Goal: Contribute content: Contribute content

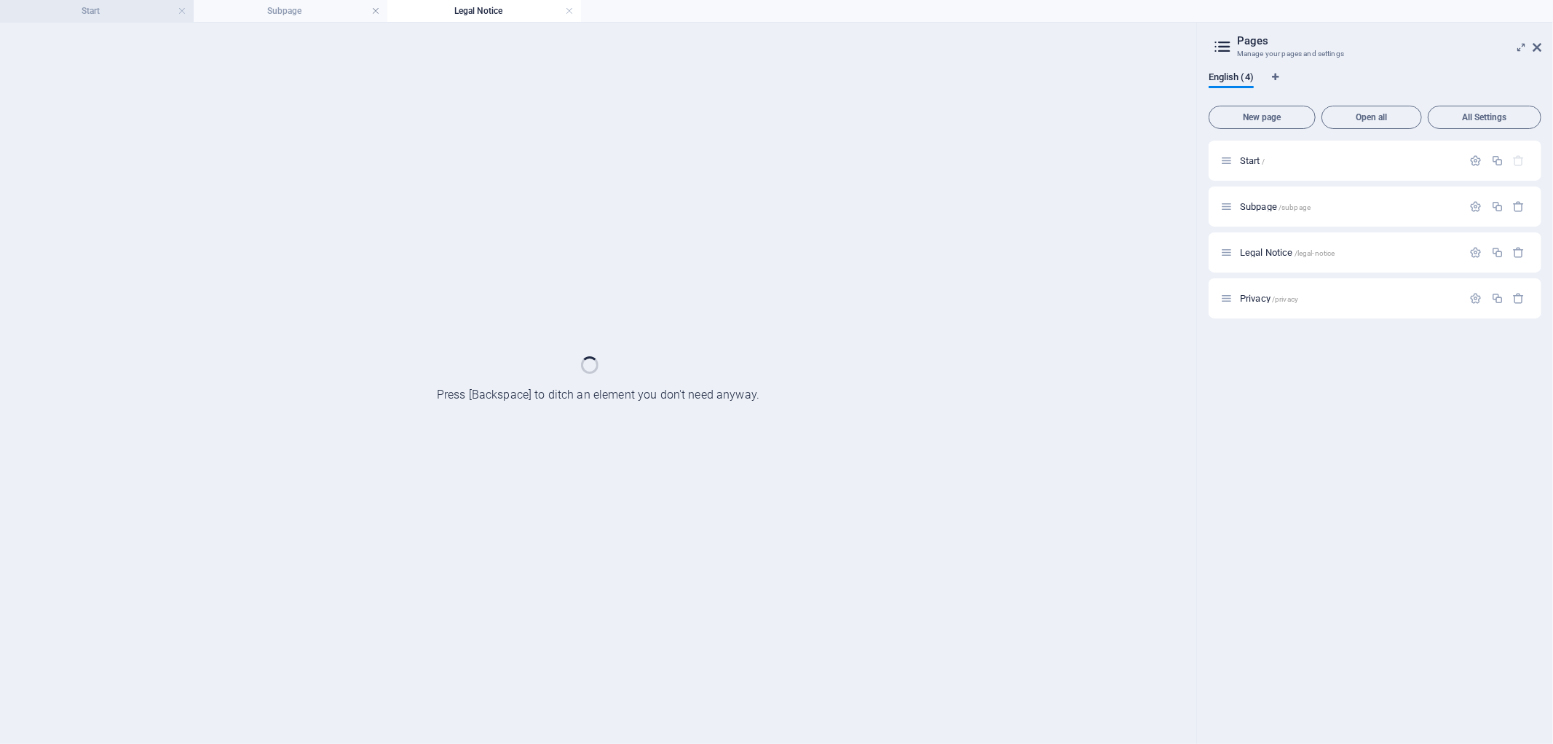
click at [118, 17] on h4 "Start" at bounding box center [97, 11] width 194 height 16
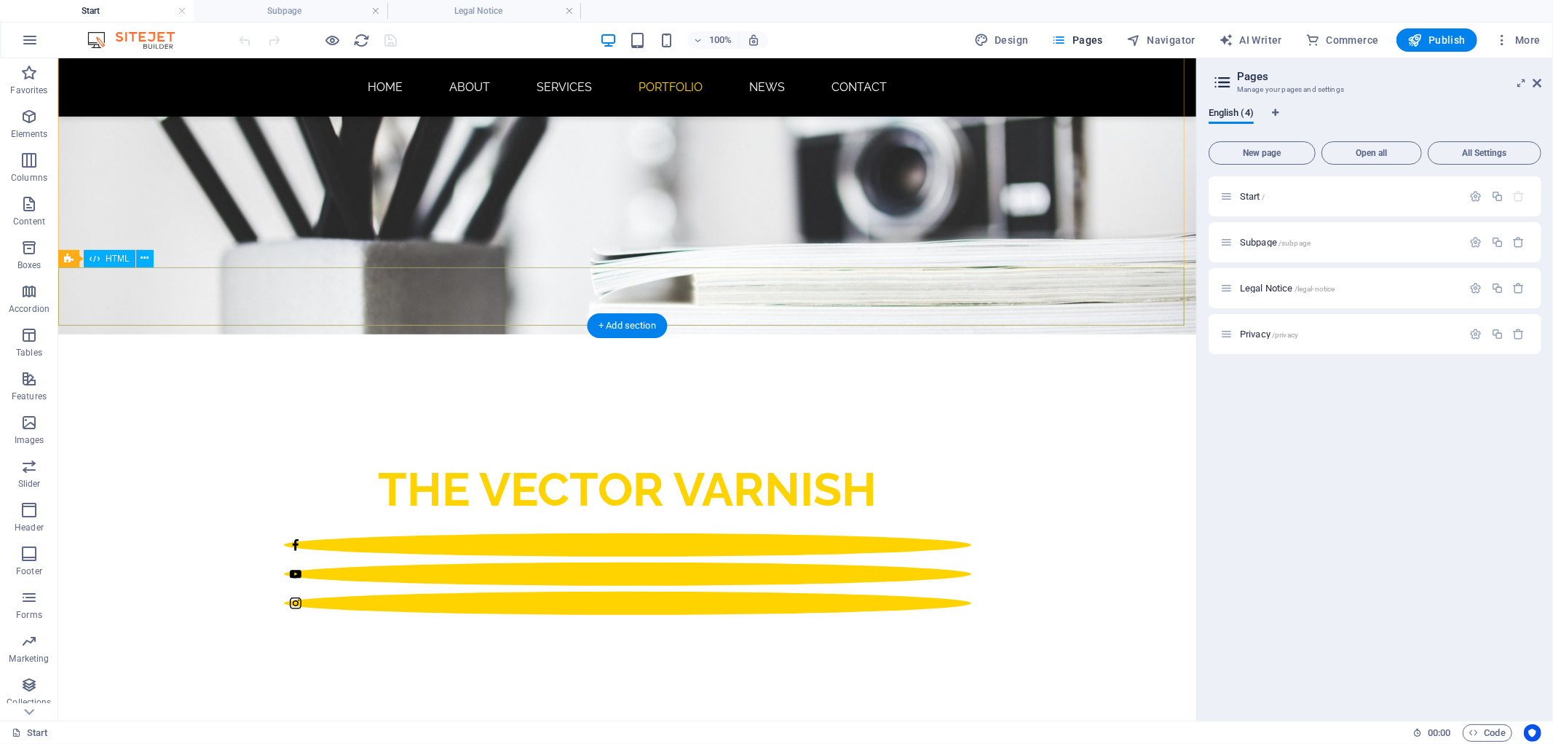
scroll to position [323, 0]
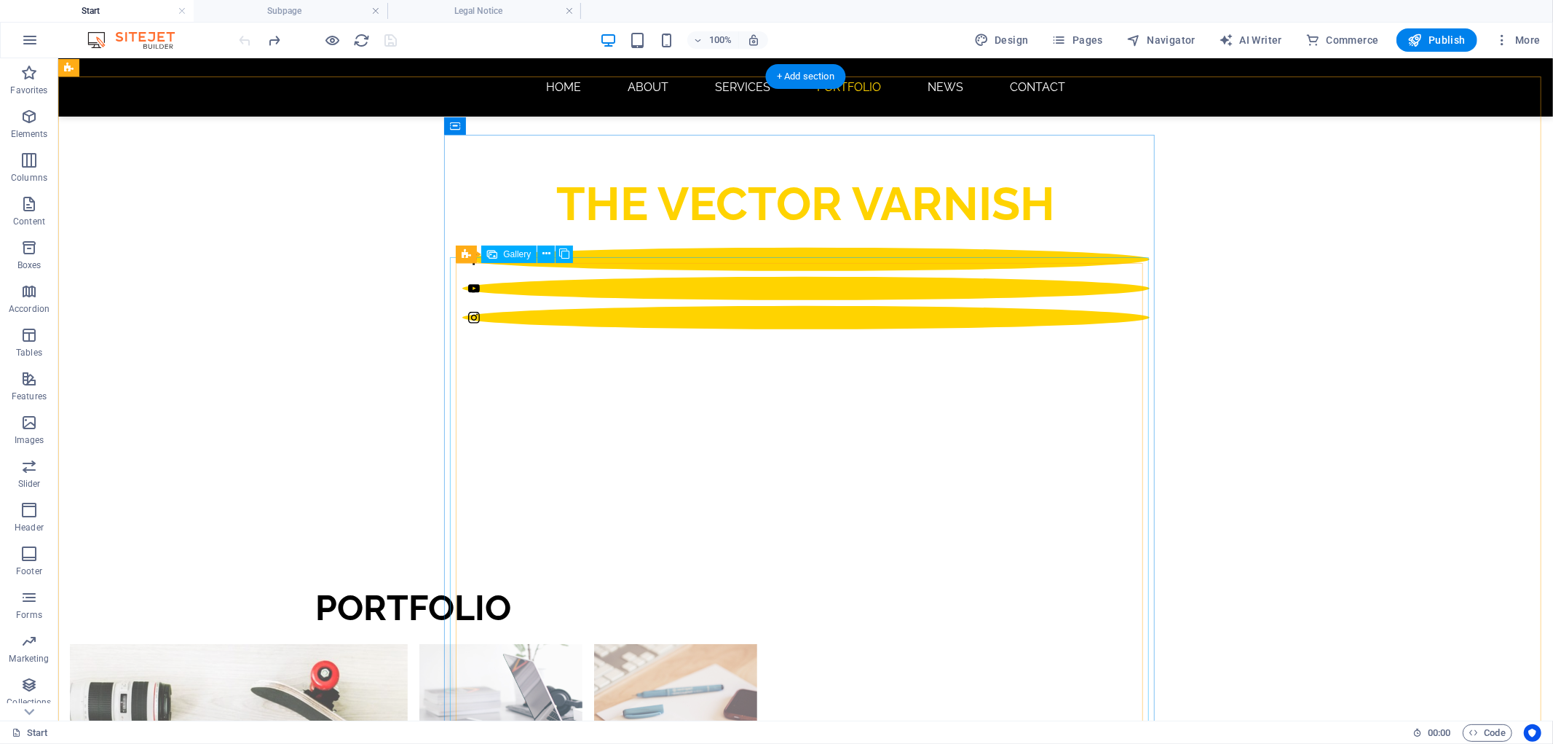
scroll to position [754, 0]
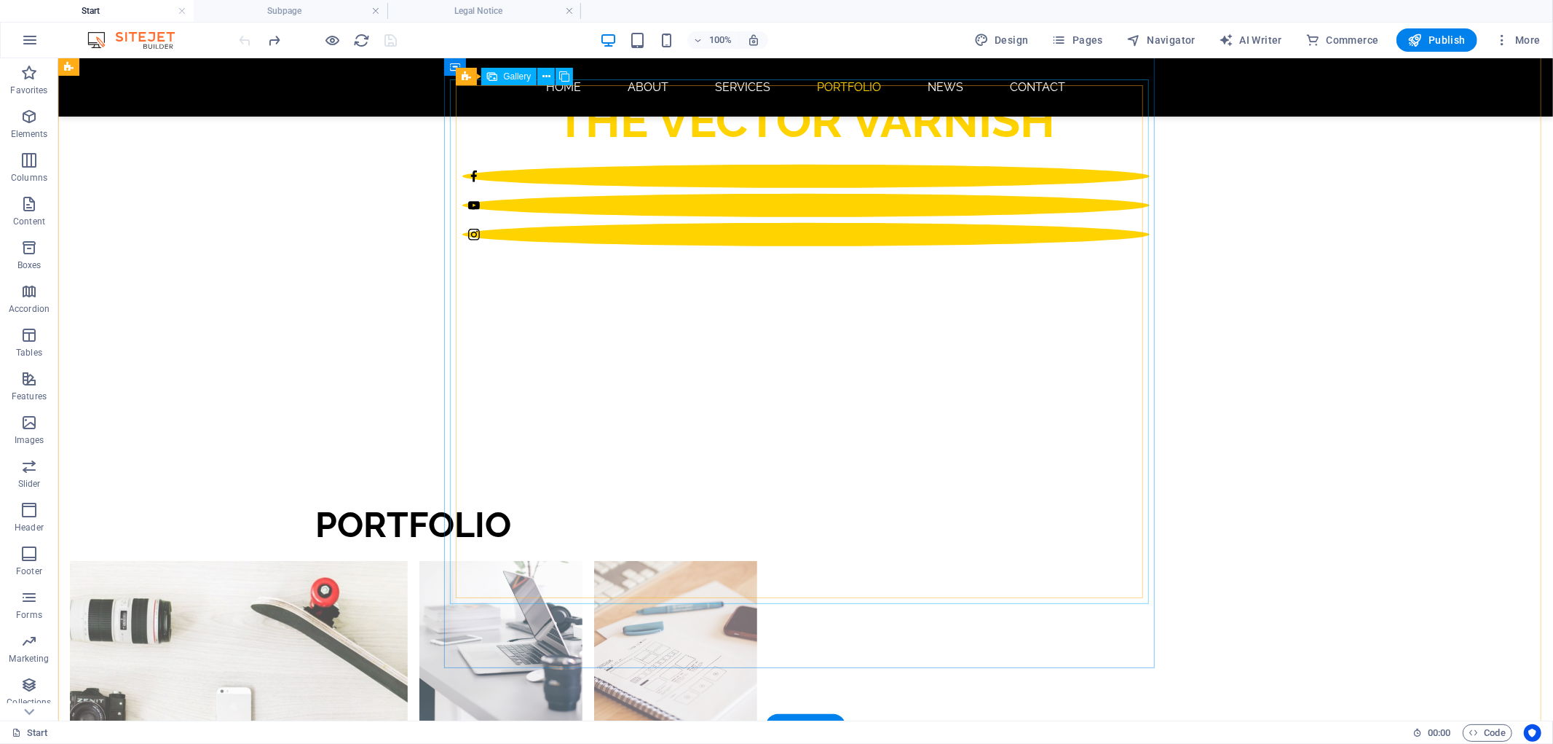
click at [407, 560] on li at bounding box center [238, 729] width 338 height 338
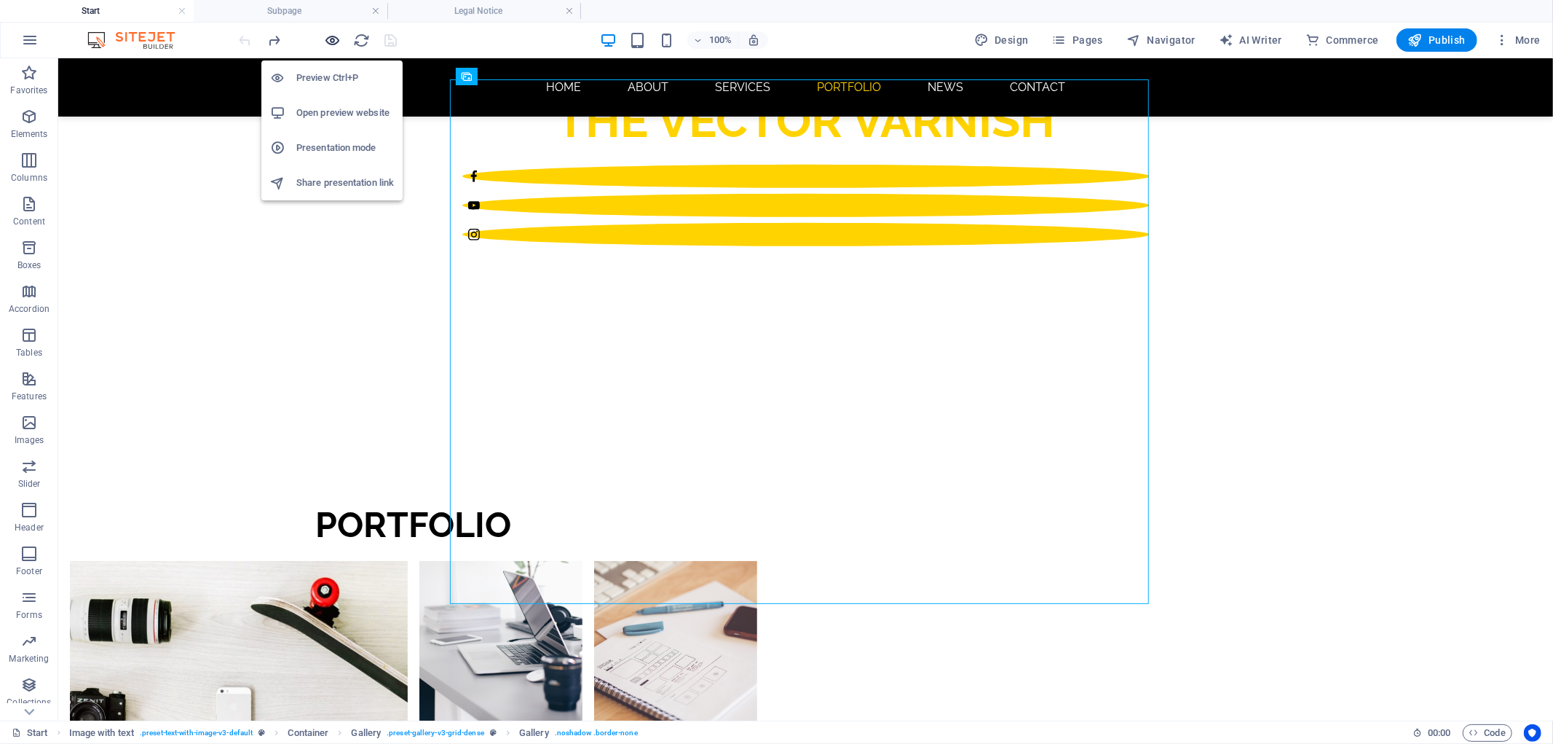
click at [334, 42] on icon "button" at bounding box center [333, 40] width 17 height 17
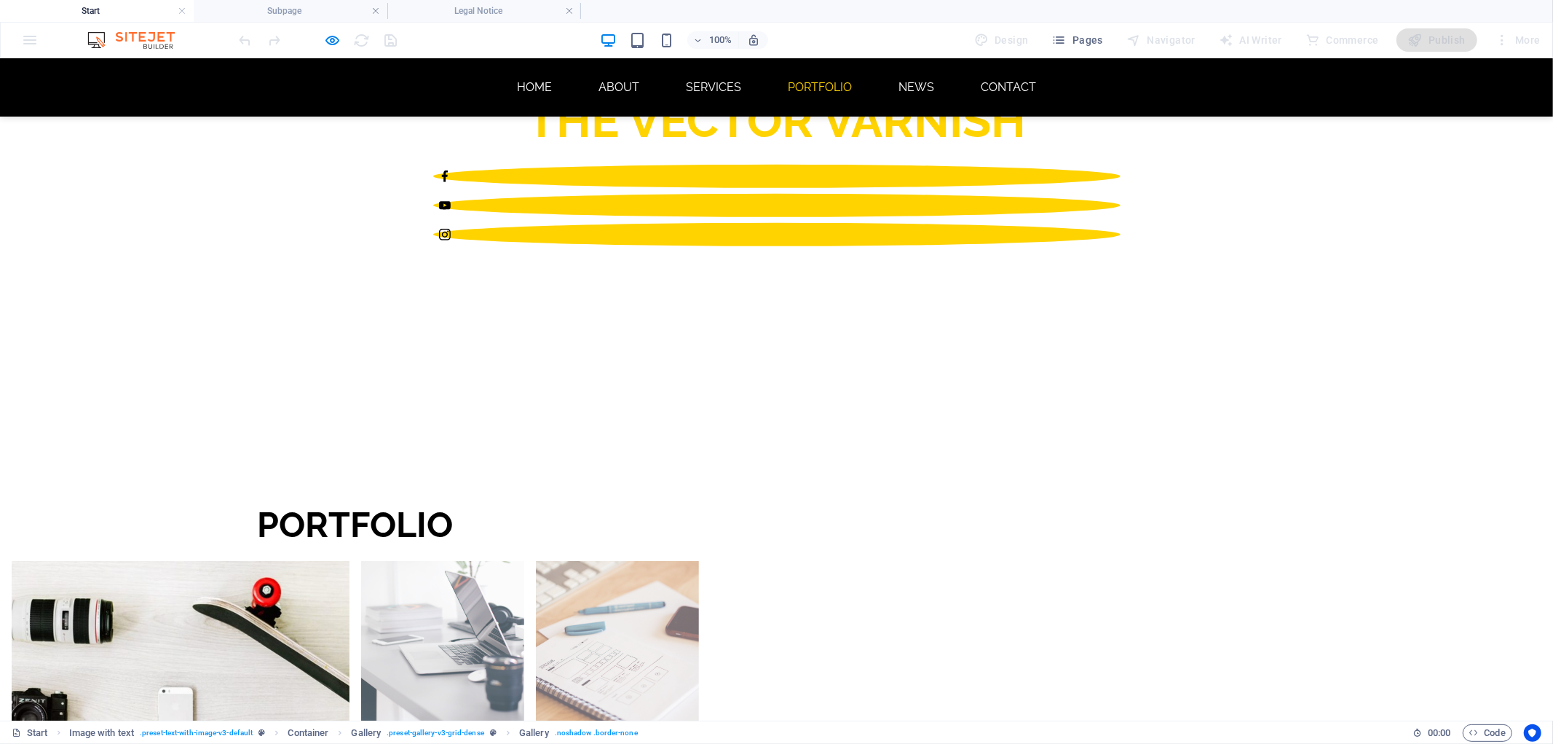
click at [350, 560] on img at bounding box center [181, 729] width 338 height 338
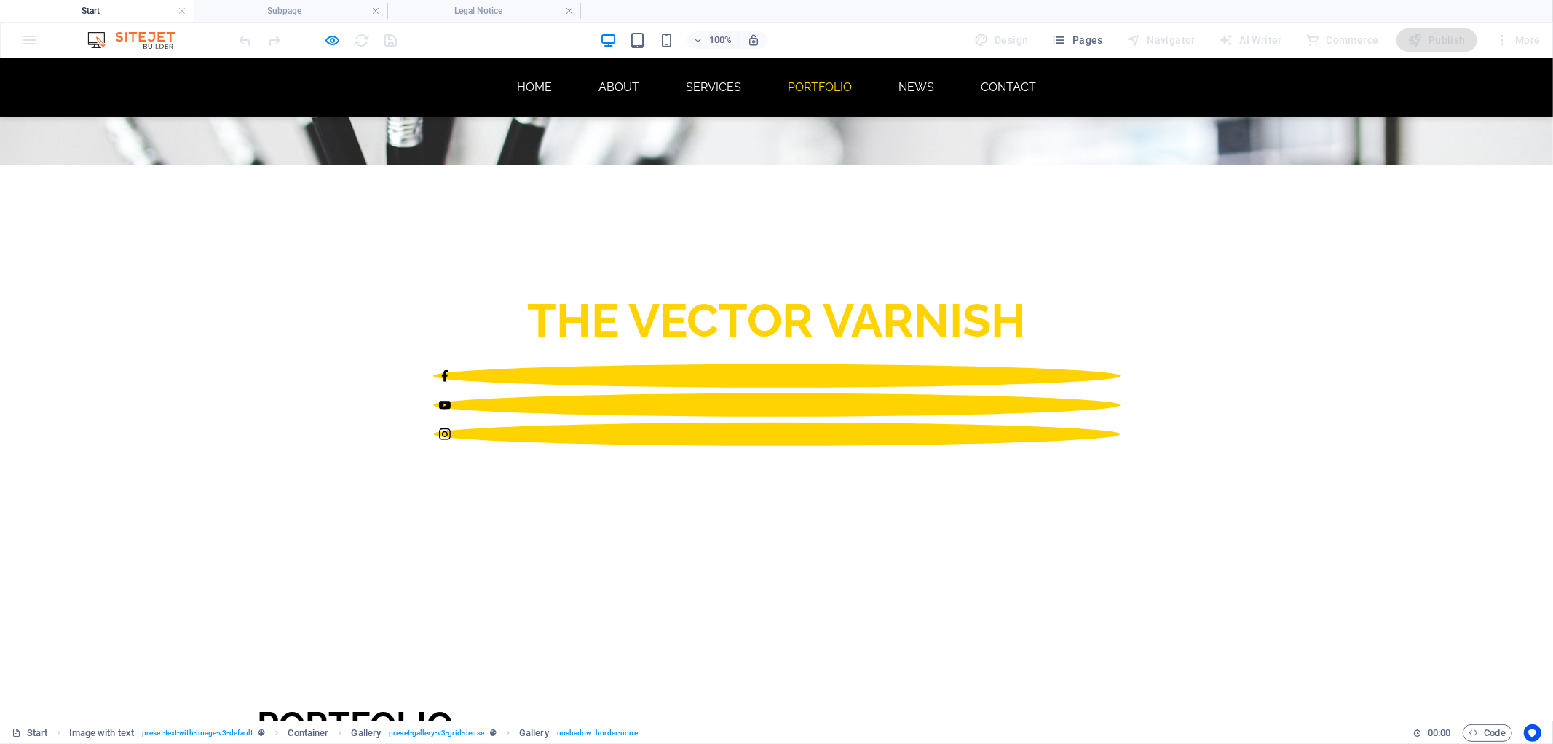
scroll to position [647, 0]
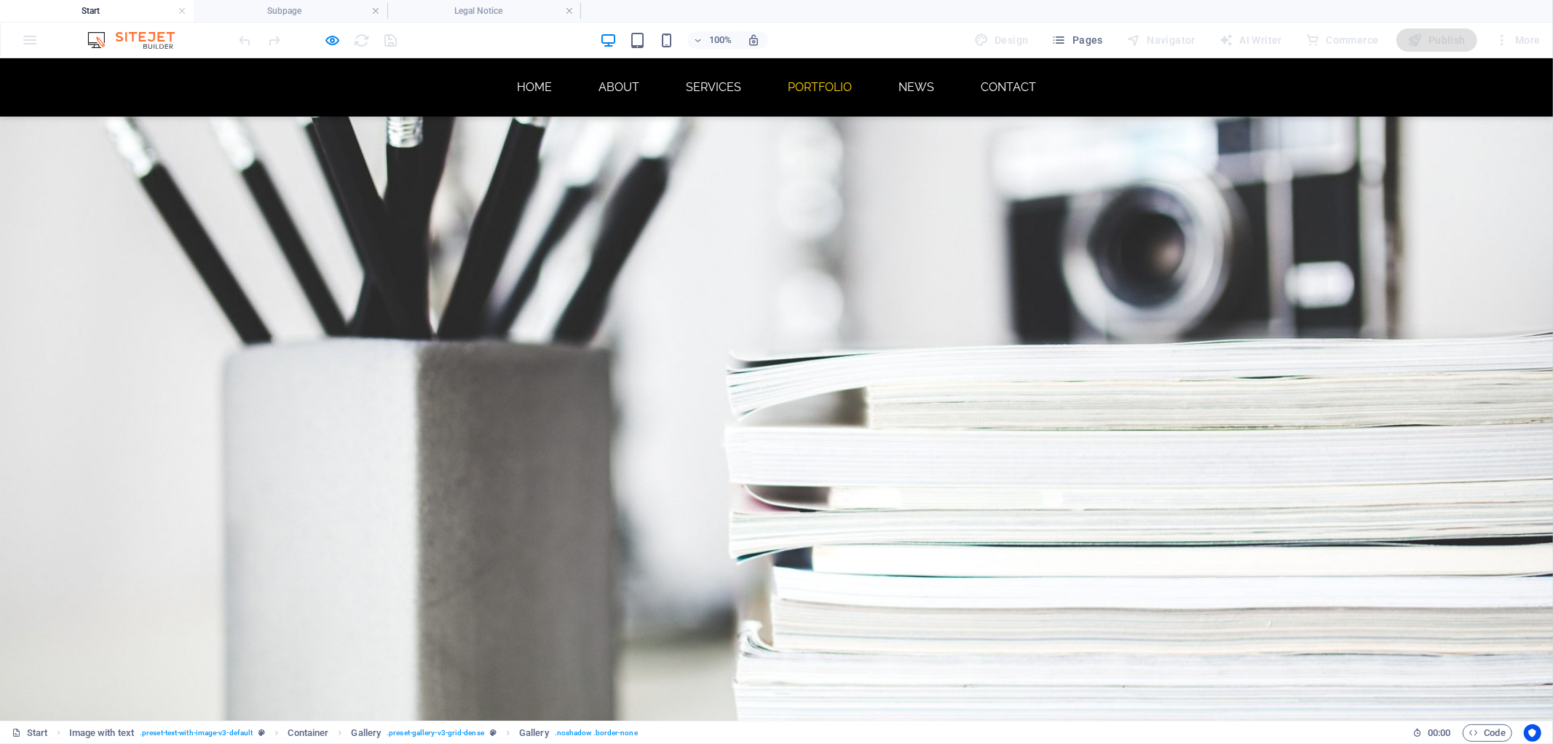
click at [0, 67] on button "button" at bounding box center [0, 67] width 0 height 0
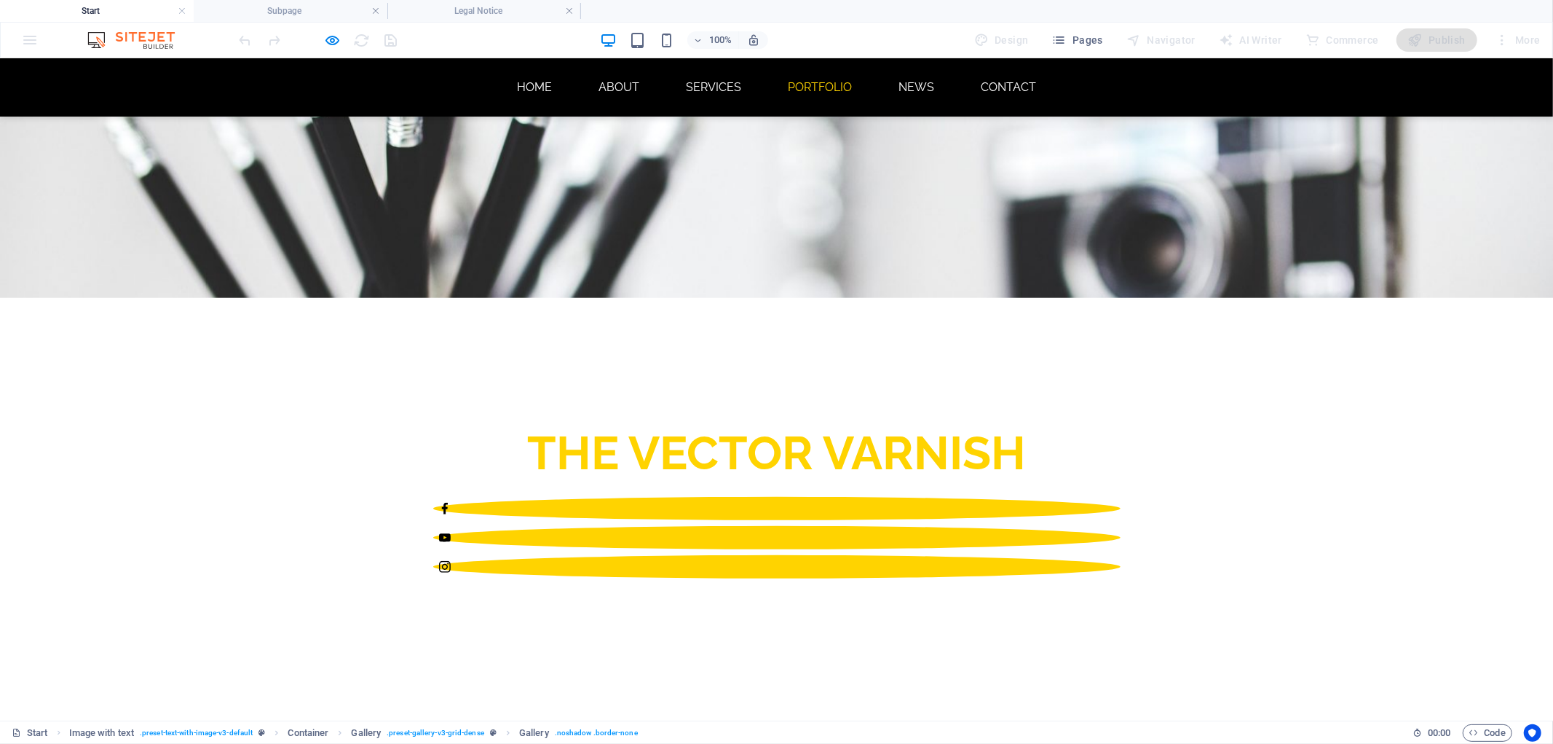
scroll to position [216, 0]
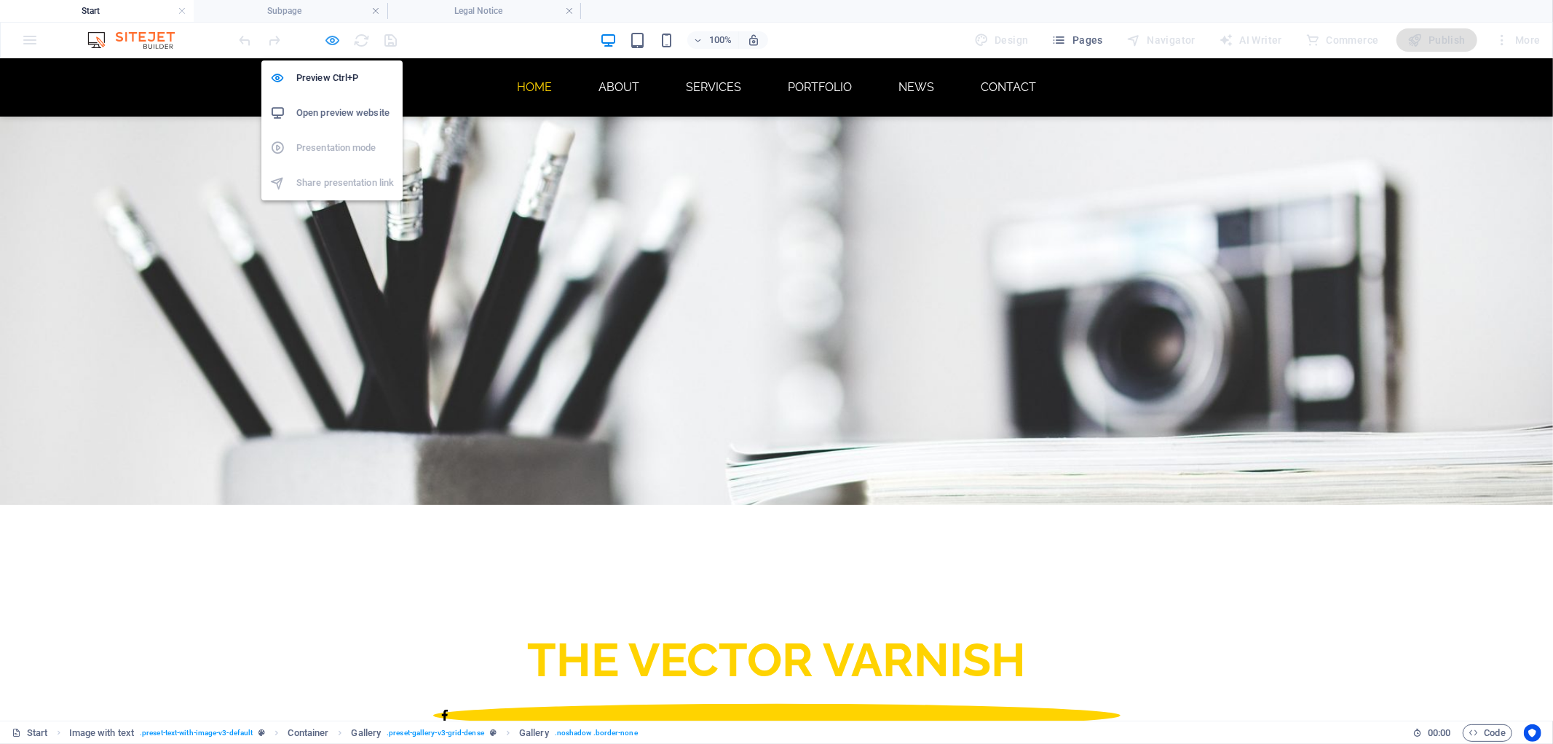
click at [333, 36] on icon "button" at bounding box center [333, 40] width 17 height 17
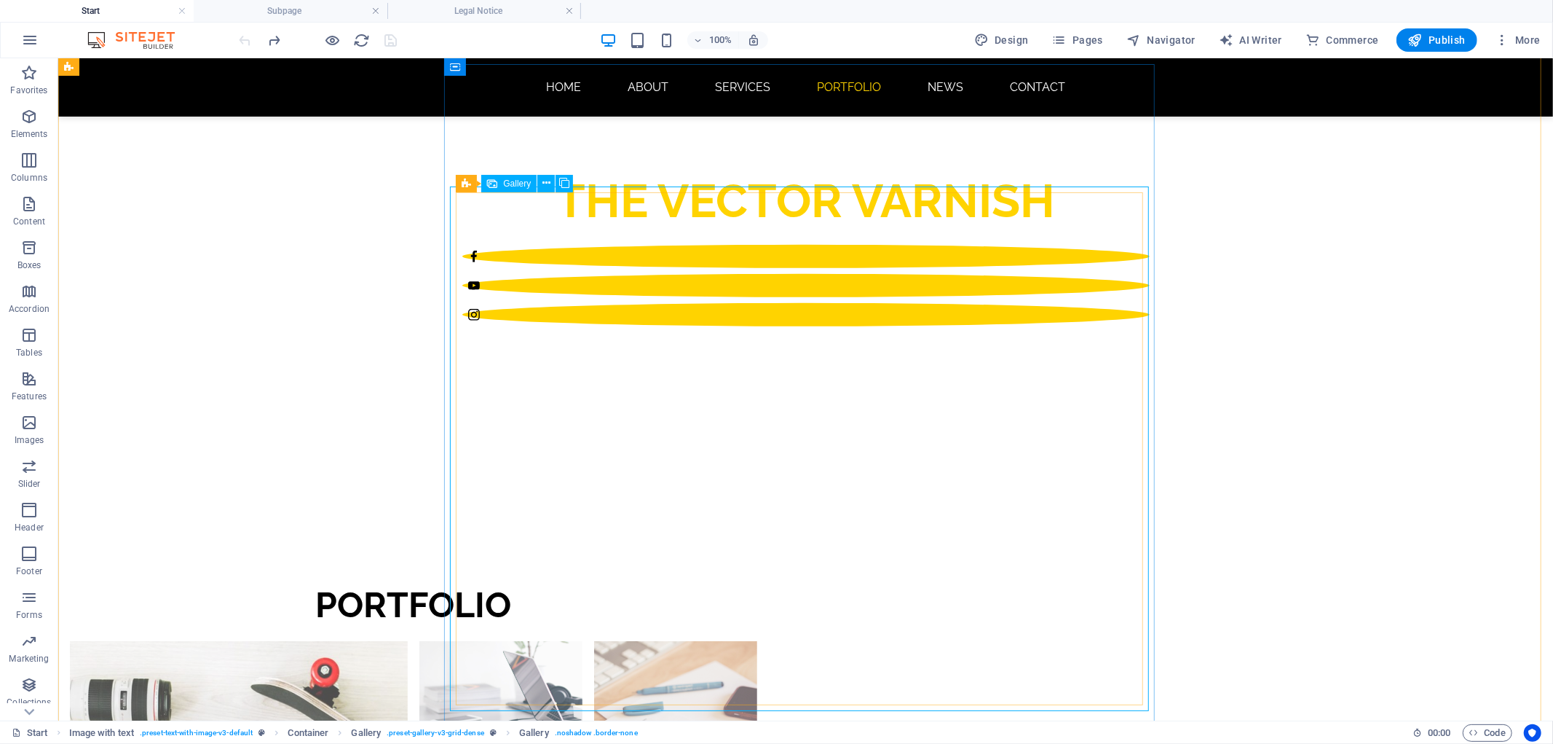
scroll to position [647, 0]
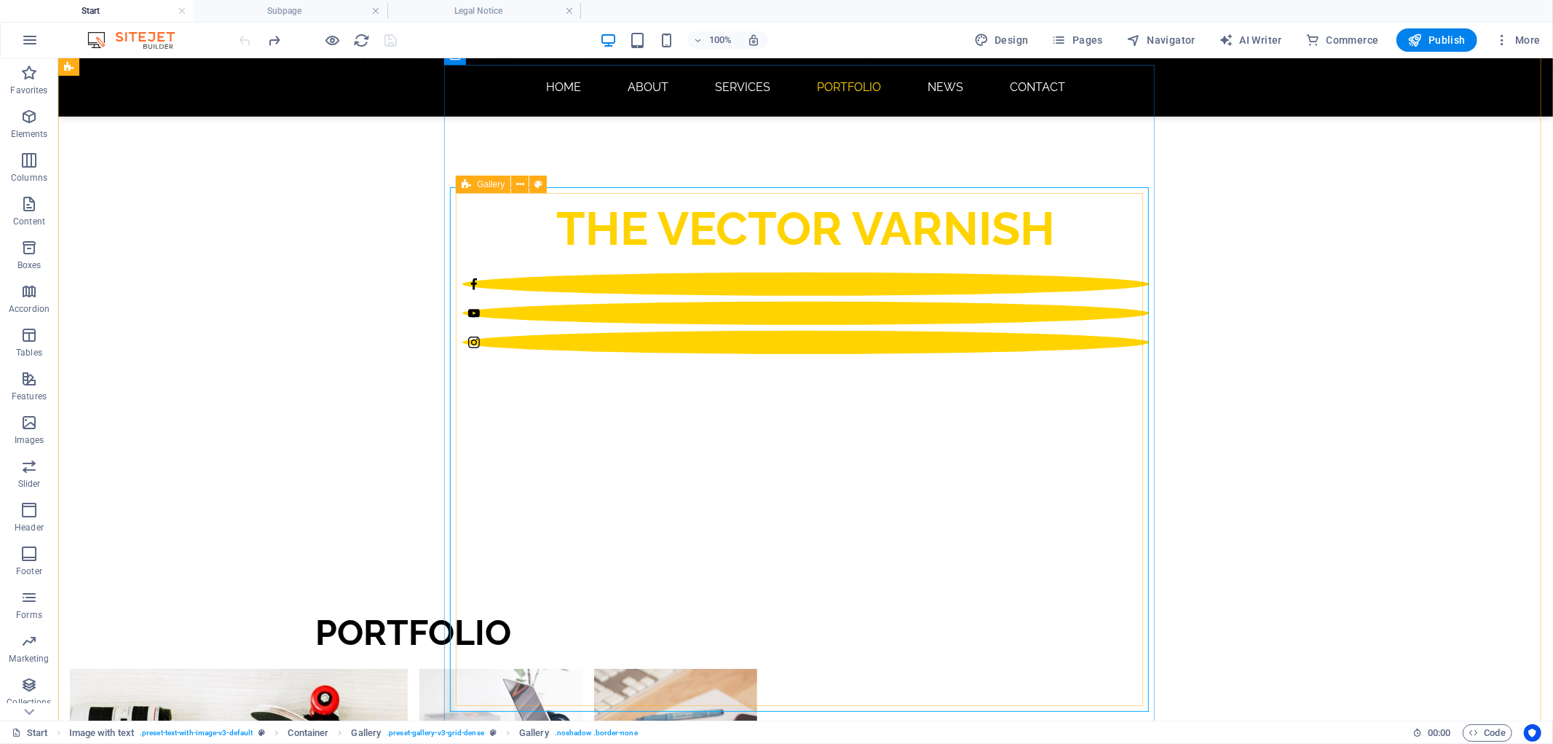
click at [0, 0] on span "Gallery" at bounding box center [0, 0] width 0 height 0
click at [512, 186] on span "Gallery" at bounding box center [517, 184] width 28 height 9
select select "4"
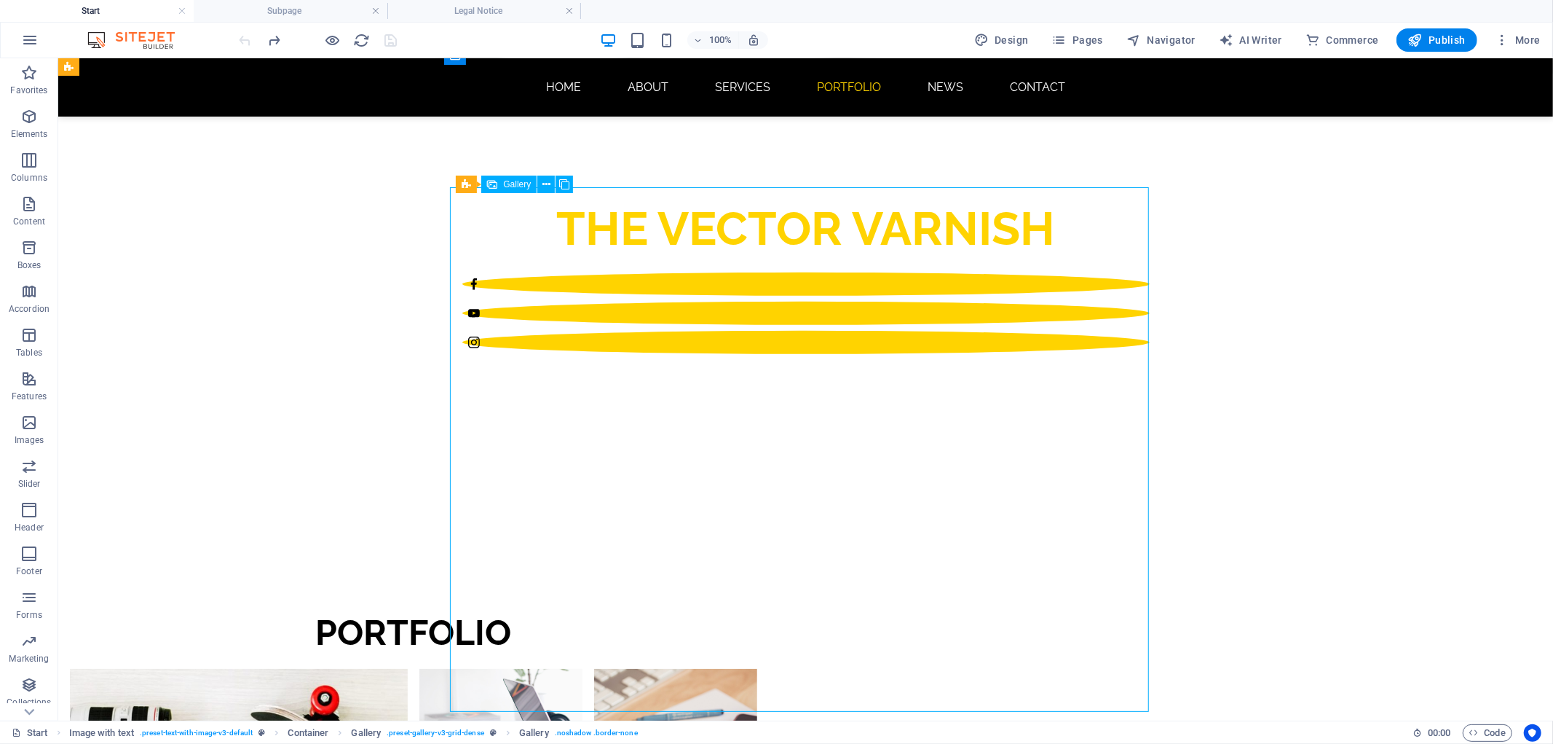
select select "px"
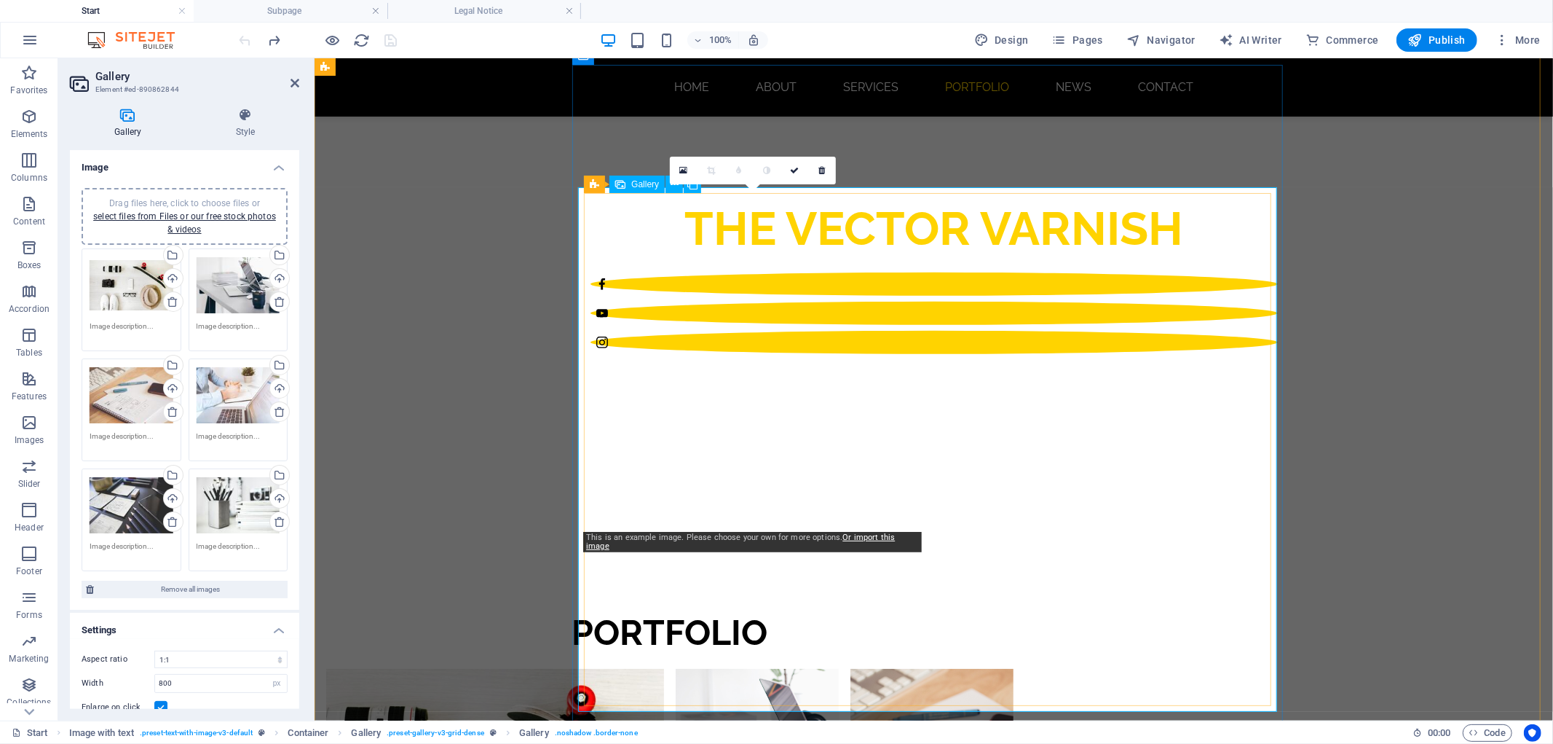
click at [647, 187] on span "Gallery" at bounding box center [645, 184] width 28 height 9
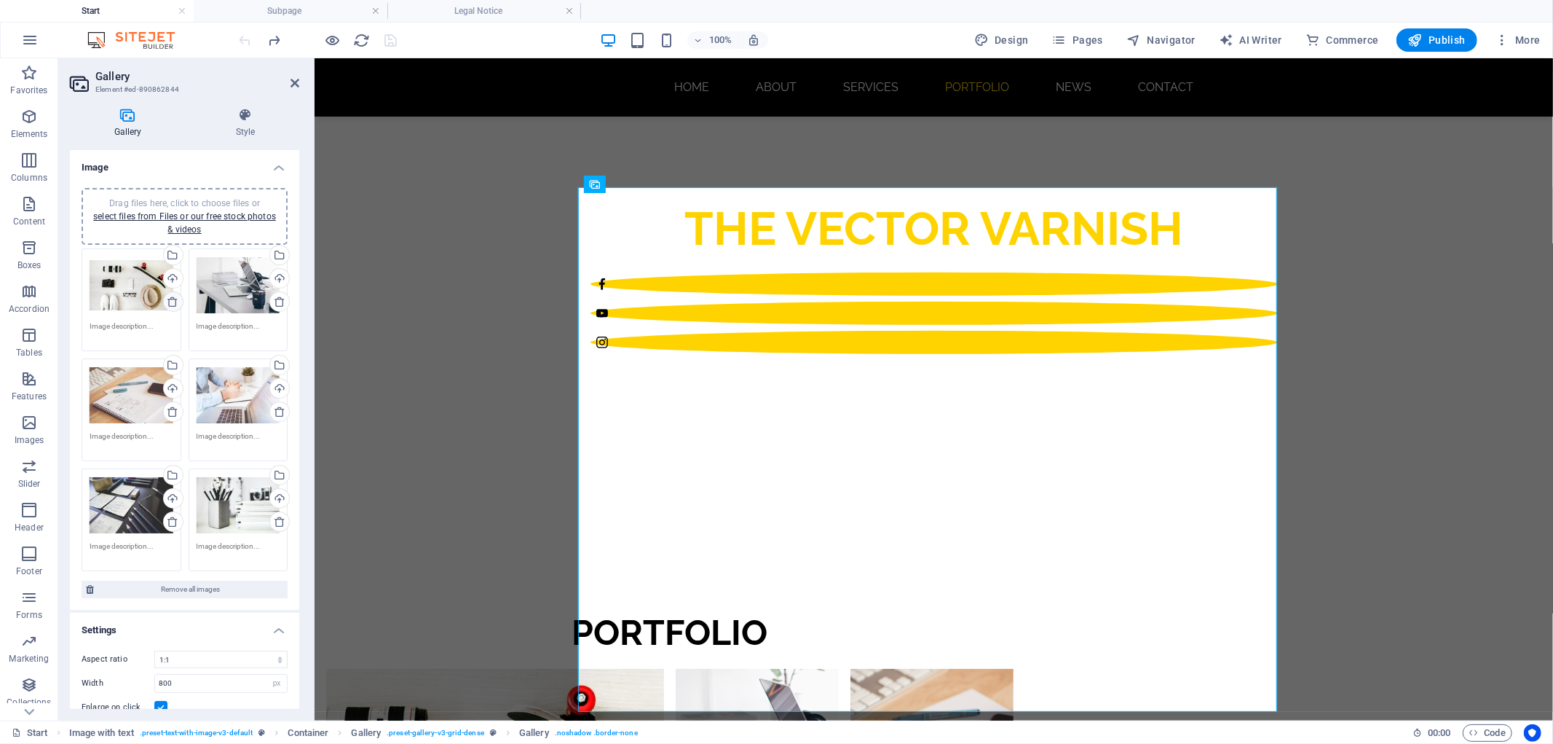
click at [169, 299] on icon at bounding box center [173, 302] width 12 height 12
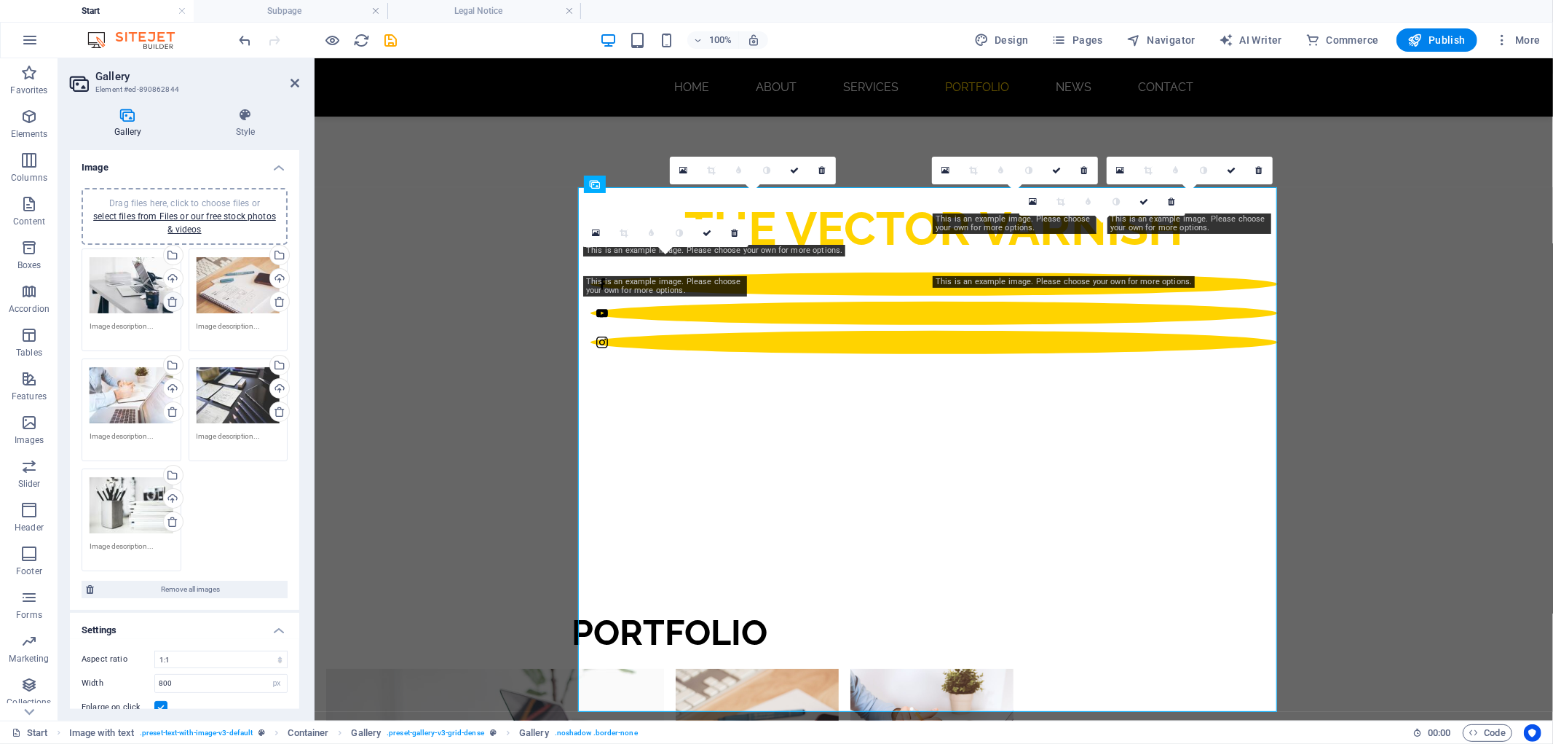
click at [169, 299] on icon at bounding box center [173, 302] width 12 height 12
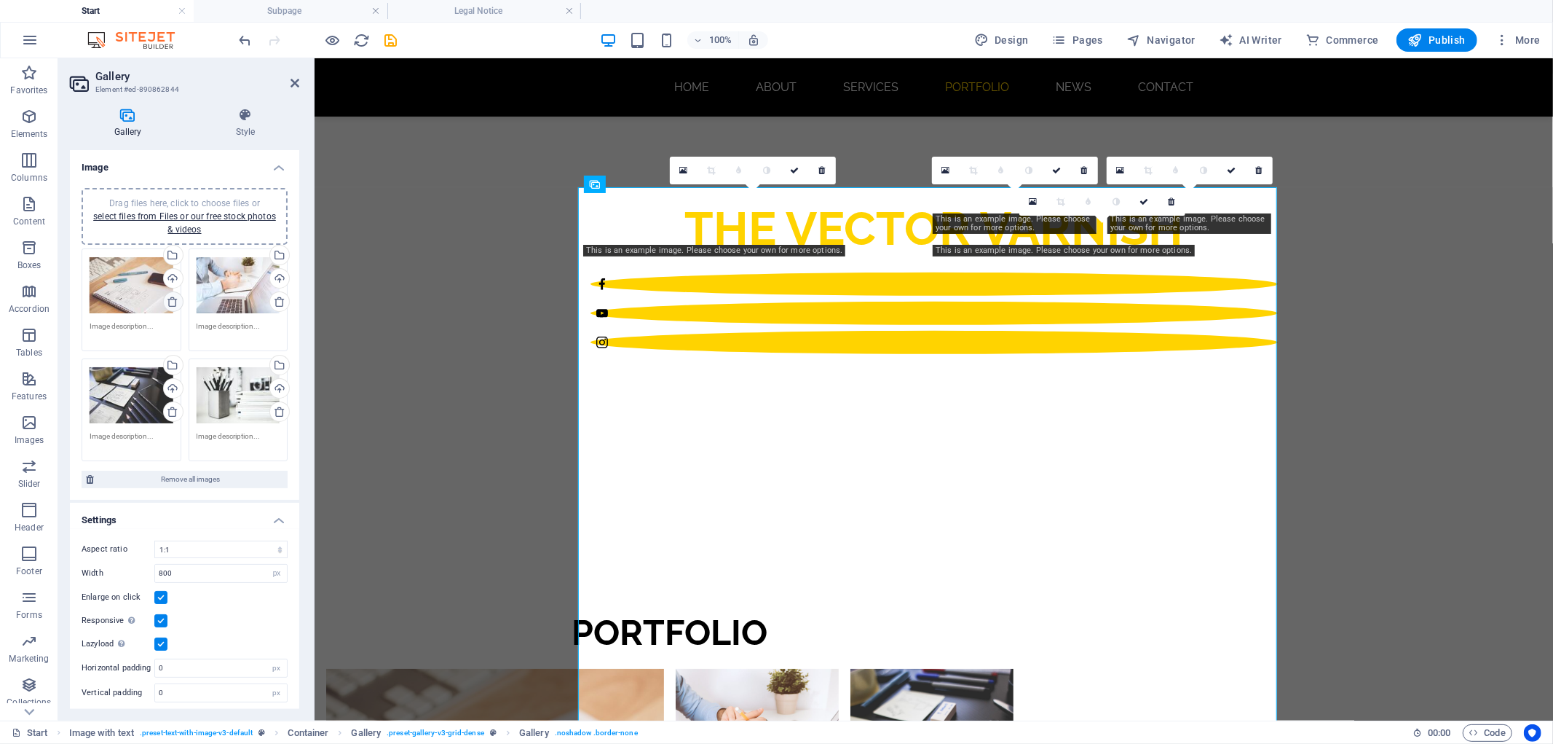
click at [169, 299] on icon at bounding box center [173, 302] width 12 height 12
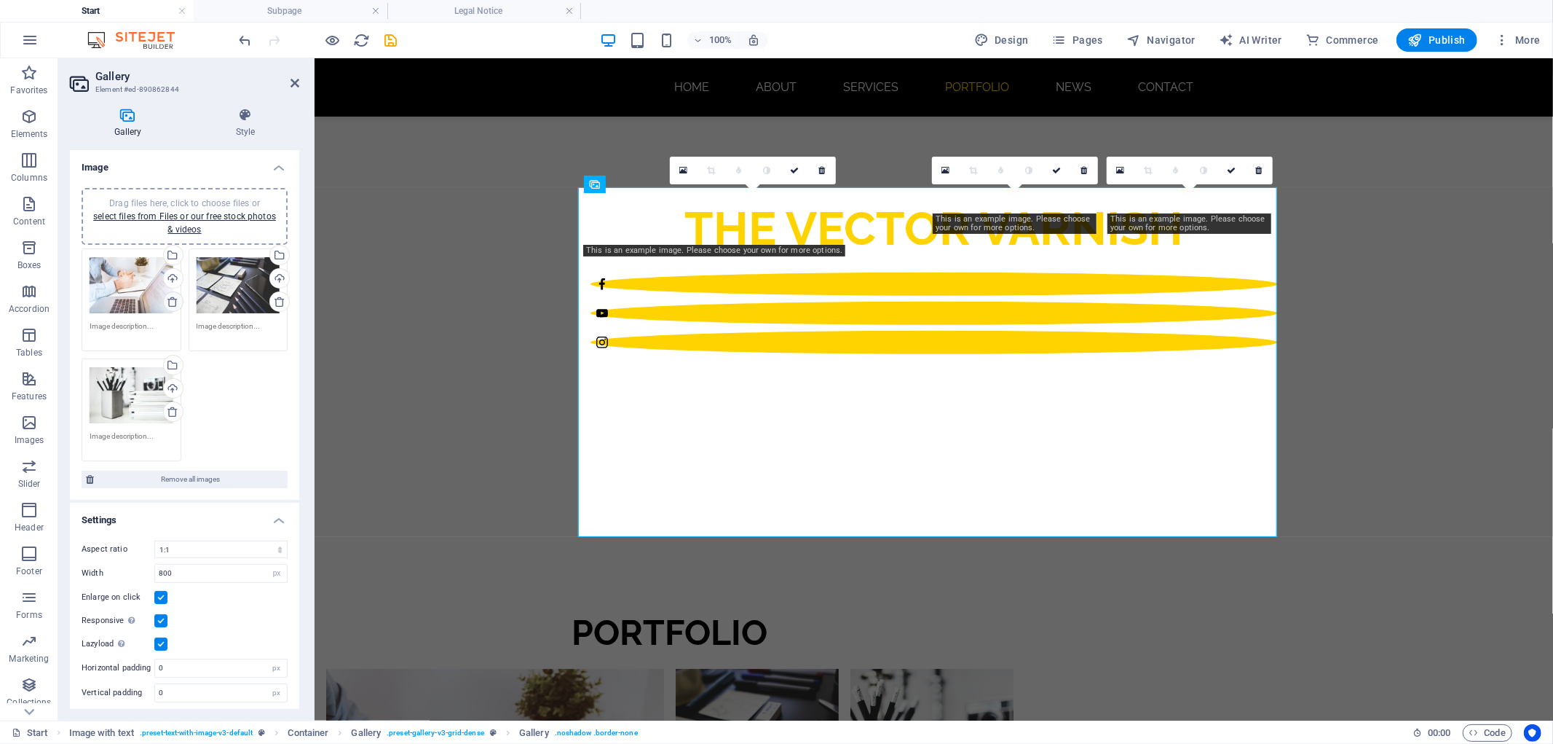
click at [169, 299] on icon at bounding box center [173, 302] width 12 height 12
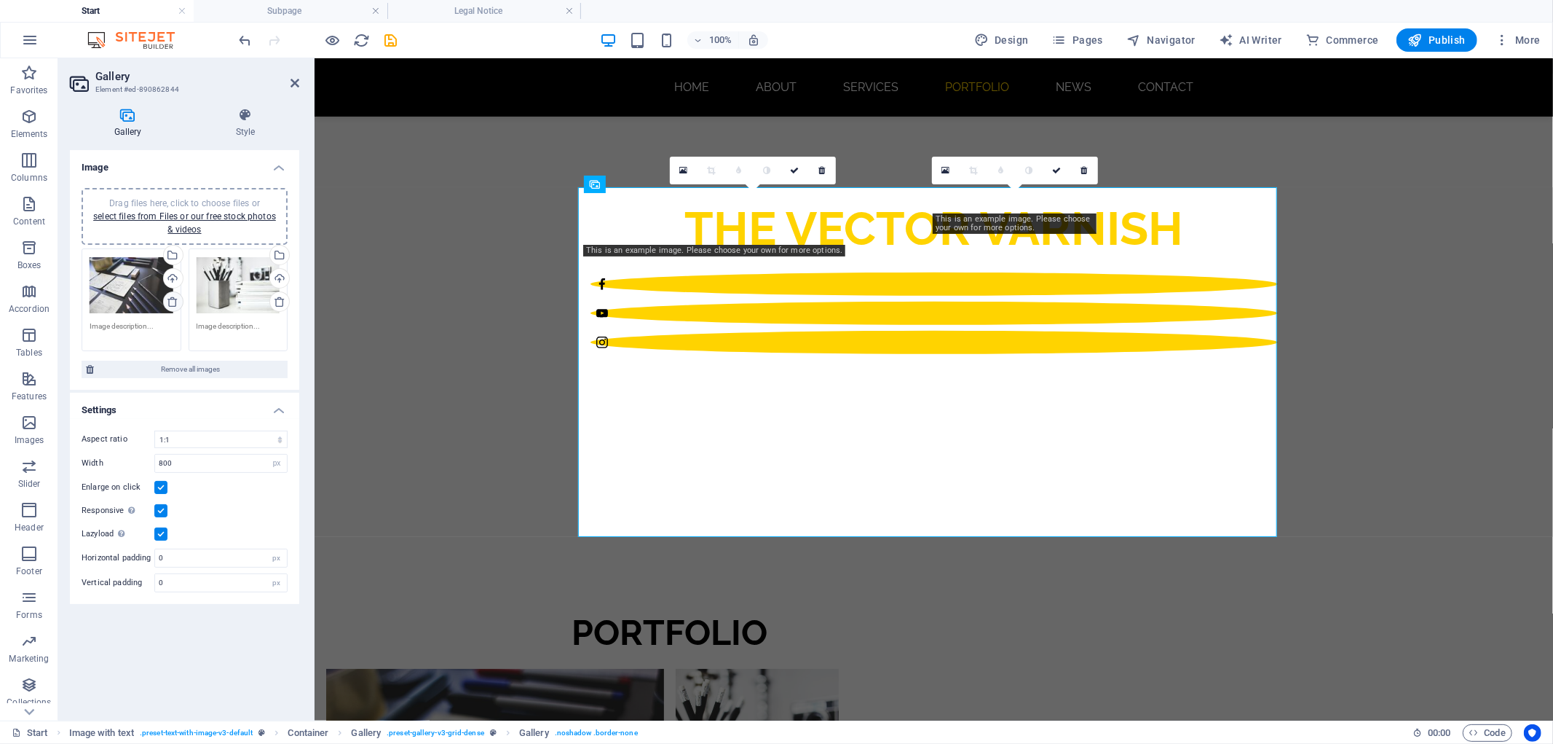
click at [172, 299] on icon at bounding box center [173, 302] width 12 height 12
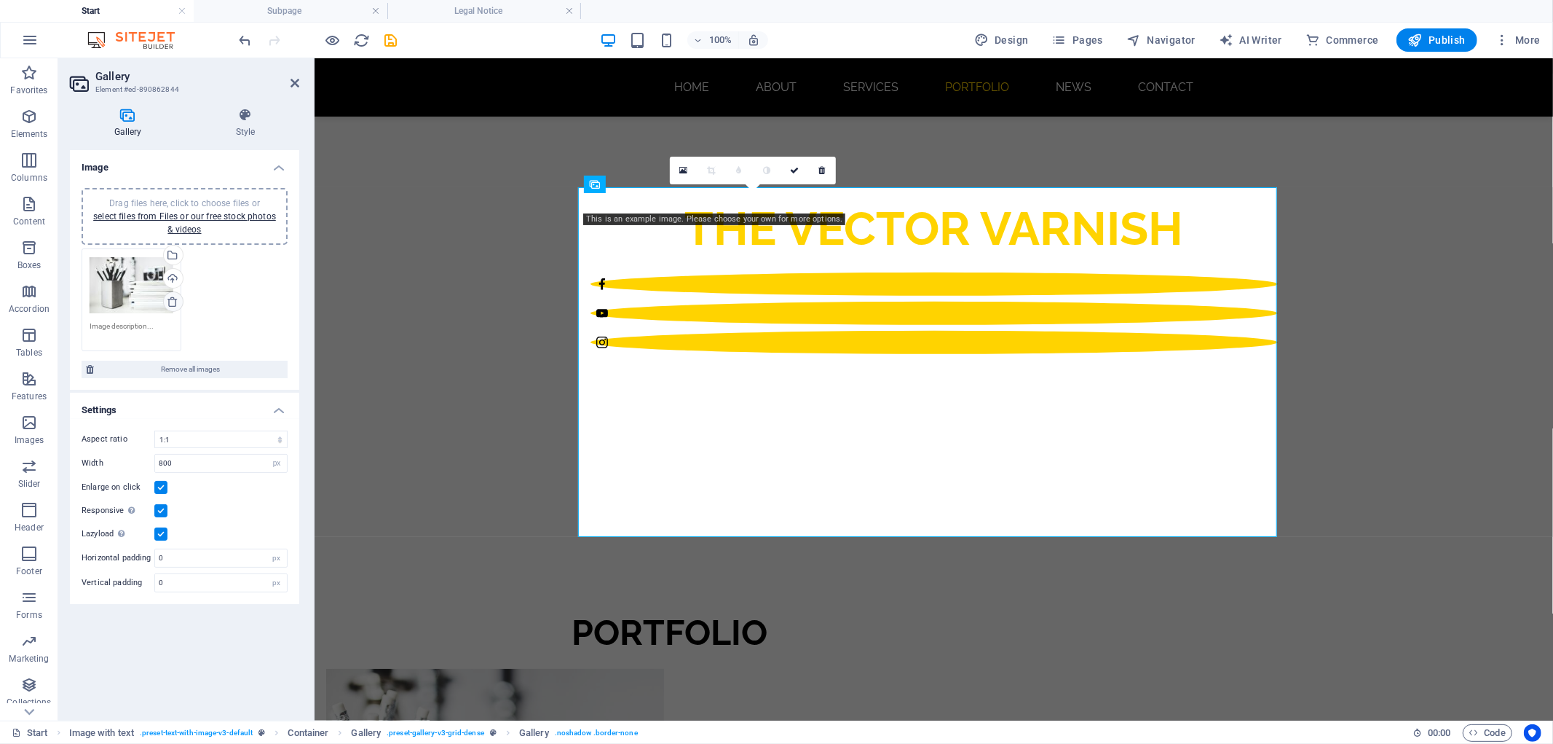
click at [173, 299] on icon at bounding box center [173, 302] width 12 height 12
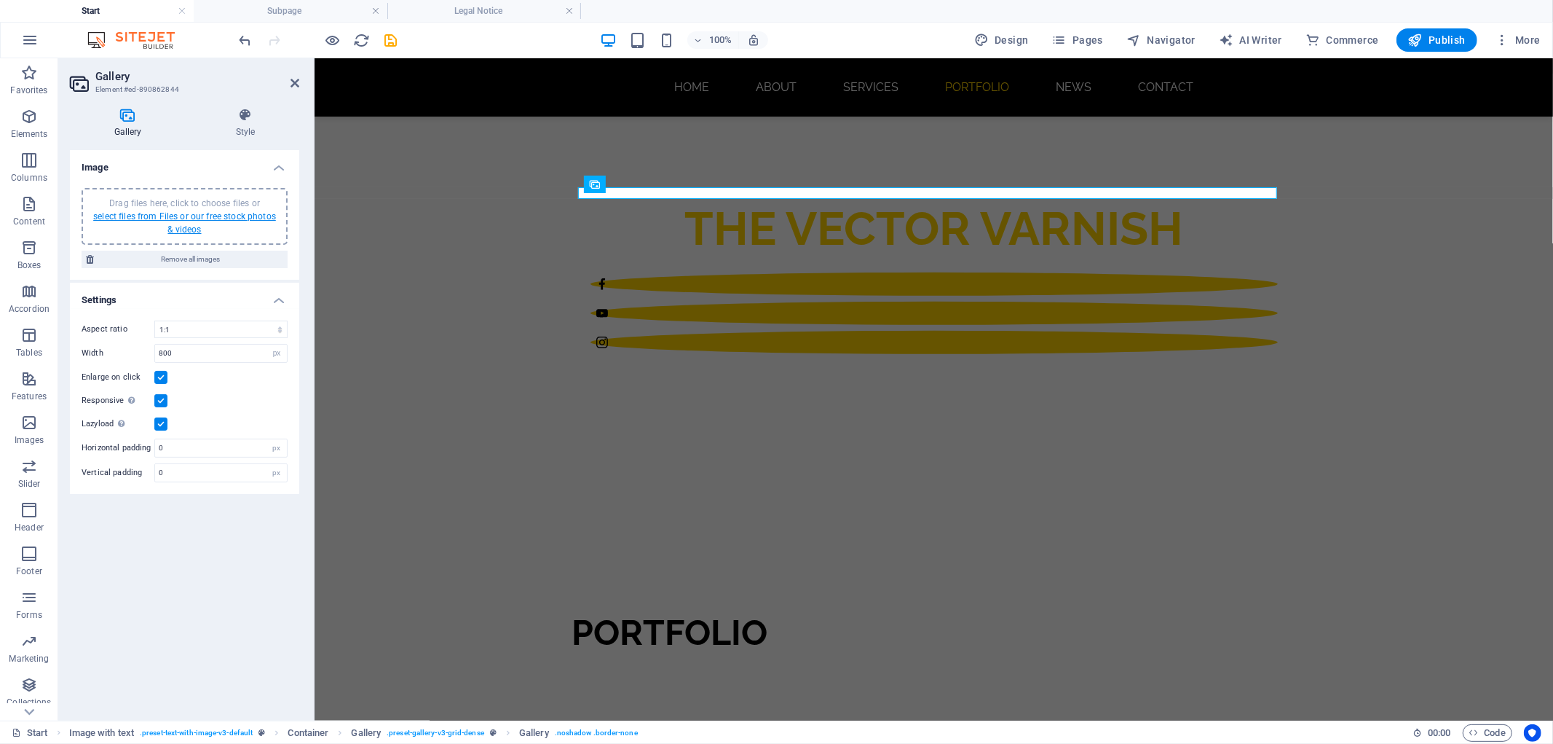
click at [170, 214] on link "select files from Files or our free stock photos & videos" at bounding box center [184, 222] width 183 height 23
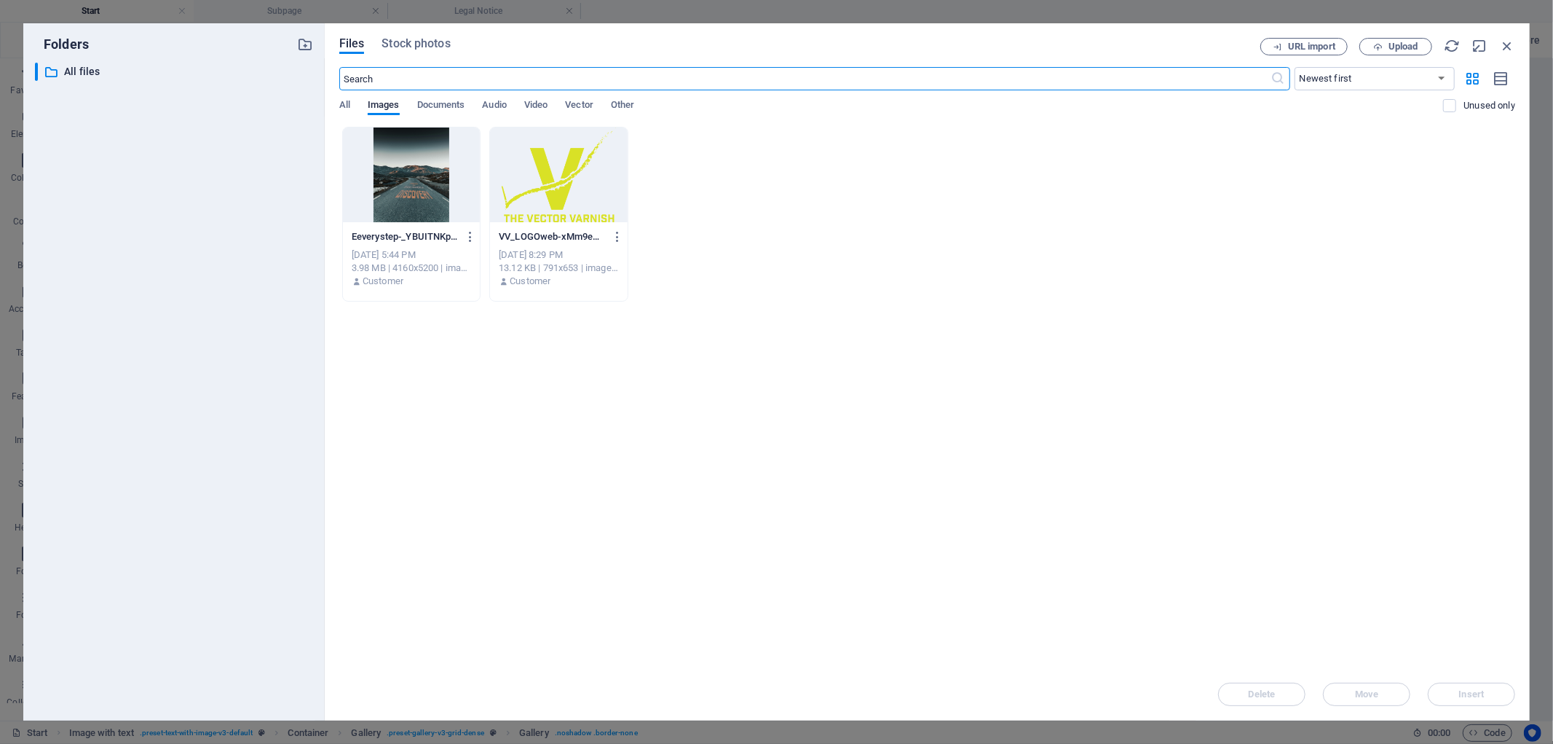
click at [1411, 36] on div "Files Stock photos URL import Upload ​ Newest first Oldest first Name (A-Z) Nam…" at bounding box center [927, 371] width 1205 height 697
click at [1404, 42] on span "Upload" at bounding box center [1404, 46] width 30 height 9
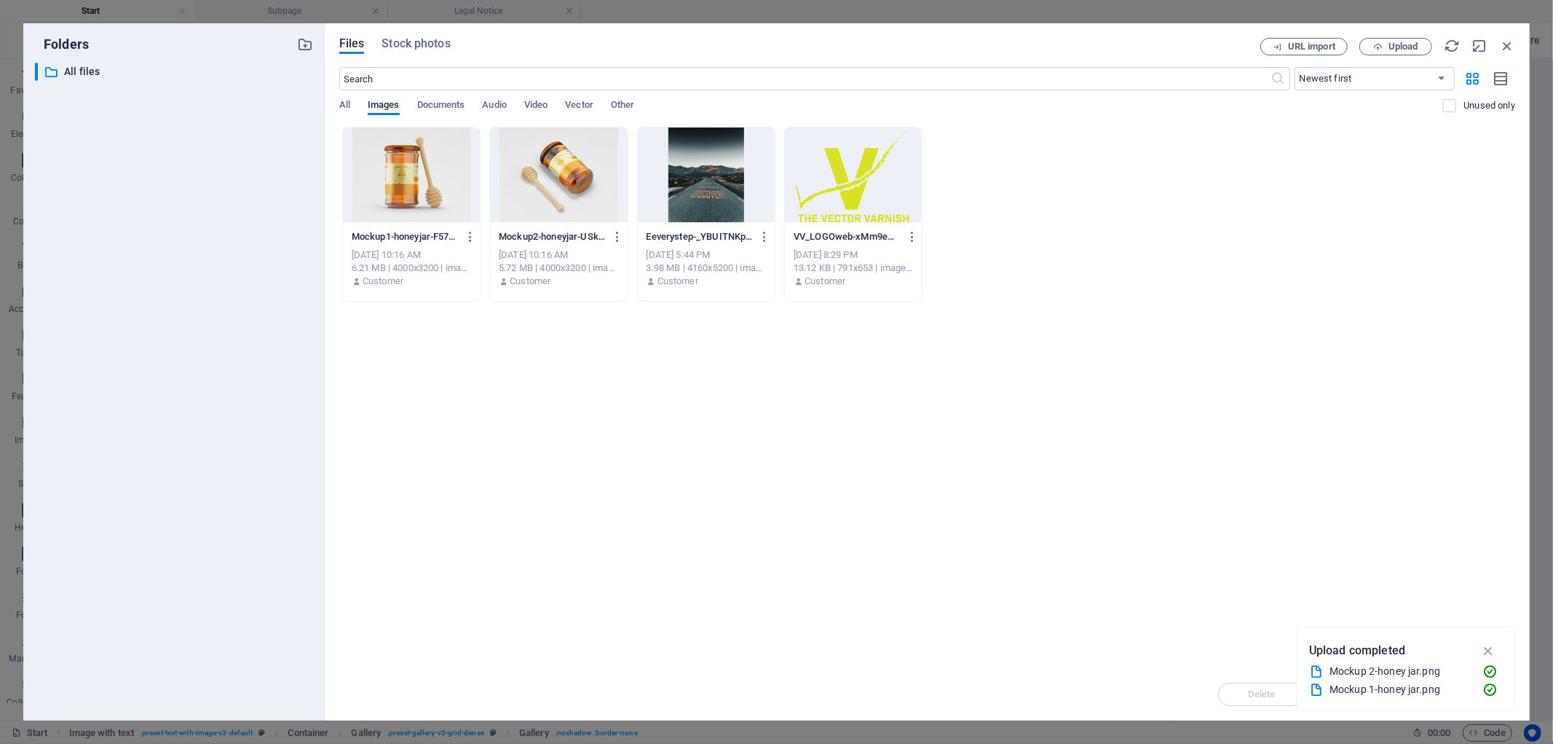
click at [397, 194] on div at bounding box center [411, 174] width 137 height 95
click at [583, 226] on div "Mockup2-honeyjar-USkWaWjVPfQWFy8R5QmMvg.png Mockup2-honeyjar-USkWaWjVPfQWFy8R5Q…" at bounding box center [558, 236] width 119 height 23
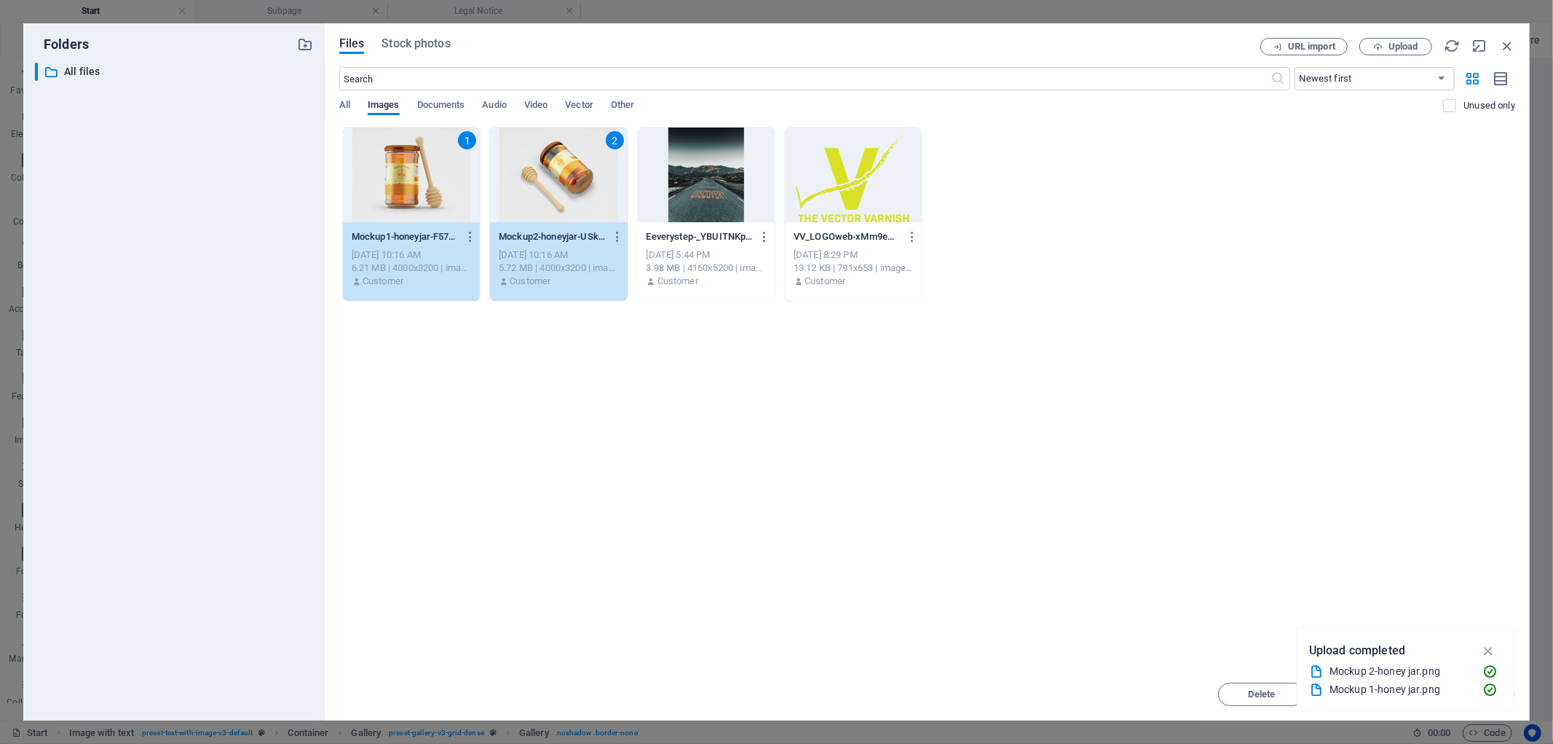
drag, startPoint x: 1491, startPoint y: 644, endPoint x: 1189, endPoint y: 615, distance: 303.6
click at [1490, 642] on icon "button" at bounding box center [1489, 650] width 17 height 16
click at [1484, 697] on span "Insert" at bounding box center [1472, 694] width 76 height 9
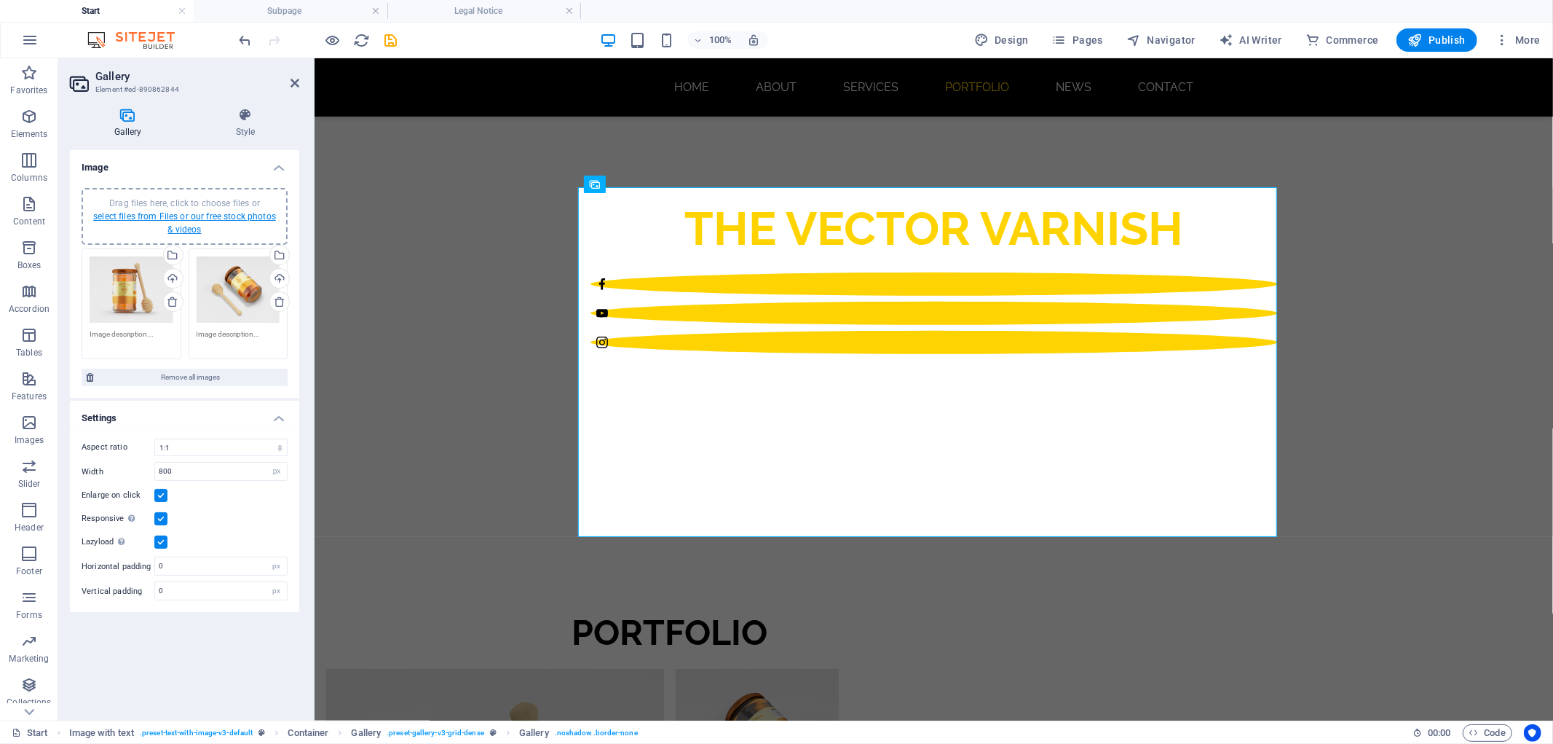
click at [191, 213] on link "select files from Files or our free stock photos & videos" at bounding box center [184, 222] width 183 height 23
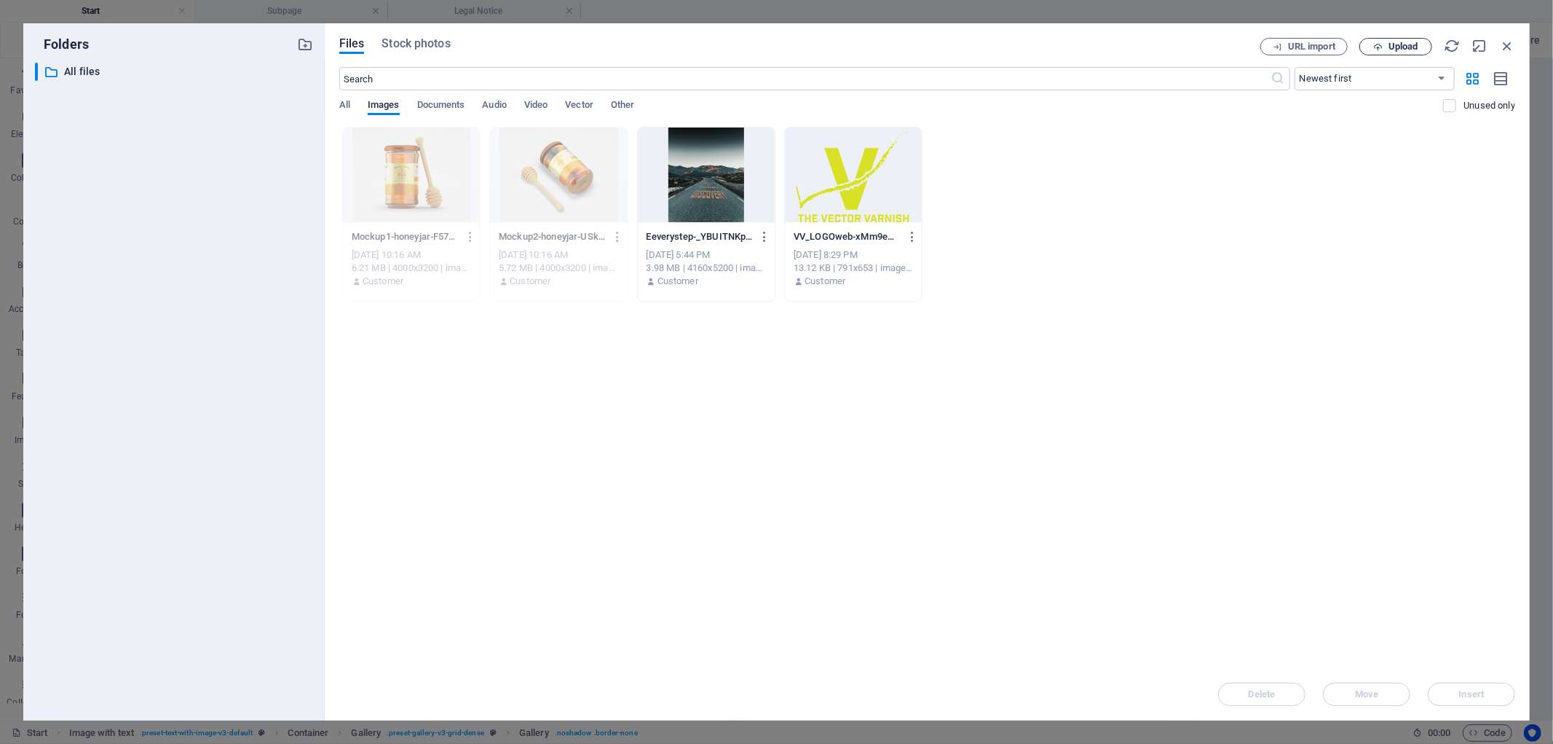
click at [1384, 44] on span "Upload" at bounding box center [1396, 46] width 60 height 9
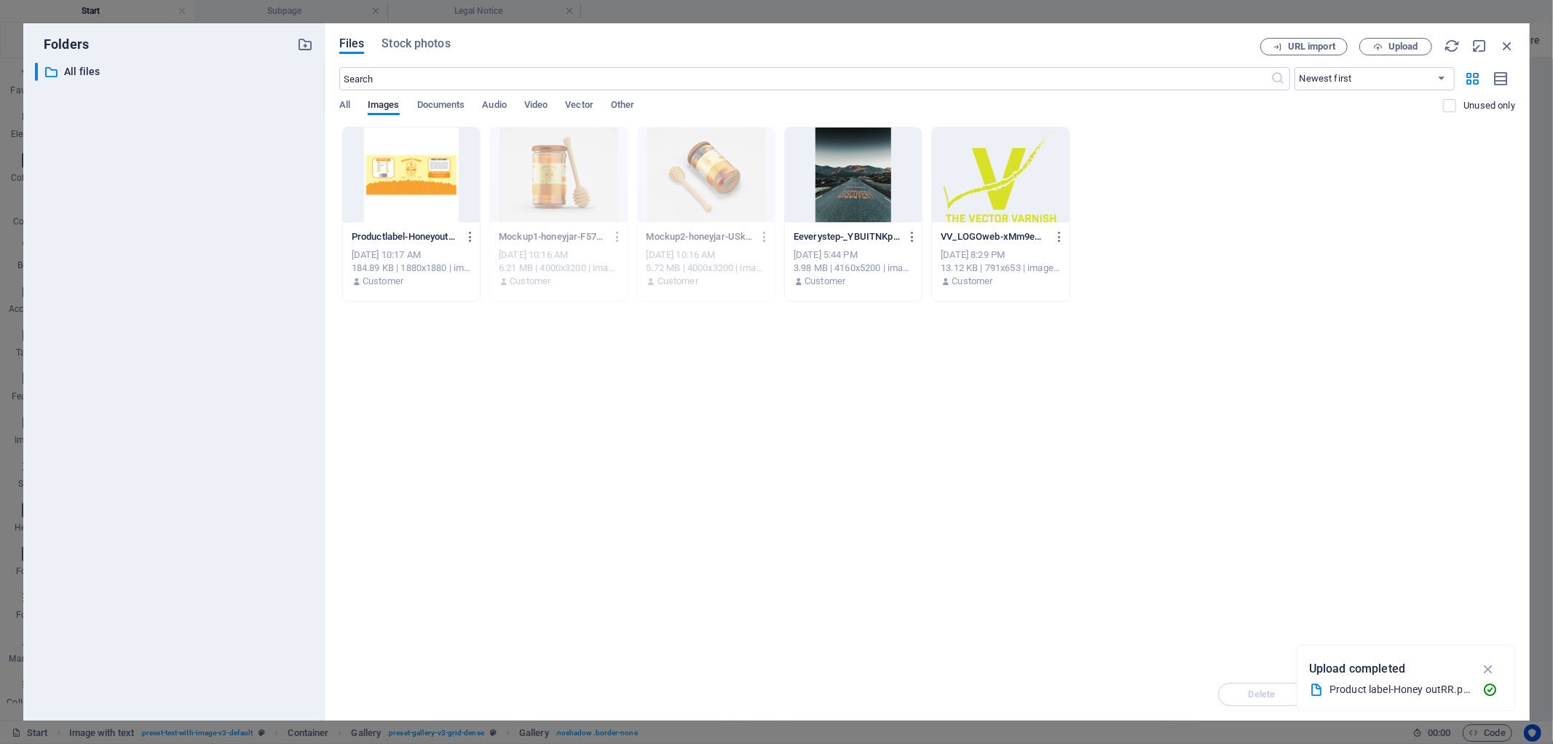
click at [403, 184] on div at bounding box center [411, 174] width 137 height 95
click at [1482, 663] on icon "button" at bounding box center [1489, 669] width 17 height 16
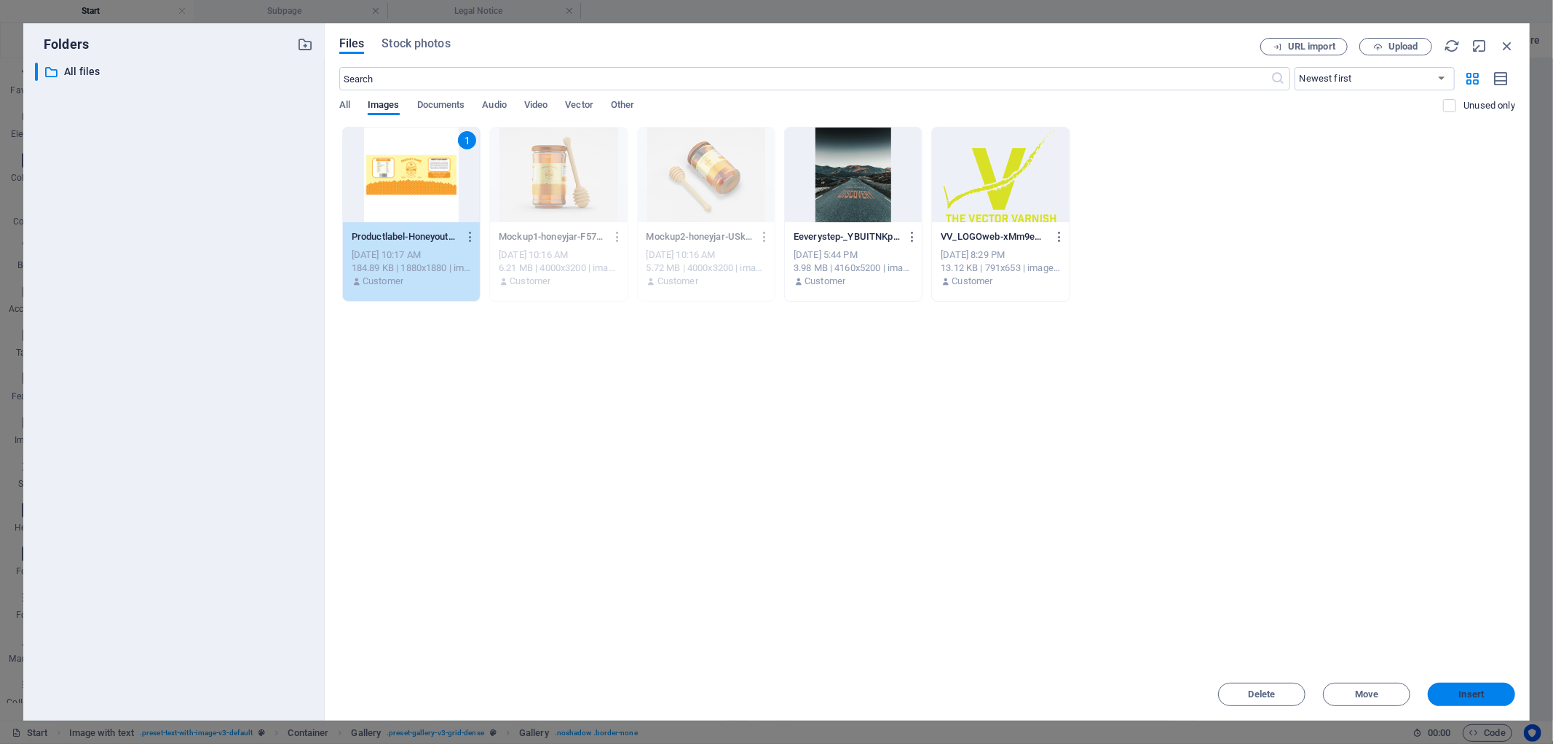
click at [1488, 703] on button "Insert" at bounding box center [1471, 693] width 87 height 23
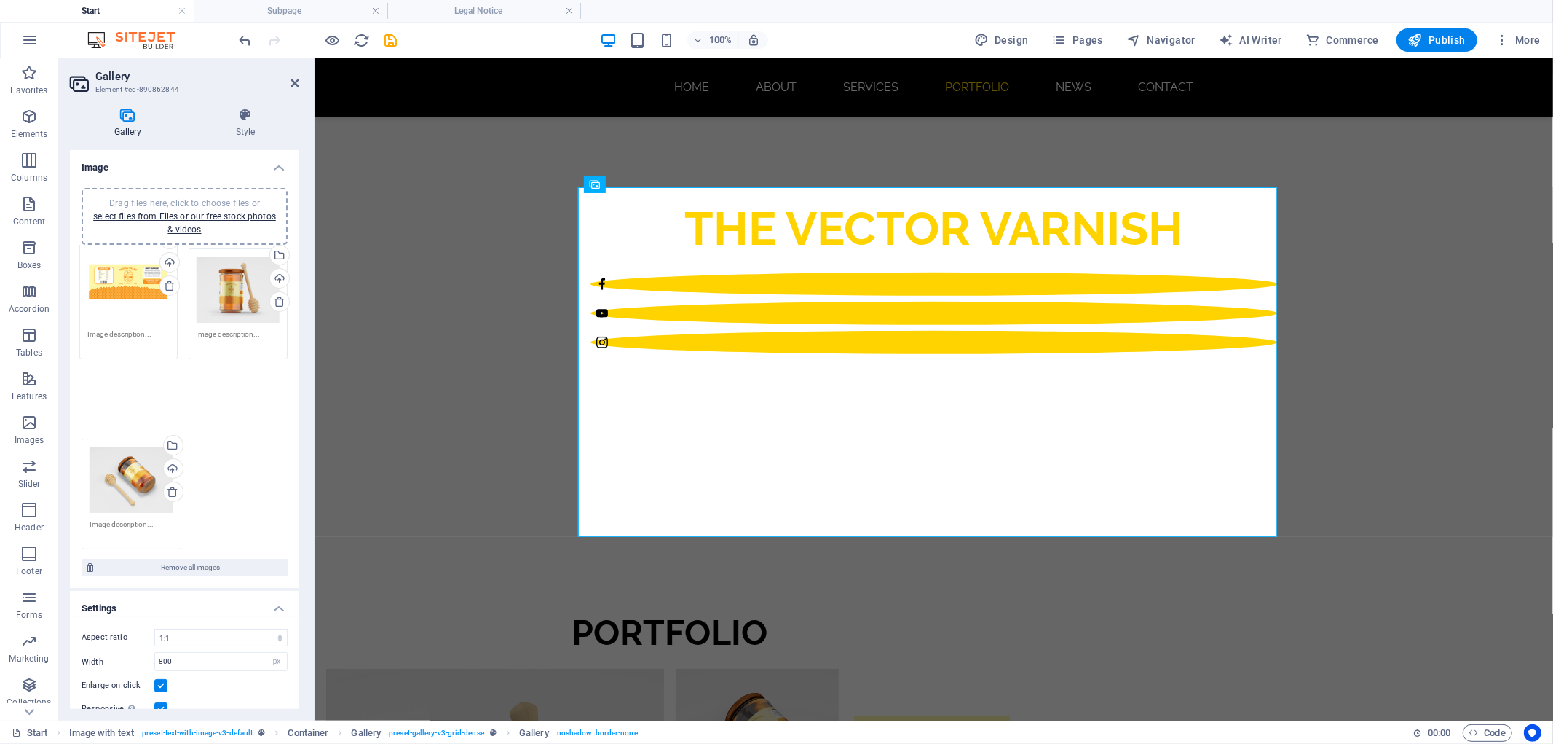
drag, startPoint x: 134, startPoint y: 406, endPoint x: 137, endPoint y: 273, distance: 133.3
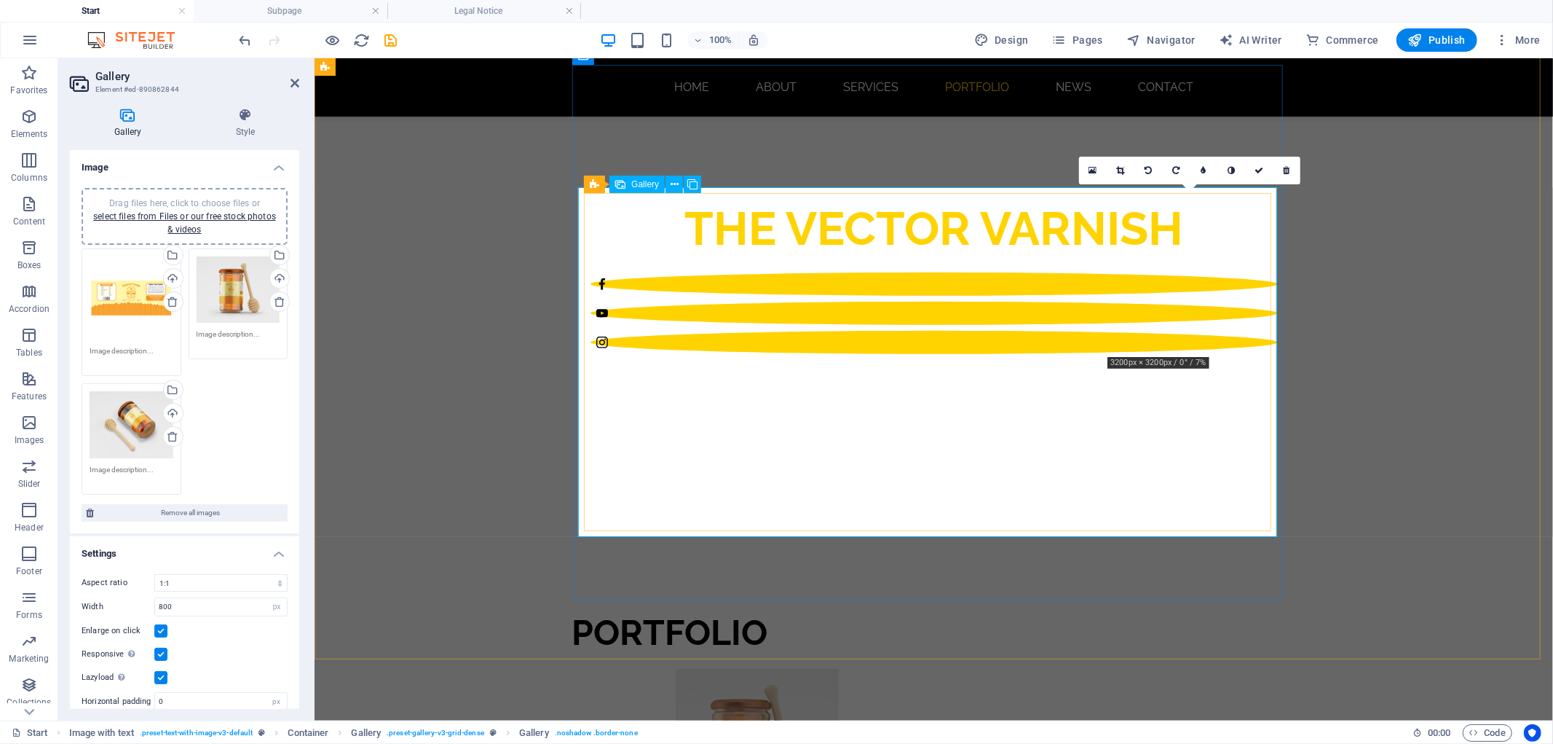
drag, startPoint x: 1183, startPoint y: 306, endPoint x: 1134, endPoint y: 350, distance: 65.5
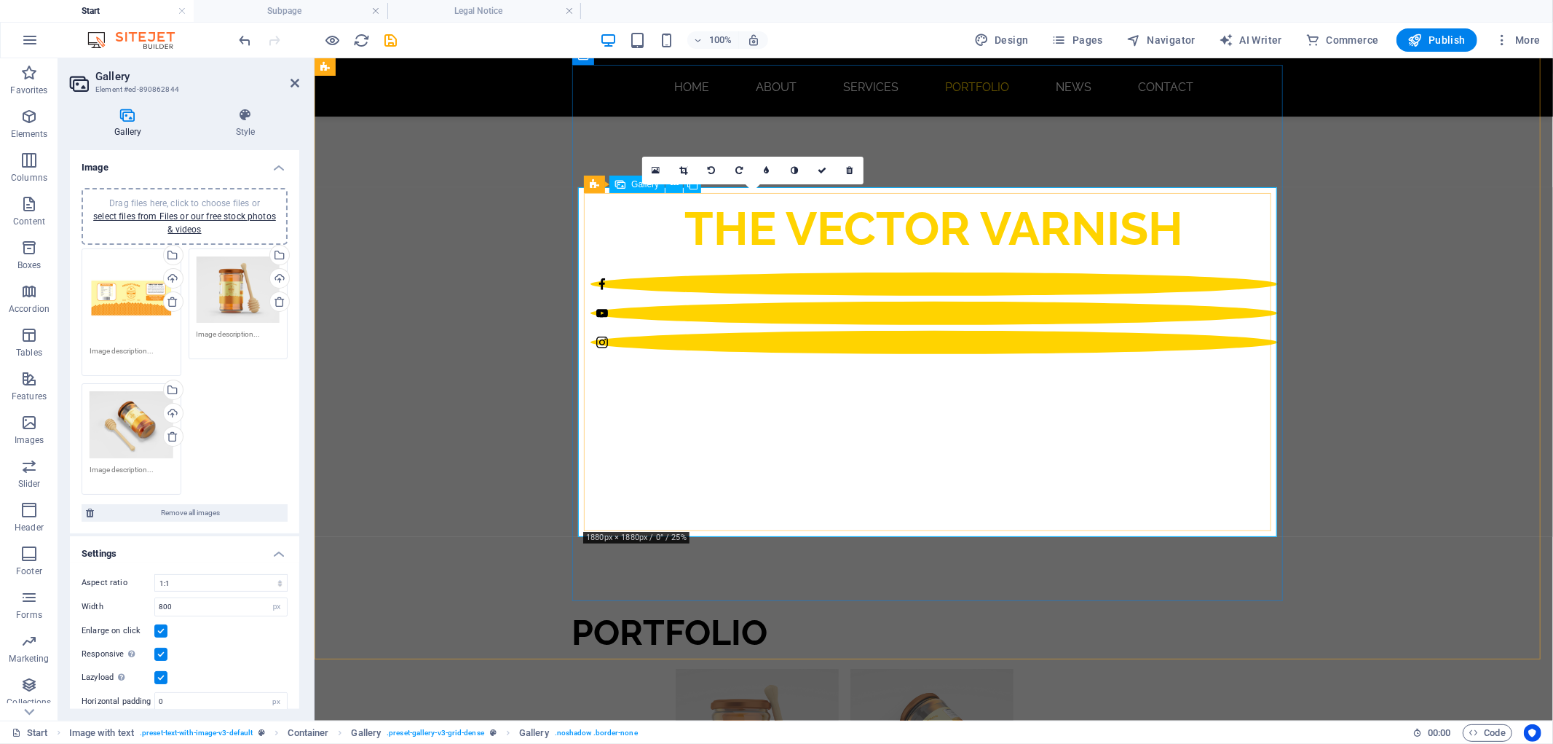
click at [688, 170] on link at bounding box center [684, 171] width 28 height 28
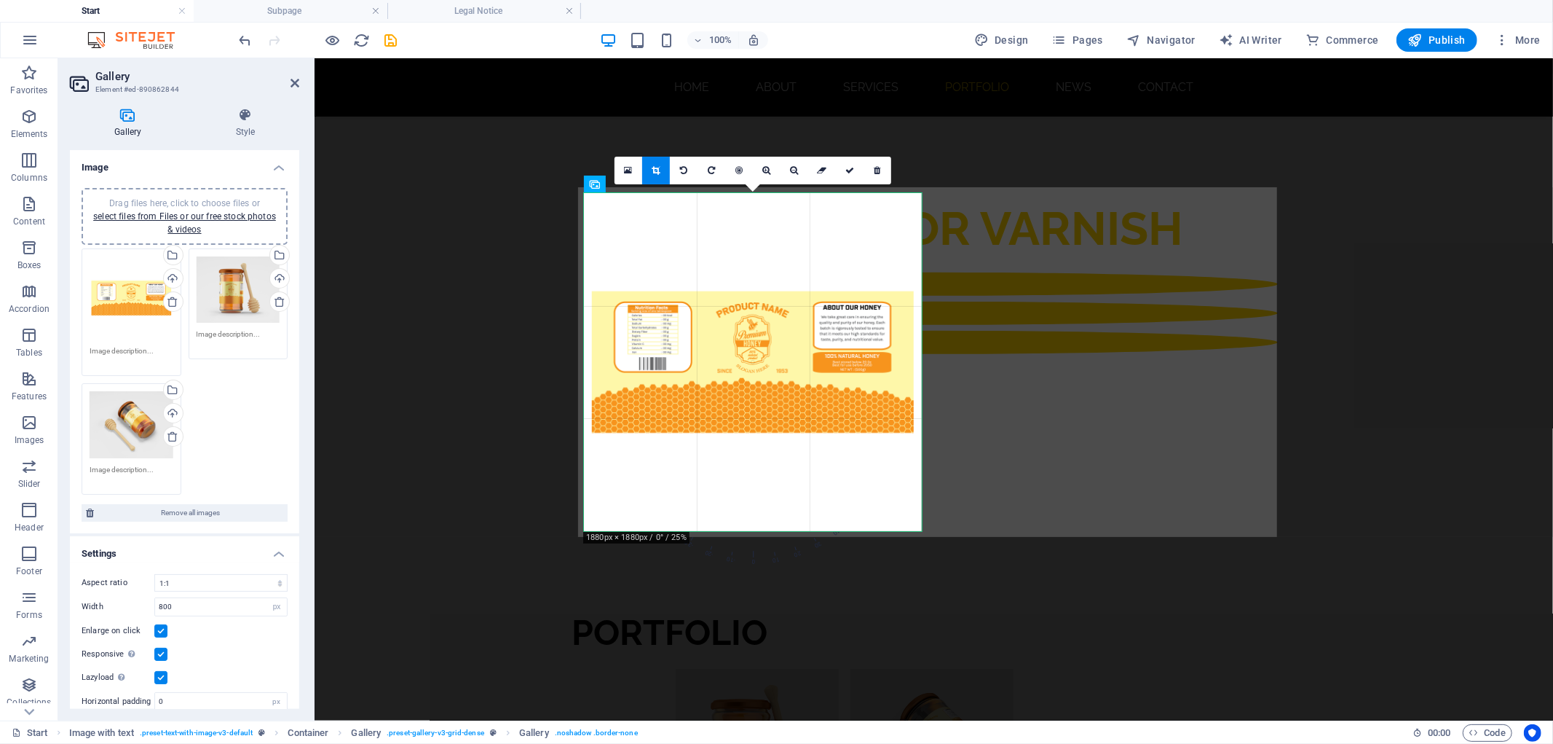
click at [714, 348] on div at bounding box center [753, 362] width 338 height 338
click at [765, 202] on div at bounding box center [753, 362] width 338 height 338
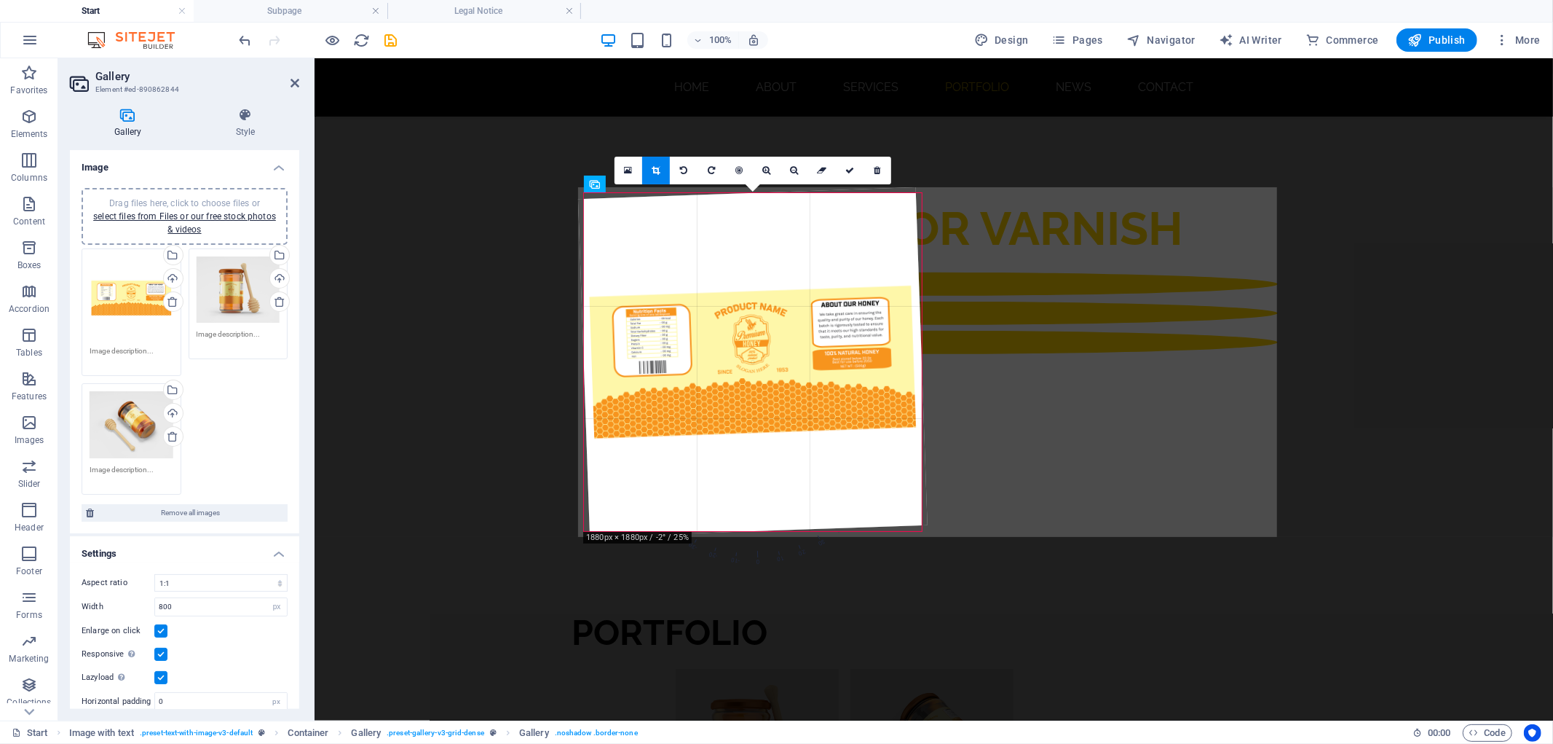
drag, startPoint x: 923, startPoint y: 195, endPoint x: 891, endPoint y: 215, distance: 37.0
click at [891, 215] on div "180 170 160 150 140 130 120 110 100 90 80 70 60 50 40 30 20 10 0 -10 -20 -30 -4…" at bounding box center [753, 362] width 338 height 338
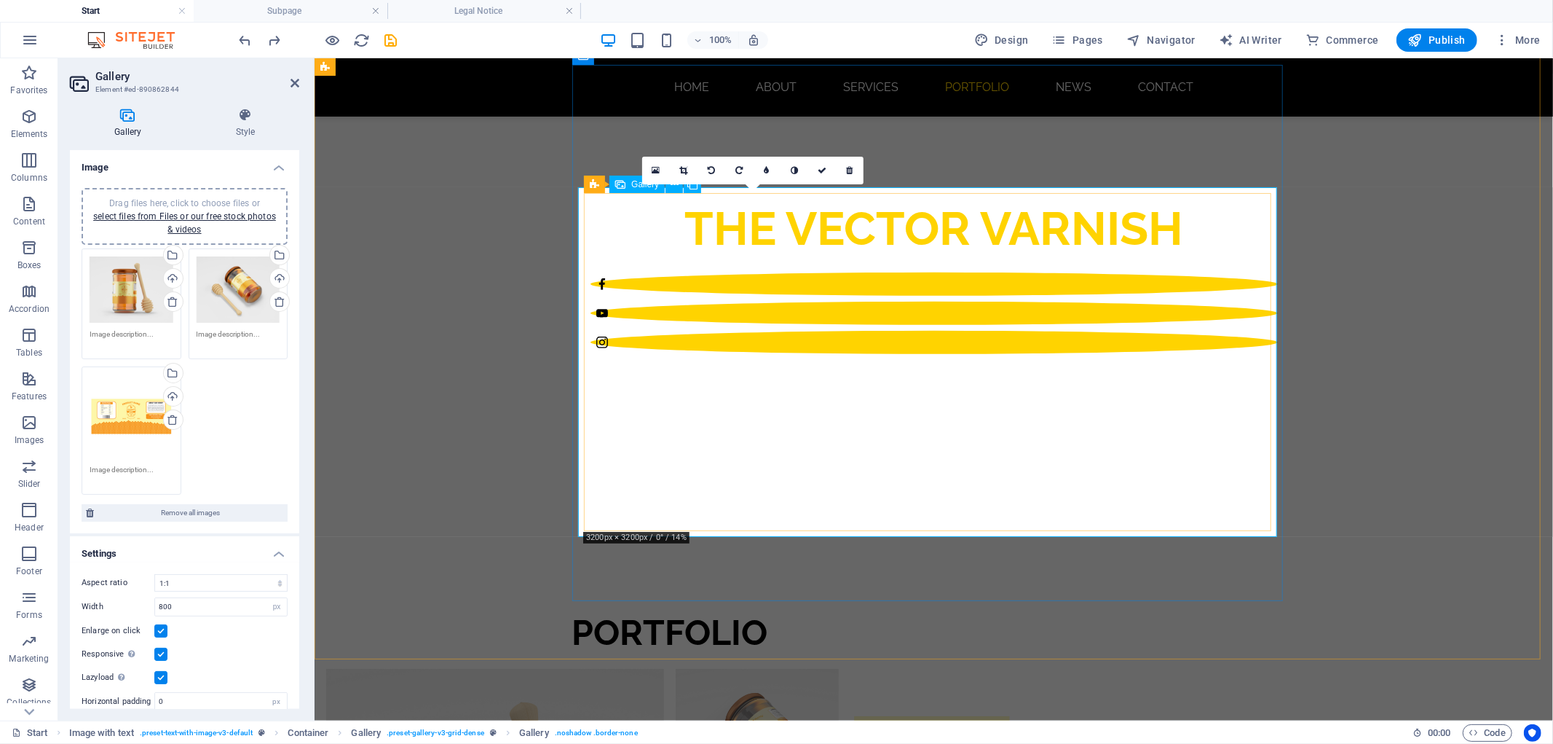
click at [677, 173] on link at bounding box center [684, 171] width 28 height 28
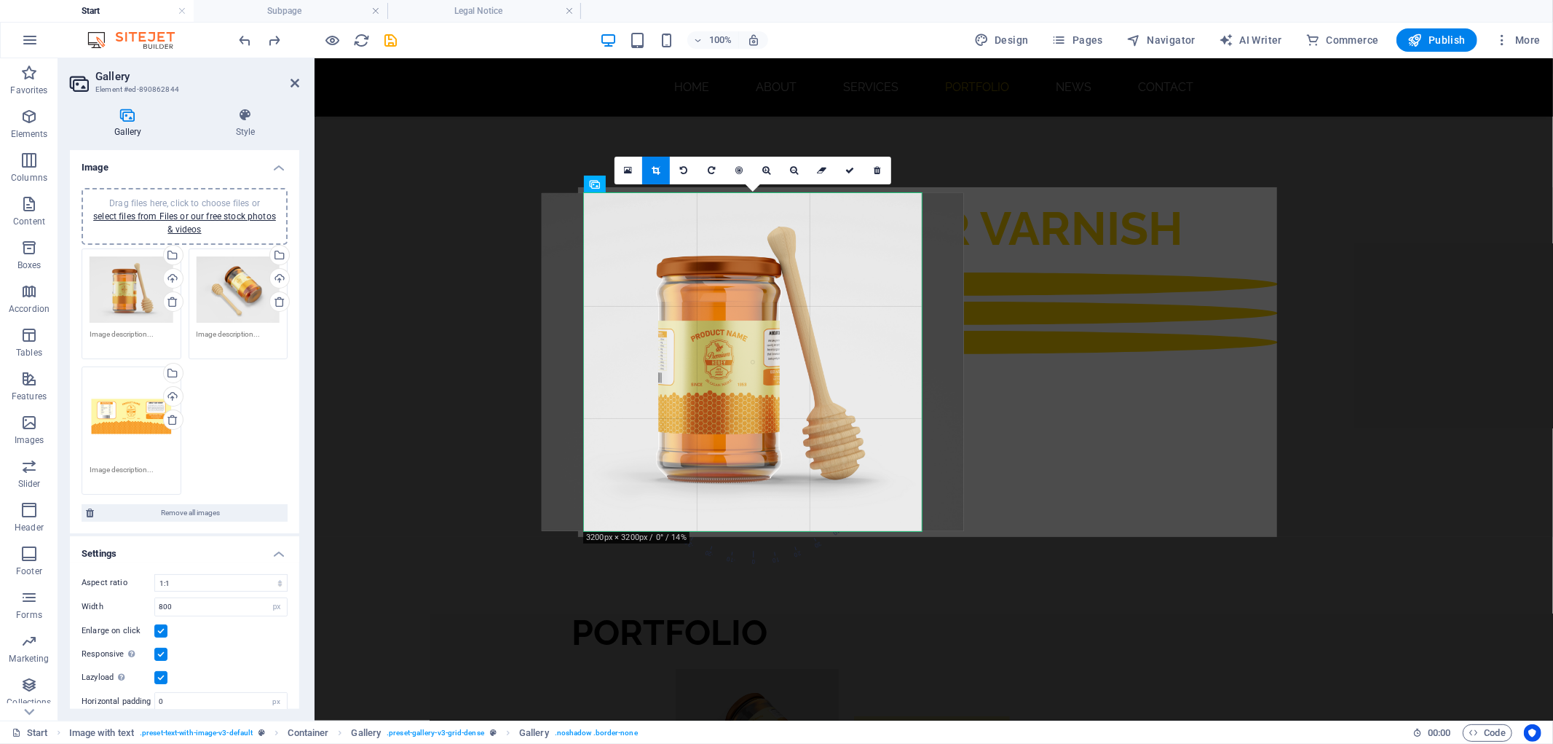
click at [659, 167] on icon at bounding box center [657, 170] width 8 height 9
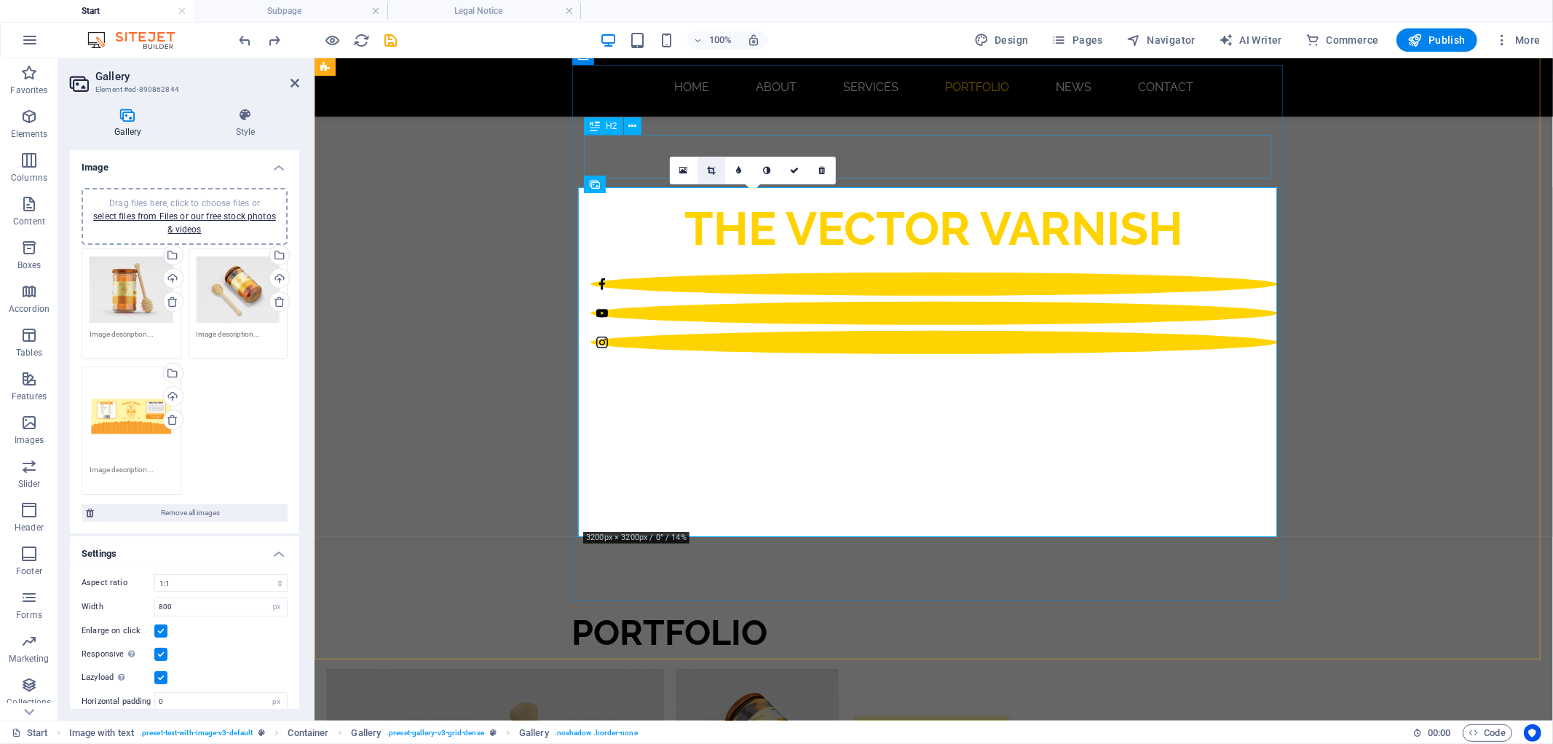
click at [658, 610] on div "PORTFOLIO" at bounding box center [669, 632] width 687 height 44
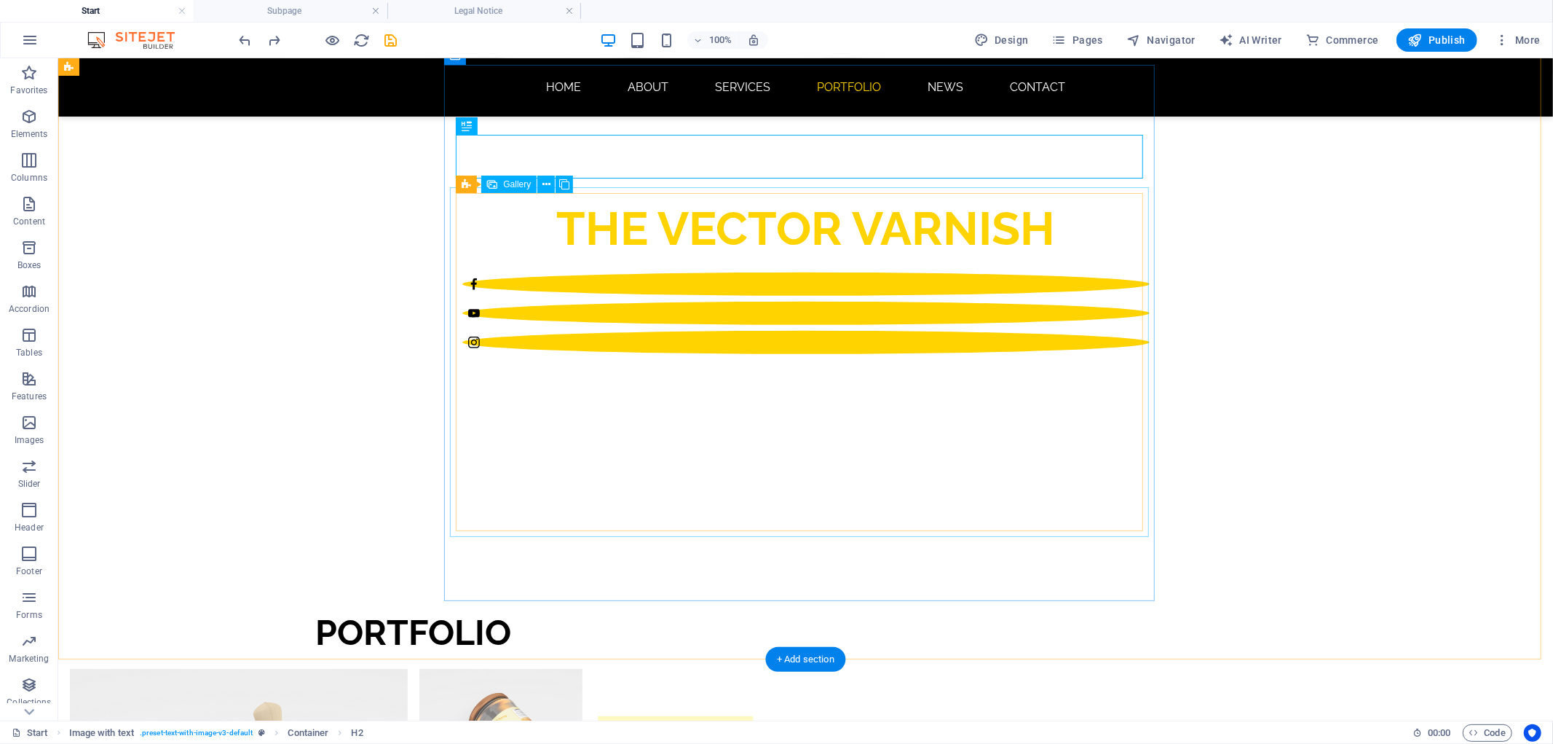
select select "4"
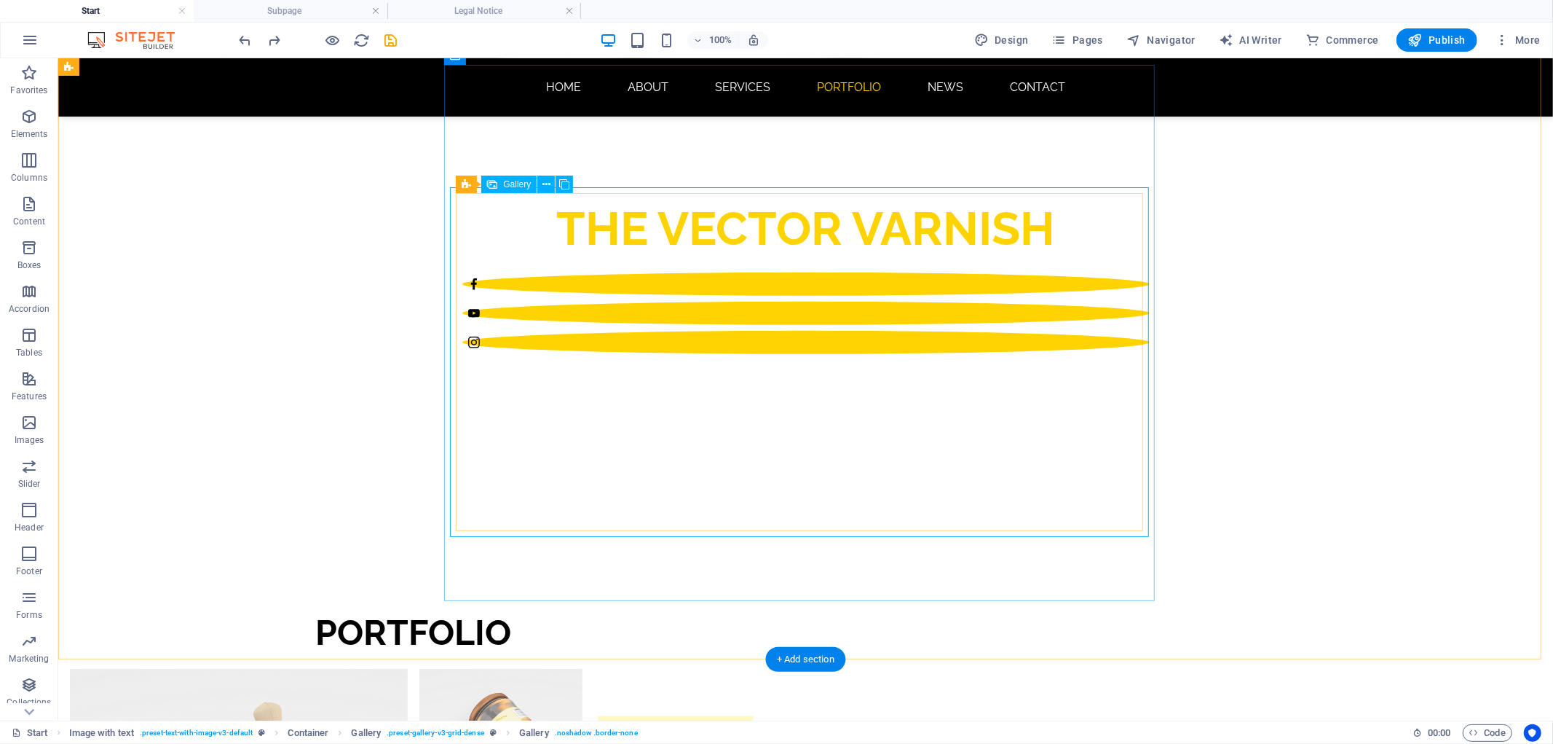
select select "px"
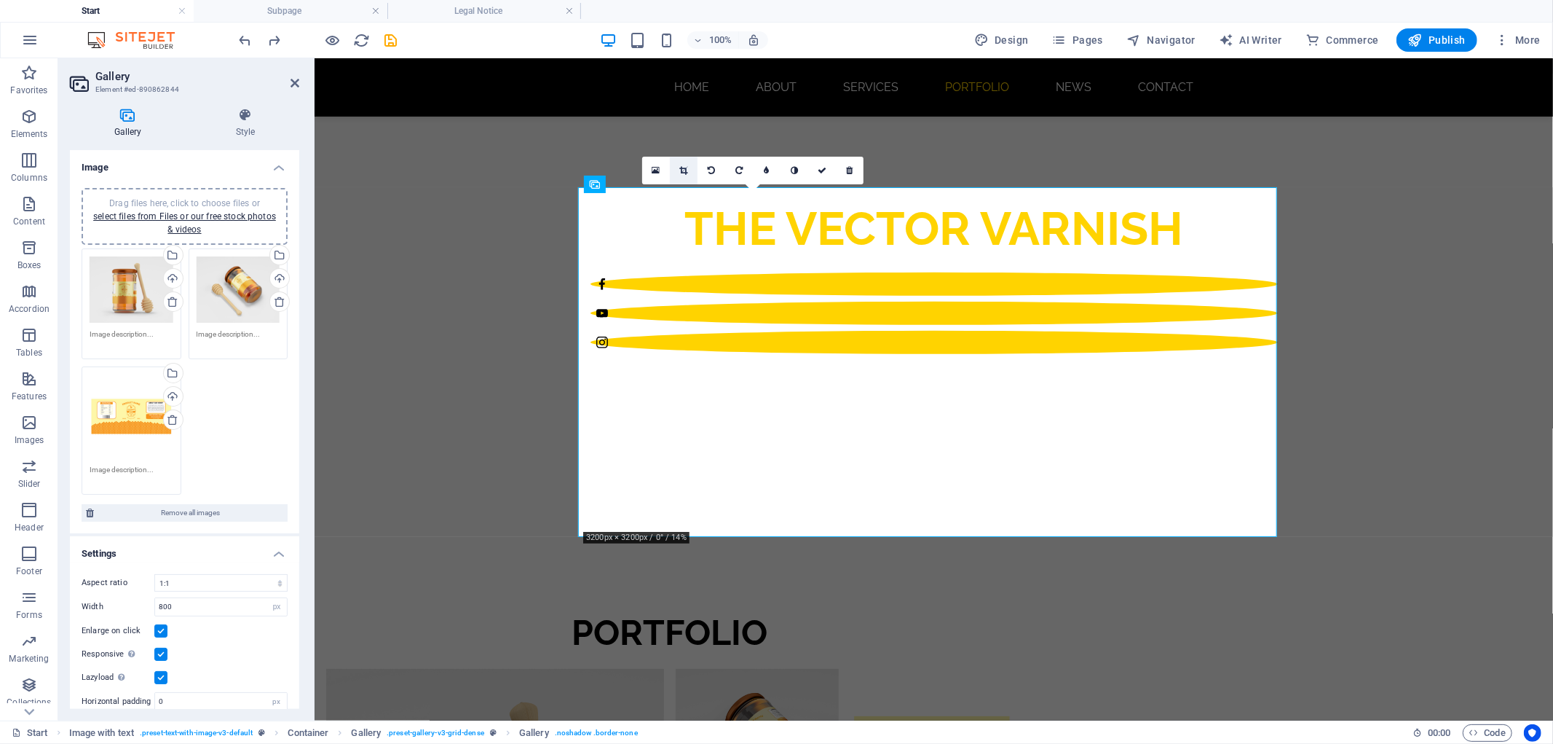
click at [686, 170] on icon at bounding box center [684, 170] width 8 height 9
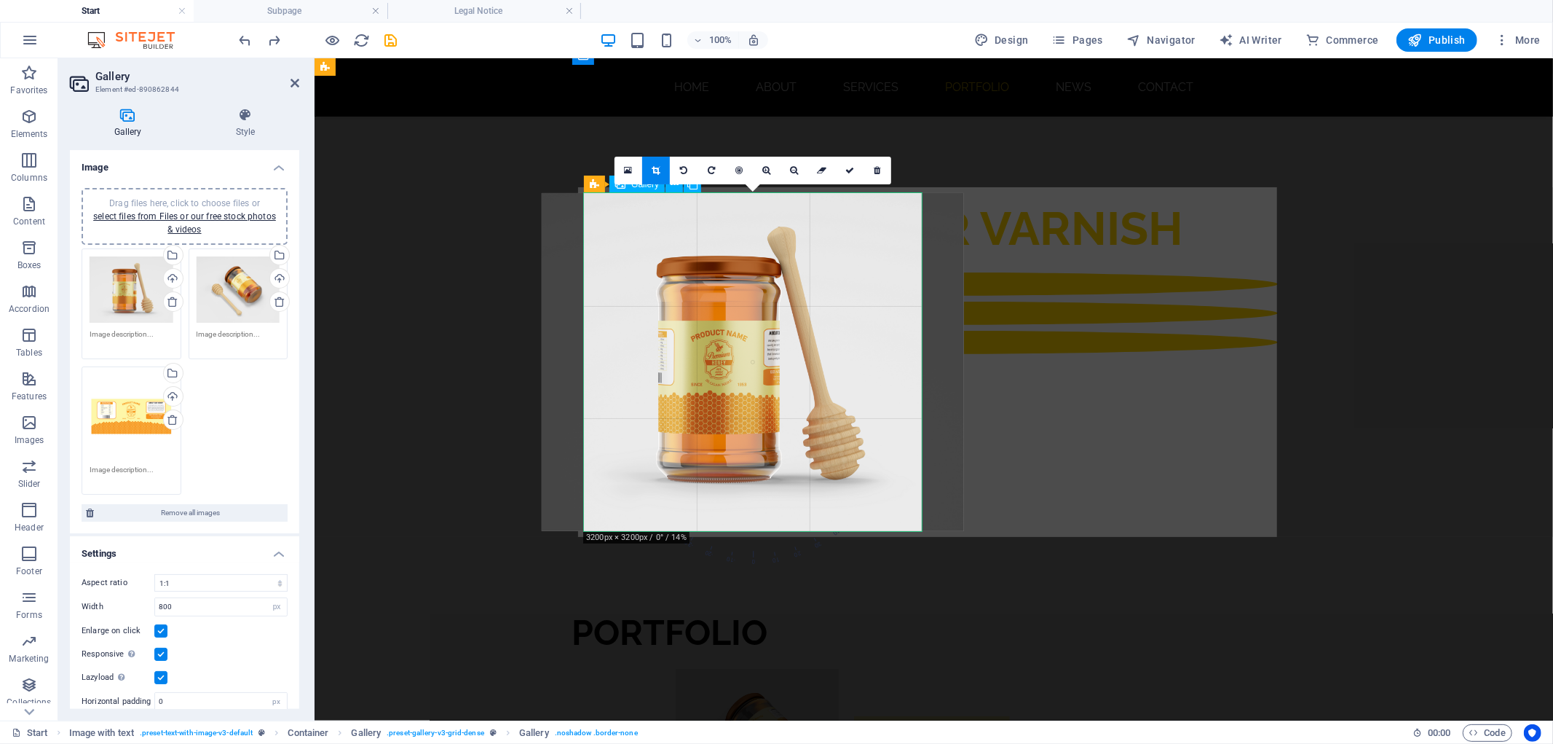
click at [1013, 668] on li at bounding box center [931, 749] width 163 height 163
drag, startPoint x: 852, startPoint y: 165, endPoint x: 933, endPoint y: 259, distance: 123.4
click at [852, 166] on icon at bounding box center [849, 170] width 9 height 9
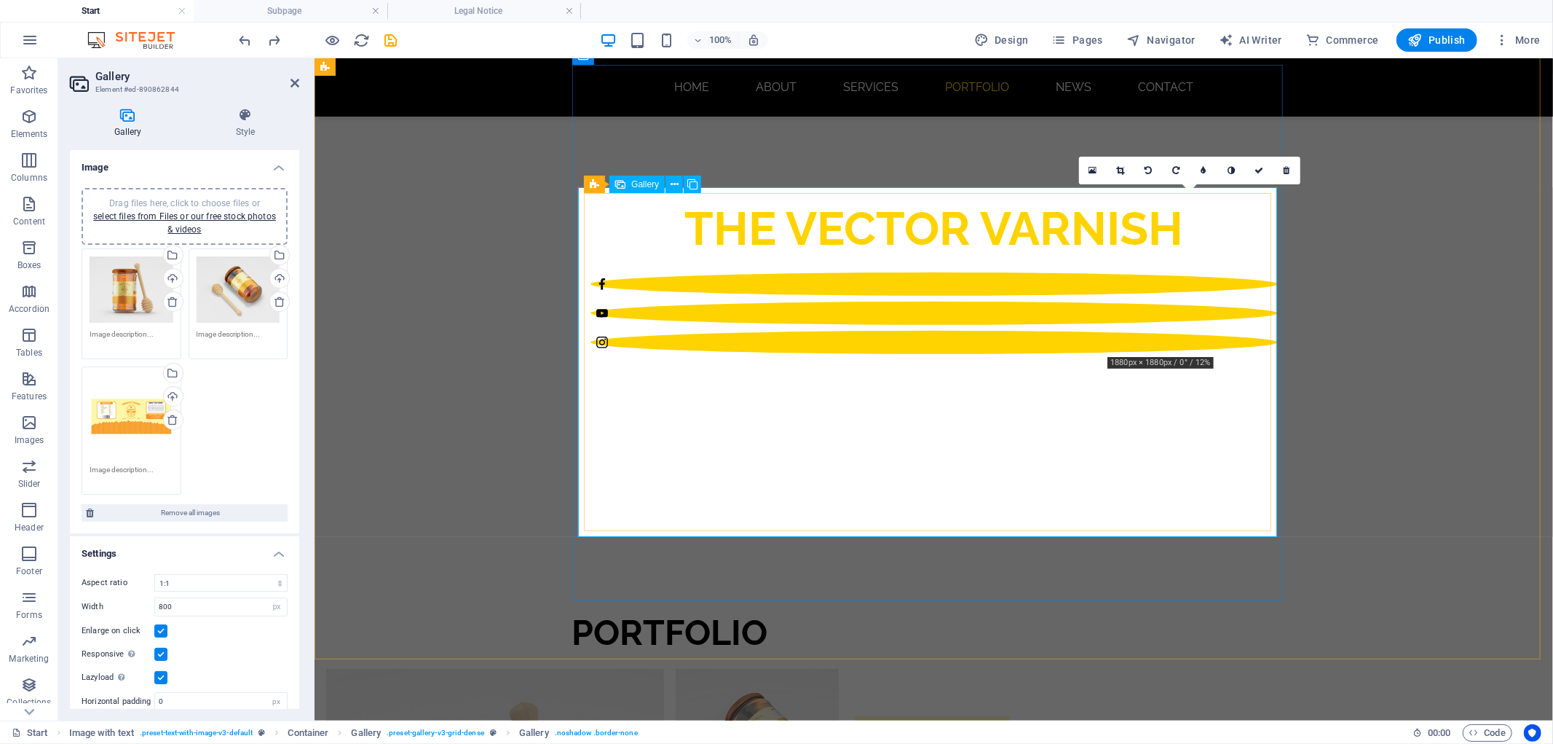
click at [1013, 668] on li at bounding box center [931, 749] width 163 height 163
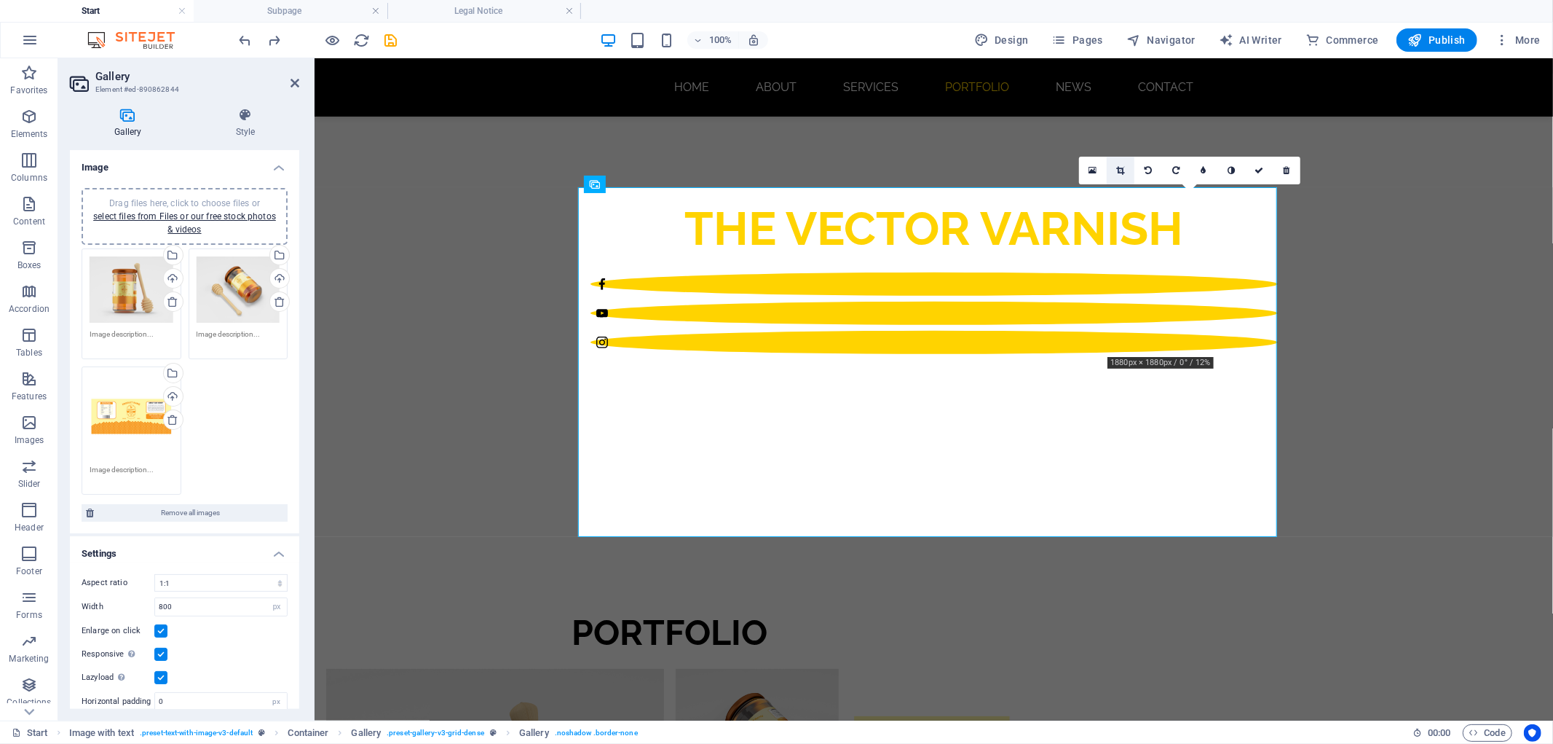
click at [1121, 169] on icon at bounding box center [1121, 170] width 8 height 9
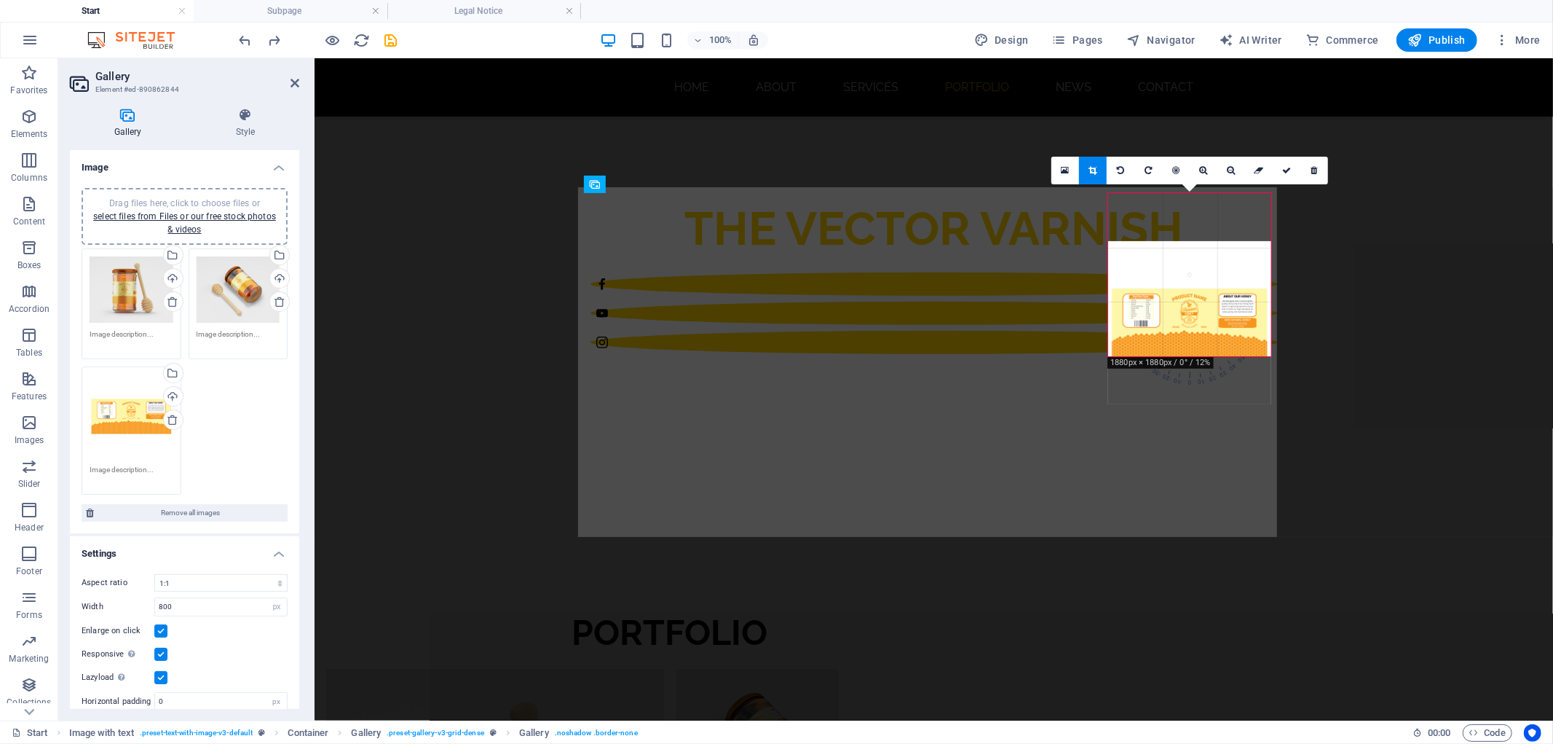
drag, startPoint x: 1183, startPoint y: 285, endPoint x: 1184, endPoint y: 334, distance: 48.1
click at [1184, 334] on div at bounding box center [1189, 322] width 163 height 163
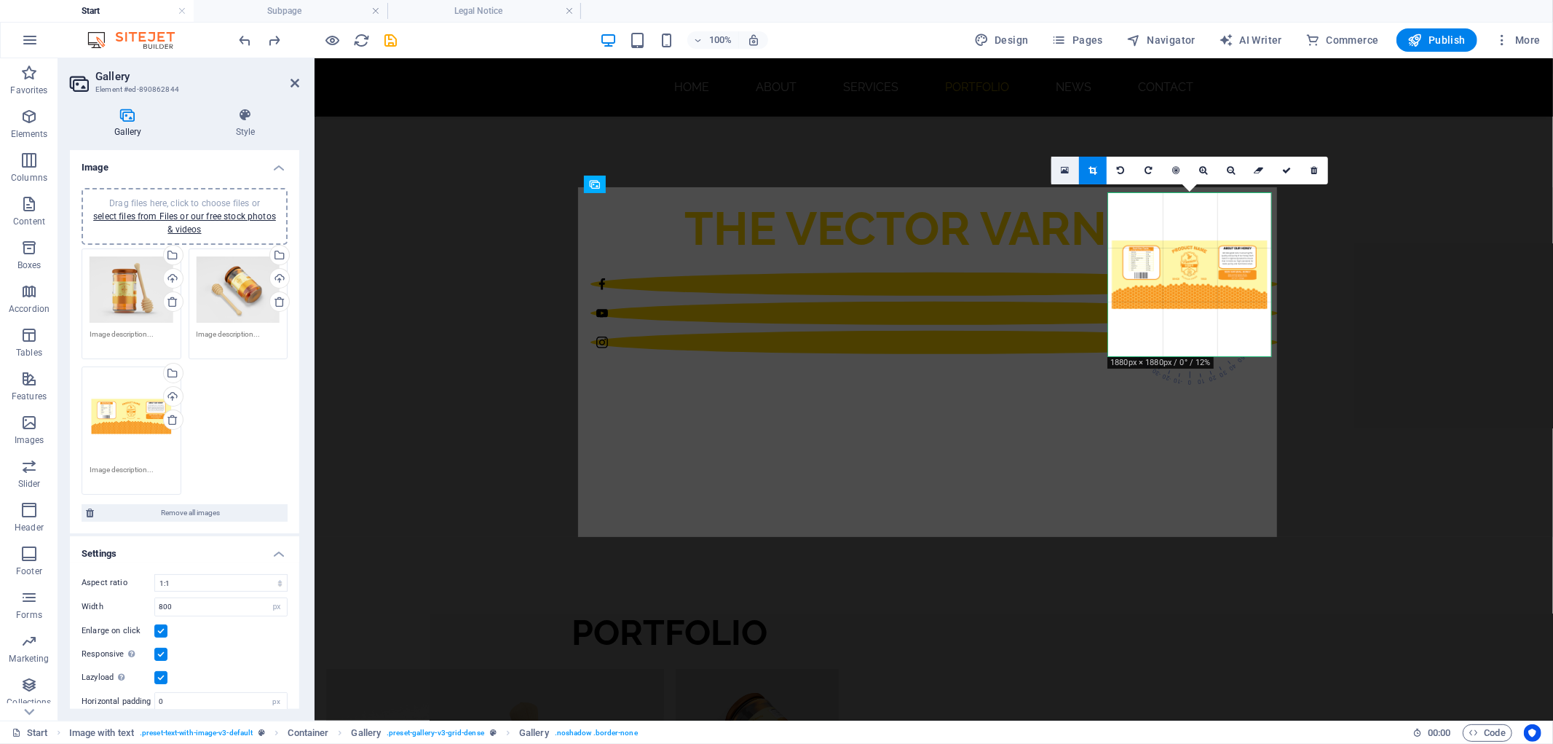
click at [1068, 176] on link at bounding box center [1066, 171] width 28 height 28
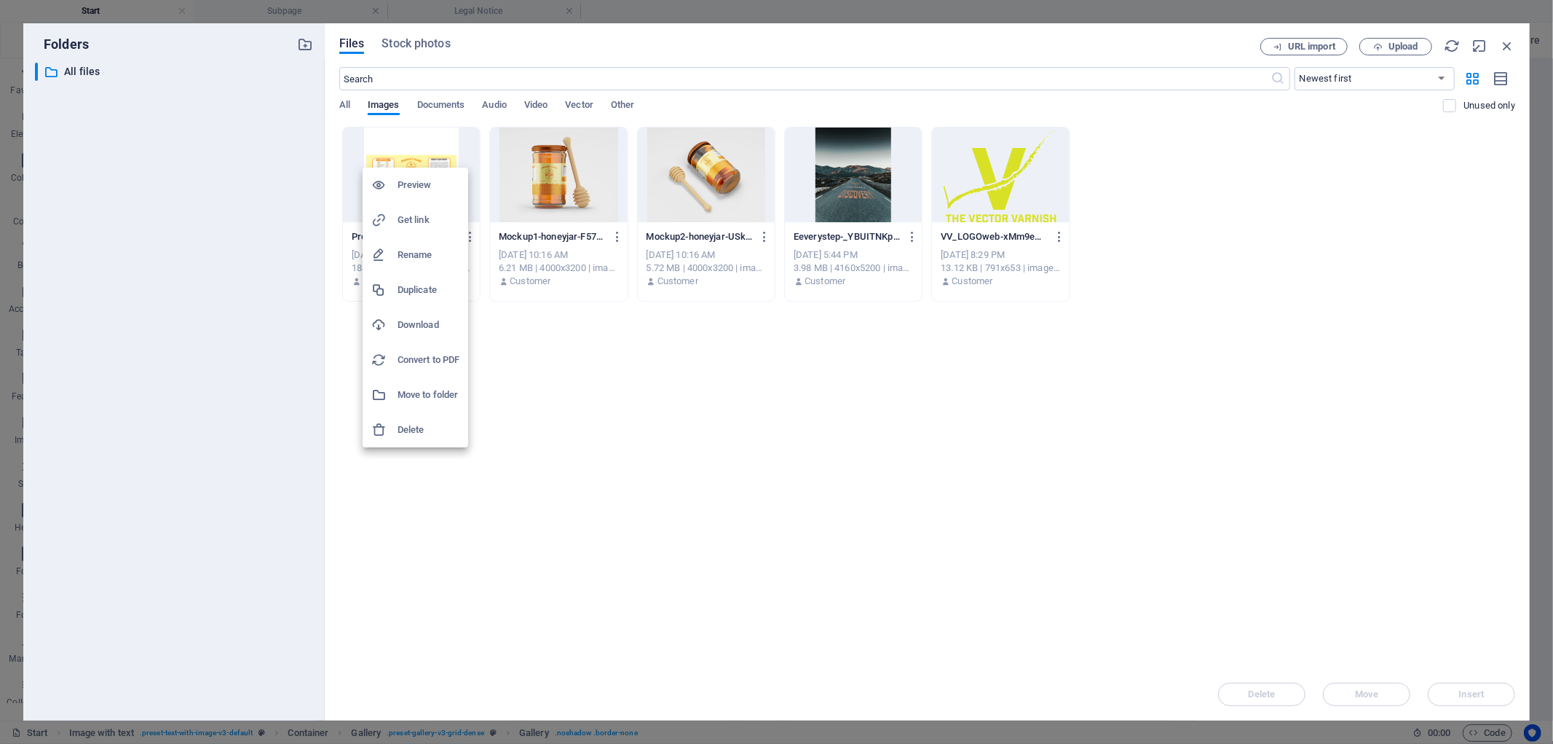
click at [743, 478] on div at bounding box center [776, 372] width 1553 height 744
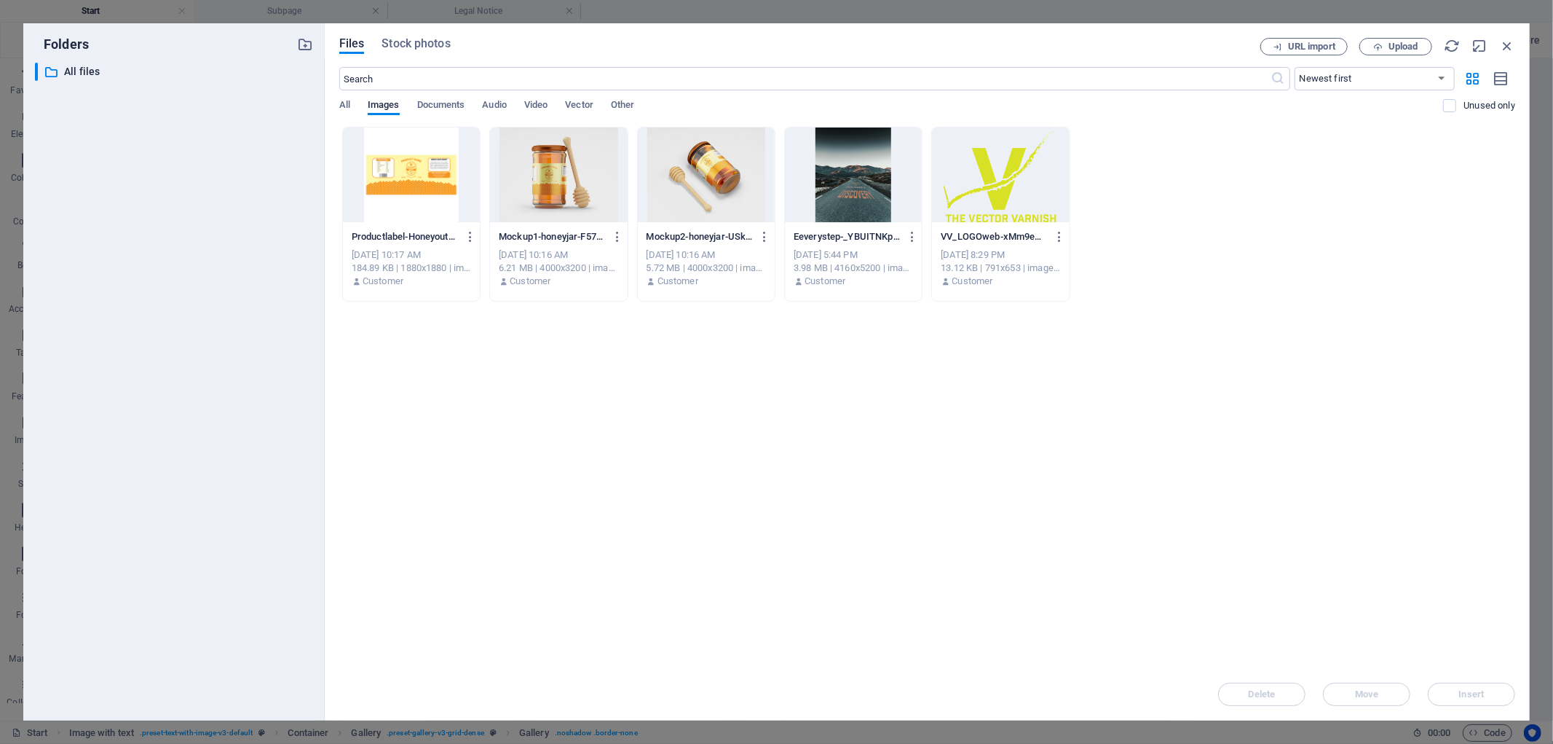
click at [402, 171] on div at bounding box center [411, 174] width 137 height 95
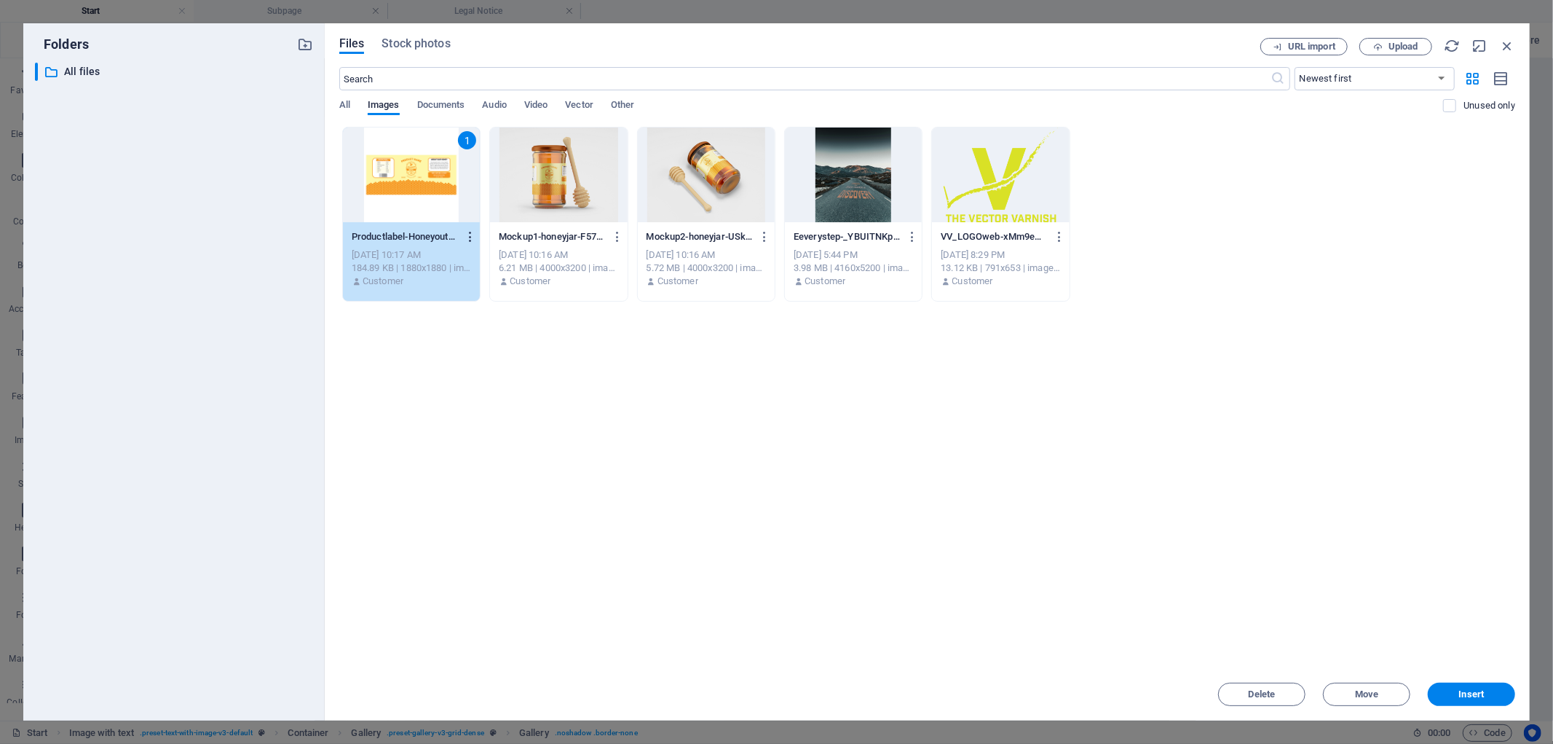
click at [470, 237] on icon "button" at bounding box center [471, 236] width 14 height 13
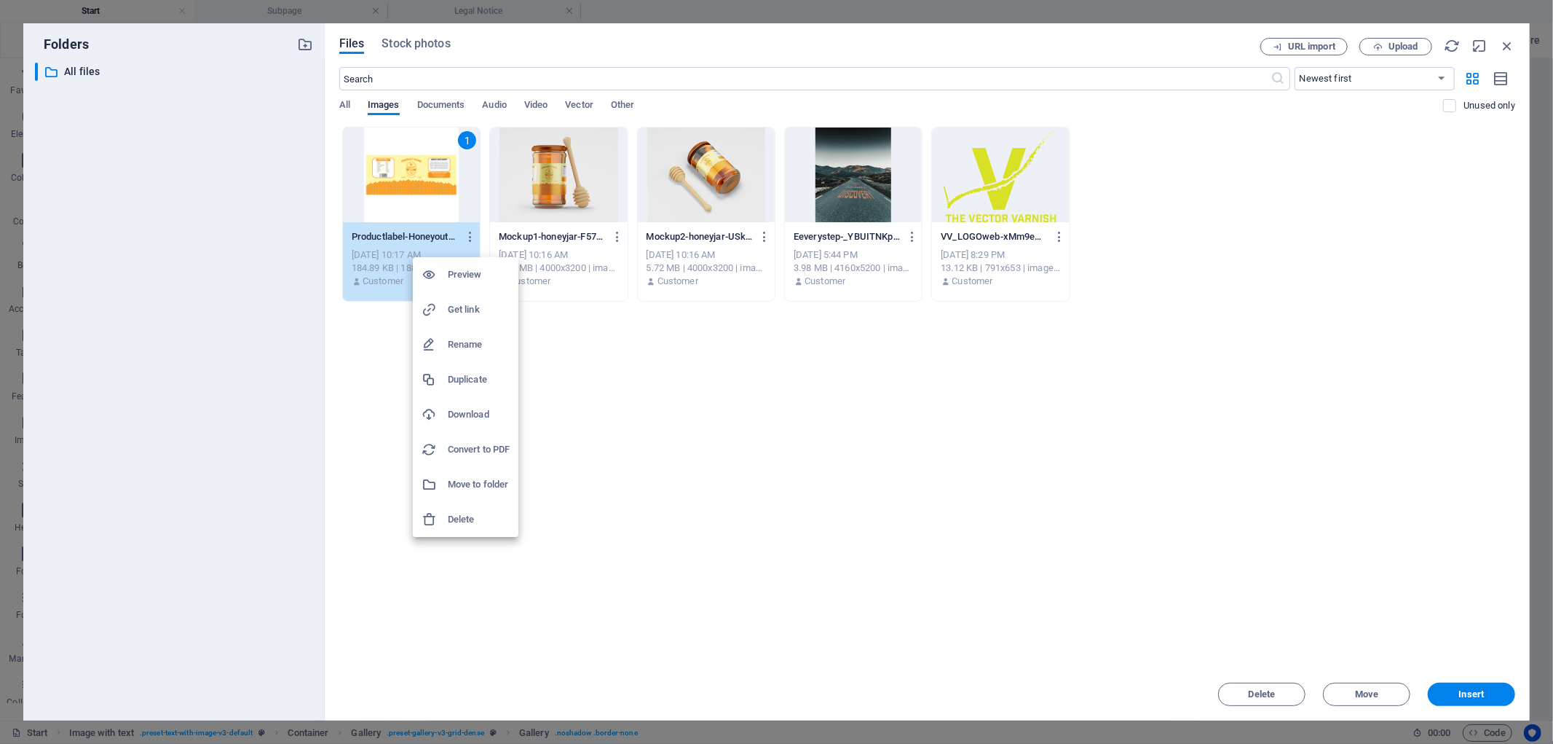
click at [790, 384] on div at bounding box center [776, 372] width 1553 height 744
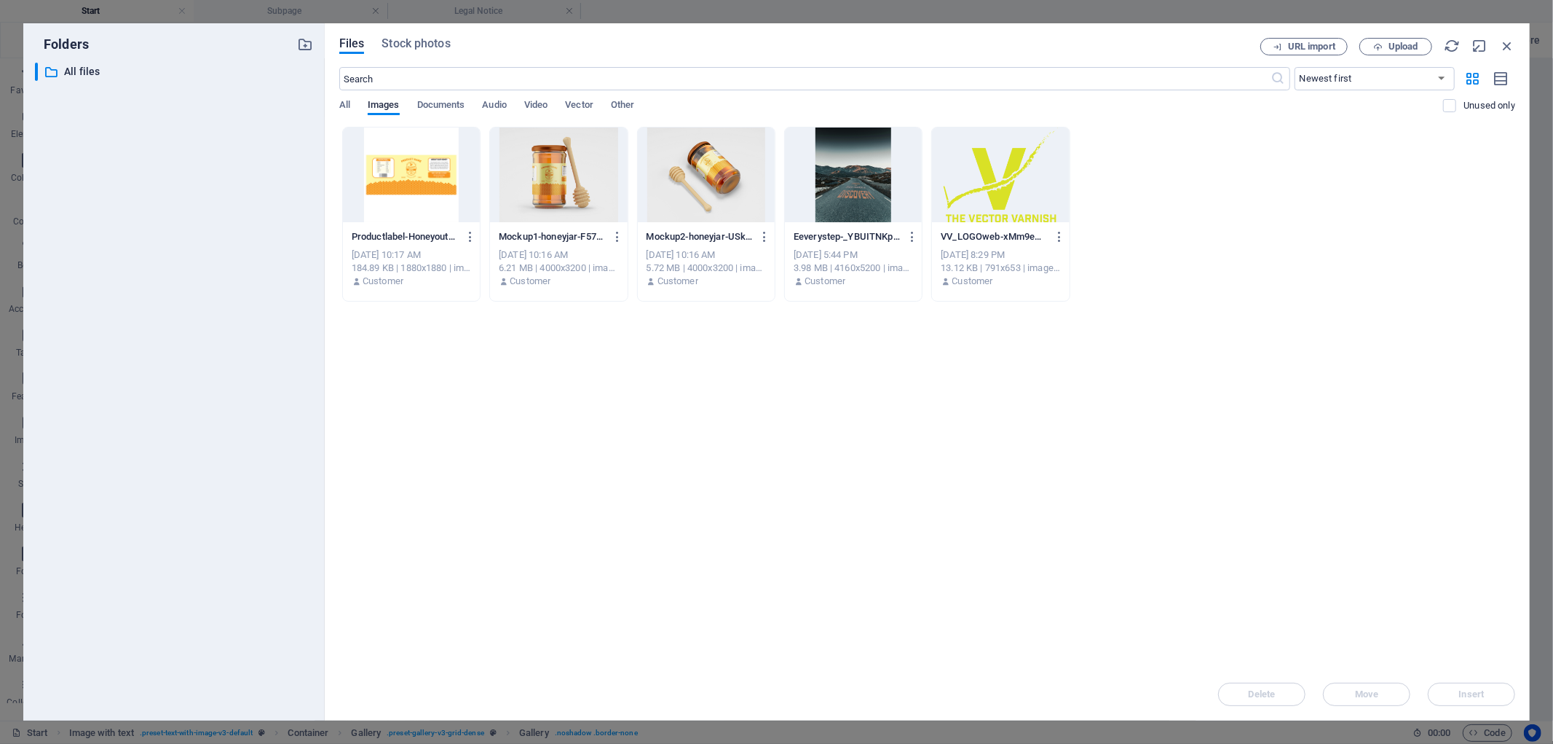
click at [396, 173] on div at bounding box center [411, 174] width 137 height 95
click at [466, 237] on icon "button" at bounding box center [471, 236] width 14 height 13
click at [1473, 42] on div at bounding box center [776, 372] width 1553 height 744
click at [1478, 45] on icon "button" at bounding box center [1480, 46] width 16 height 16
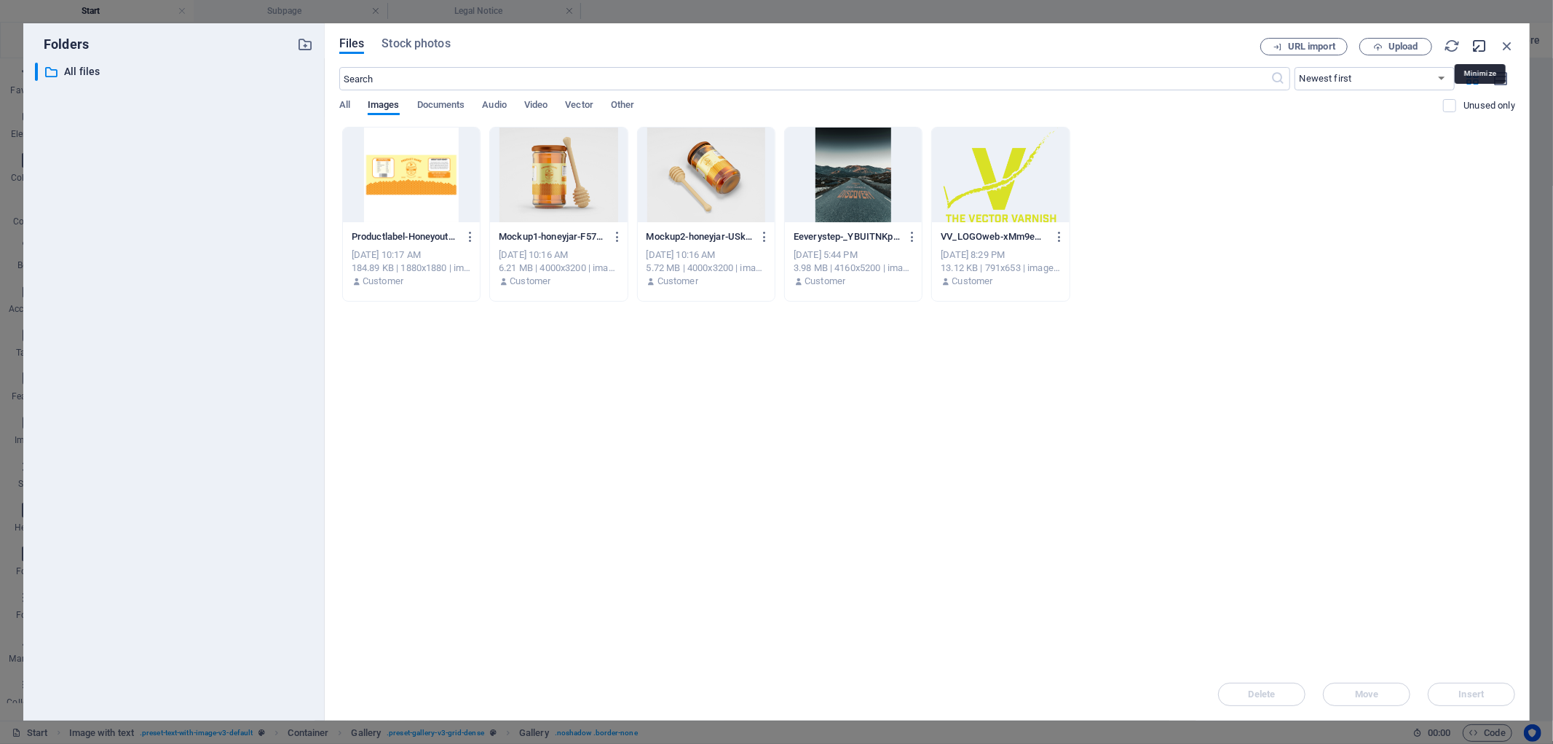
select select "image"
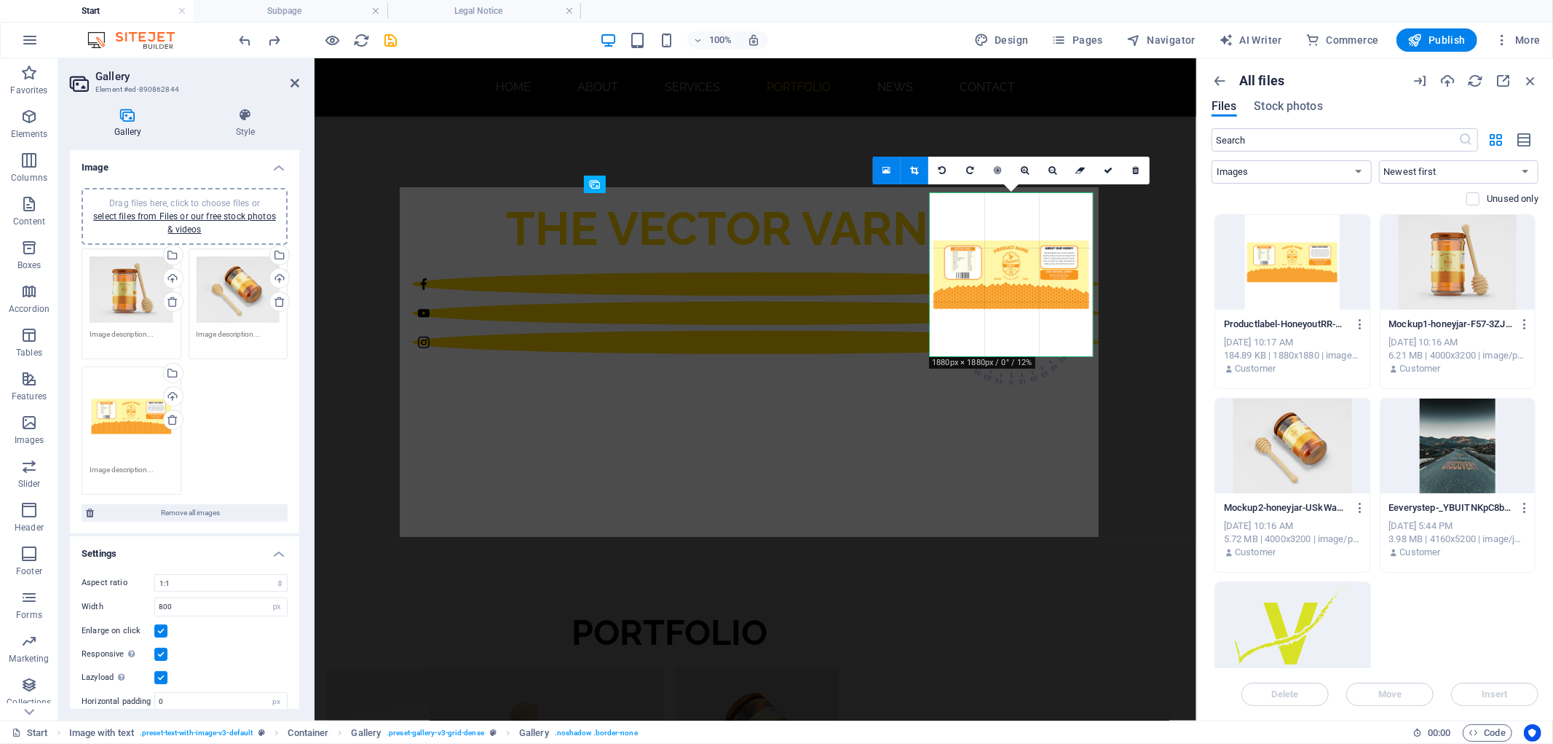
click at [912, 167] on icon at bounding box center [915, 170] width 8 height 9
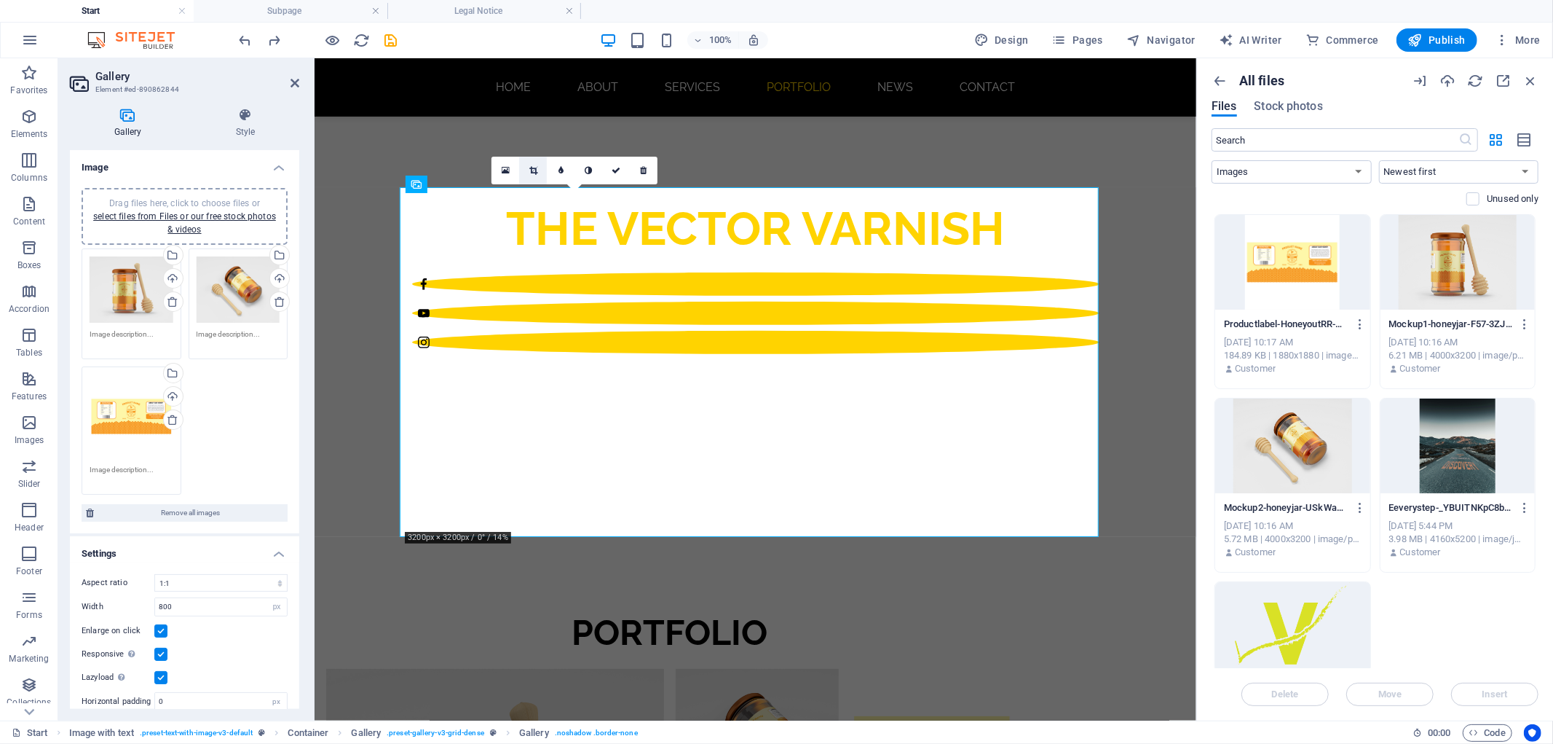
click at [532, 175] on icon at bounding box center [533, 170] width 8 height 9
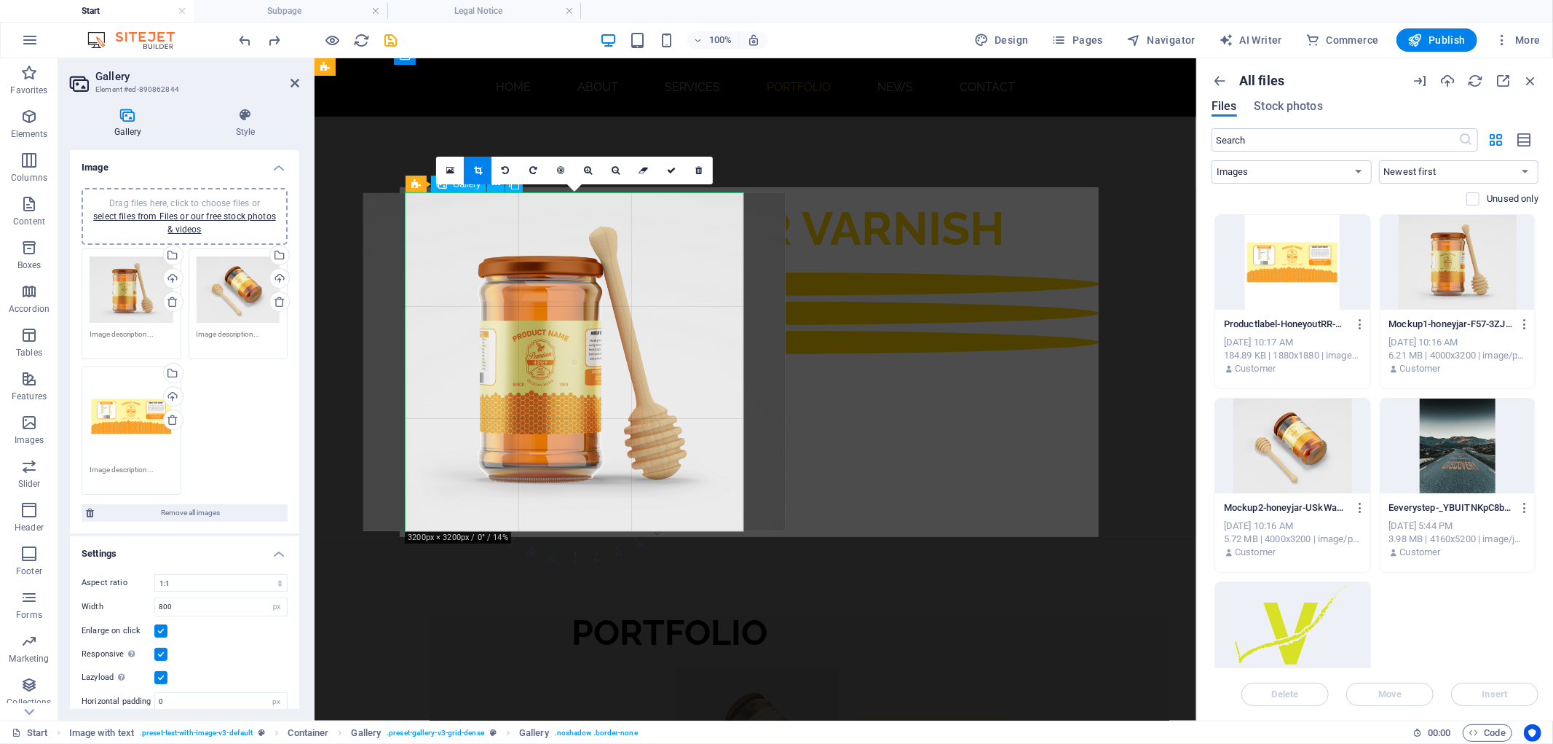
click at [1013, 668] on li at bounding box center [931, 749] width 163 height 163
click at [670, 170] on icon at bounding box center [671, 170] width 9 height 9
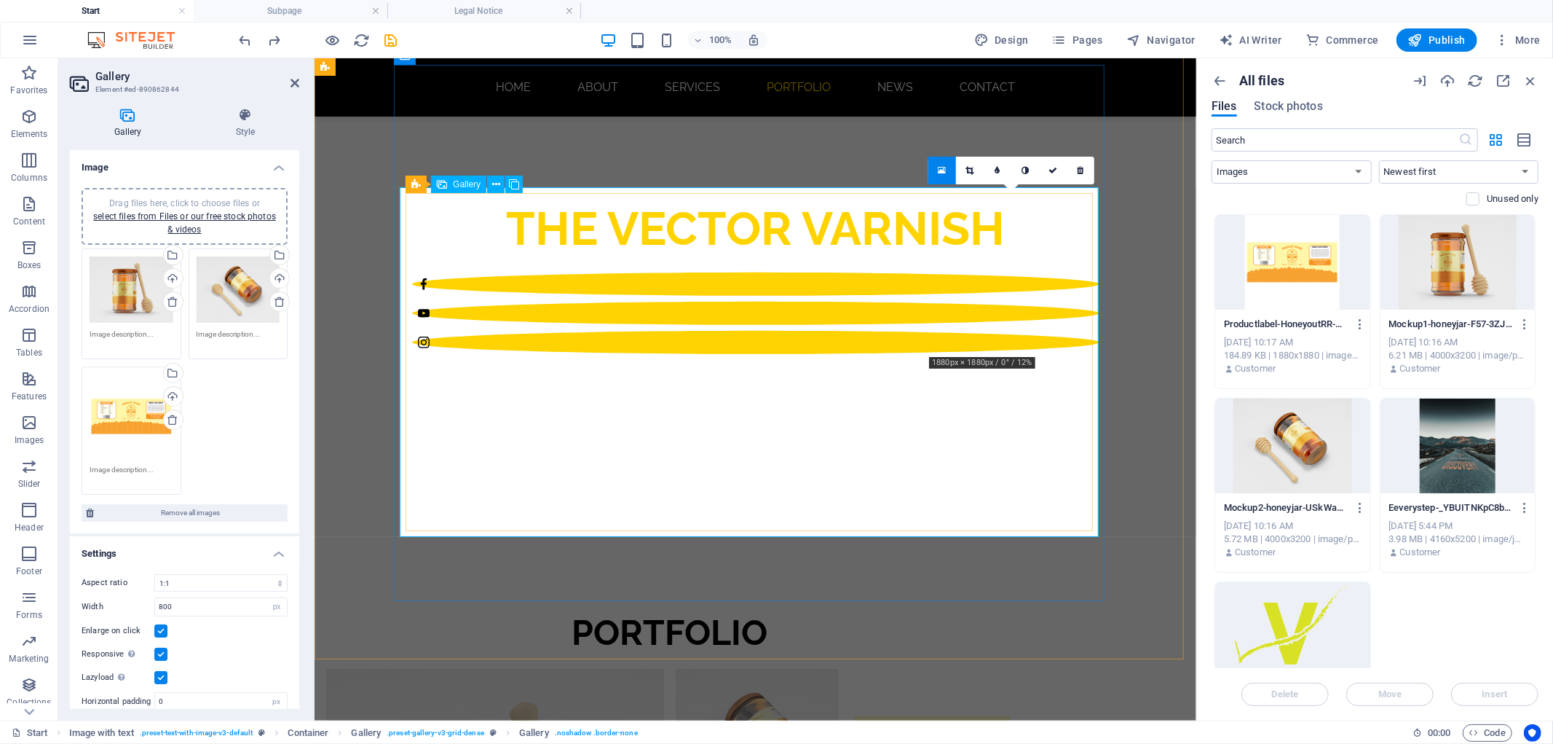
click at [983, 668] on li at bounding box center [931, 749] width 163 height 163
click at [988, 668] on li at bounding box center [931, 749] width 163 height 163
click at [967, 170] on icon at bounding box center [970, 170] width 8 height 9
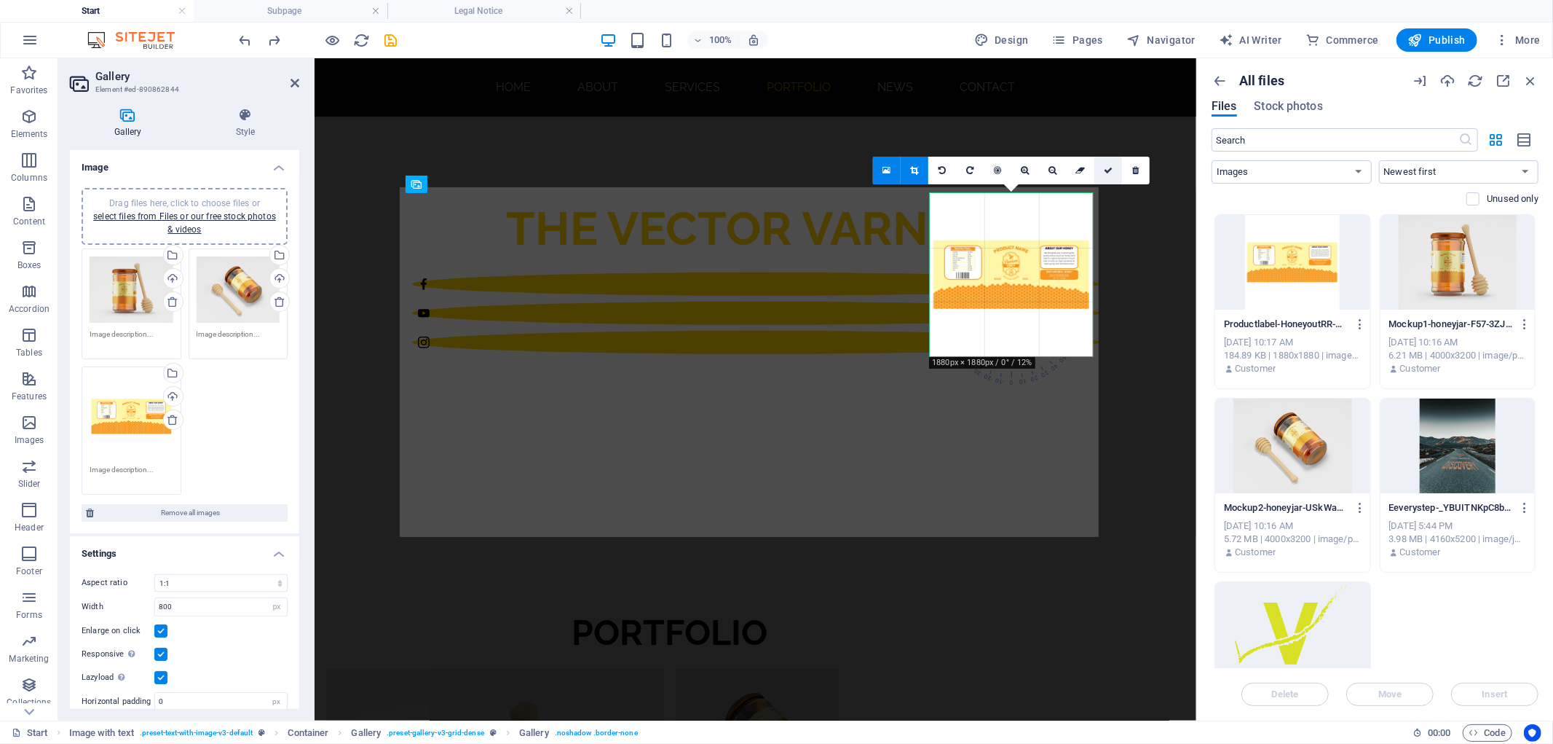
click at [1105, 180] on link at bounding box center [1109, 171] width 28 height 28
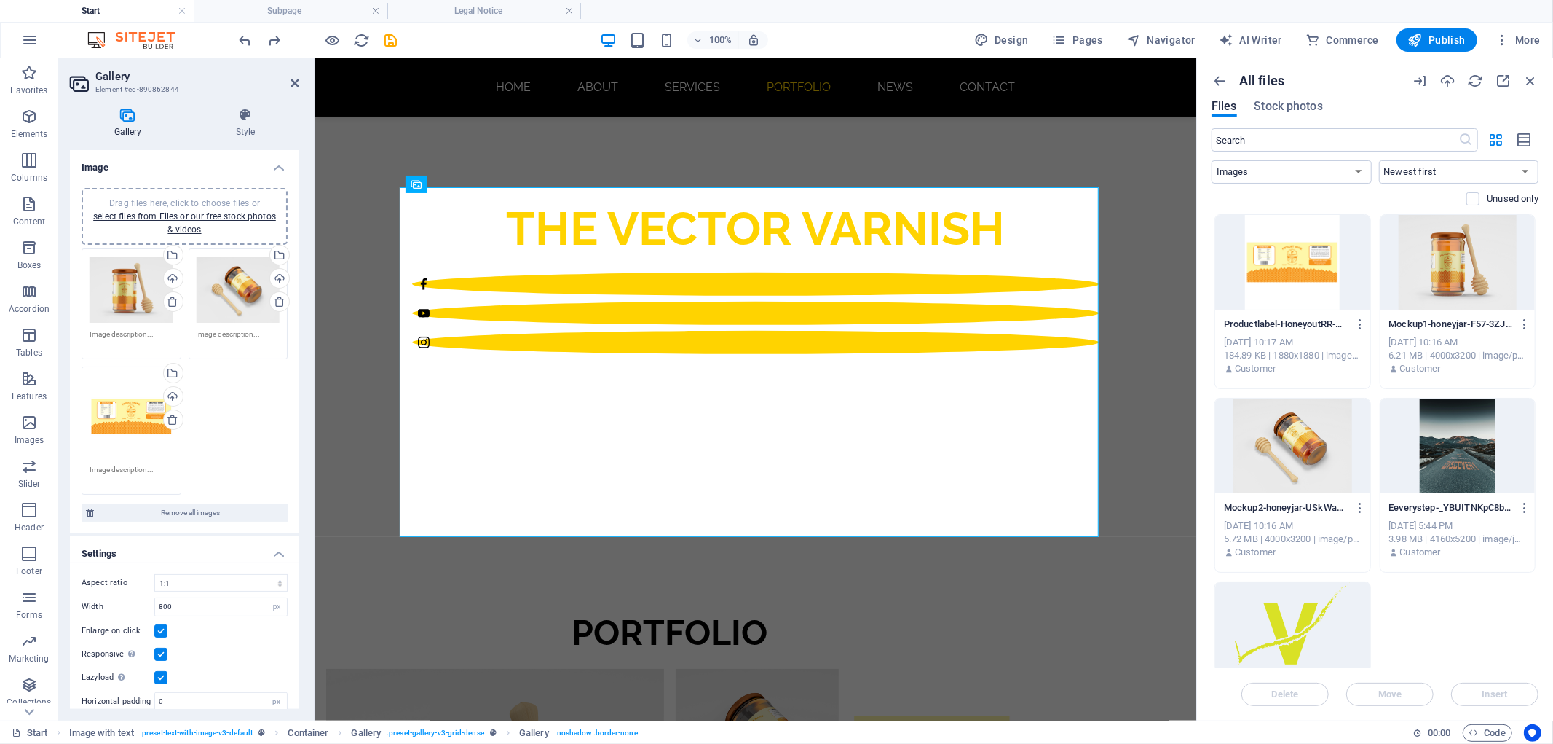
click at [215, 198] on span "Drag files here, click to choose files or select files from Files or our free s…" at bounding box center [184, 216] width 183 height 36
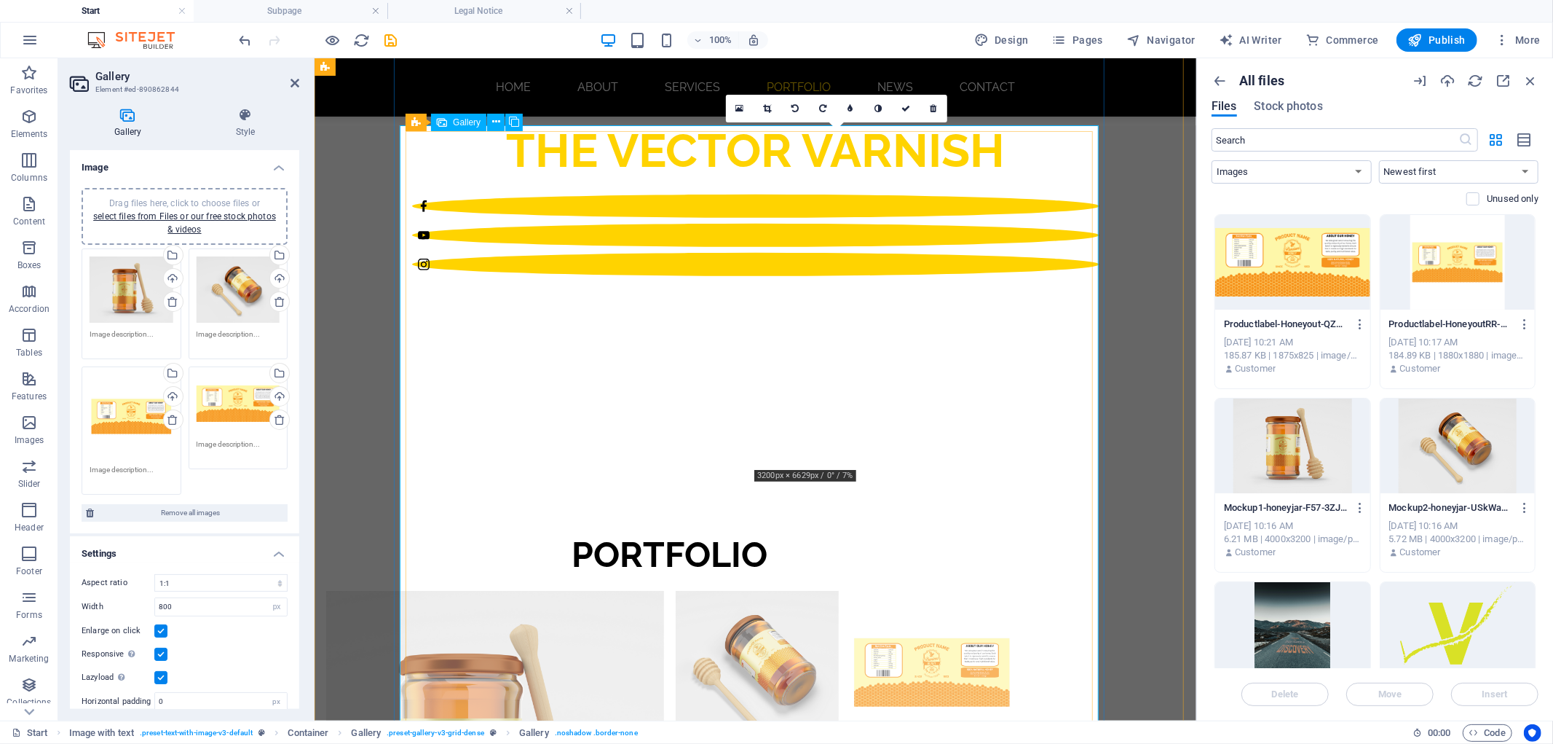
scroll to position [754, 0]
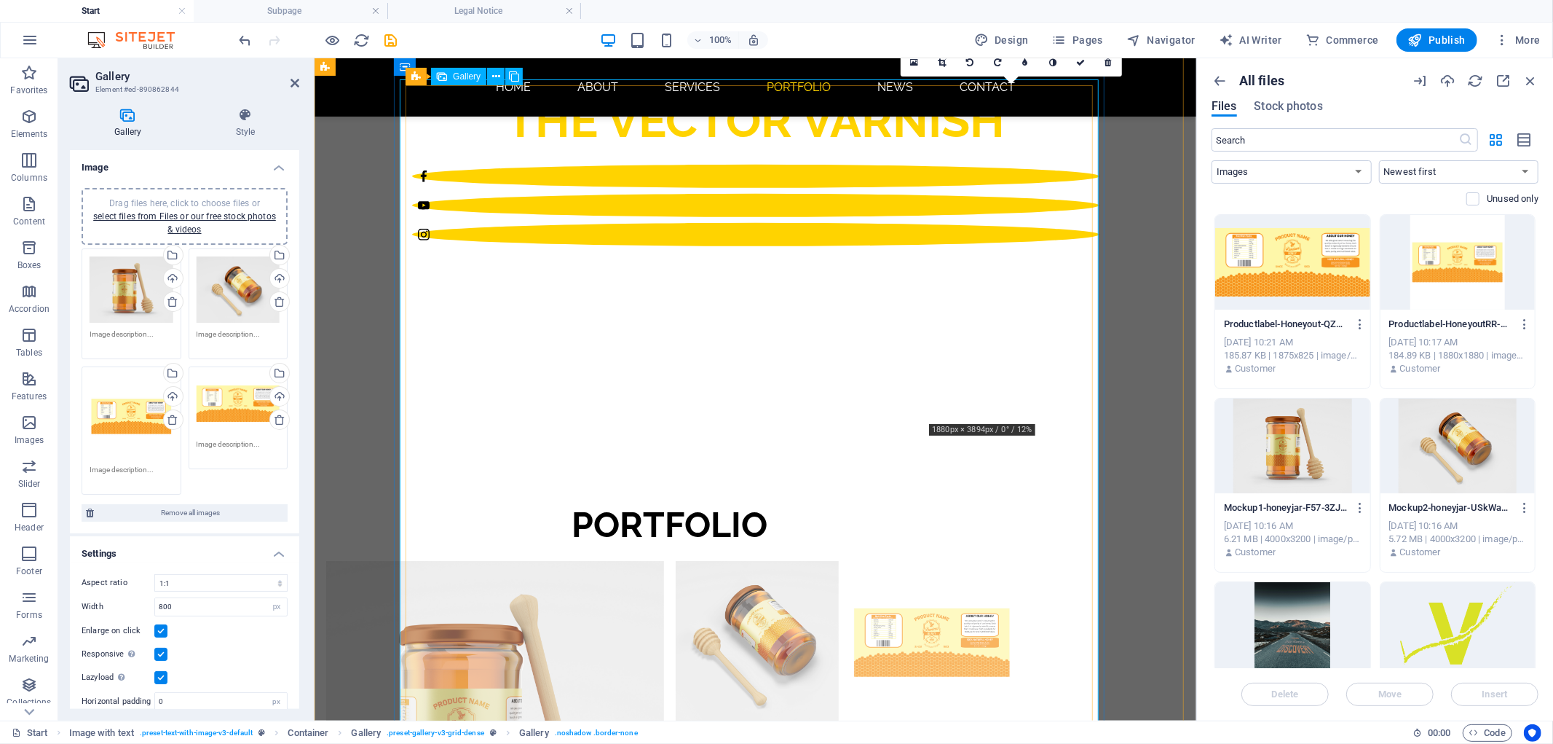
click at [1013, 560] on li at bounding box center [931, 729] width 163 height 338
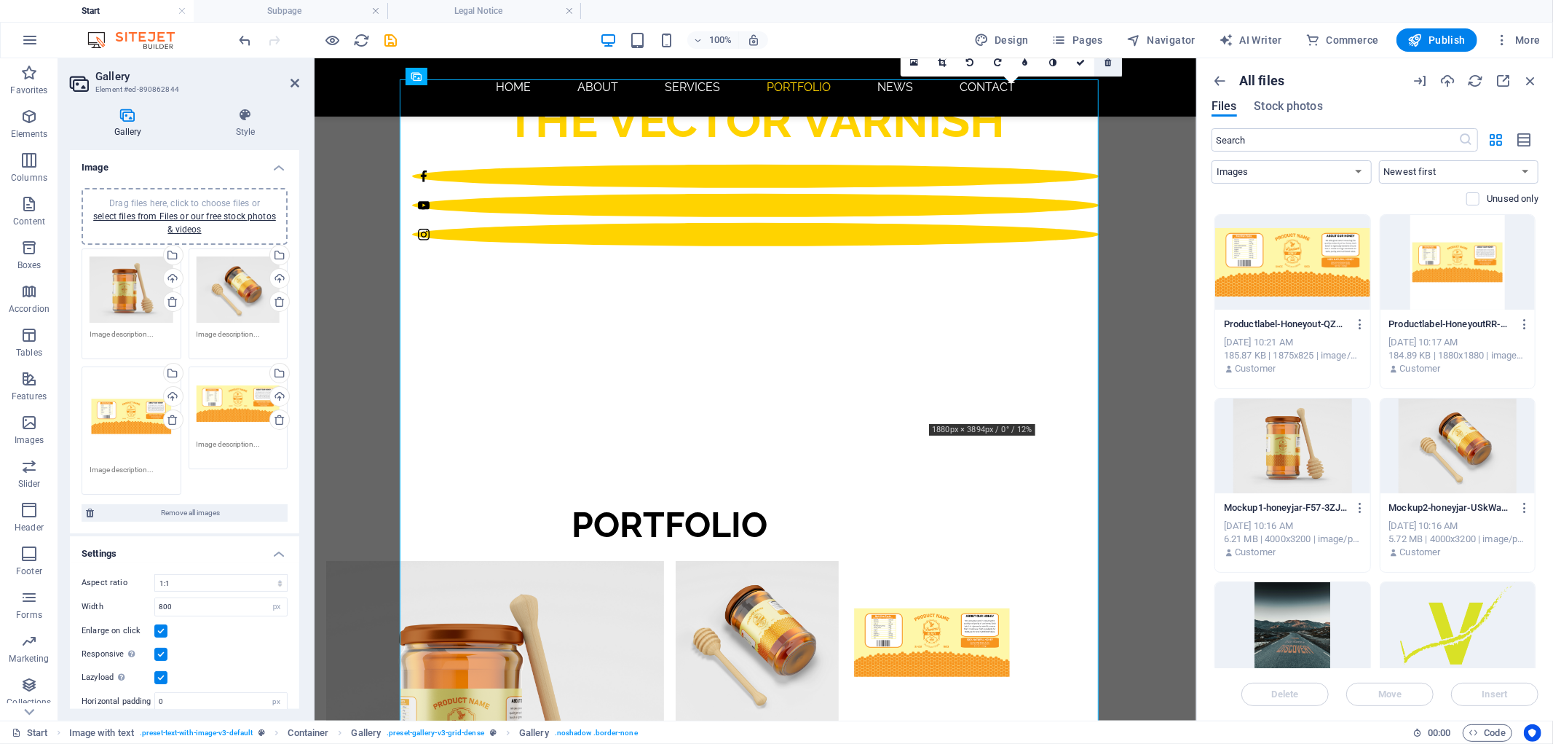
click at [1109, 62] on icon at bounding box center [1108, 62] width 7 height 9
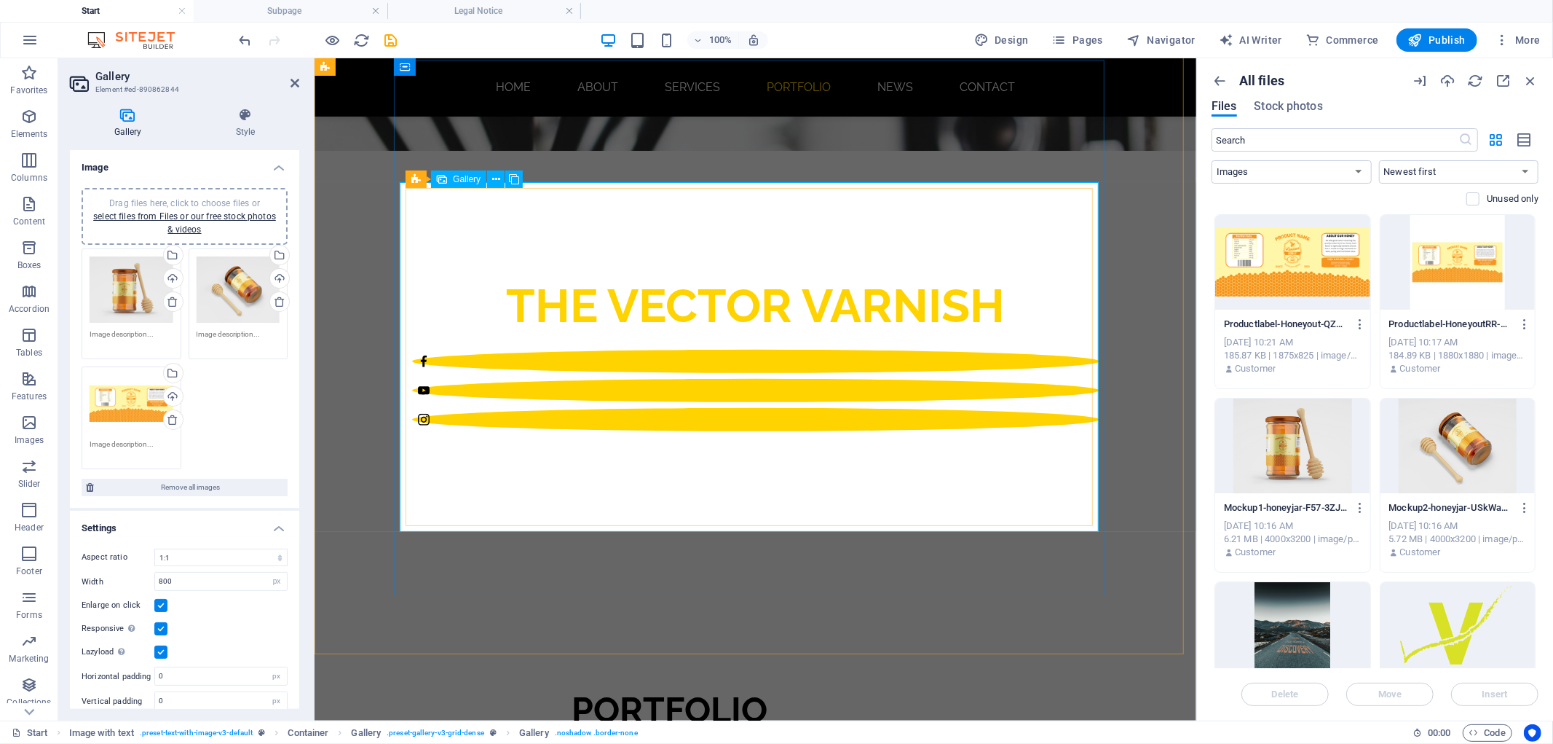
scroll to position [540, 0]
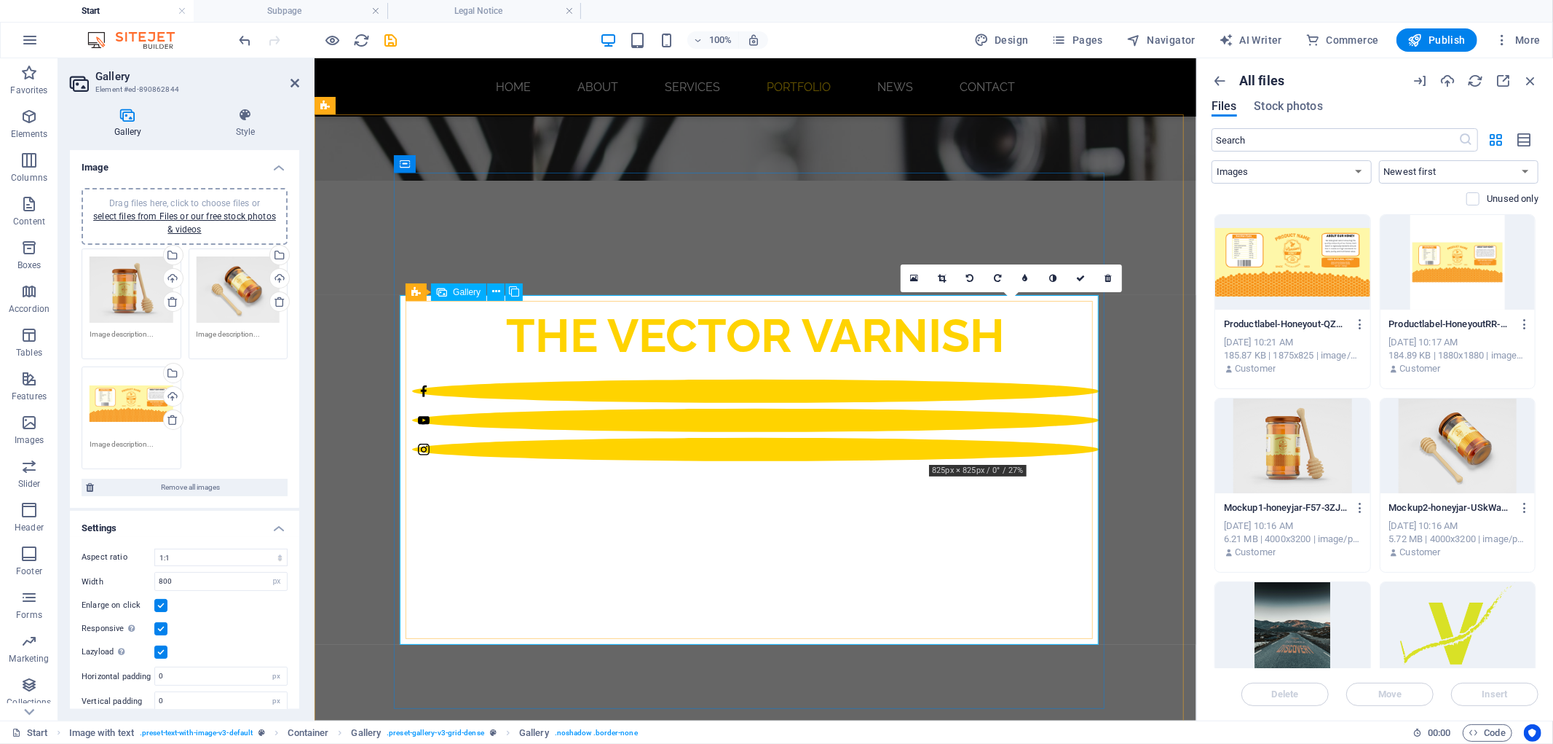
drag, startPoint x: 1023, startPoint y: 405, endPoint x: 830, endPoint y: 575, distance: 257.5
drag, startPoint x: 941, startPoint y: 411, endPoint x: 757, endPoint y: 591, distance: 257.0
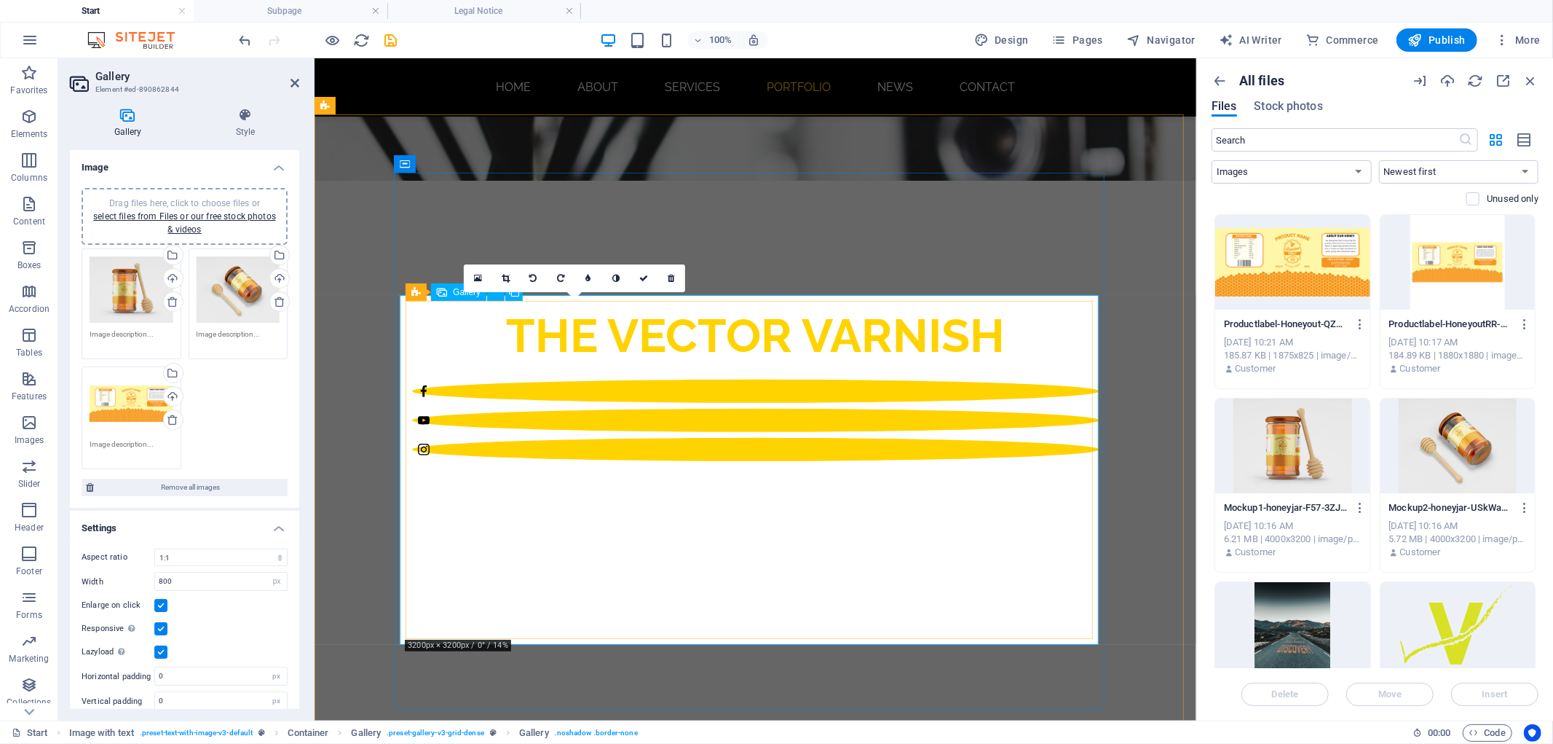
drag, startPoint x: 548, startPoint y: 515, endPoint x: 930, endPoint y: 419, distance: 393.5
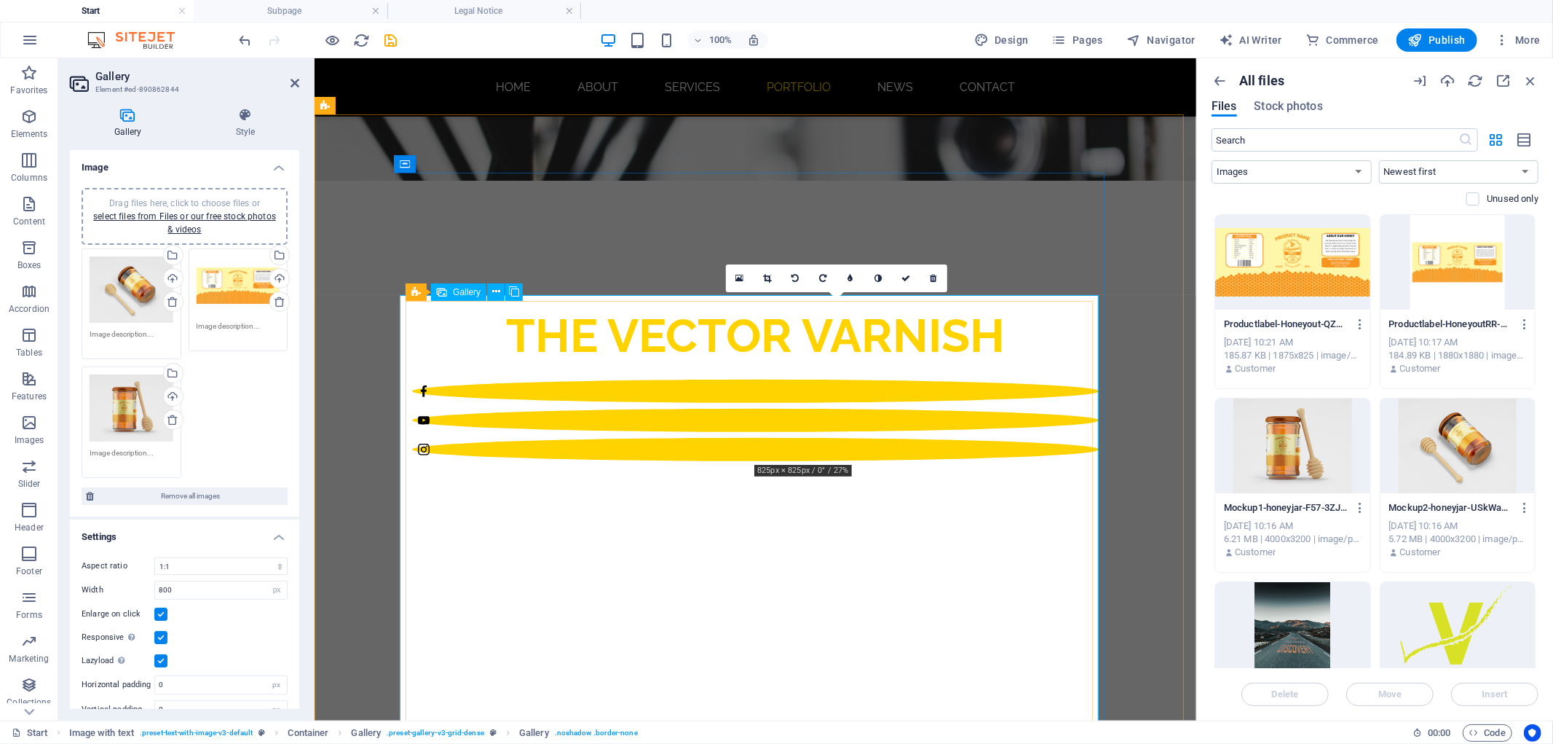
drag, startPoint x: 882, startPoint y: 420, endPoint x: 543, endPoint y: 480, distance: 343.9
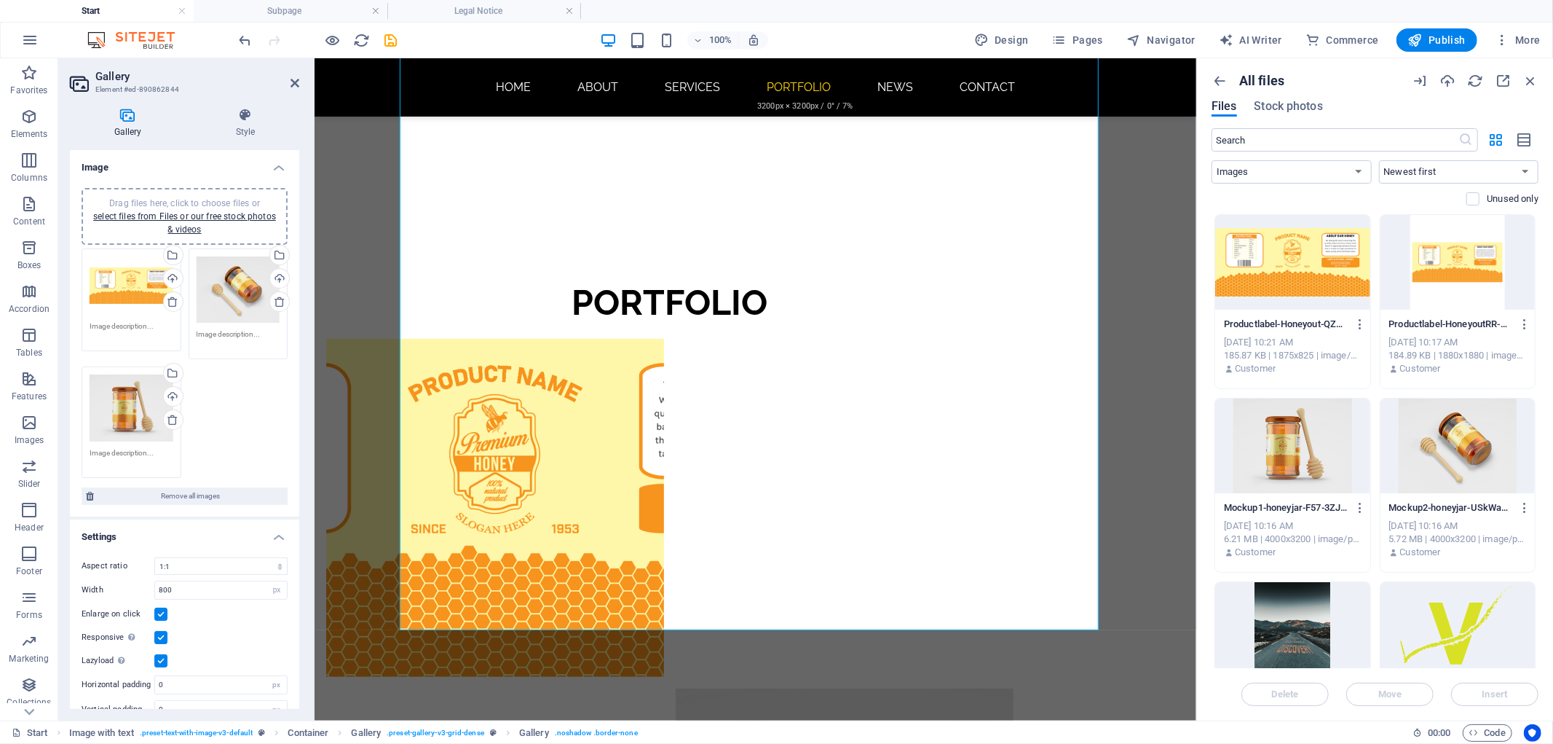
scroll to position [1020, 0]
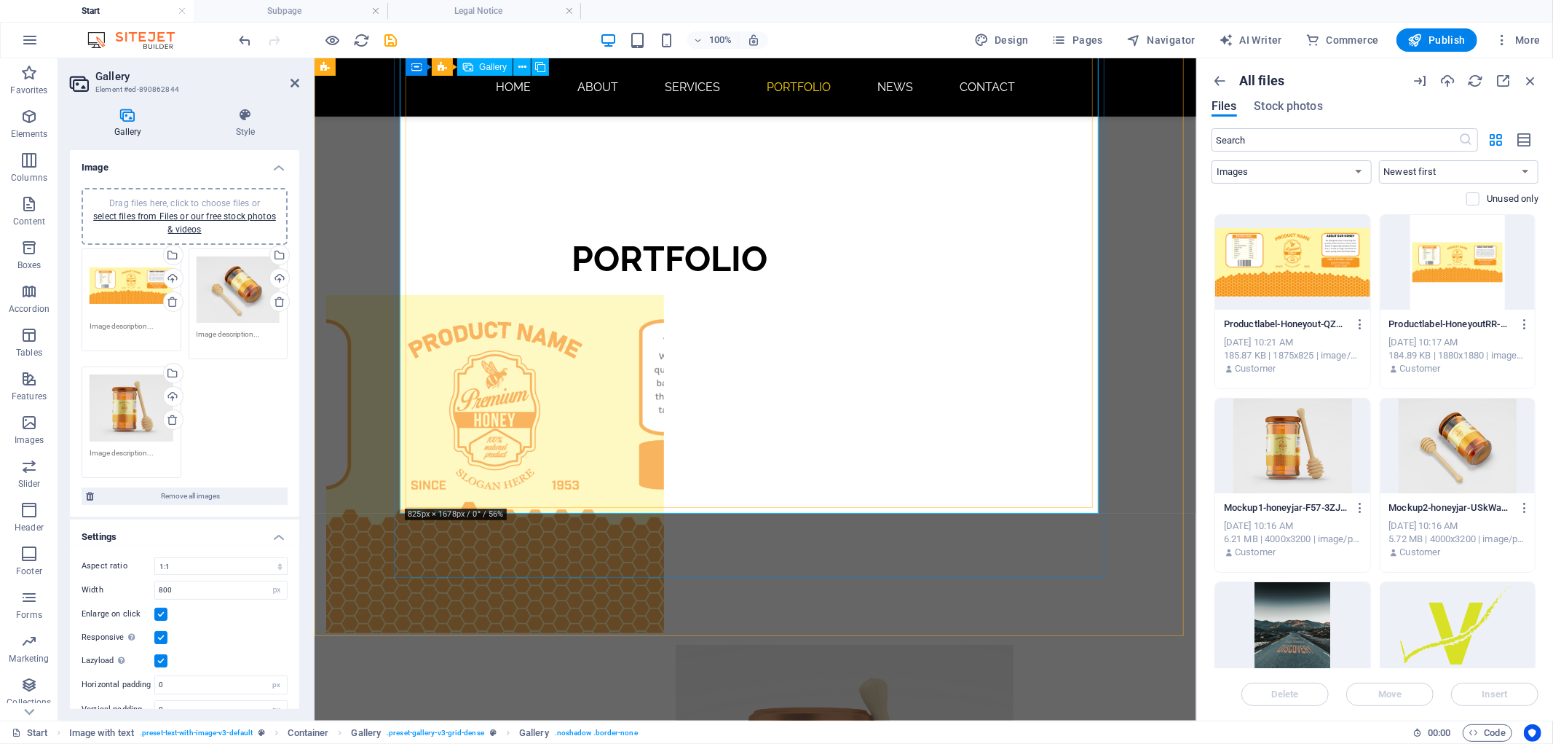
drag, startPoint x: 834, startPoint y: 431, endPoint x: 470, endPoint y: 394, distance: 365.3
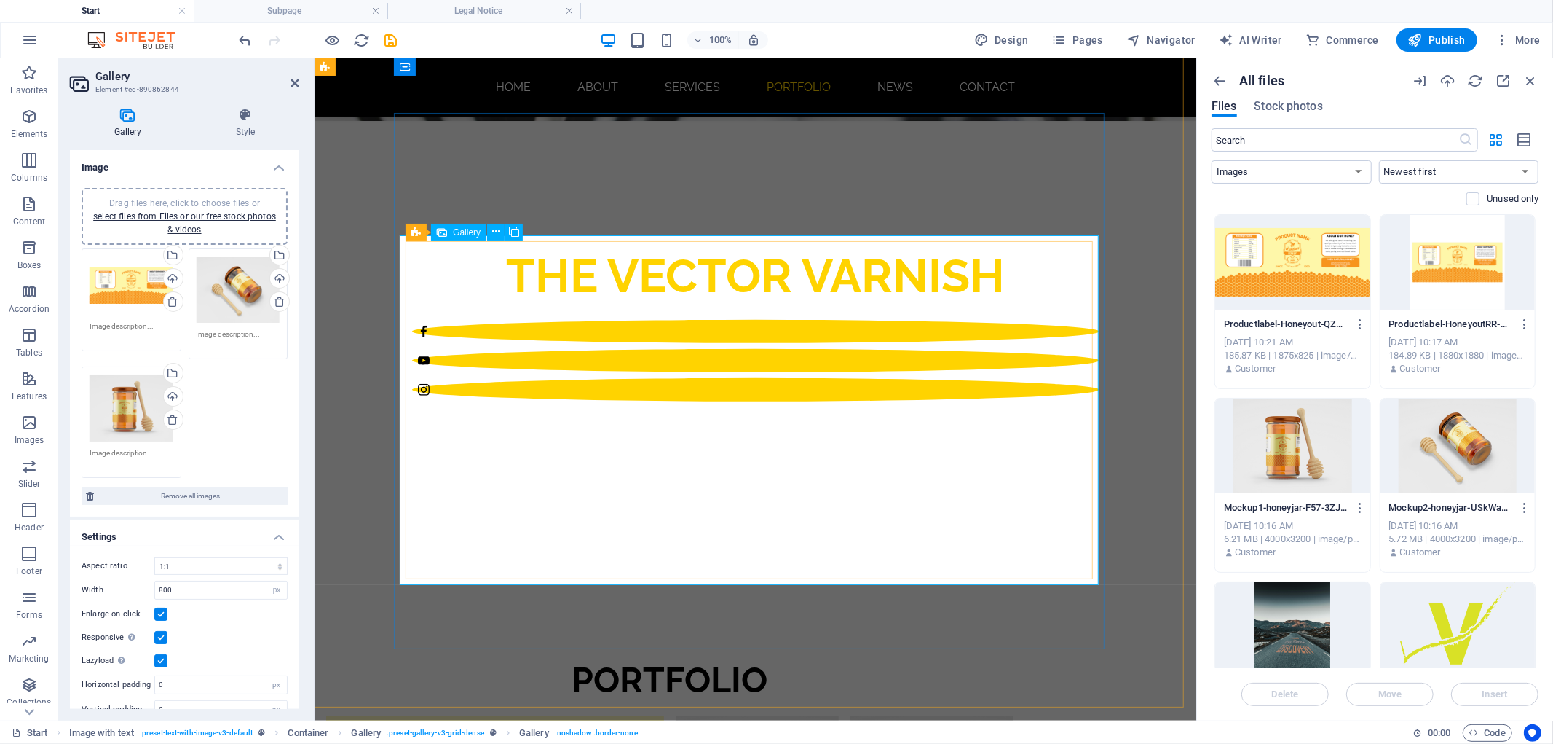
scroll to position [481, 0]
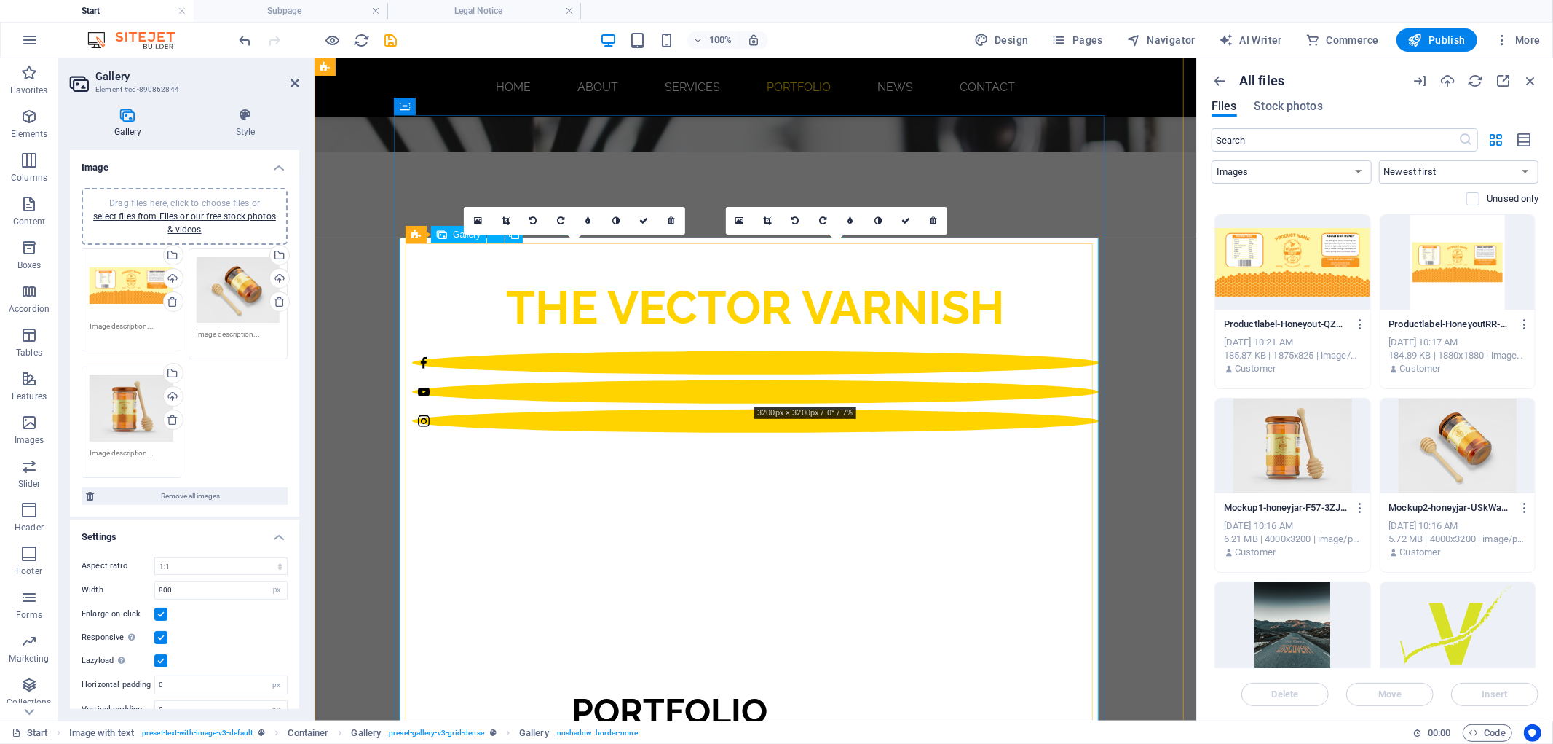
scroll to position [597, 0]
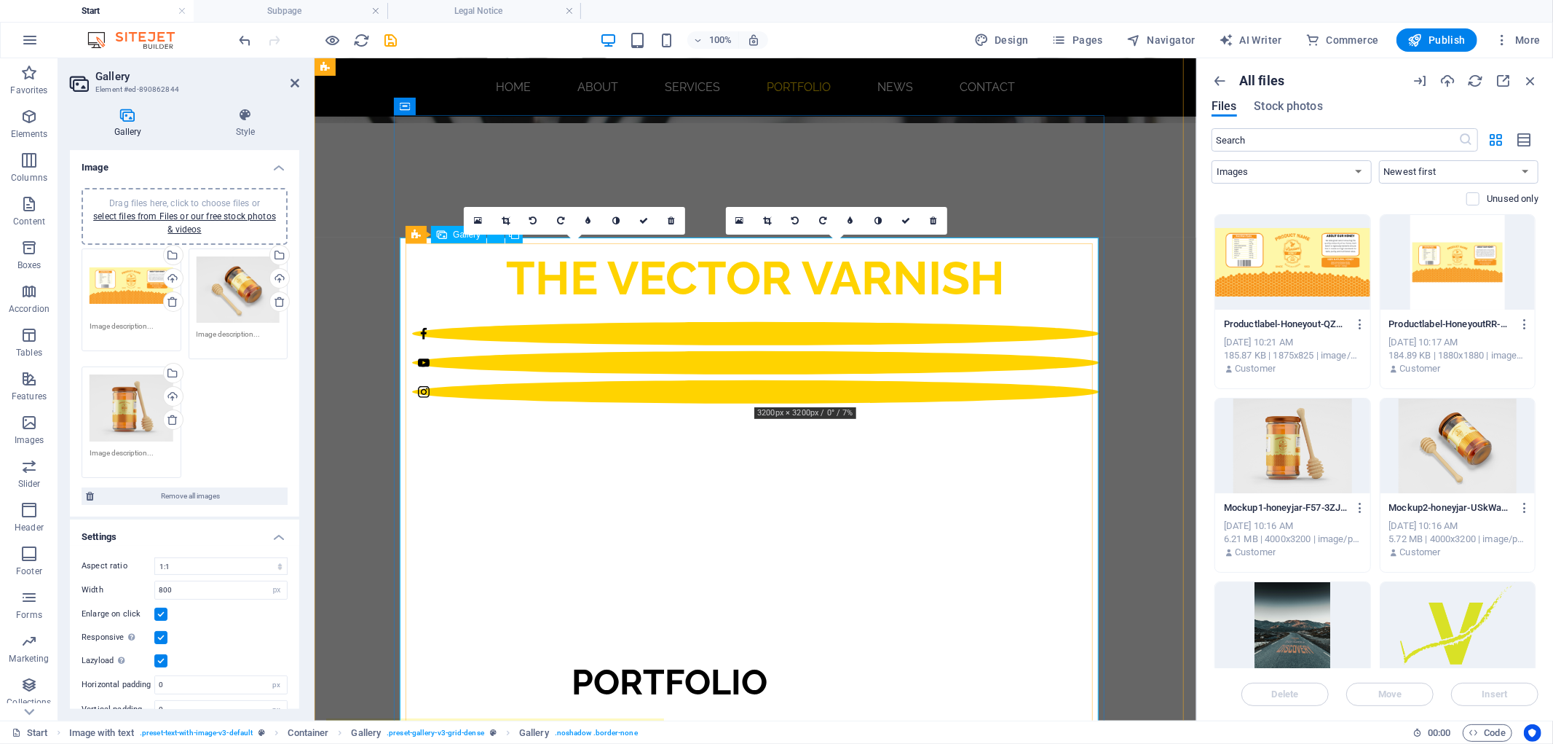
drag, startPoint x: 837, startPoint y: 441, endPoint x: 565, endPoint y: 668, distance: 354.2
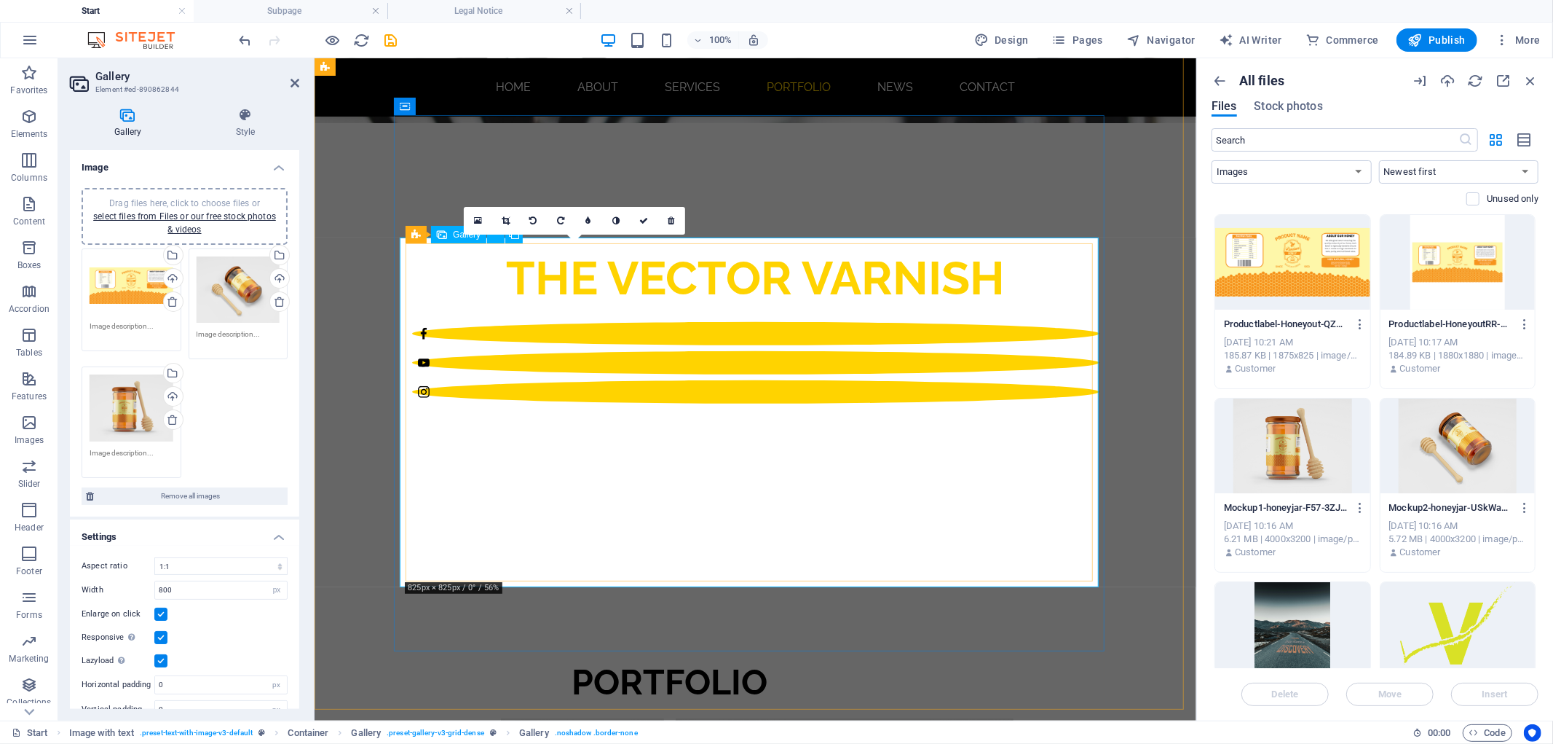
drag, startPoint x: 646, startPoint y: 414, endPoint x: 703, endPoint y: 412, distance: 57.6
click at [510, 221] on link at bounding box center [506, 221] width 28 height 28
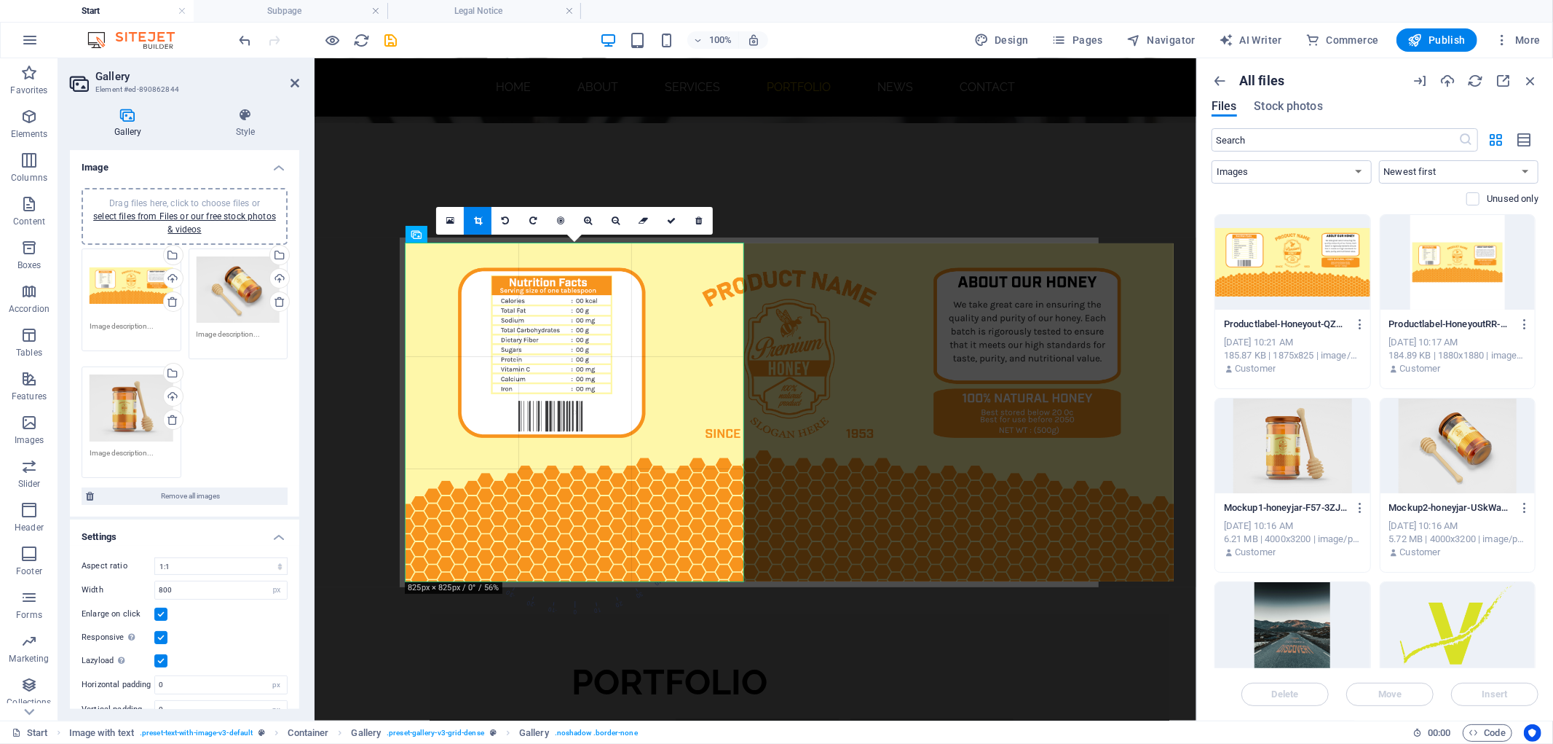
drag, startPoint x: 559, startPoint y: 430, endPoint x: 770, endPoint y: 430, distance: 210.5
click at [770, 430] on div at bounding box center [790, 412] width 768 height 338
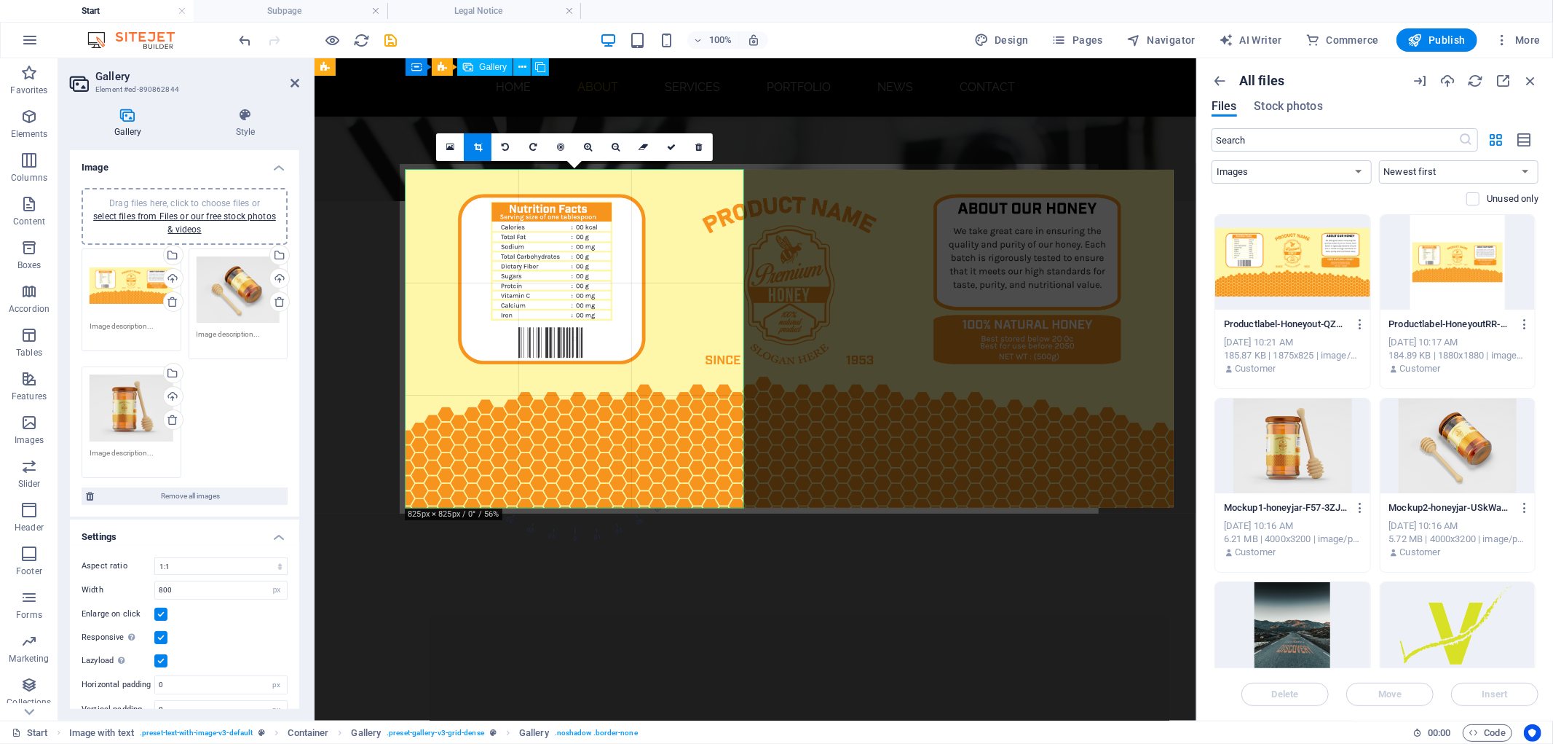
scroll to position [273, 0]
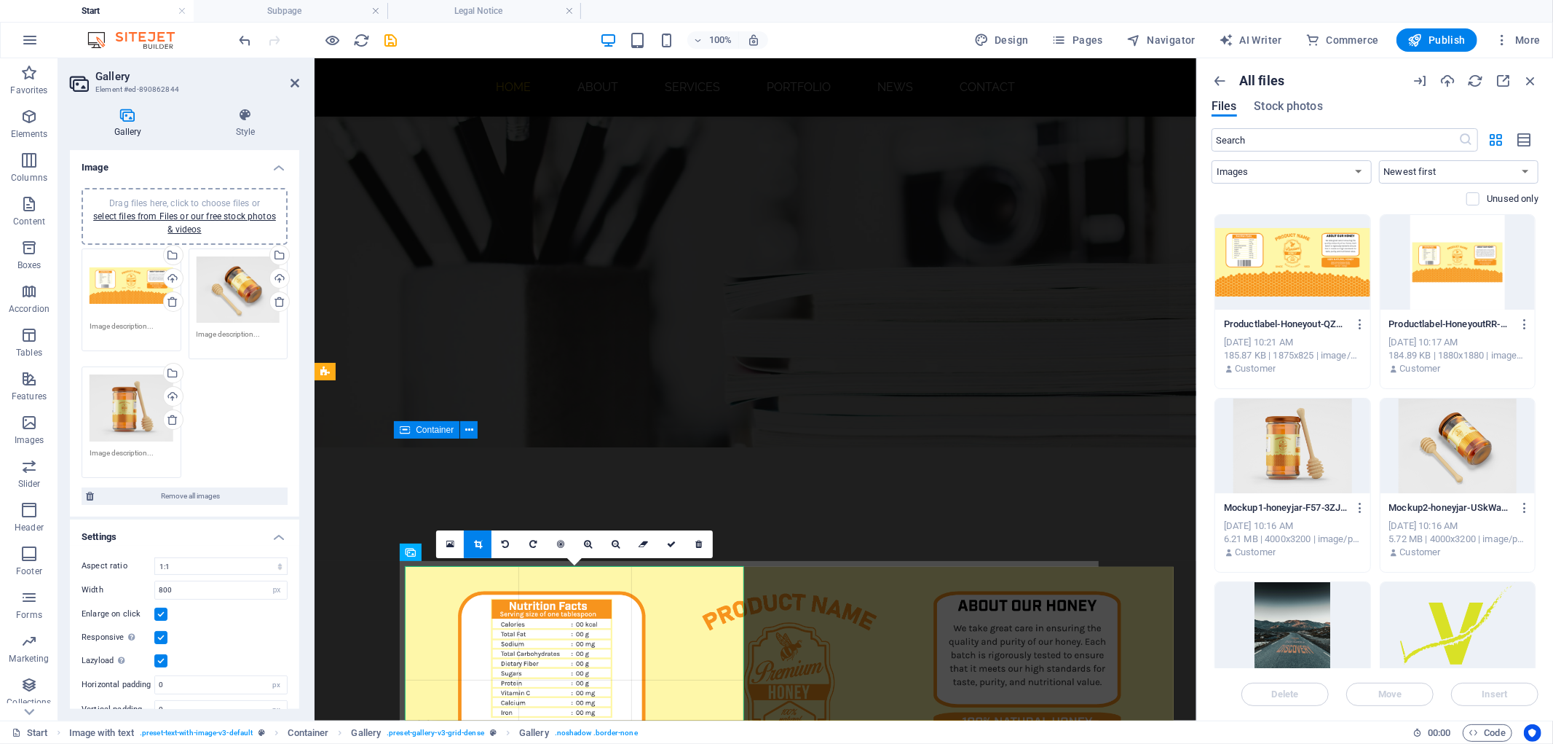
drag, startPoint x: 772, startPoint y: 478, endPoint x: 1032, endPoint y: 478, distance: 260.0
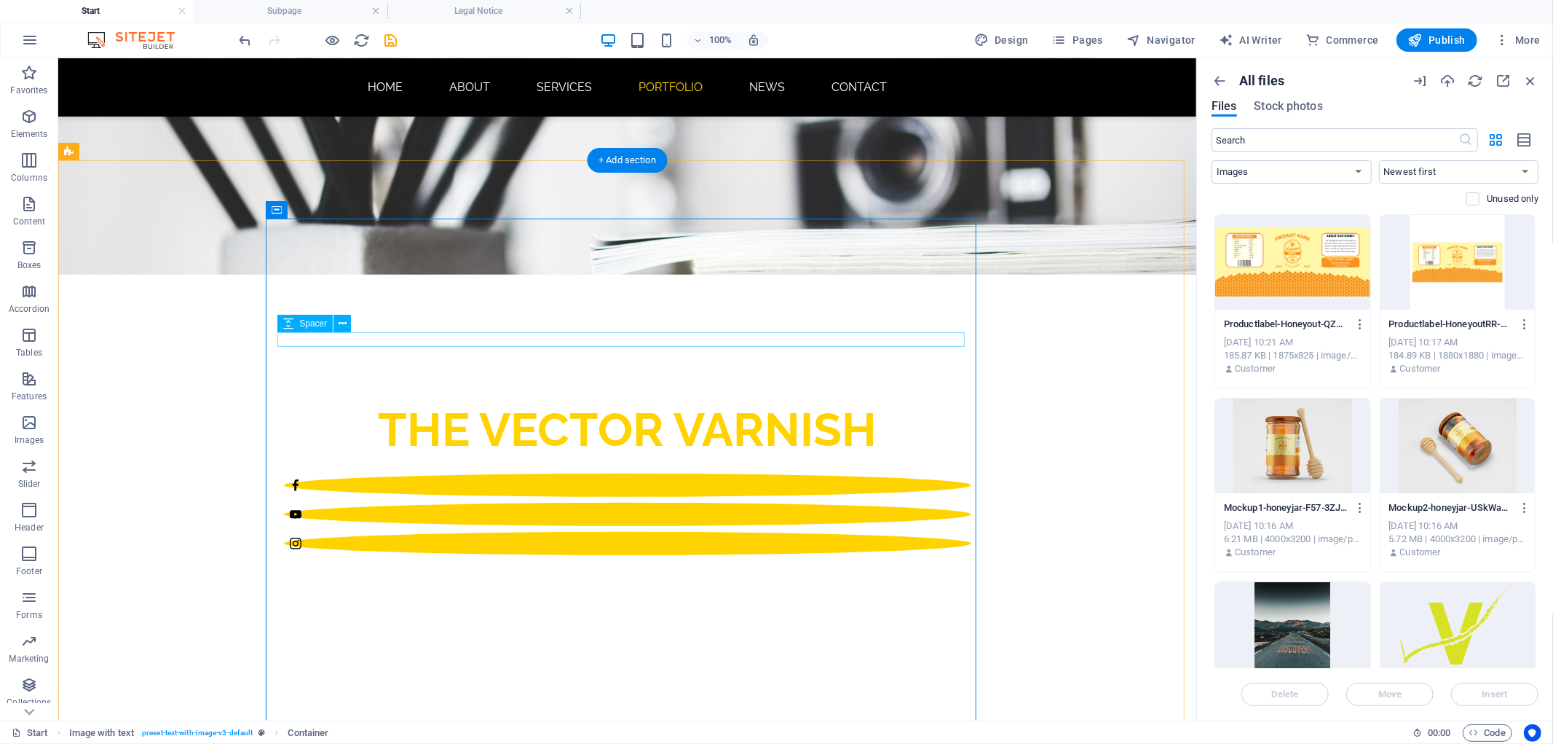
scroll to position [597, 0]
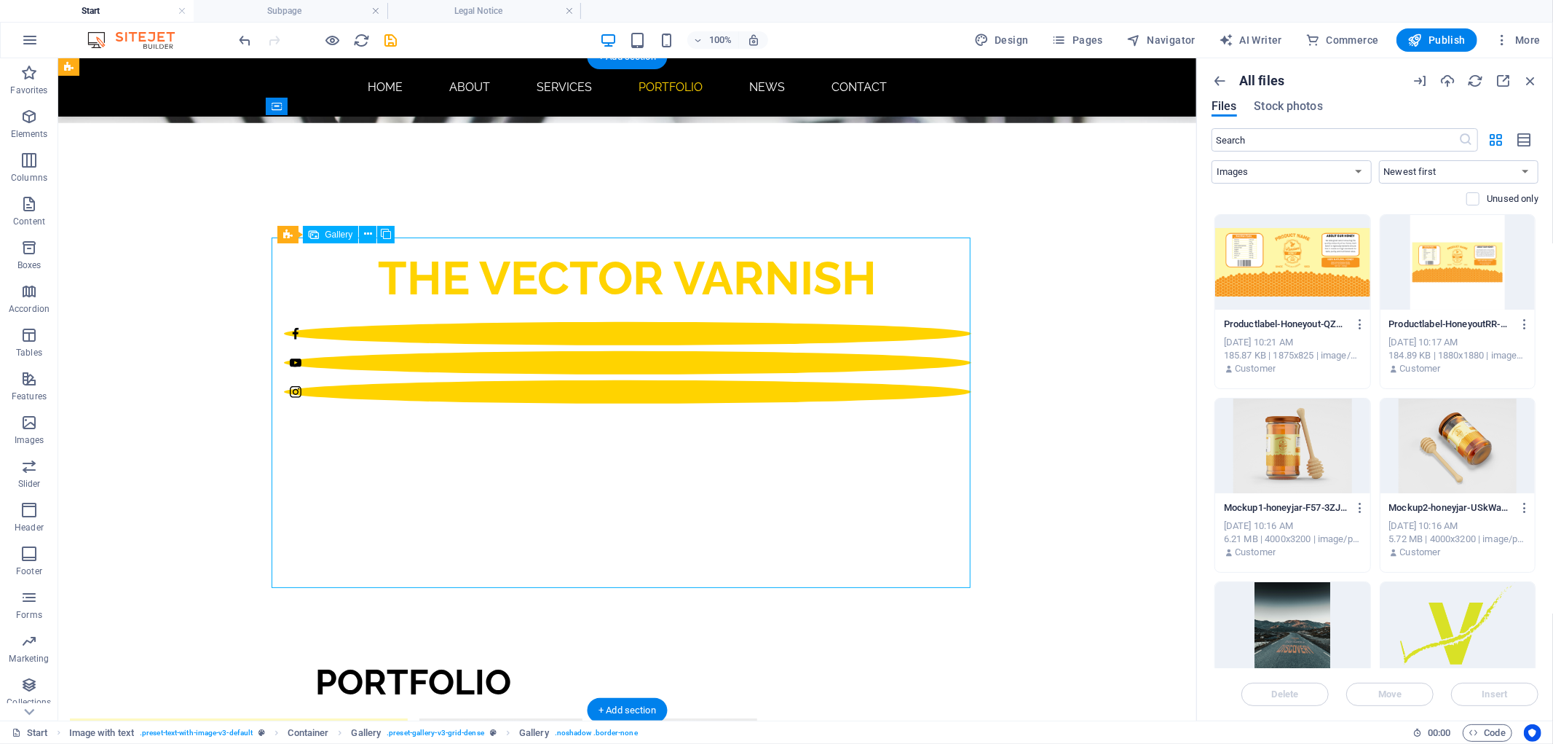
drag, startPoint x: 527, startPoint y: 423, endPoint x: 417, endPoint y: 422, distance: 110.7
select select "4"
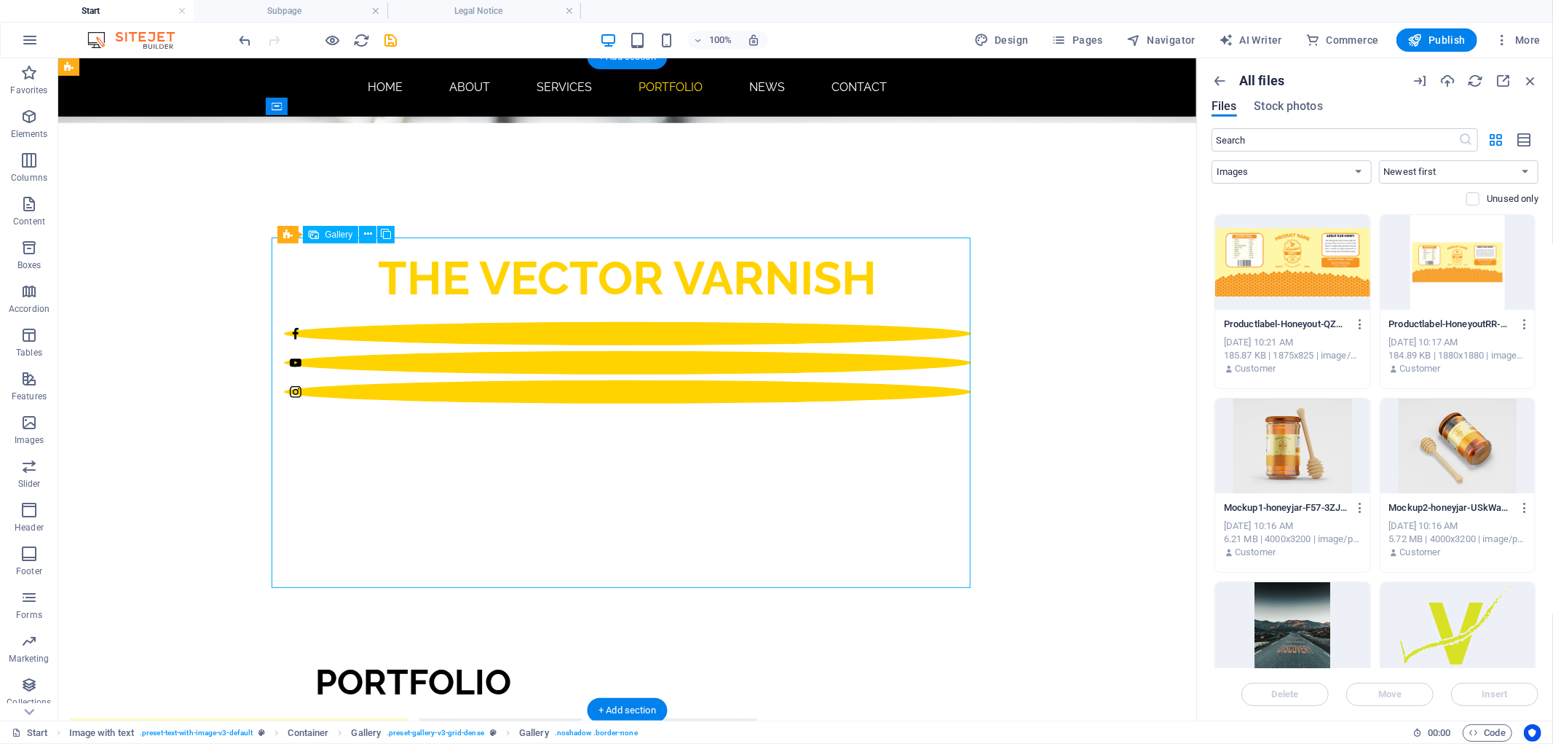
select select "px"
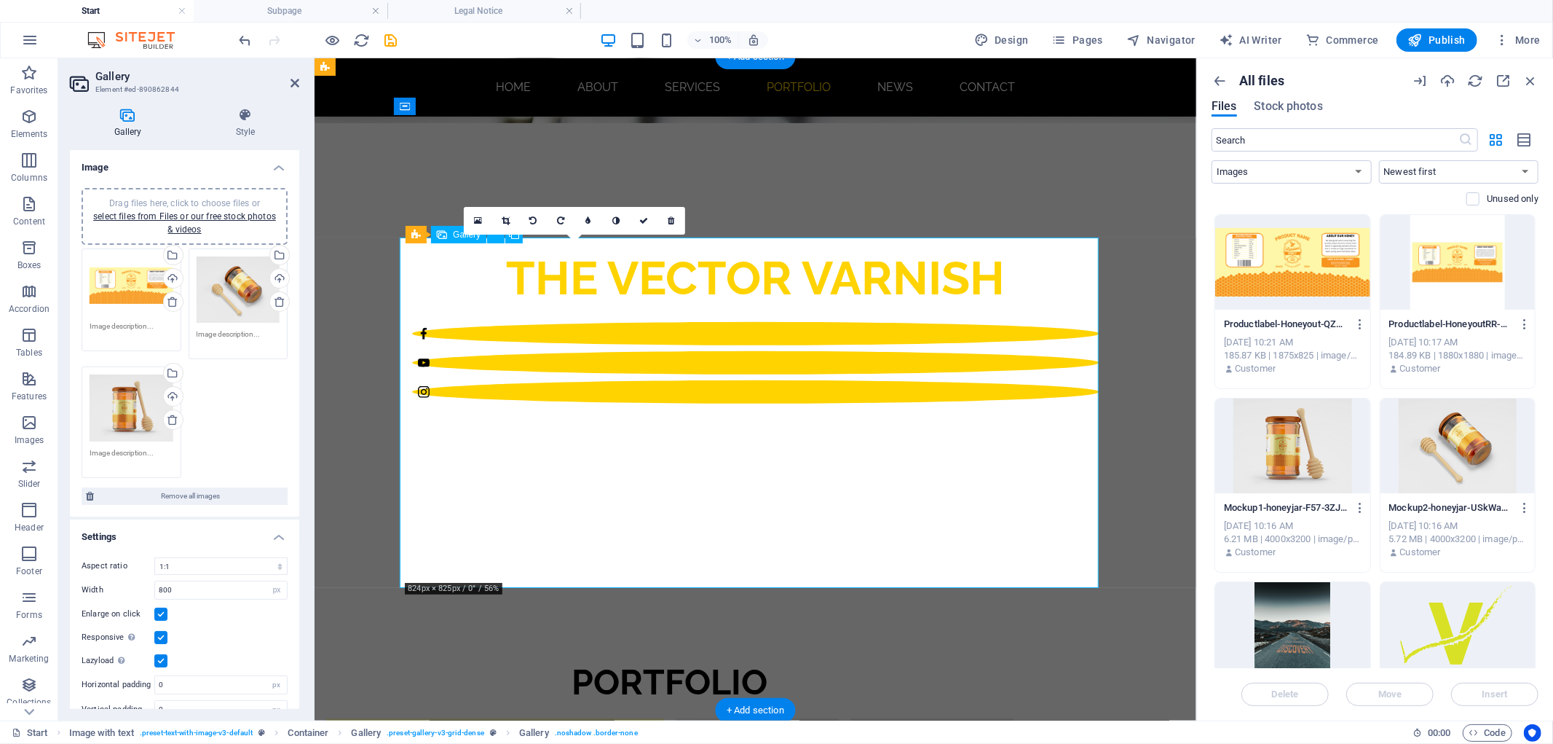
click at [502, 217] on icon at bounding box center [506, 220] width 8 height 9
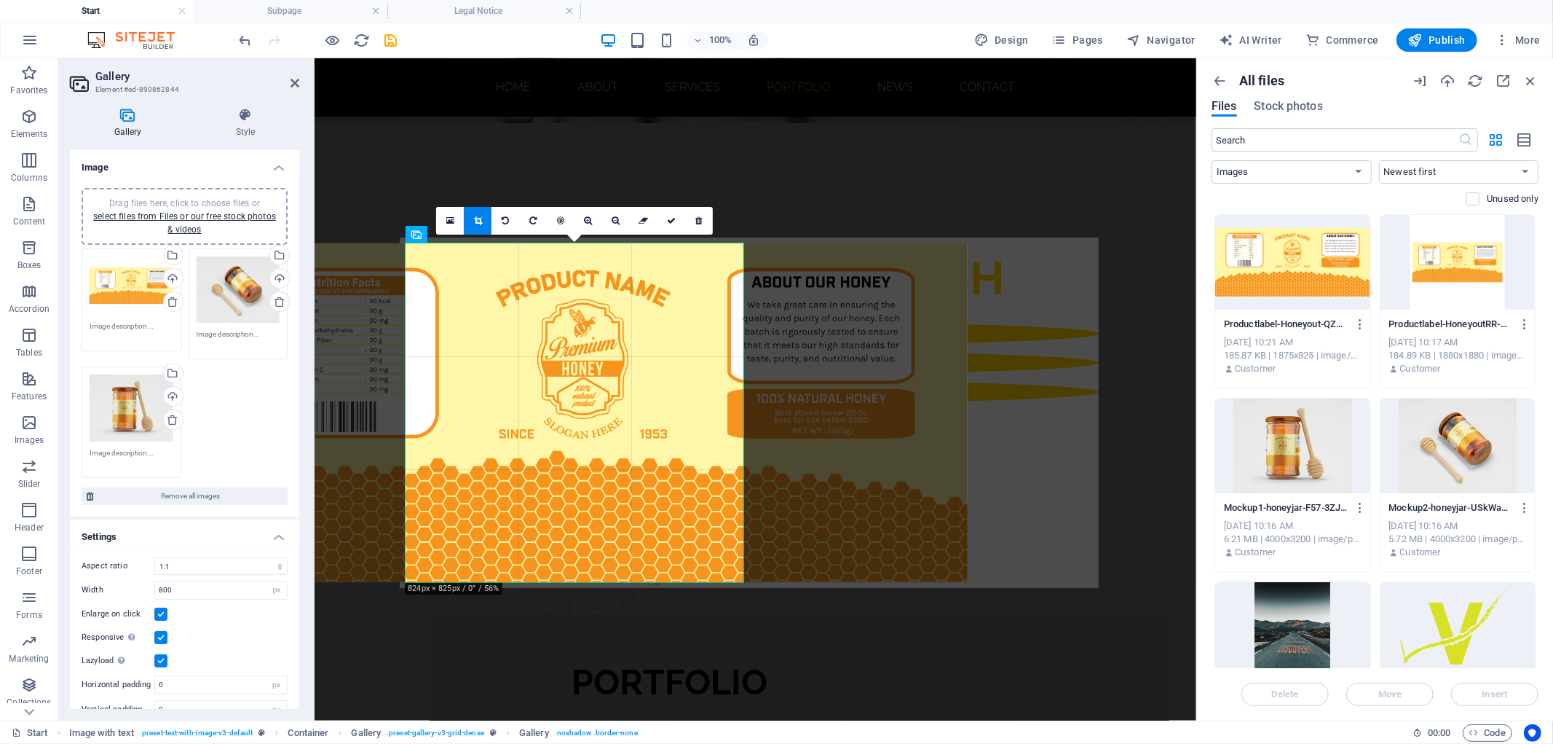
drag, startPoint x: 701, startPoint y: 474, endPoint x: 494, endPoint y: 474, distance: 207.5
click at [494, 474] on div at bounding box center [583, 412] width 769 height 339
click at [626, 476] on div at bounding box center [583, 412] width 769 height 339
drag, startPoint x: 613, startPoint y: 346, endPoint x: 588, endPoint y: 405, distance: 64.0
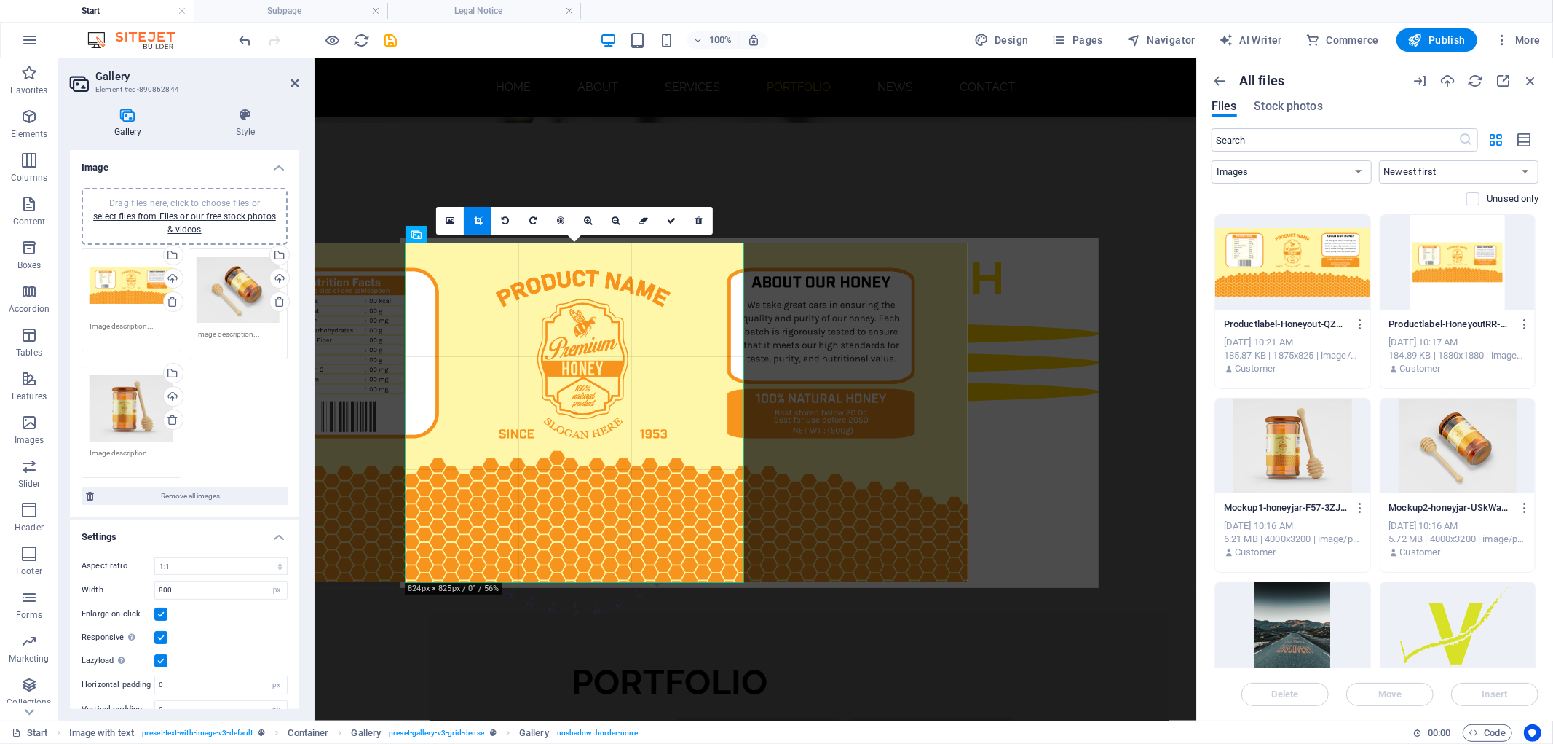
click at [588, 405] on div at bounding box center [583, 412] width 769 height 339
click at [562, 219] on icon at bounding box center [560, 220] width 7 height 9
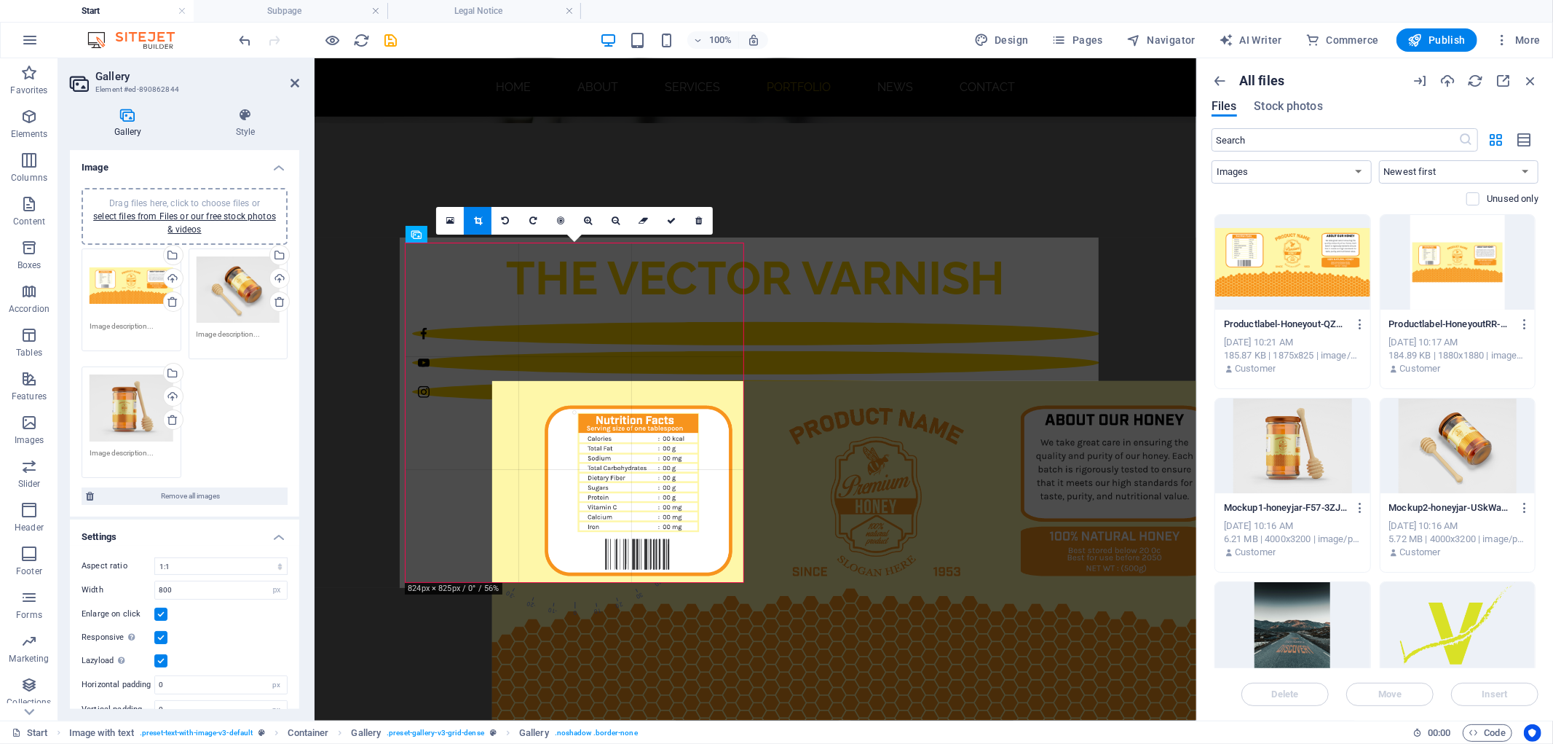
drag, startPoint x: 623, startPoint y: 412, endPoint x: 921, endPoint y: 558, distance: 331.6
click at [921, 558] on div at bounding box center [876, 550] width 769 height 339
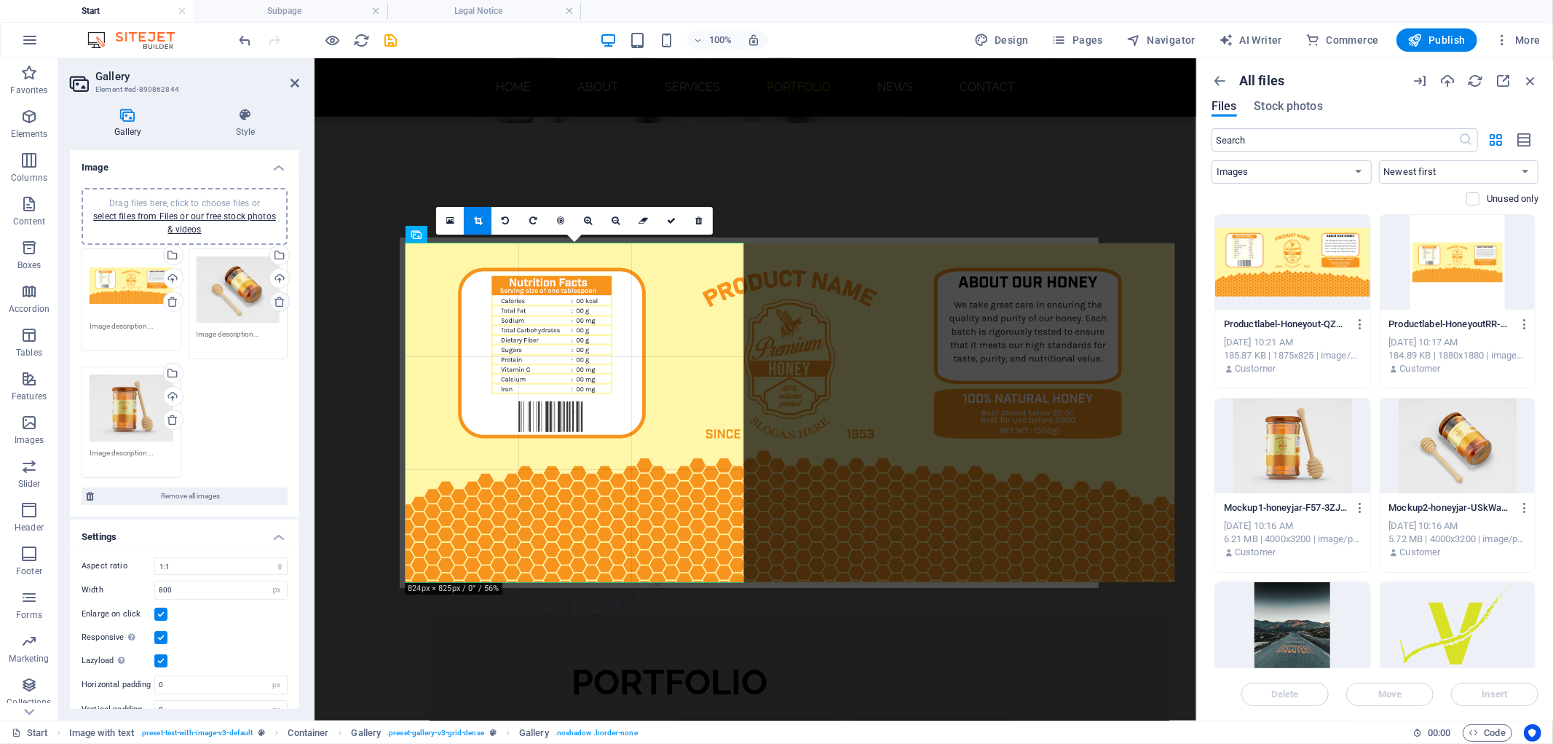
click at [274, 300] on icon at bounding box center [280, 302] width 12 height 12
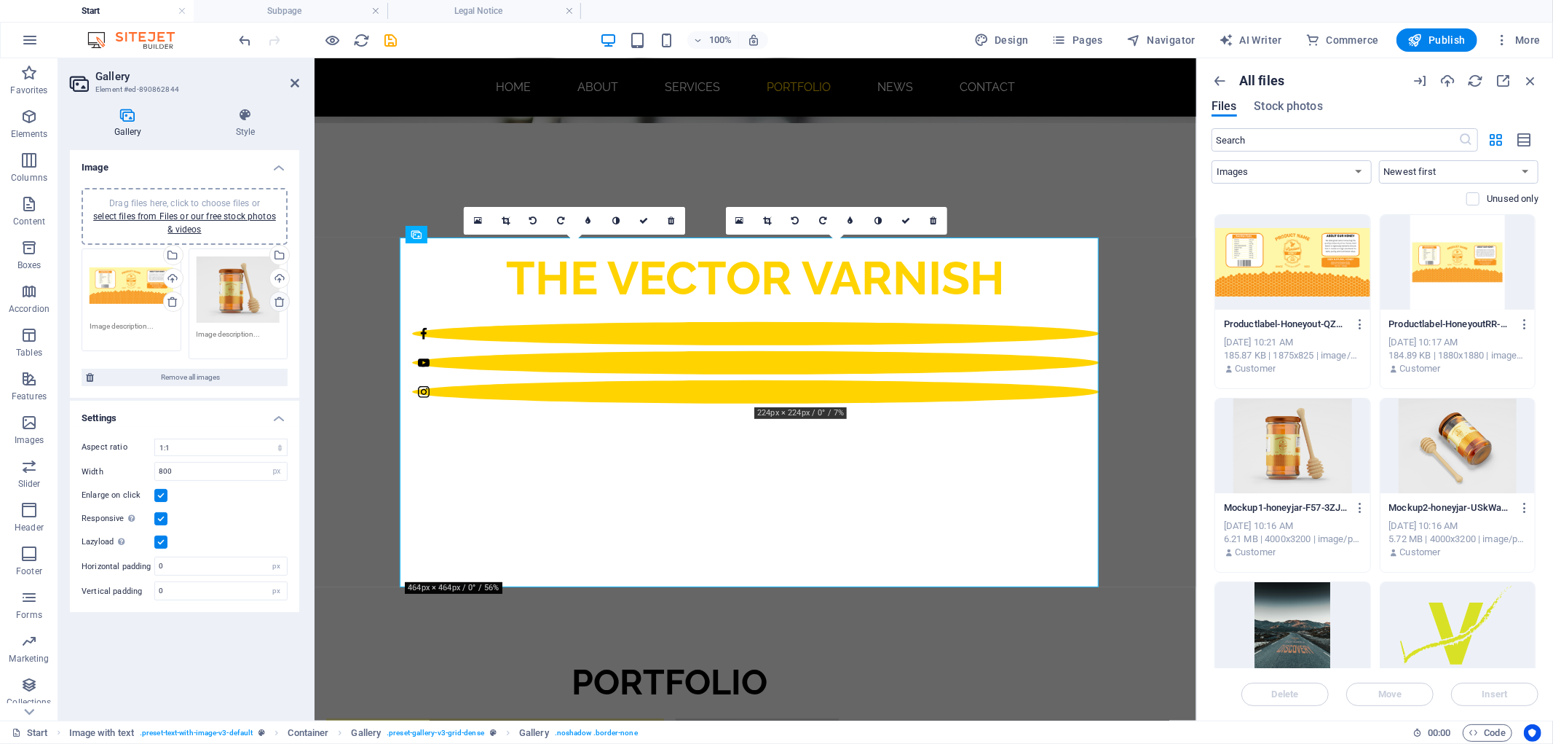
click at [278, 301] on icon at bounding box center [280, 302] width 12 height 12
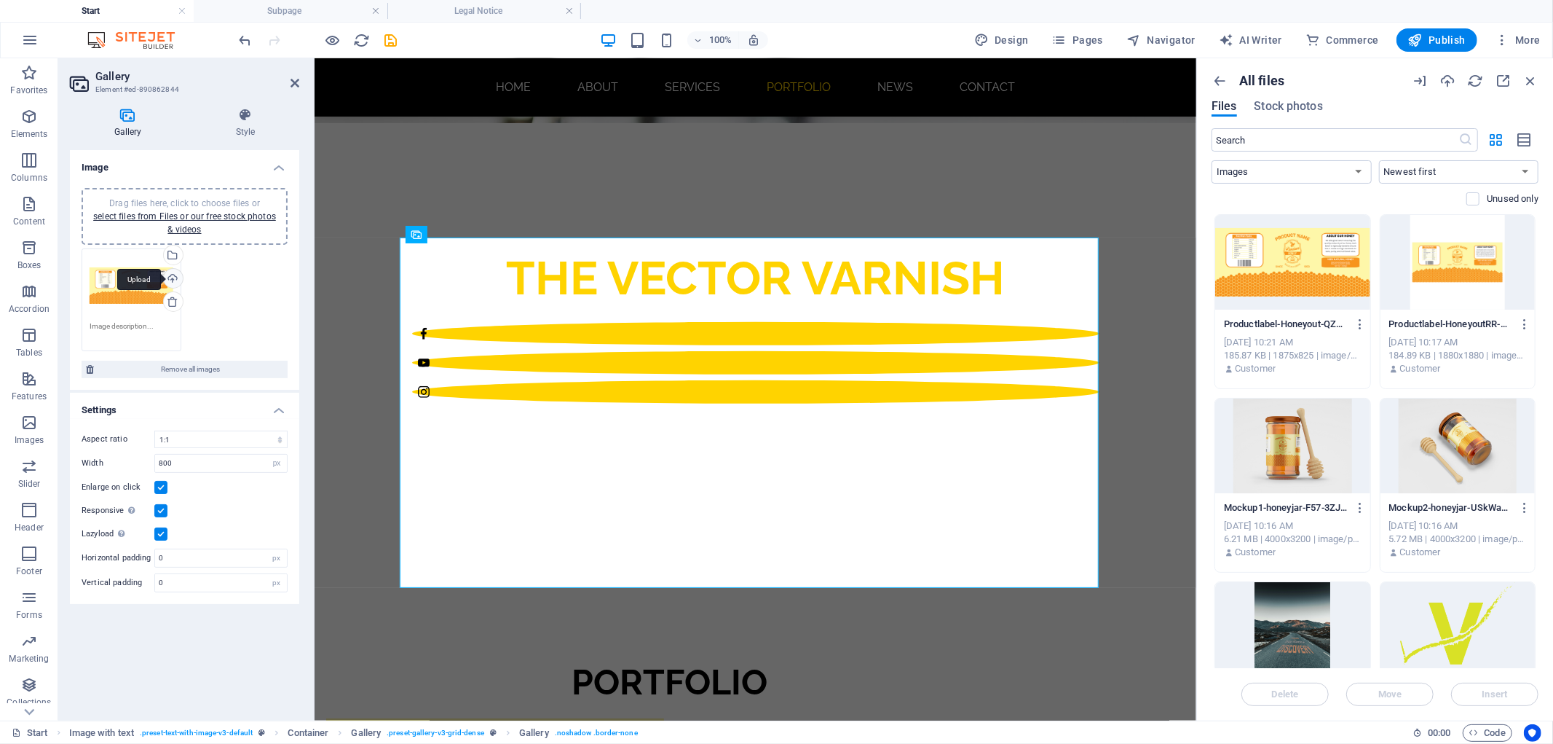
click at [166, 279] on div "Upload" at bounding box center [172, 280] width 22 height 22
click at [169, 300] on icon at bounding box center [173, 302] width 12 height 12
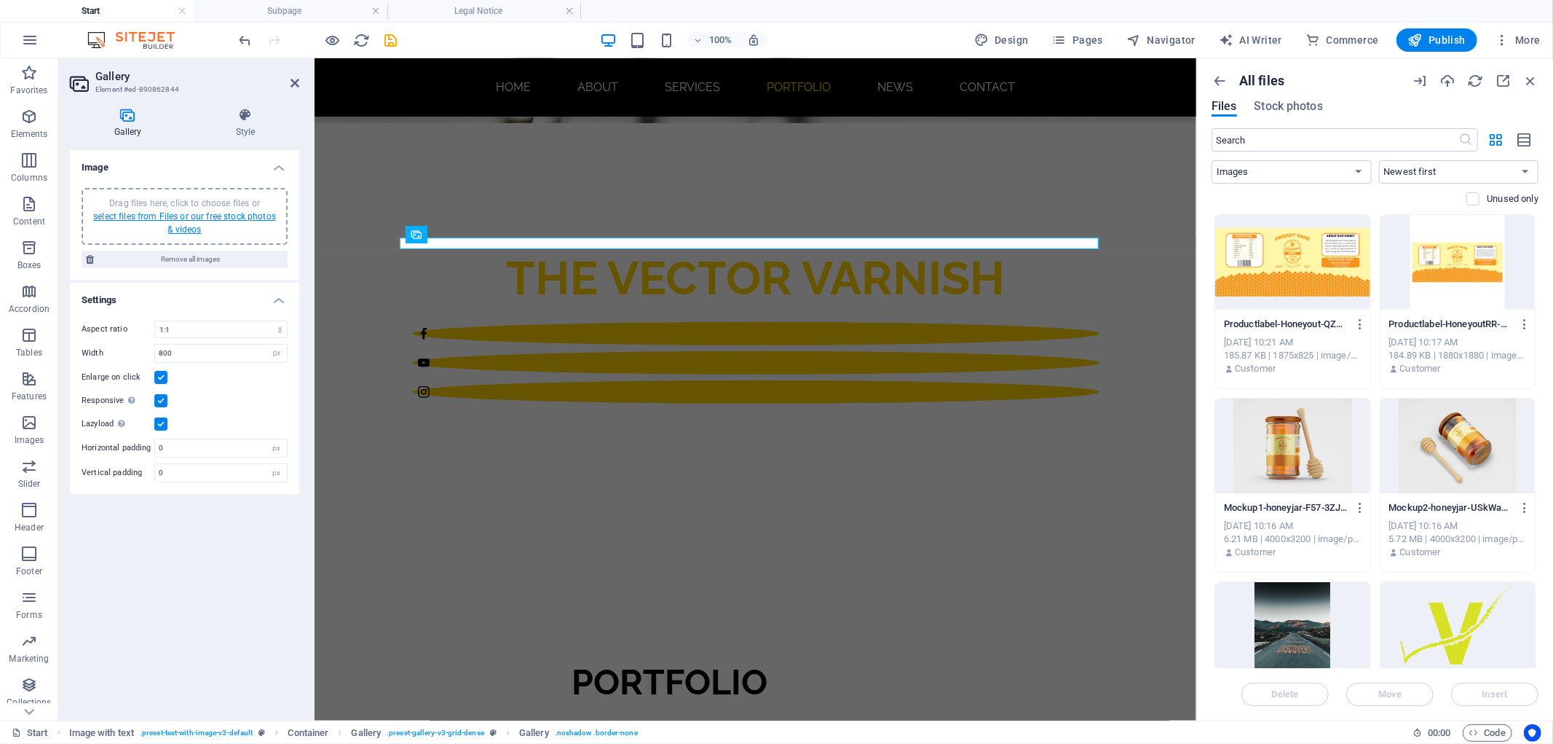
click at [202, 211] on link "select files from Files or our free stock photos & videos" at bounding box center [184, 222] width 183 height 23
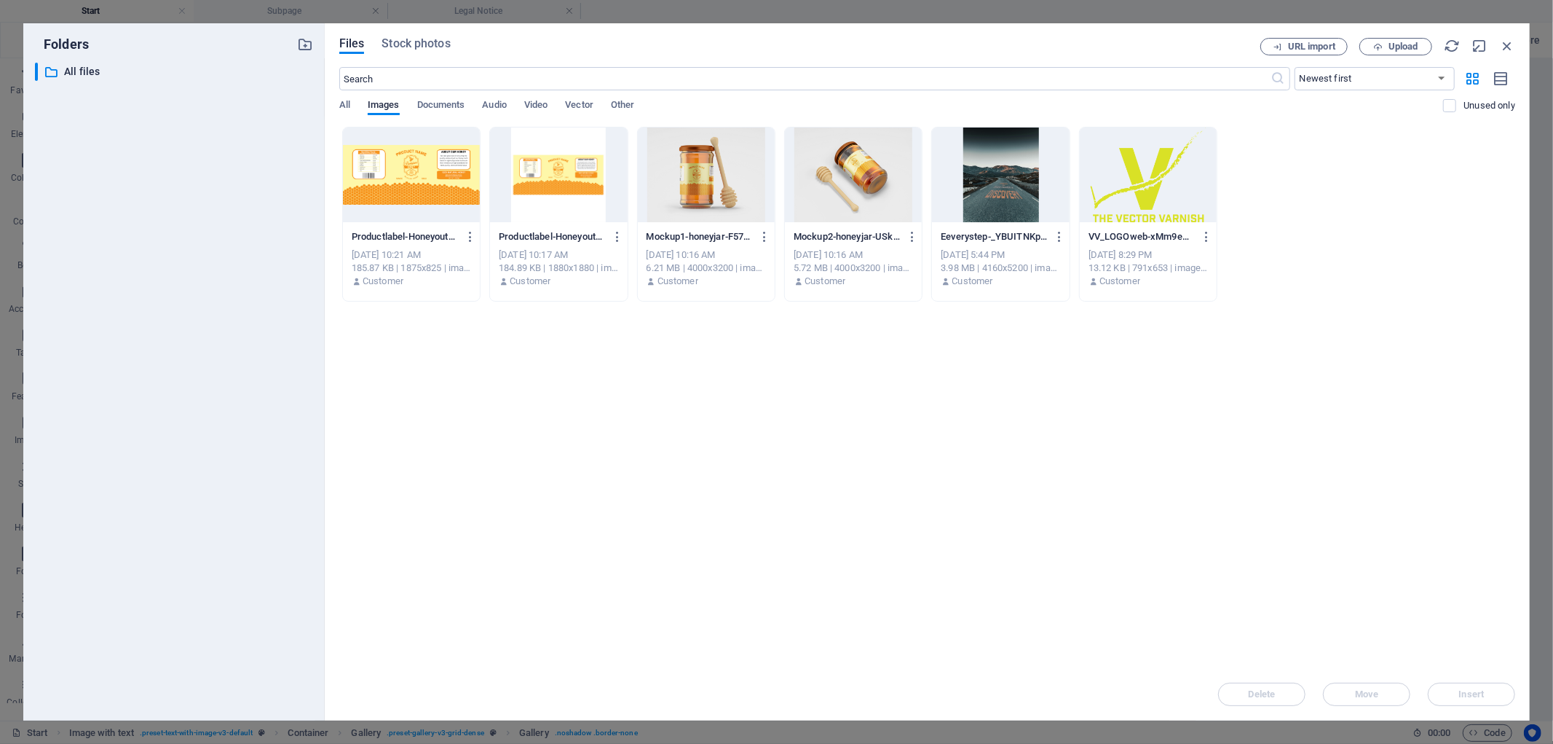
click at [368, 178] on div at bounding box center [411, 174] width 137 height 95
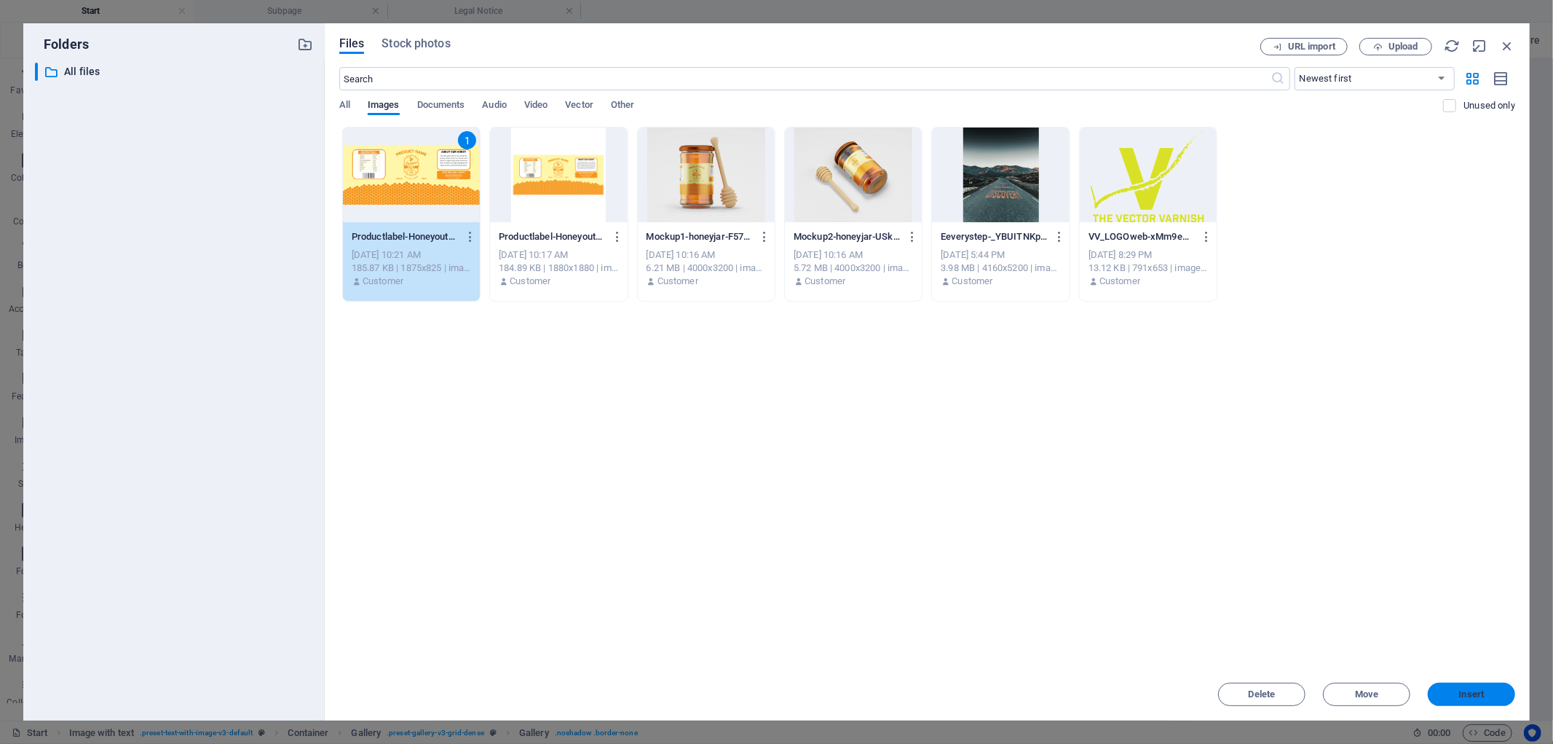
click at [1478, 685] on button "Insert" at bounding box center [1471, 693] width 87 height 23
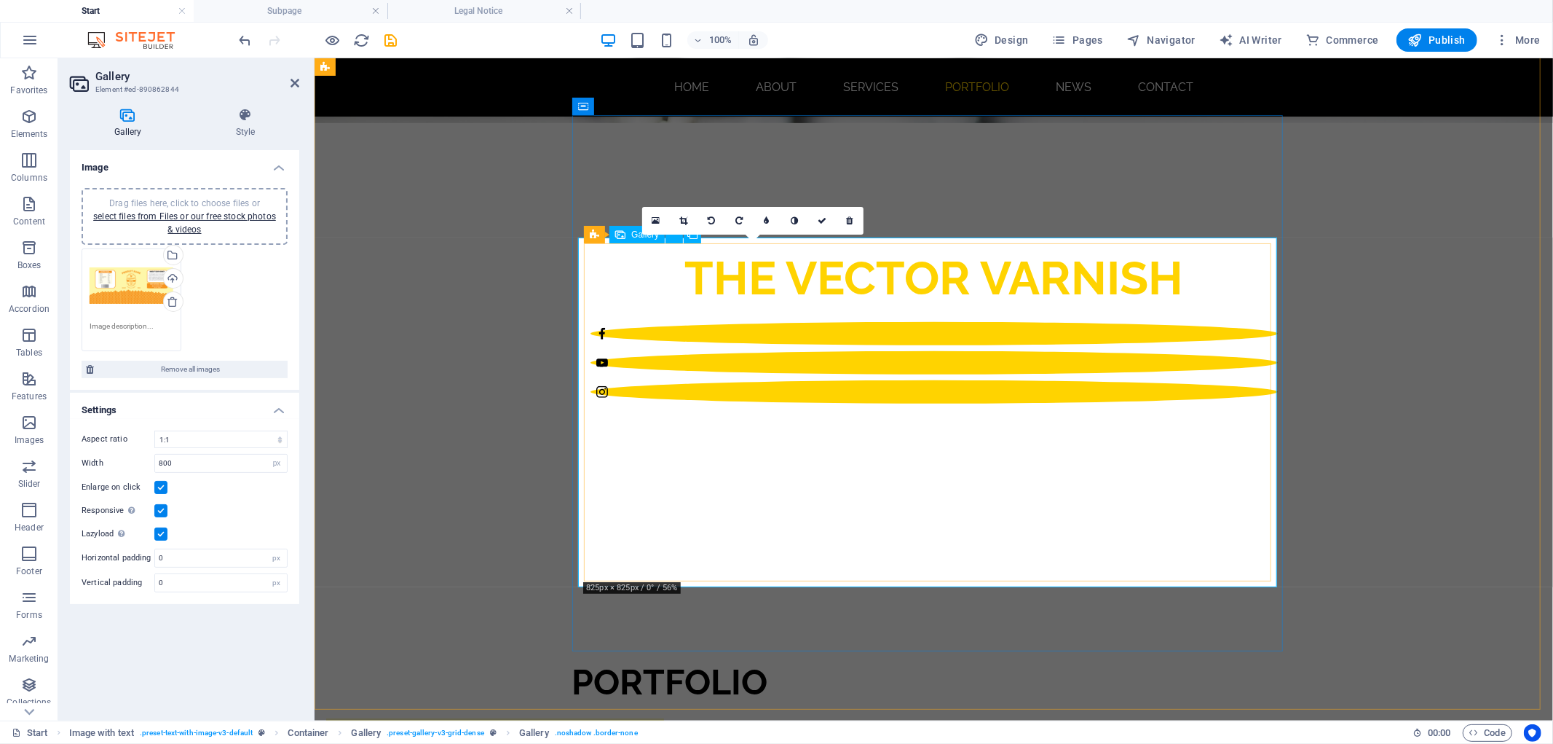
click at [690, 214] on link at bounding box center [684, 221] width 28 height 28
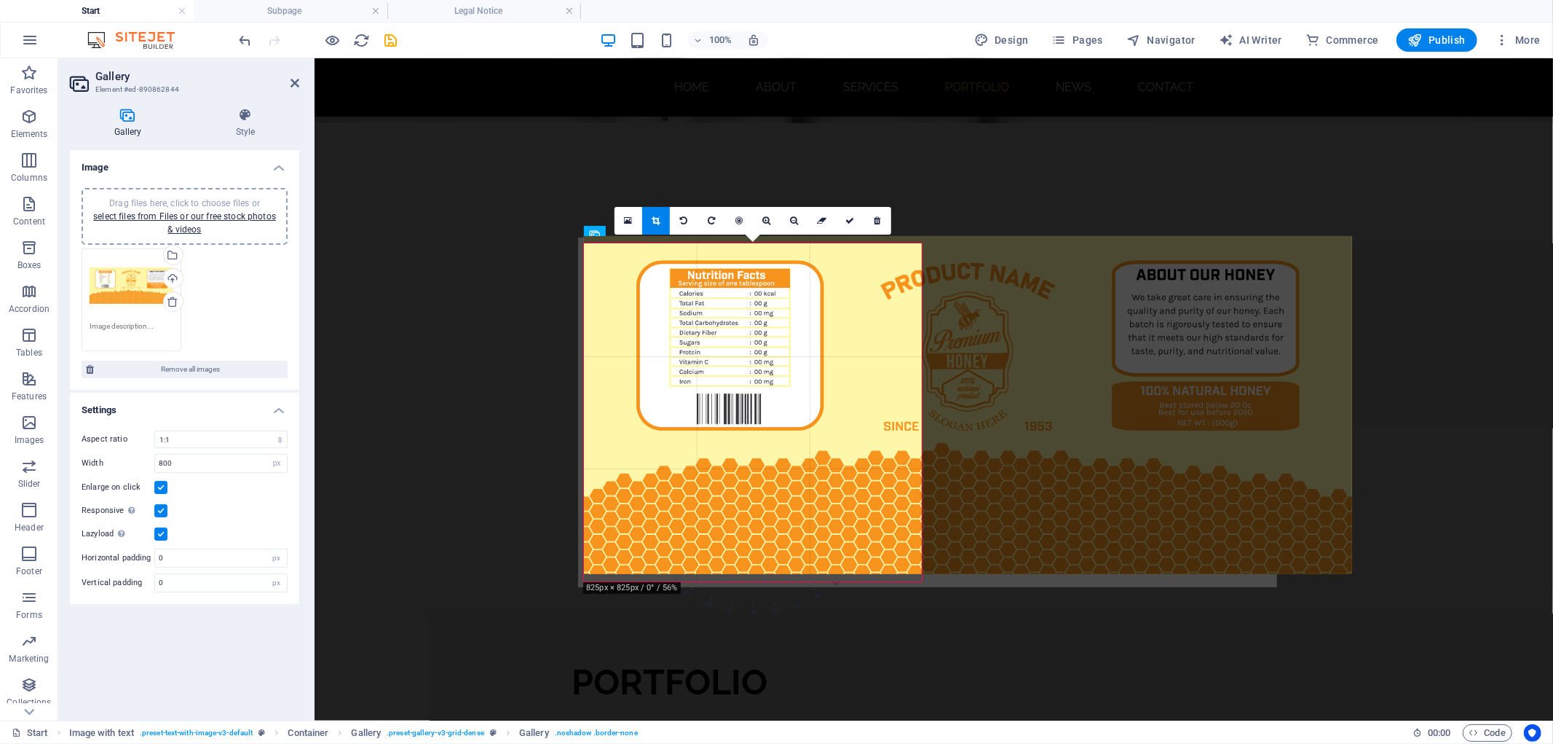
drag, startPoint x: 922, startPoint y: 346, endPoint x: 1132, endPoint y: 339, distance: 210.6
click at [1132, 339] on div at bounding box center [968, 405] width 768 height 338
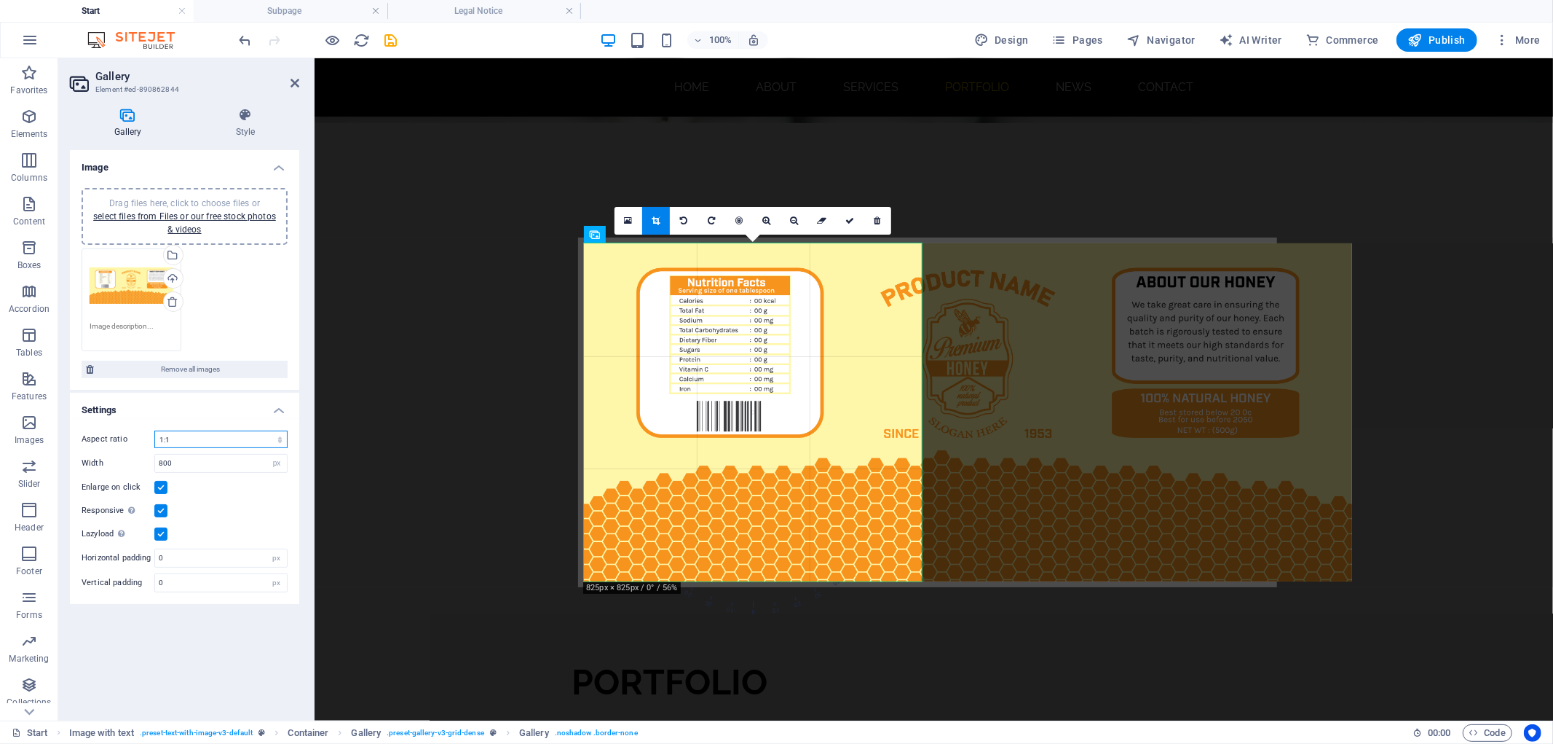
click at [273, 437] on select "No fixed aspect ratio 16:9 16:10 4:3 1:1 1:2 2:1" at bounding box center [220, 438] width 133 height 17
select select "1"
click at [154, 430] on select "No fixed aspect ratio 16:9 16:10 4:3 1:1 1:2 2:1" at bounding box center [220, 438] width 133 height 17
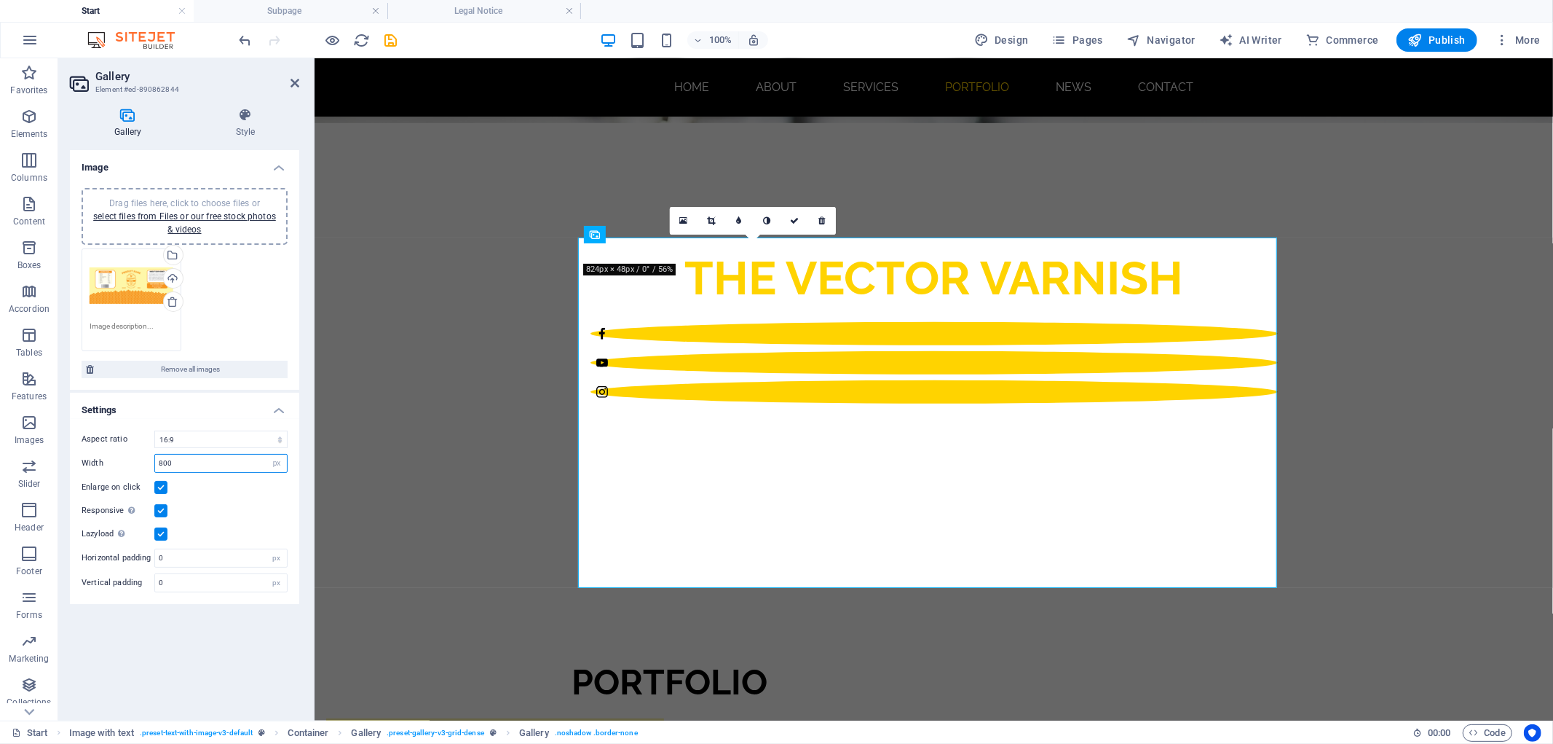
click at [194, 462] on input "800" at bounding box center [221, 462] width 132 height 17
type input "907"
click at [260, 507] on div "Responsive Automatically load retina image and smartphone optimized sizes." at bounding box center [185, 510] width 206 height 17
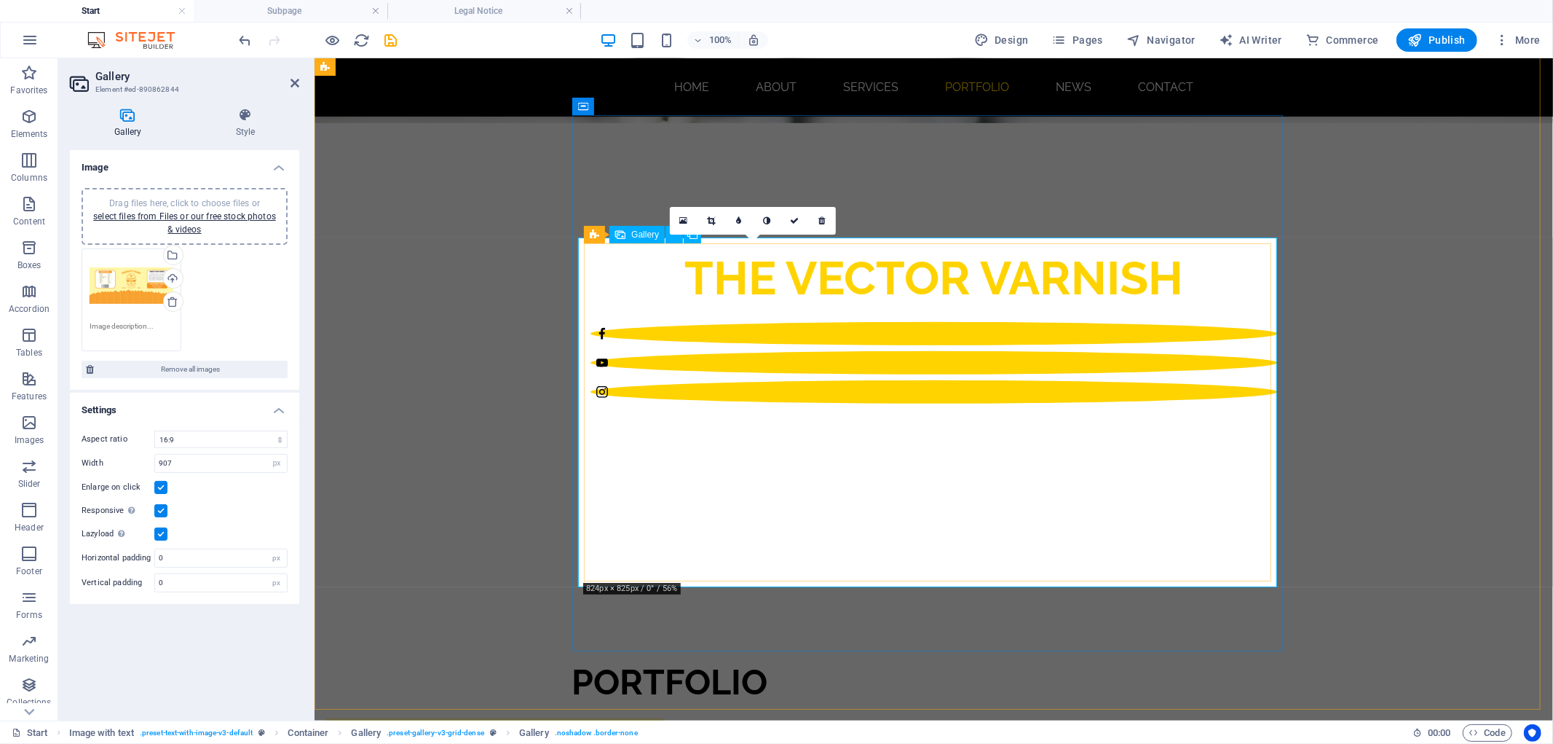
click at [636, 238] on span "Gallery" at bounding box center [645, 234] width 28 height 9
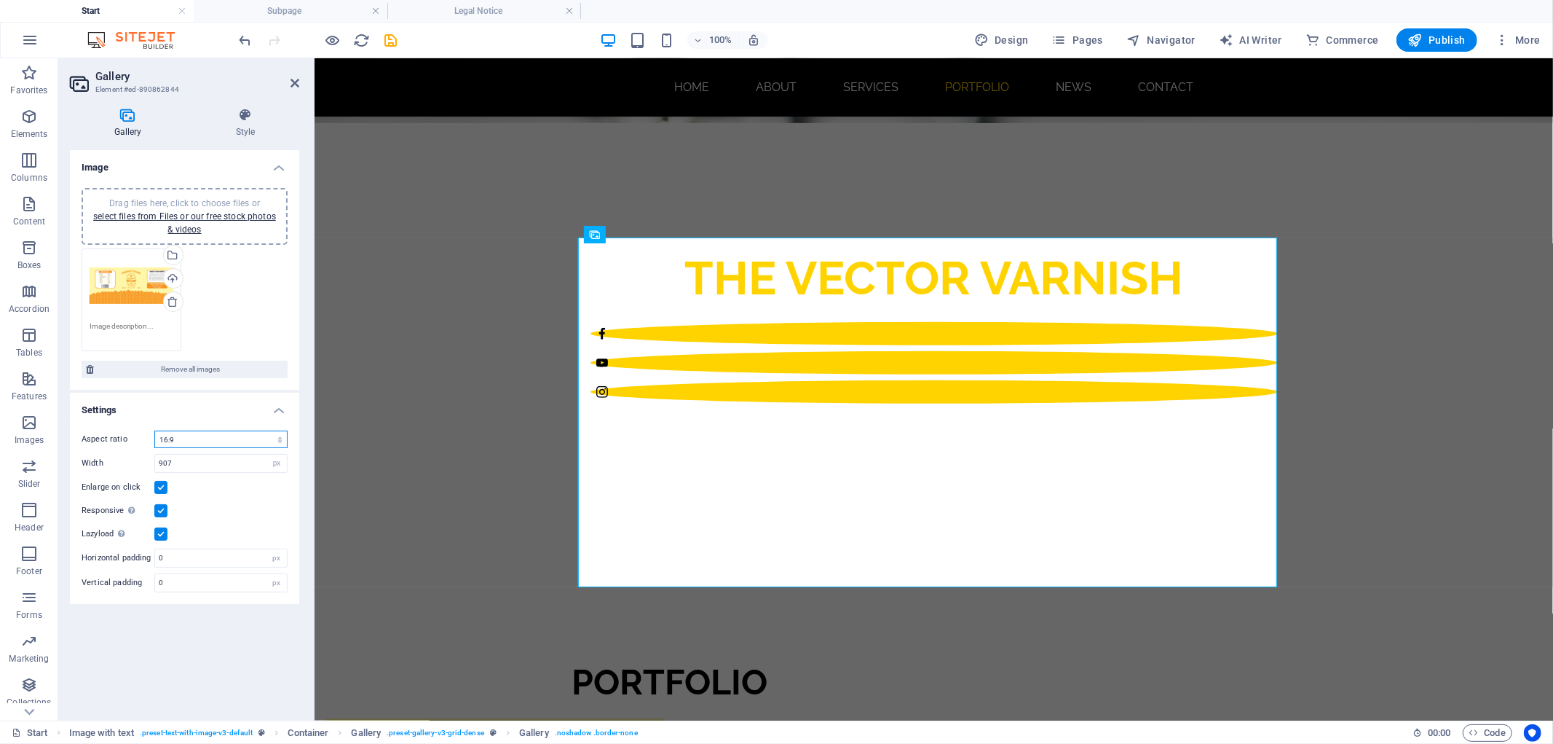
click at [275, 437] on select "No fixed aspect ratio 16:9 16:10 4:3 1:1 1:2 2:1" at bounding box center [220, 438] width 133 height 17
select select "2"
click at [154, 430] on select "No fixed aspect ratio 16:9 16:10 4:3 1:1 1:2 2:1" at bounding box center [220, 438] width 133 height 17
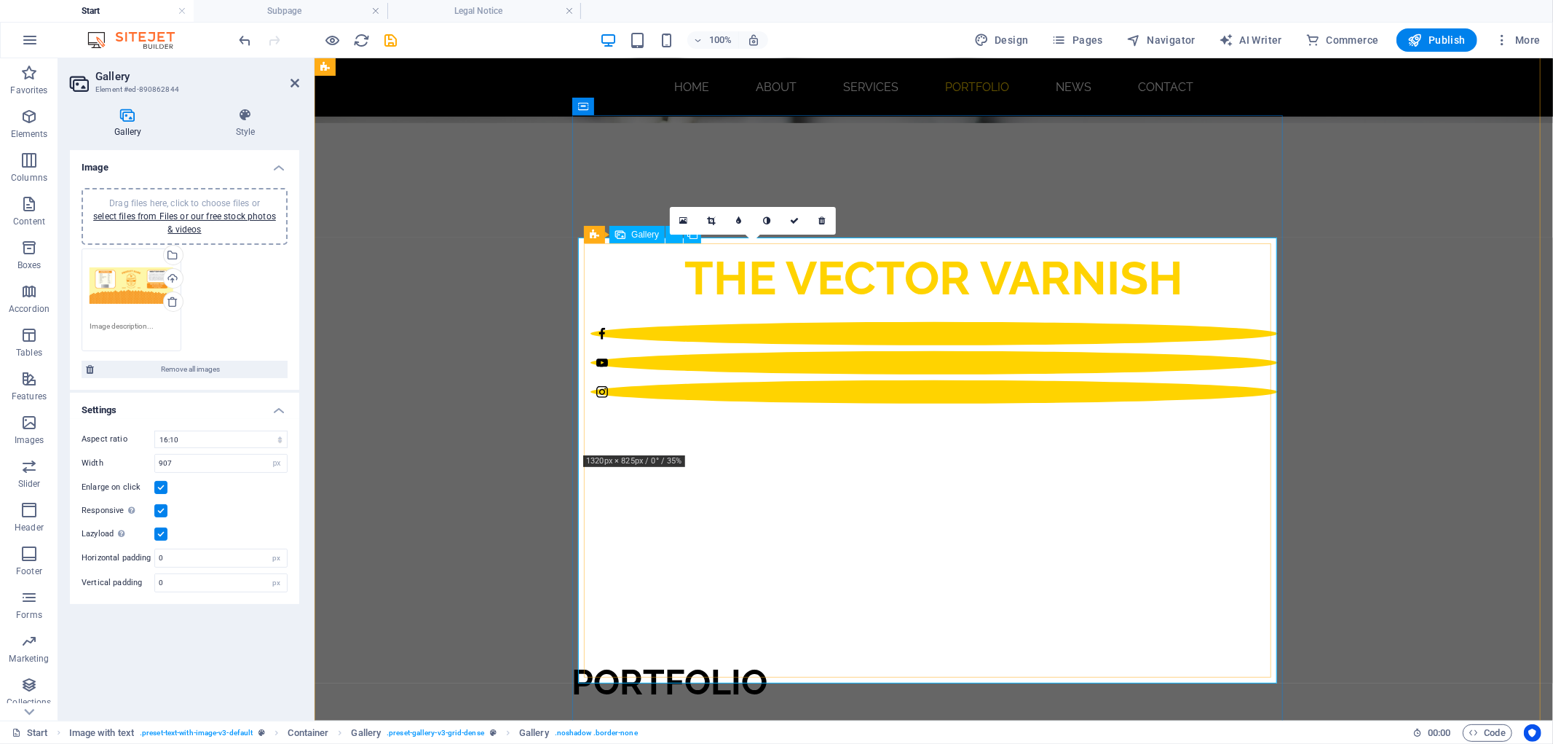
drag, startPoint x: 784, startPoint y: 360, endPoint x: 808, endPoint y: 376, distance: 28.9
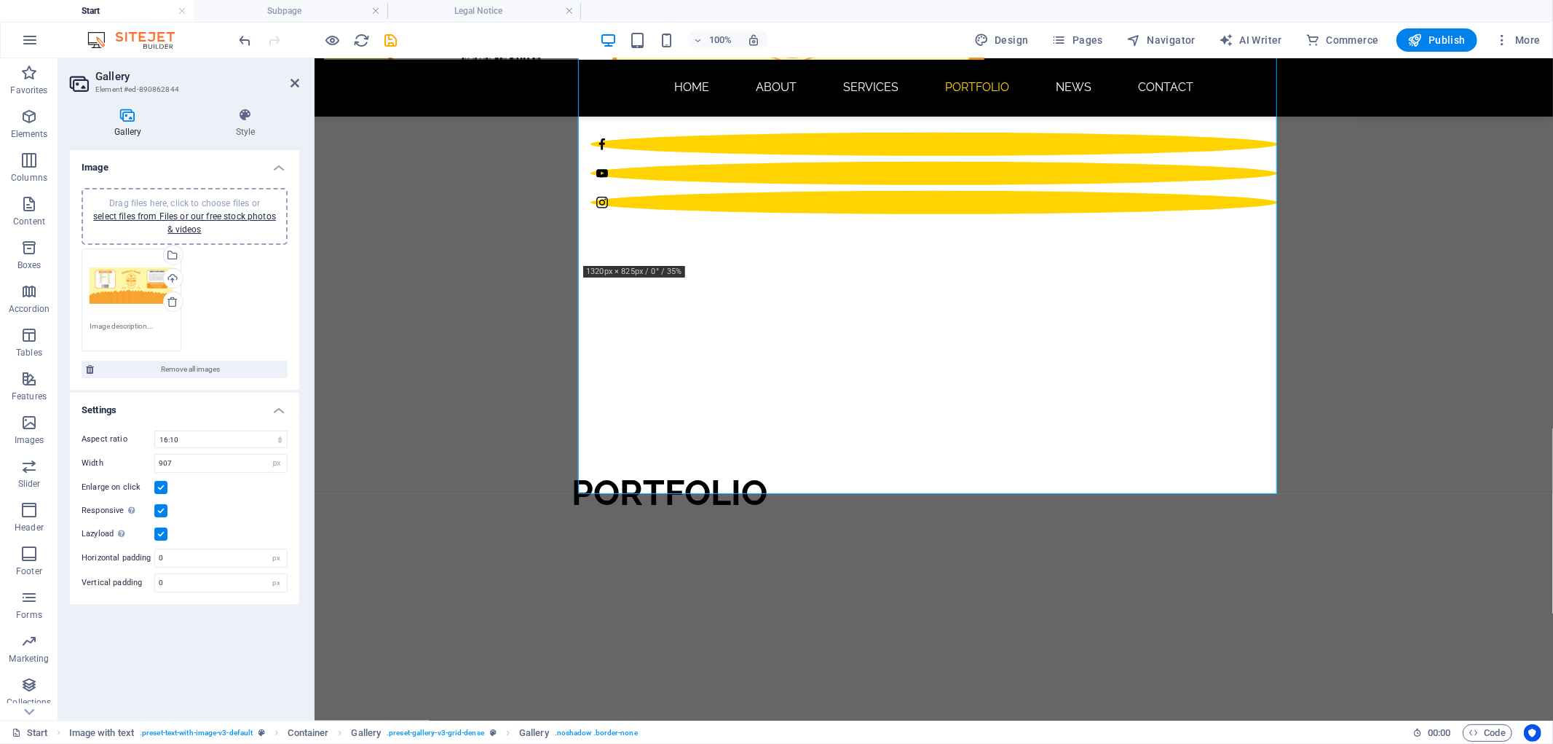
scroll to position [816, 0]
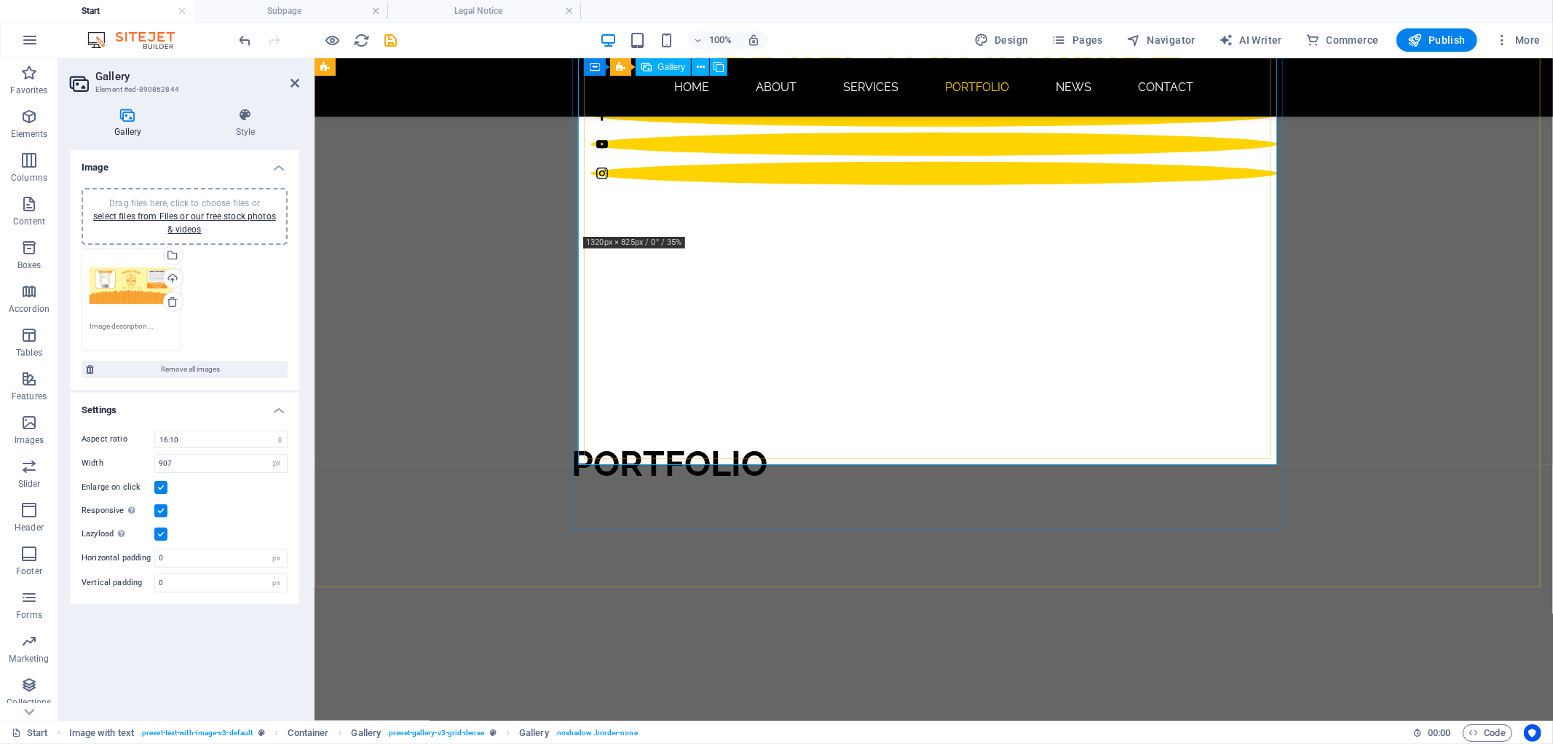
drag, startPoint x: 841, startPoint y: 351, endPoint x: 827, endPoint y: 291, distance: 62.0
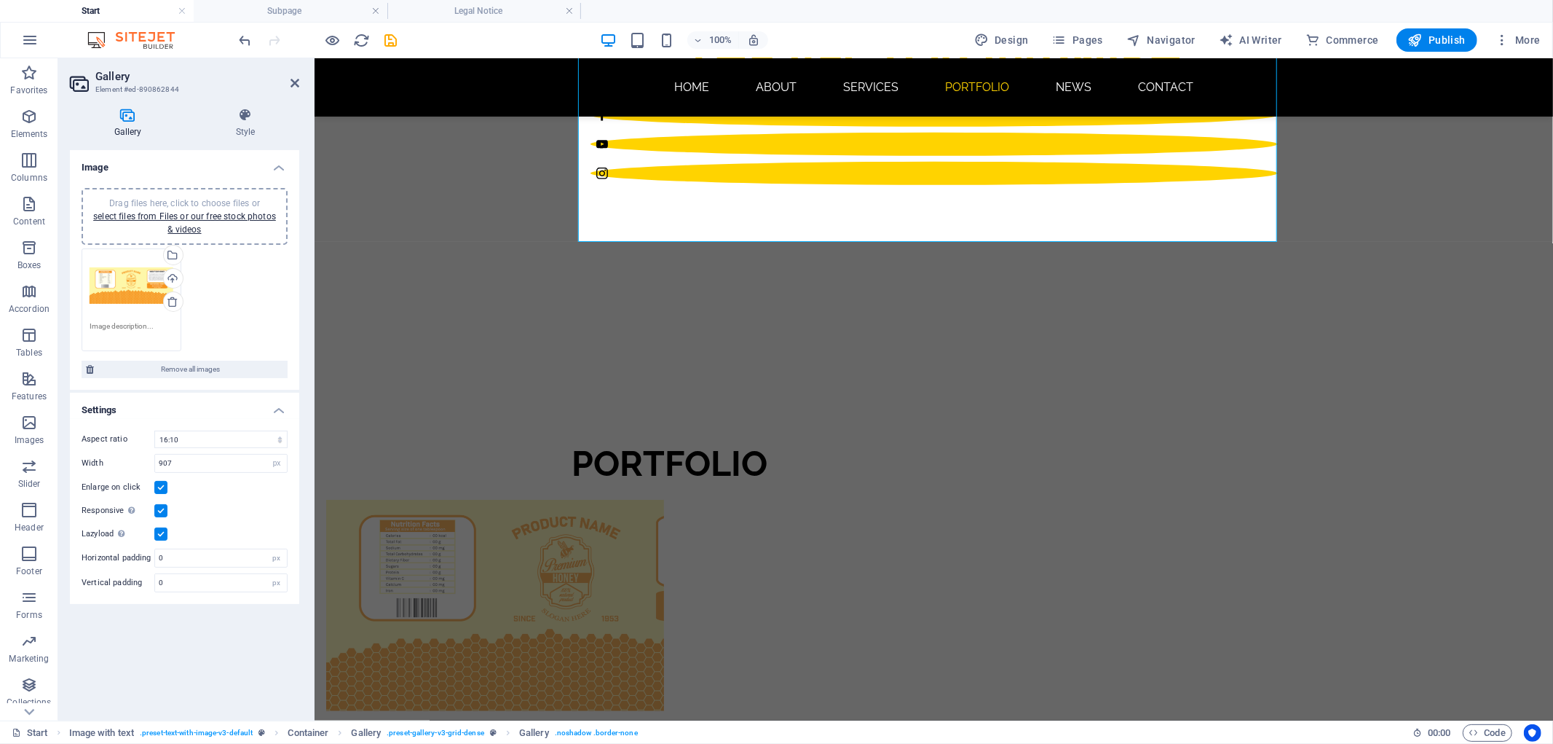
click at [259, 471] on div "Aspect ratio No fixed aspect ratio 16:9 16:10 4:3 1:1 1:2 2:1 Width 907 px % En…" at bounding box center [184, 511] width 229 height 185
drag, startPoint x: 243, startPoint y: 464, endPoint x: 76, endPoint y: 460, distance: 166.8
click at [77, 460] on div "Aspect ratio No fixed aspect ratio 16:9 16:10 4:3 1:1 1:2 2:1 Width 907 px % En…" at bounding box center [184, 511] width 229 height 185
drag, startPoint x: 173, startPoint y: 584, endPoint x: 140, endPoint y: 584, distance: 33.5
click at [140, 584] on div "Vertical padding 0 px" at bounding box center [185, 582] width 206 height 19
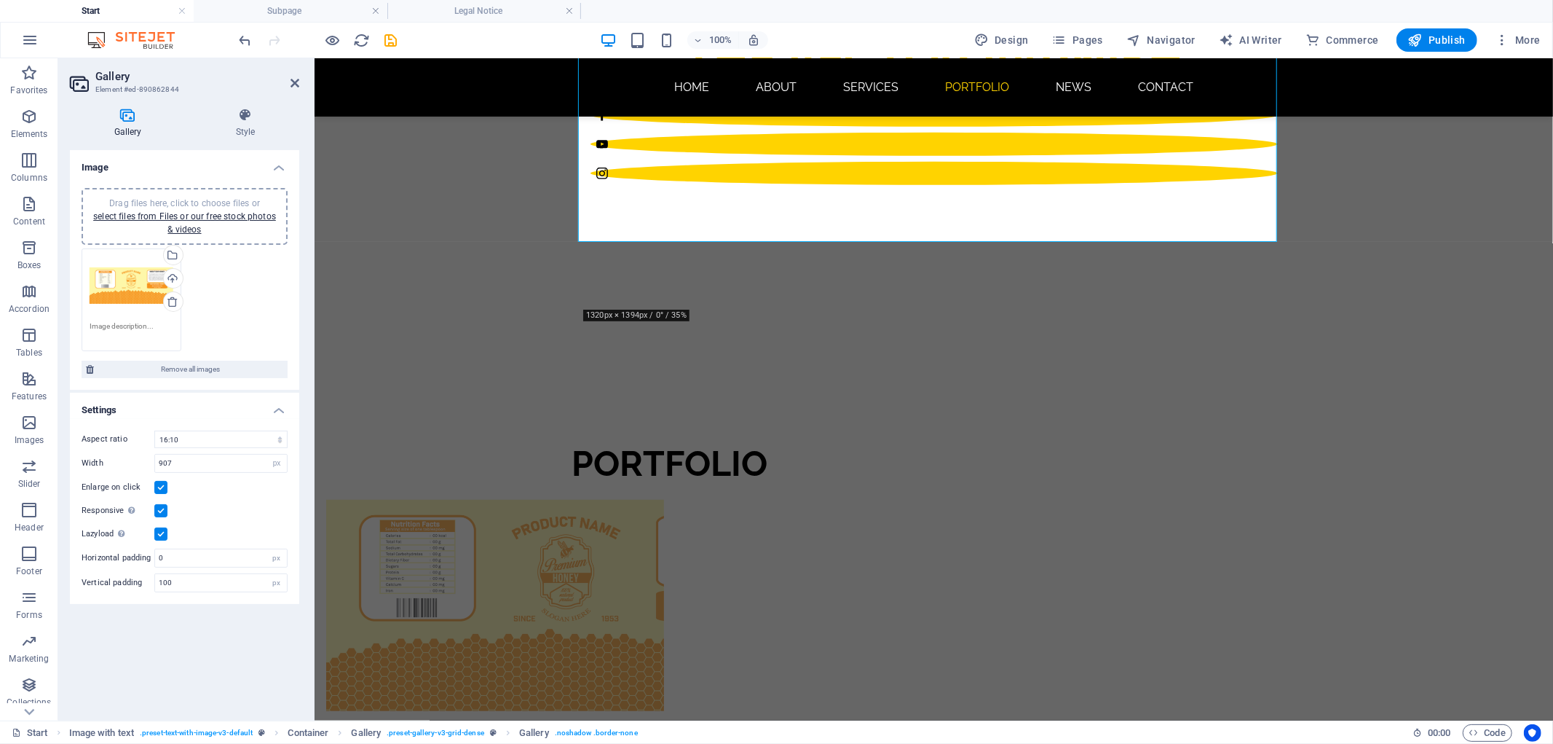
click at [66, 616] on div "Gallery Style Image Drag files here, click to choose files or select files from…" at bounding box center [184, 408] width 253 height 624
click at [175, 368] on span "Remove all images" at bounding box center [190, 368] width 185 height 17
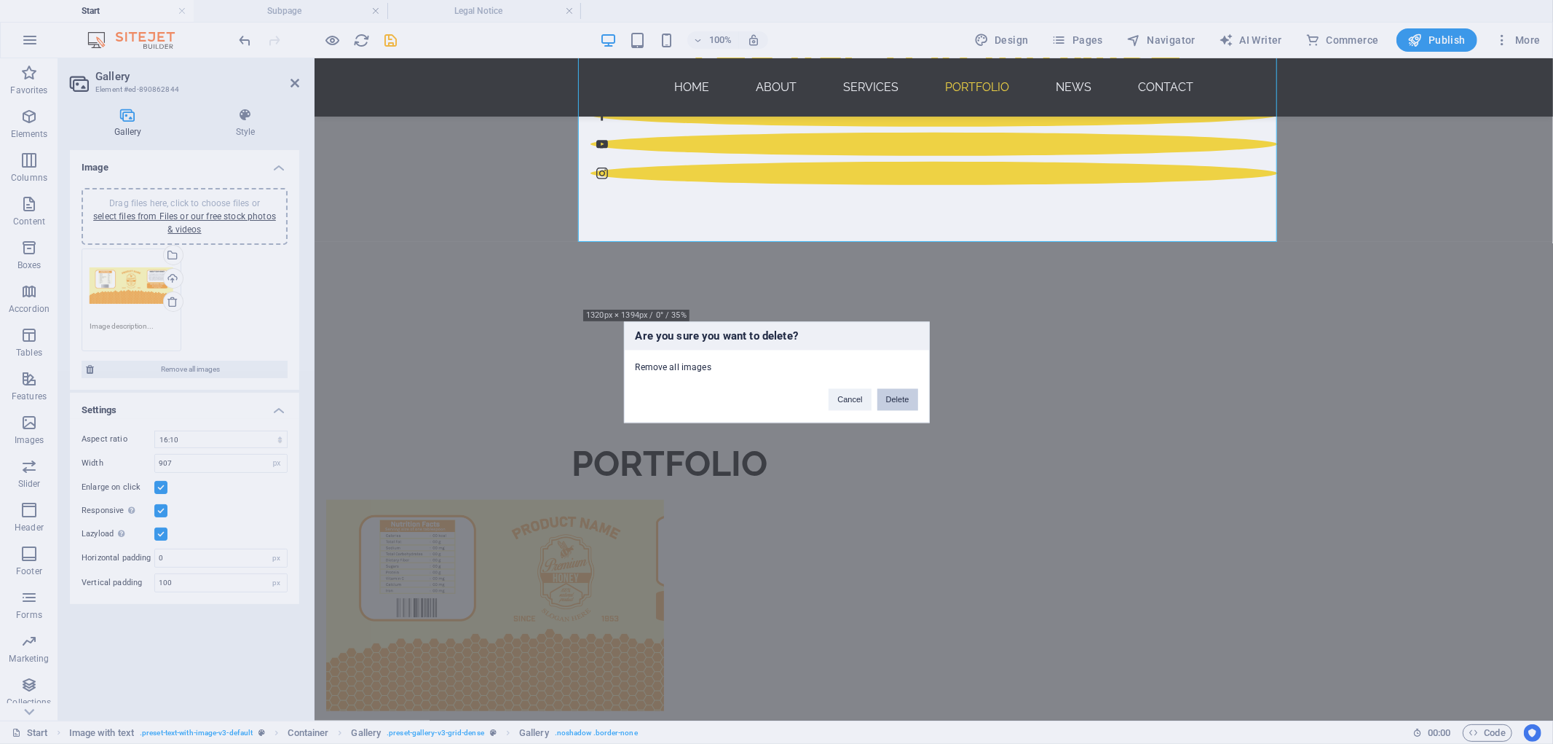
click at [889, 394] on button "Delete" at bounding box center [898, 399] width 41 height 22
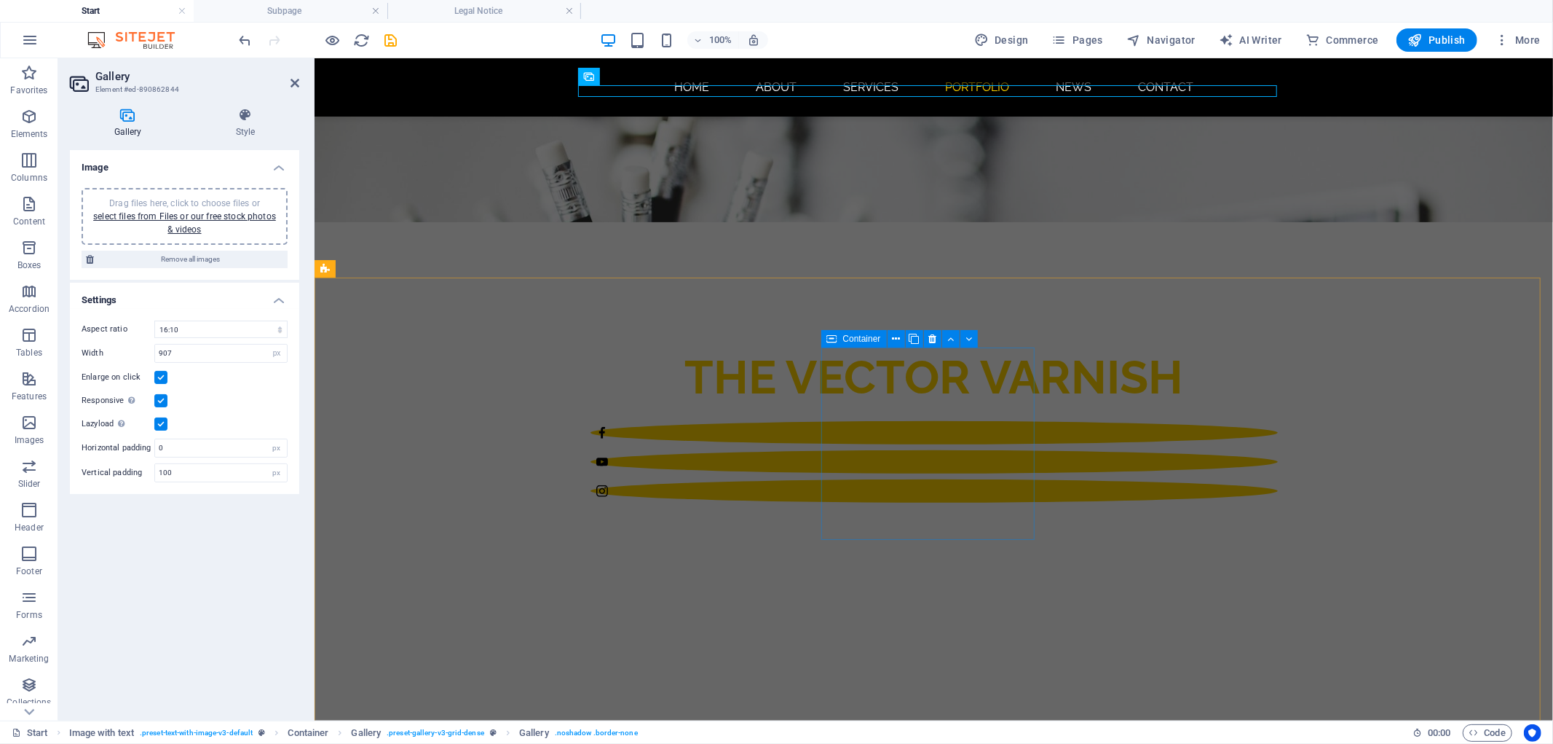
scroll to position [452, 0]
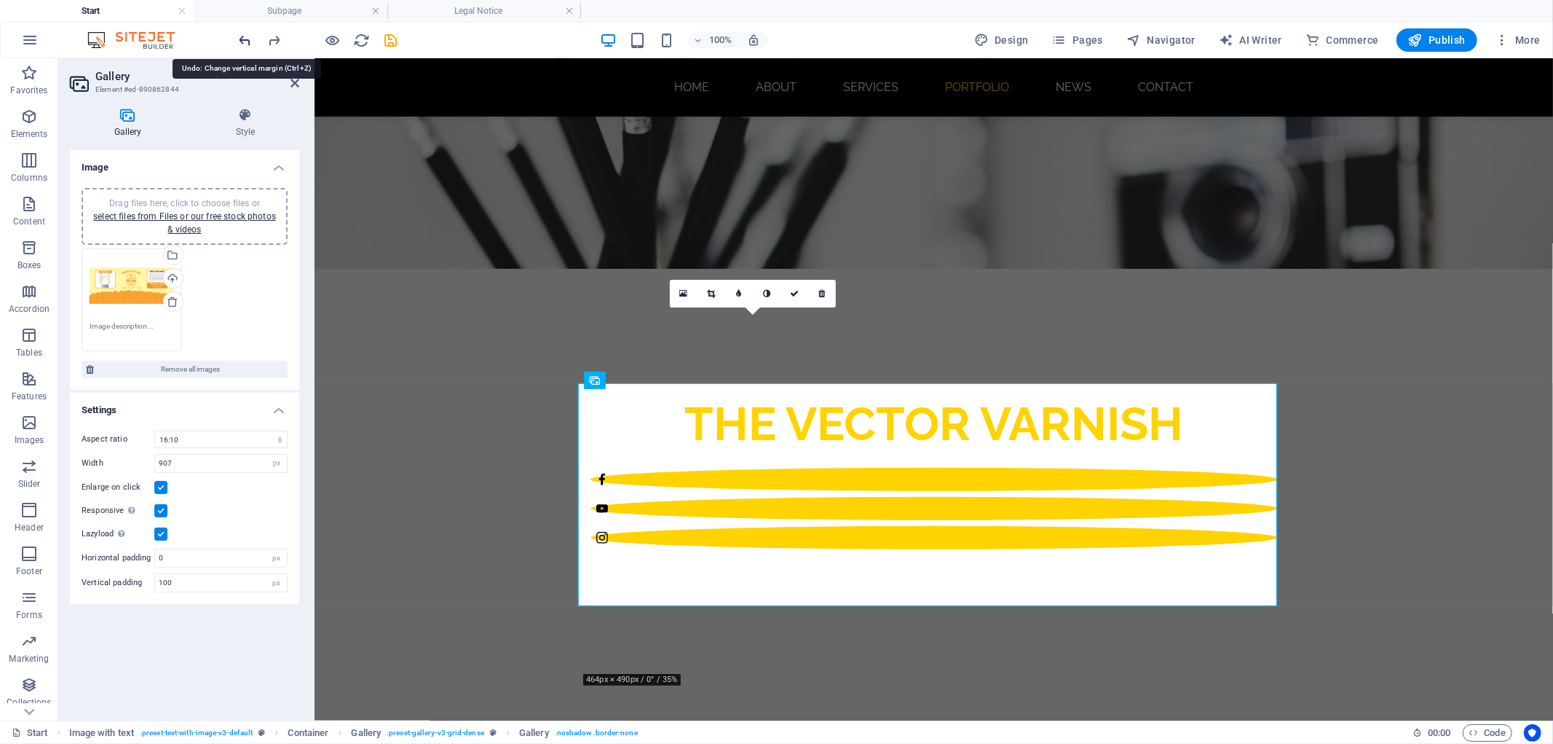
type input "0"
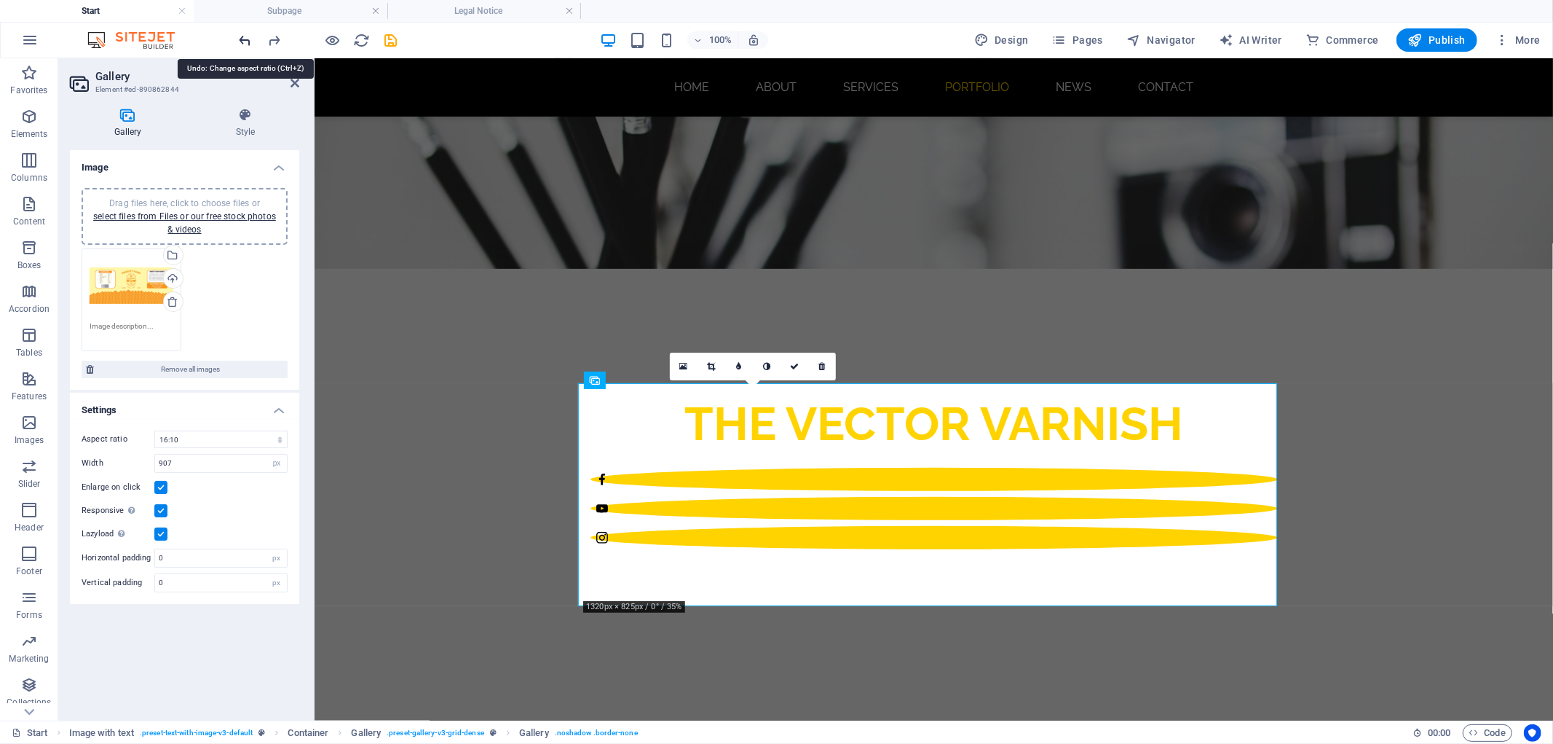
select select "1"
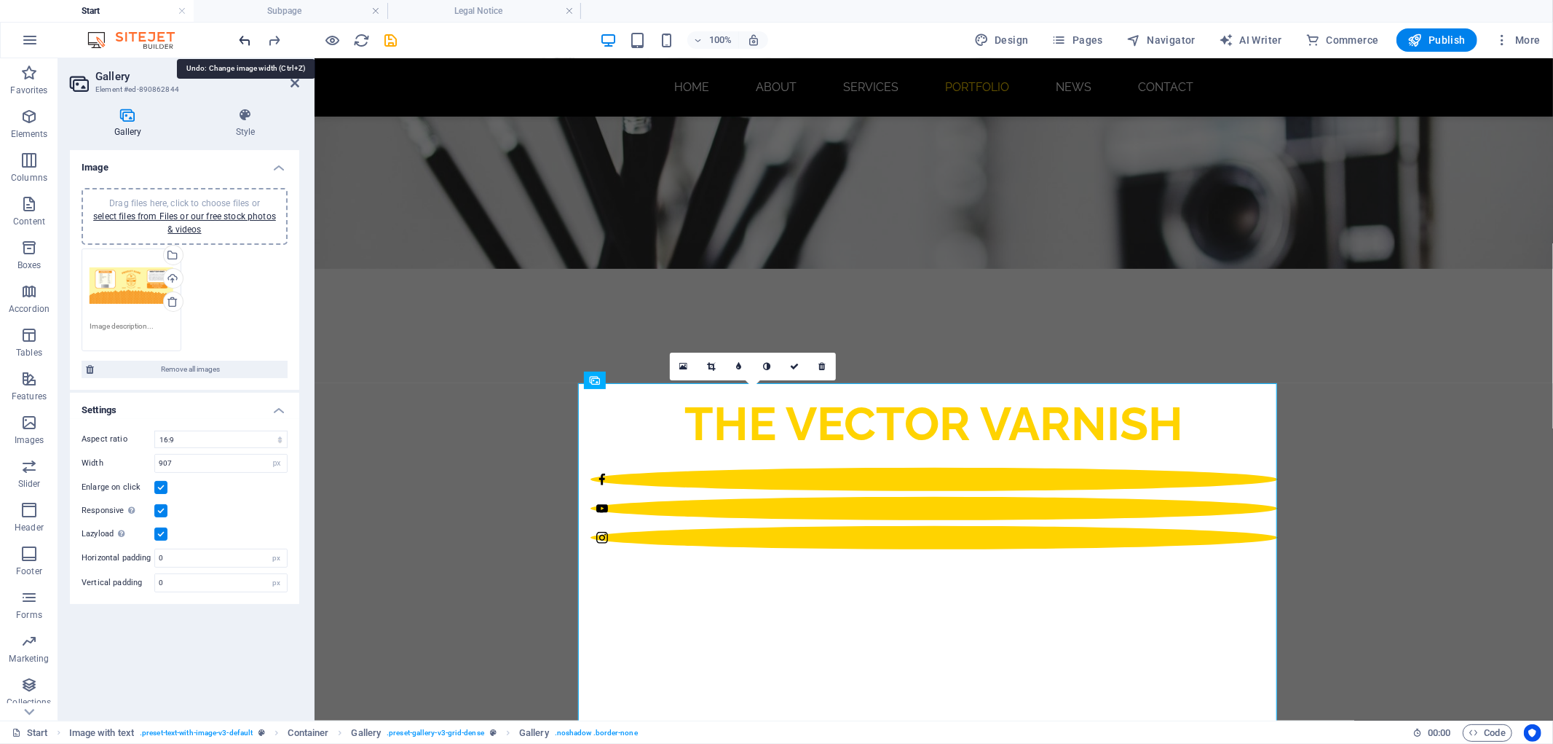
type input "800"
select select "4"
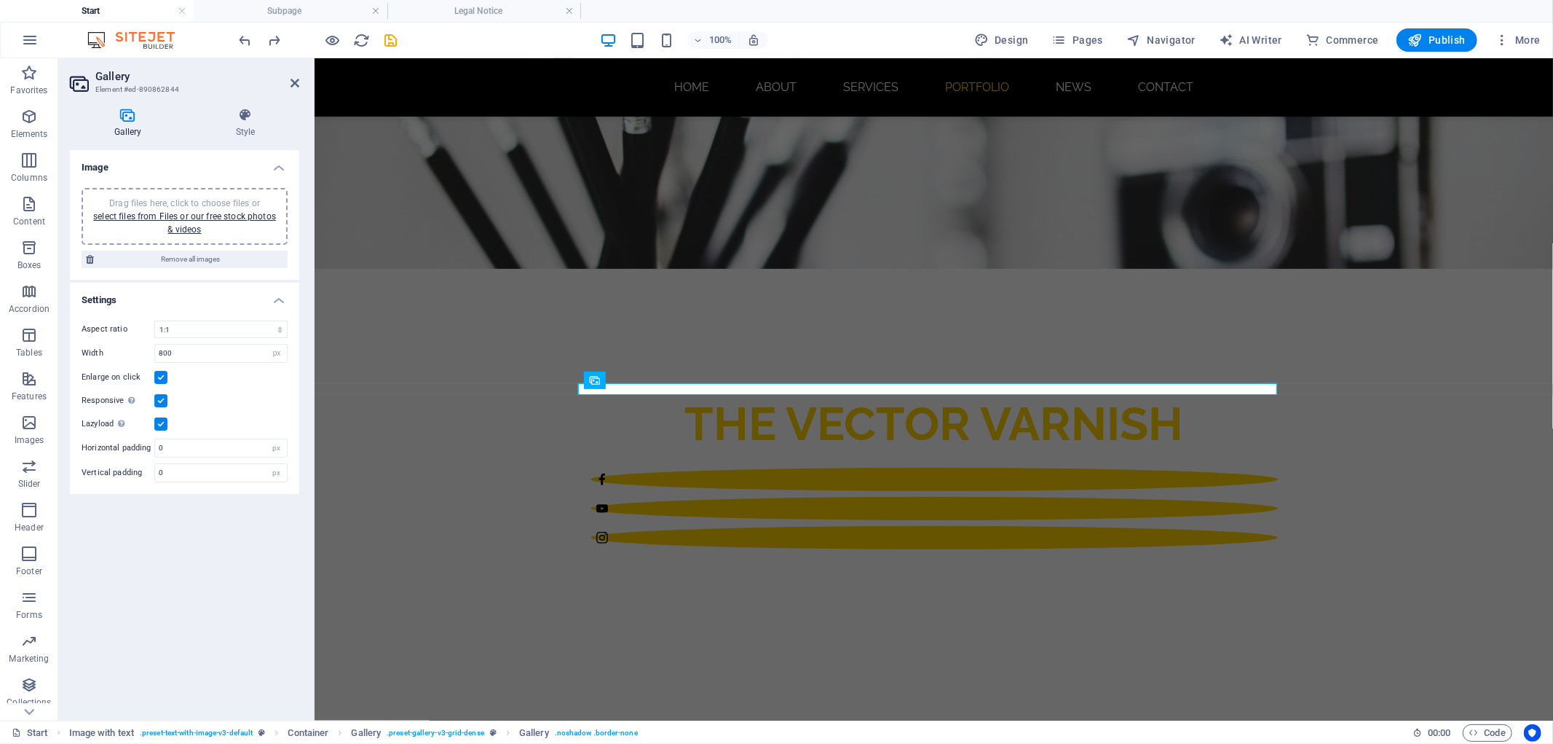
click at [131, 119] on icon at bounding box center [128, 115] width 116 height 15
click at [220, 206] on div "Drag files here, click to choose files or select files from Files or our free s…" at bounding box center [184, 216] width 189 height 39
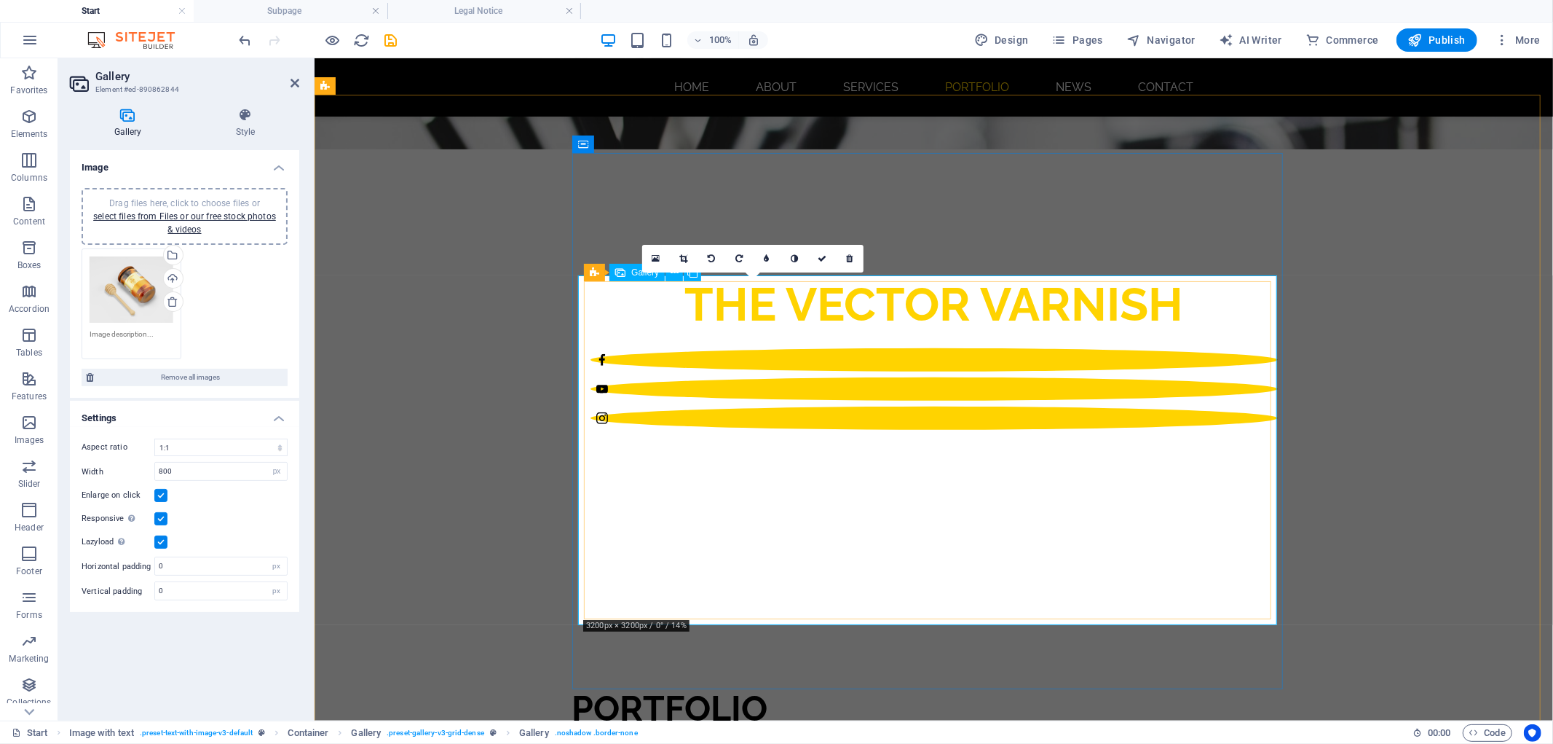
scroll to position [559, 0]
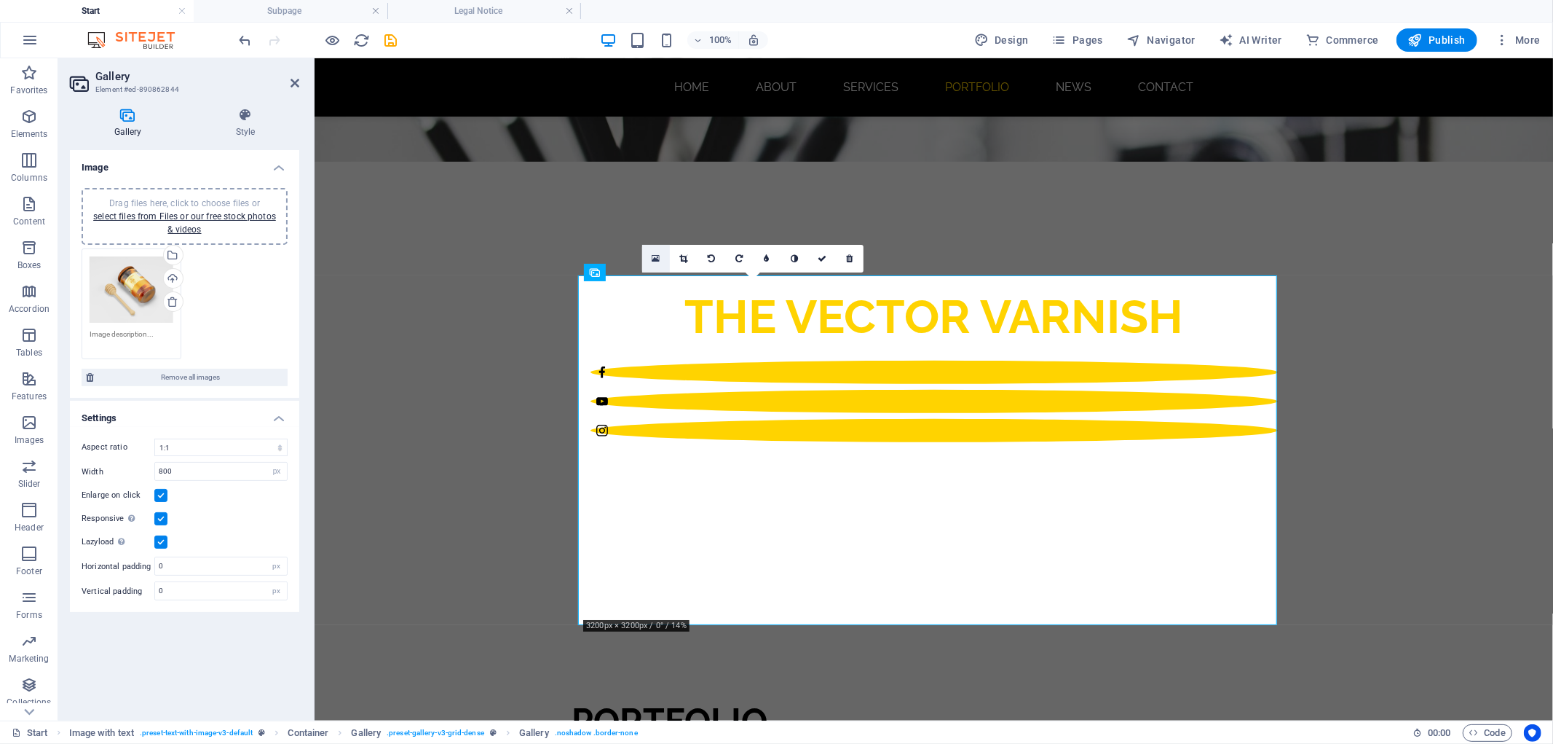
click at [653, 258] on icon at bounding box center [657, 258] width 8 height 10
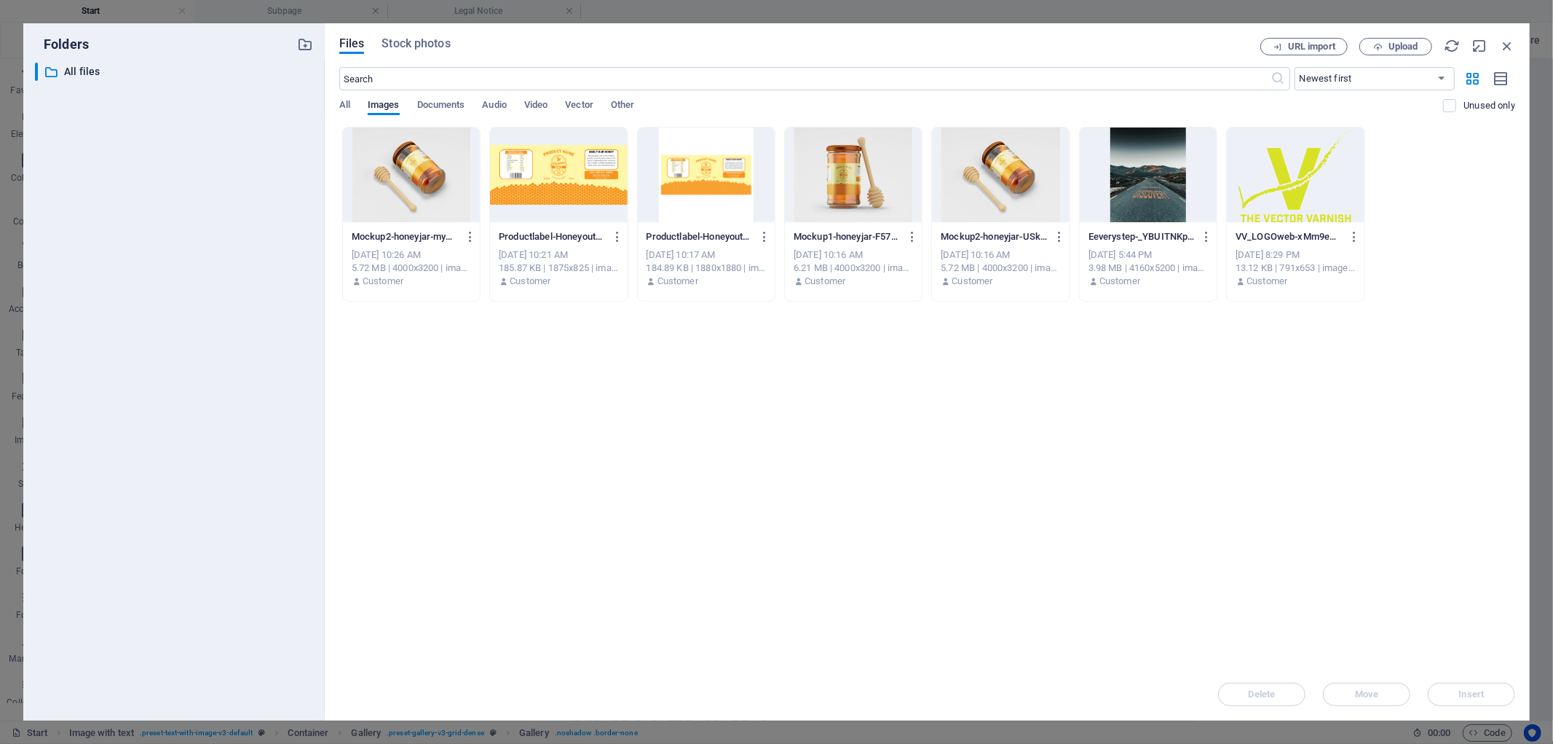
click at [996, 188] on div at bounding box center [1000, 174] width 137 height 95
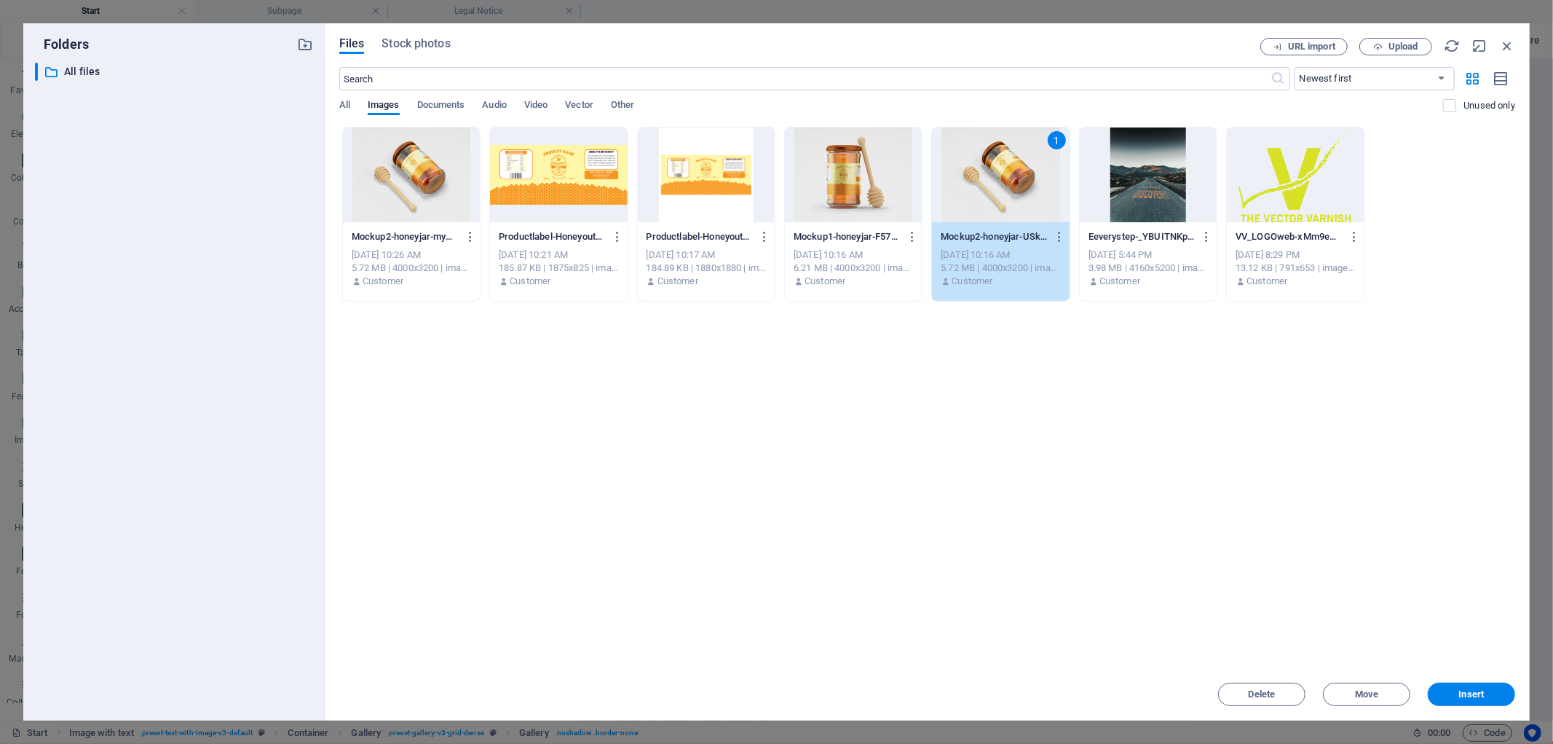
click at [428, 175] on div at bounding box center [411, 174] width 137 height 95
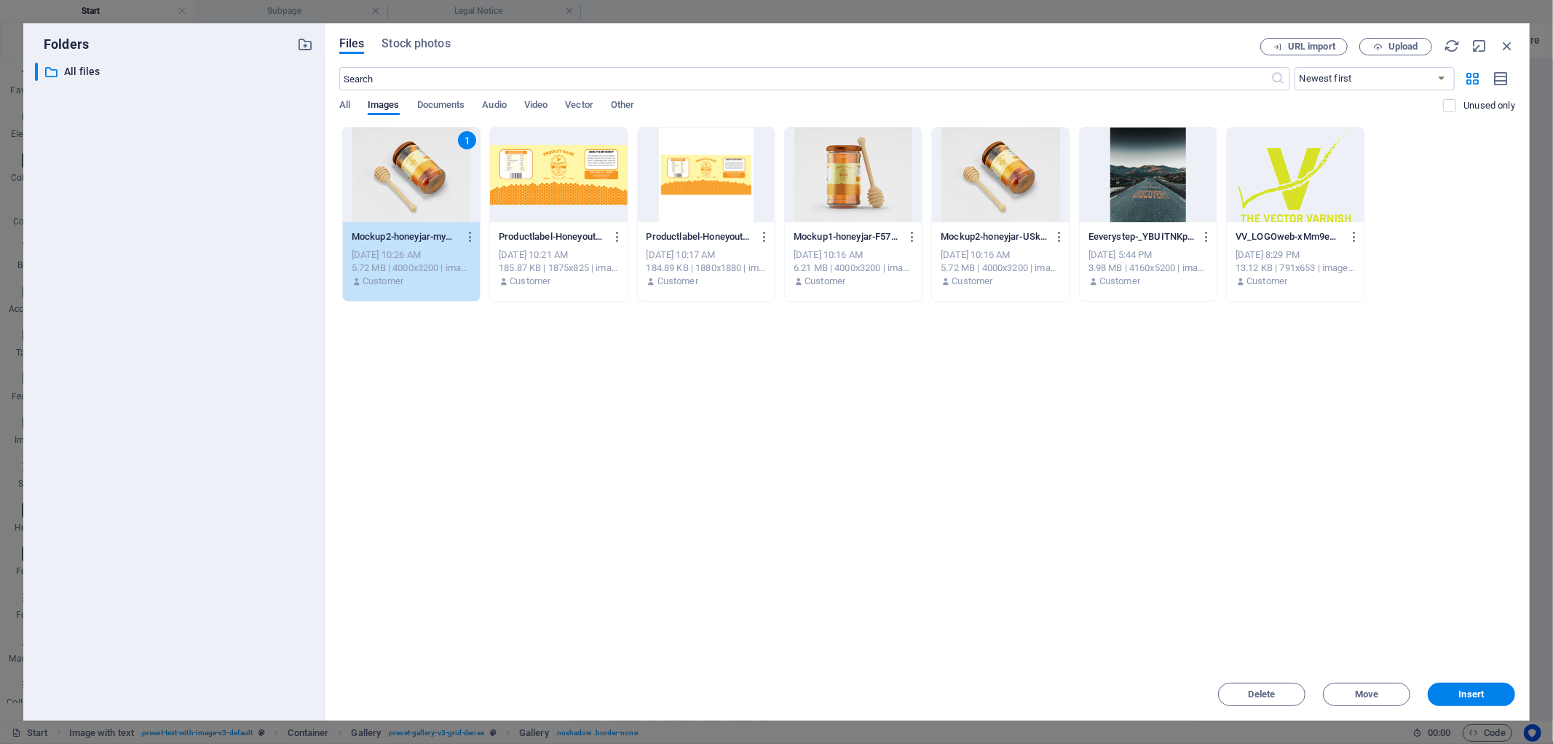
click at [851, 197] on div at bounding box center [853, 174] width 137 height 95
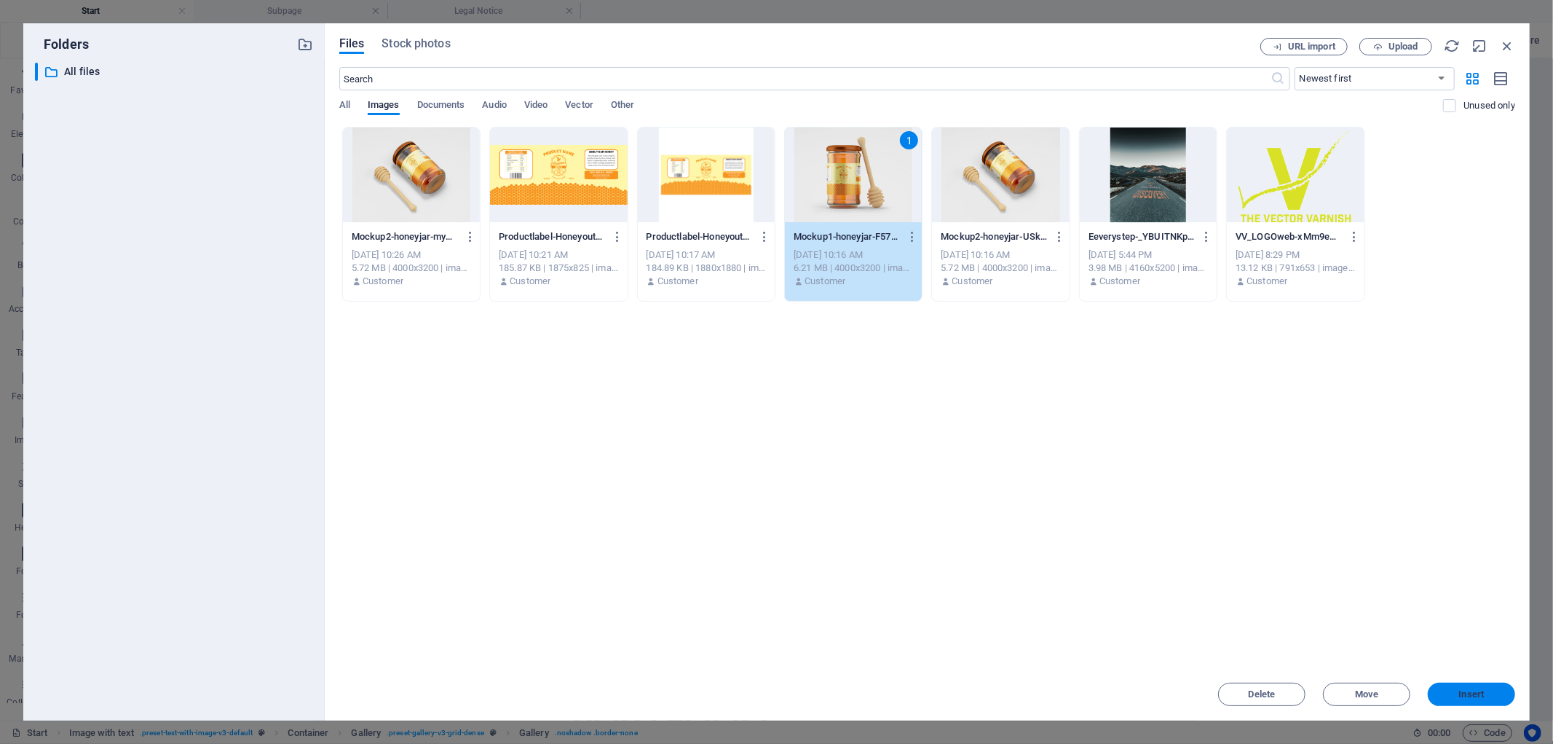
drag, startPoint x: 1465, startPoint y: 695, endPoint x: 974, endPoint y: 651, distance: 492.8
click at [1465, 695] on span "Insert" at bounding box center [1471, 694] width 25 height 9
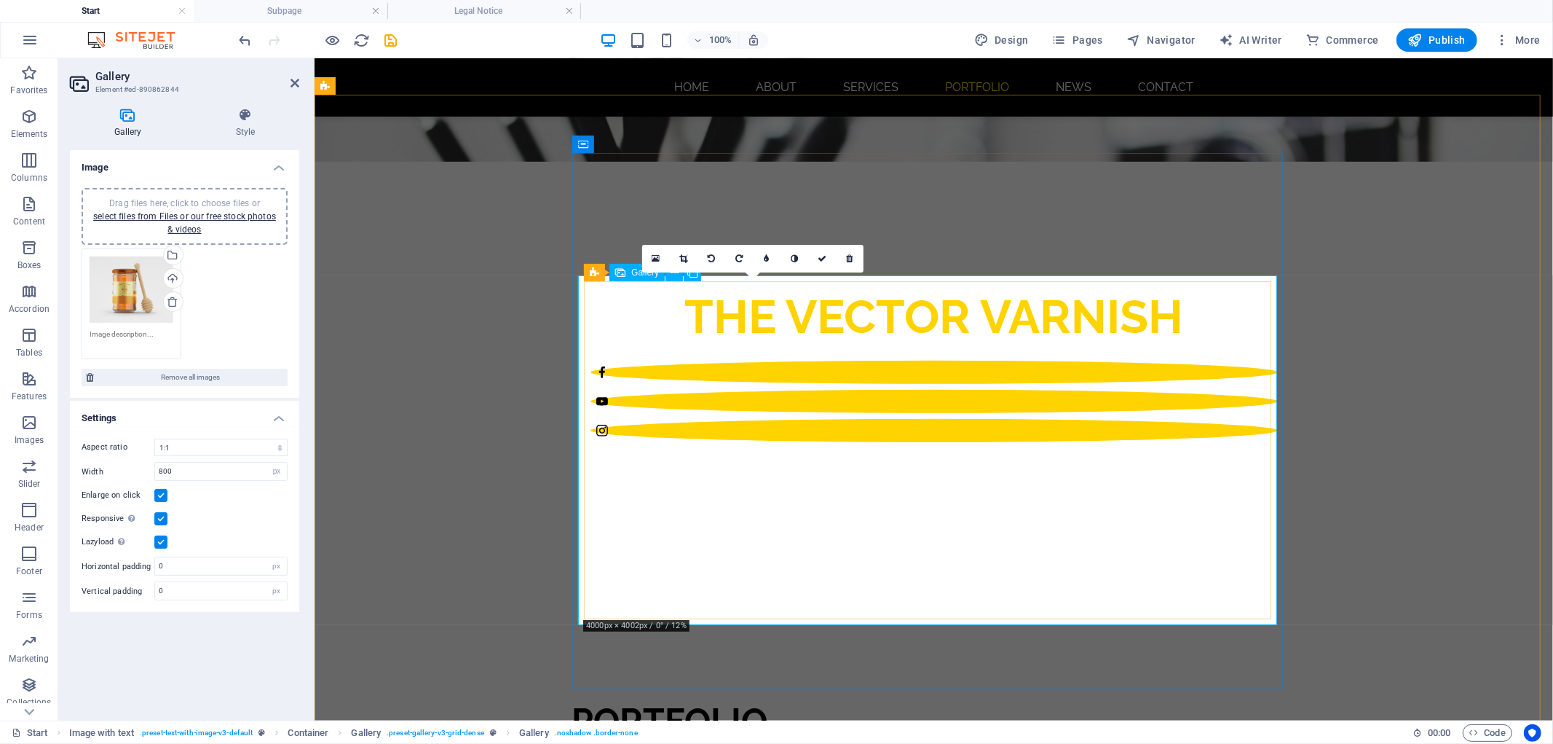
click at [634, 275] on span "Gallery" at bounding box center [645, 272] width 28 height 9
click at [754, 272] on div "0" at bounding box center [752, 259] width 221 height 28
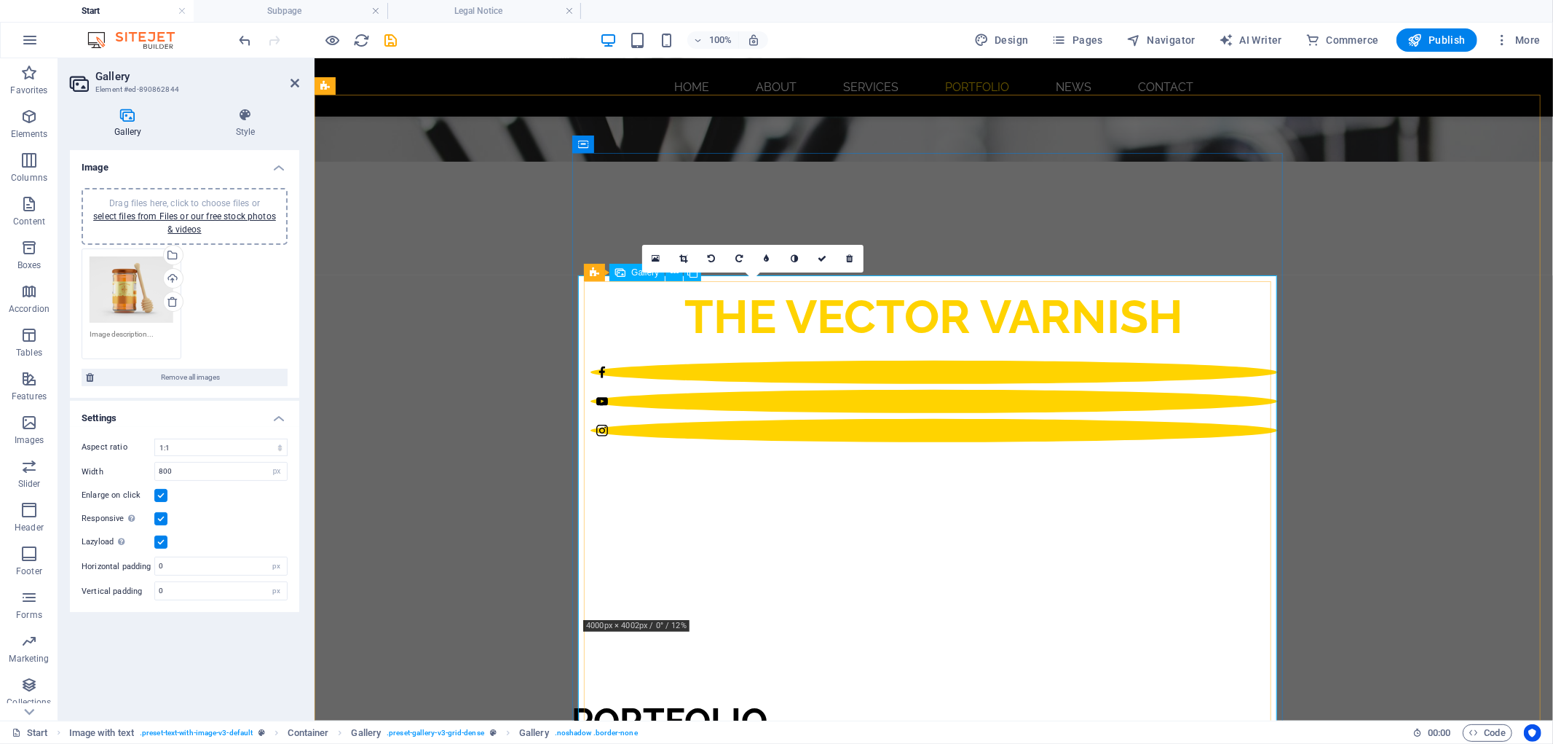
drag, startPoint x: 778, startPoint y: 476, endPoint x: 863, endPoint y: 531, distance: 100.6
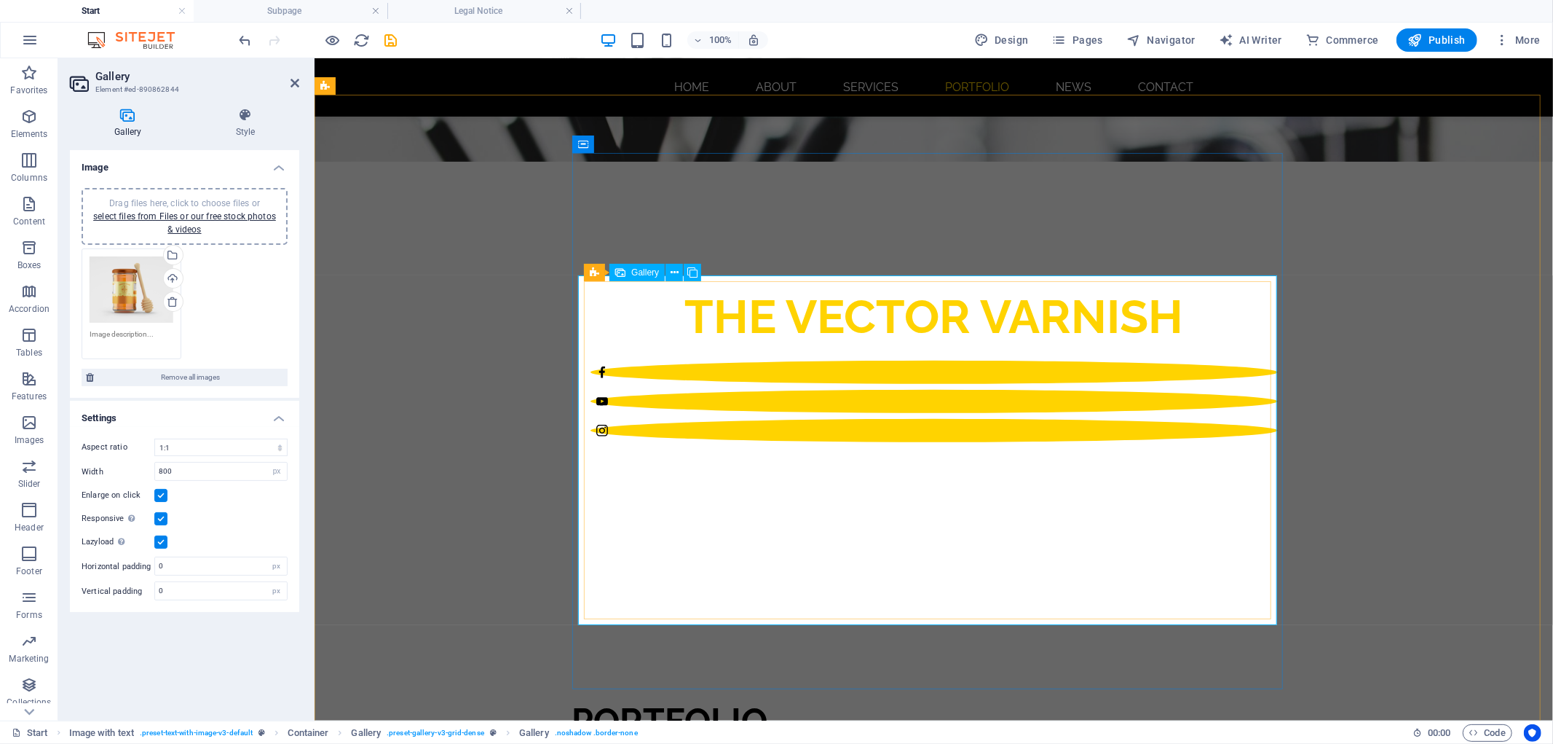
click at [0, 0] on span "Gallery" at bounding box center [0, 0] width 0 height 0
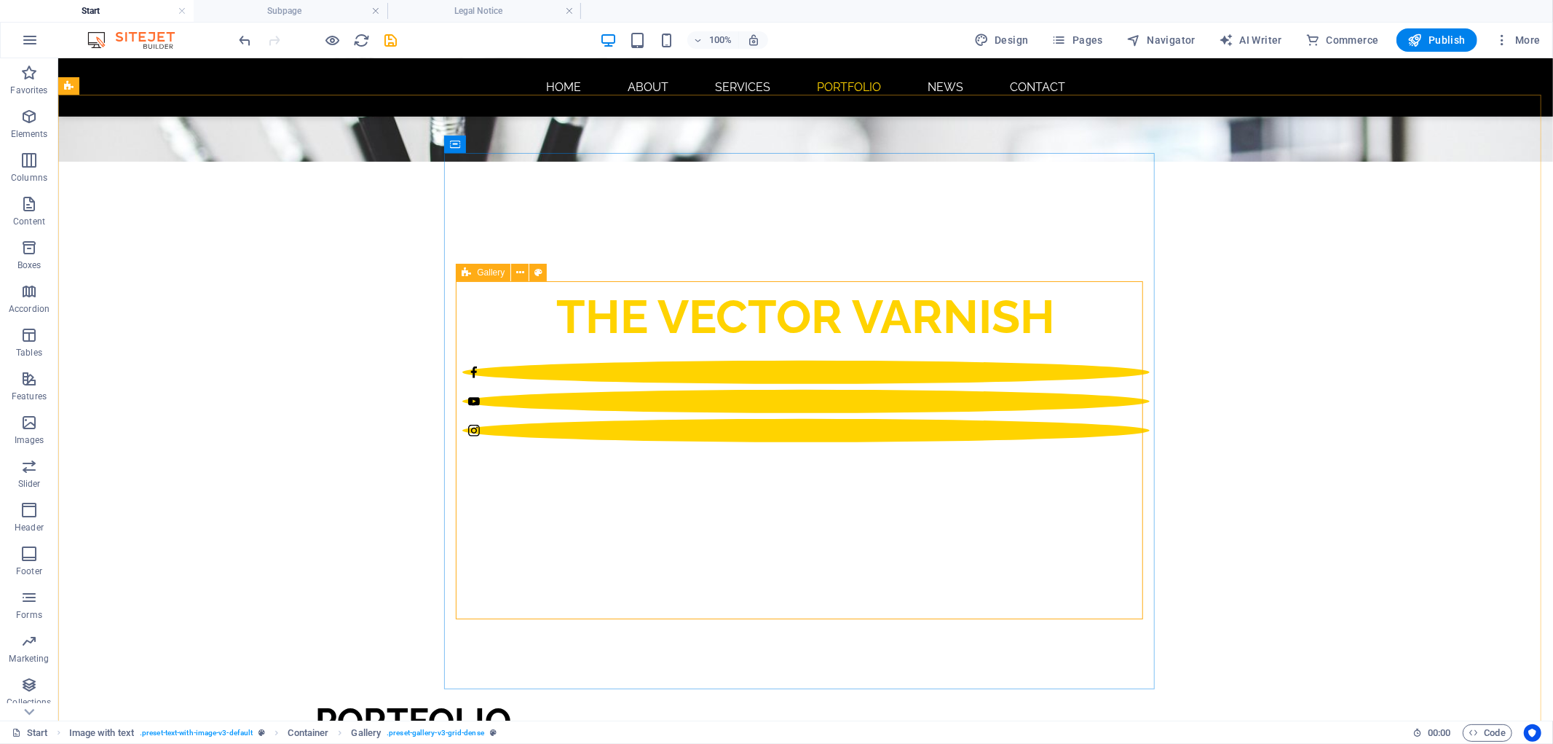
click at [0, 0] on span "Gallery" at bounding box center [0, 0] width 0 height 0
drag, startPoint x: 482, startPoint y: 274, endPoint x: 188, endPoint y: 219, distance: 299.2
click at [0, 0] on span "Gallery" at bounding box center [0, 0] width 0 height 0
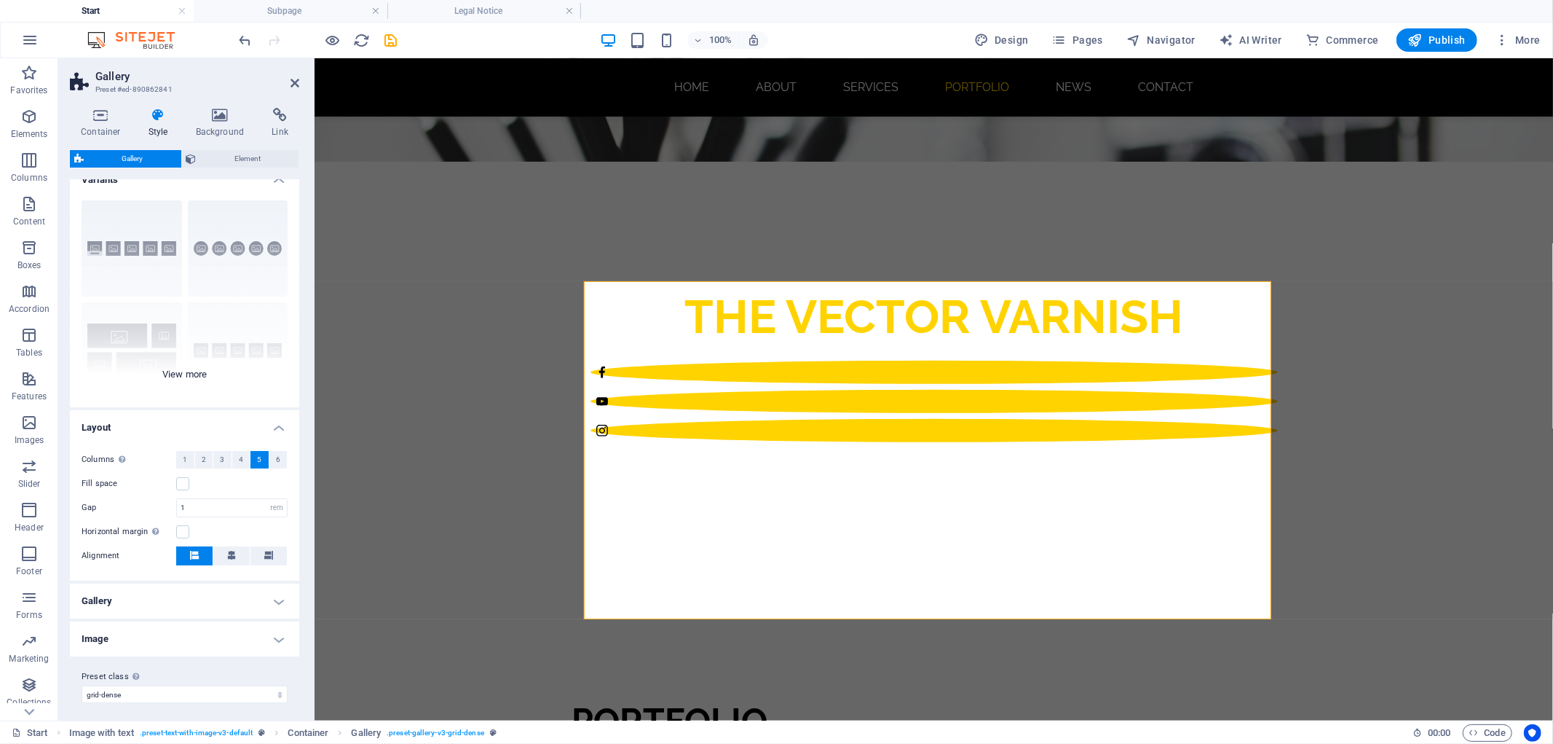
scroll to position [22, 0]
click at [134, 337] on div "Captions Circle Collage Default Grid Grid shifted" at bounding box center [184, 293] width 229 height 218
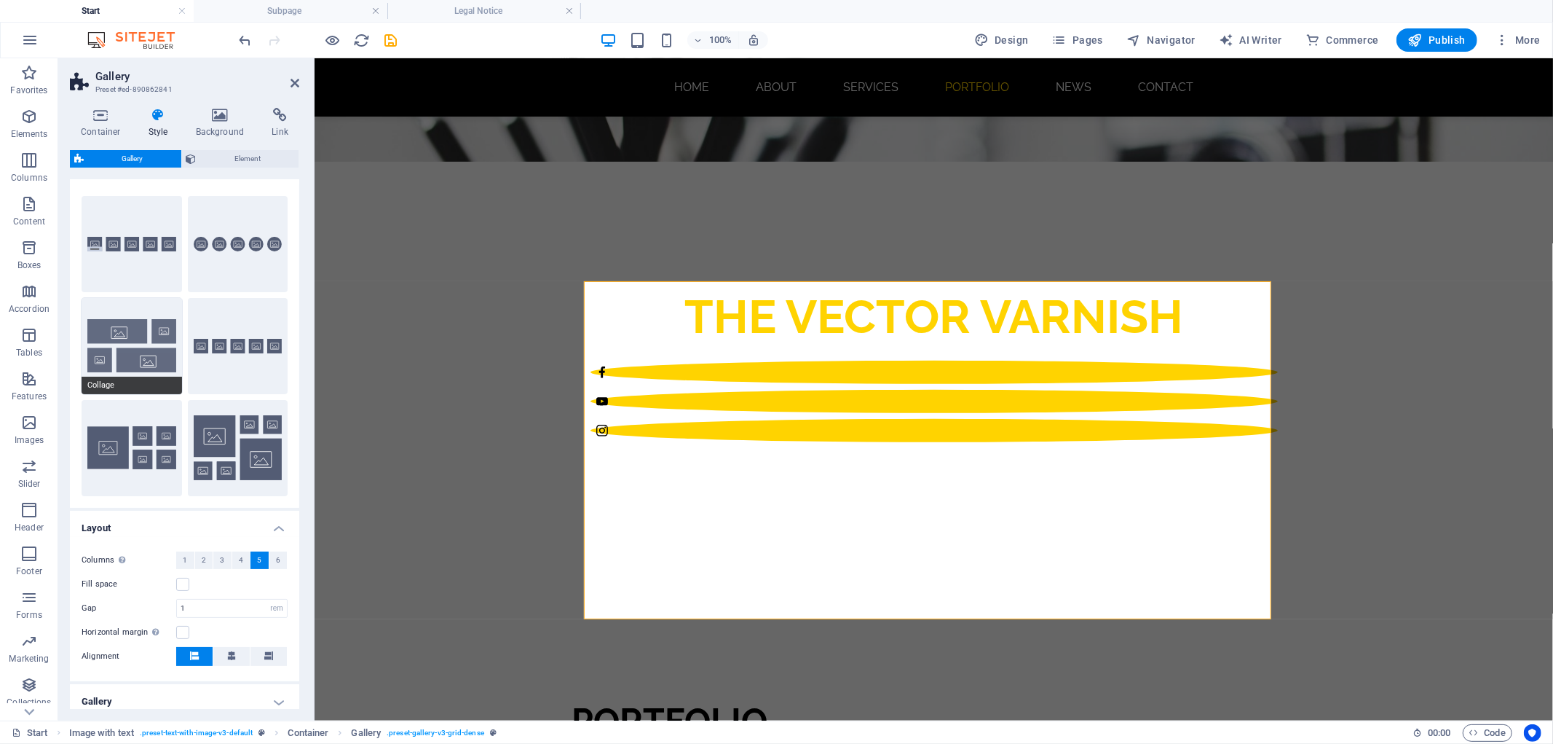
click at [146, 344] on button "Collage" at bounding box center [132, 346] width 100 height 96
type input "2"
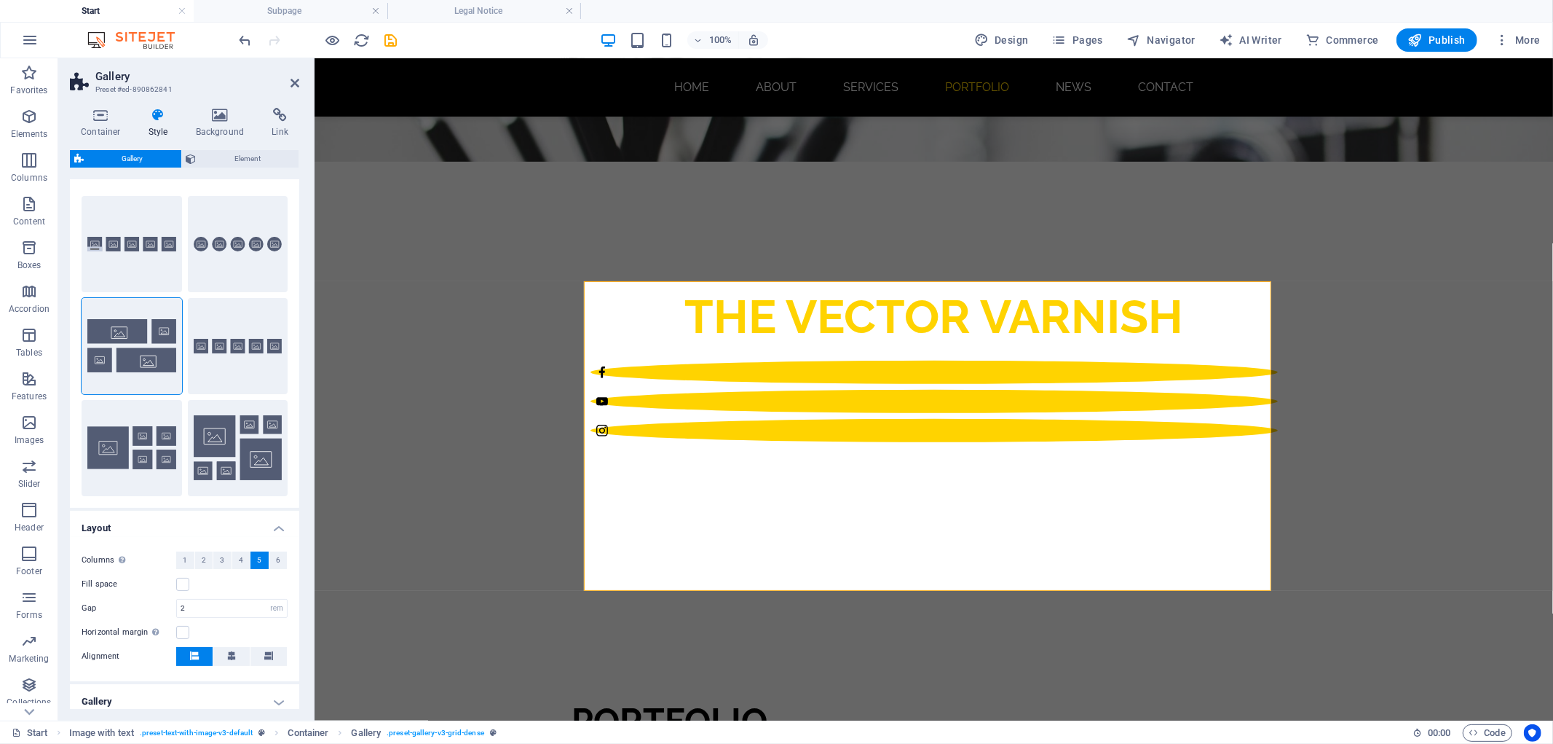
click at [139, 157] on span "Gallery" at bounding box center [132, 158] width 89 height 17
click at [99, 127] on h4 "Container" at bounding box center [104, 123] width 68 height 31
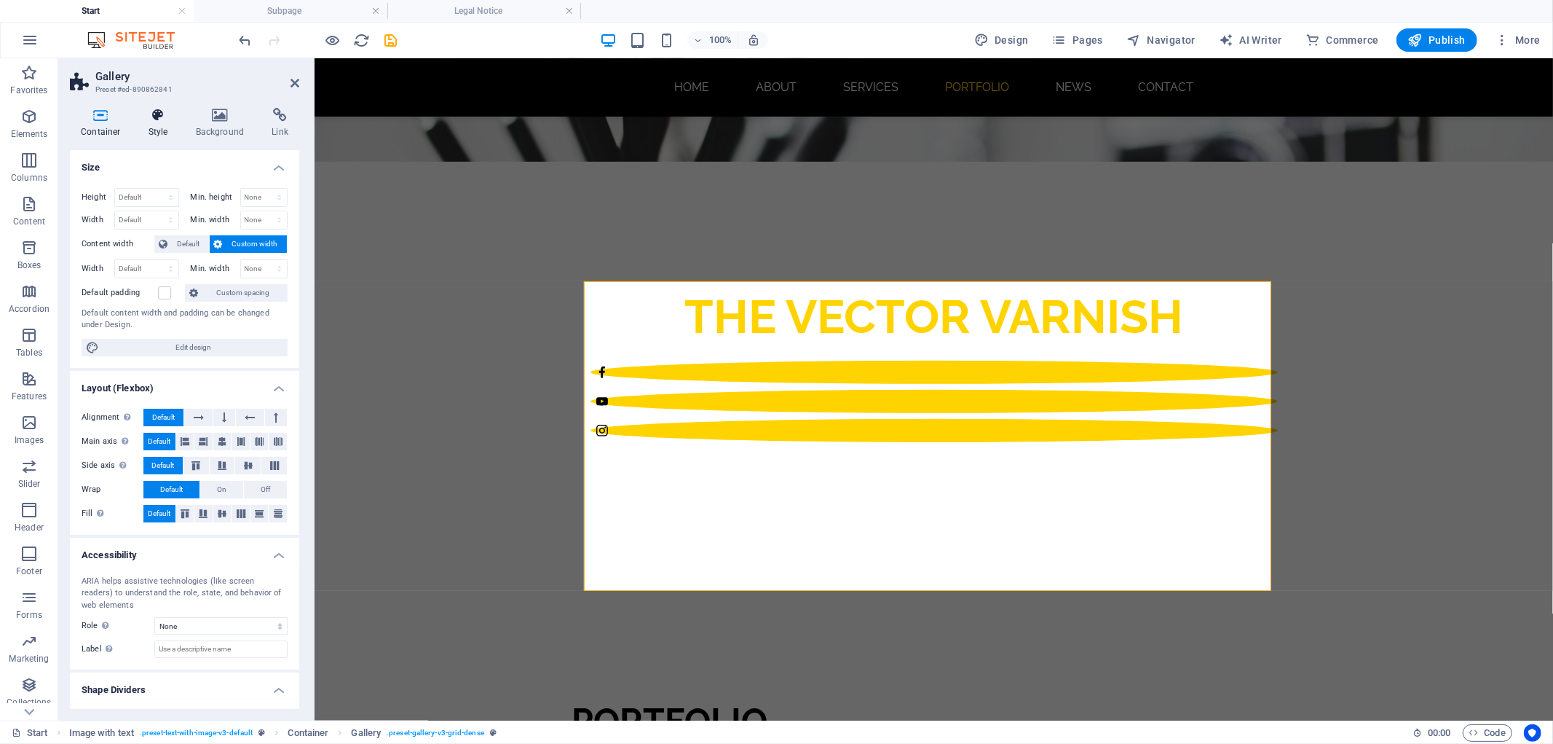
click at [175, 110] on icon at bounding box center [159, 115] width 42 height 15
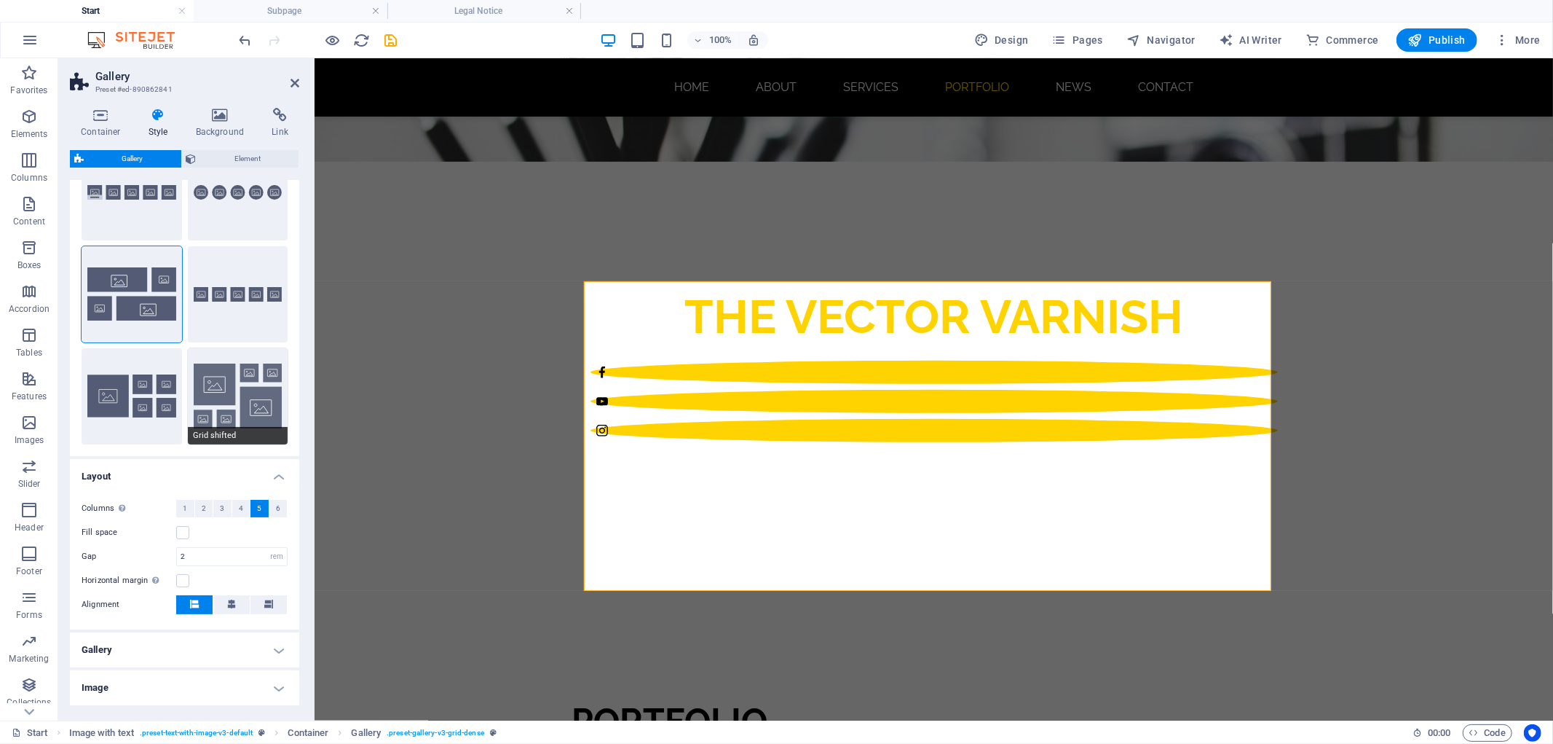
scroll to position [107, 0]
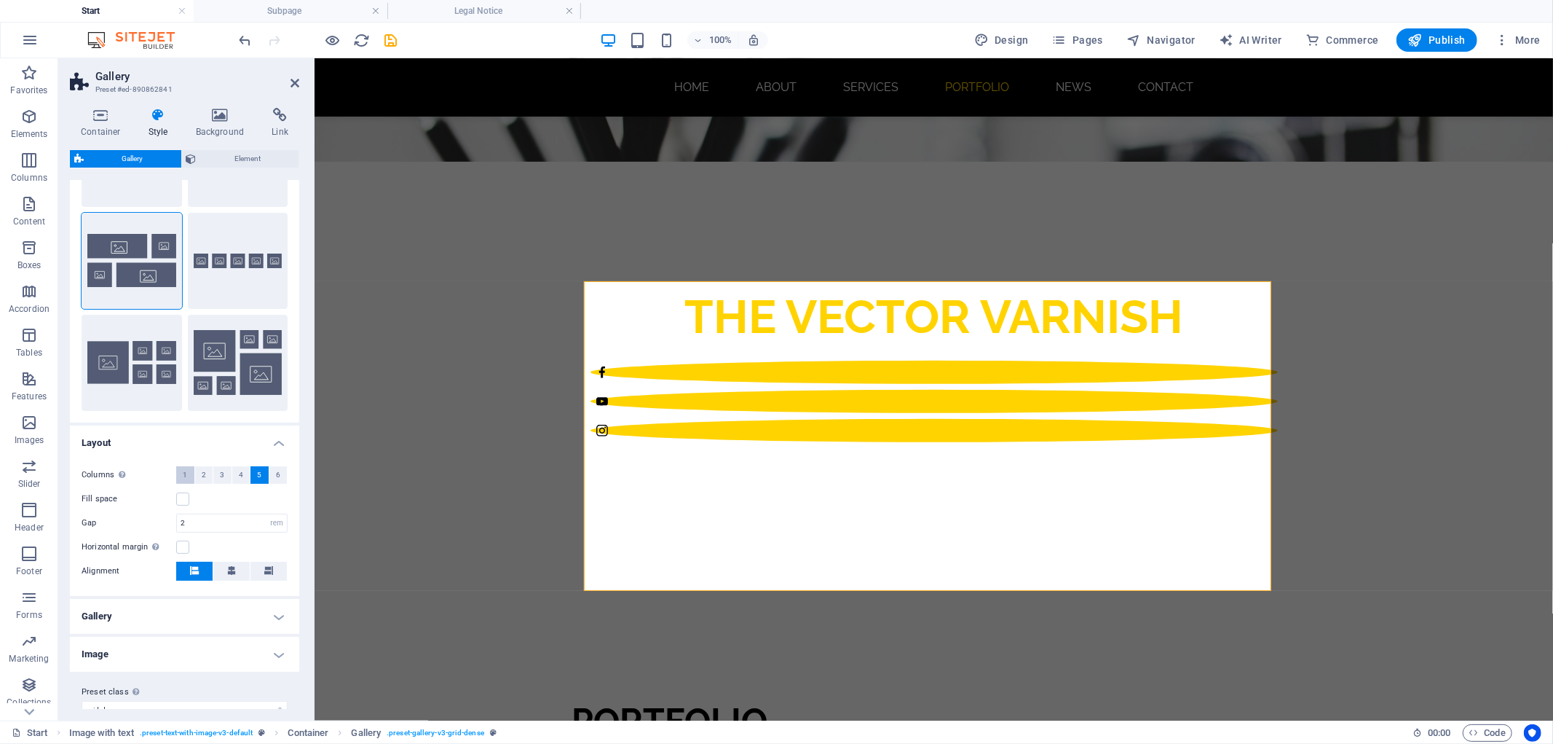
click at [184, 476] on span "1" at bounding box center [185, 474] width 4 height 17
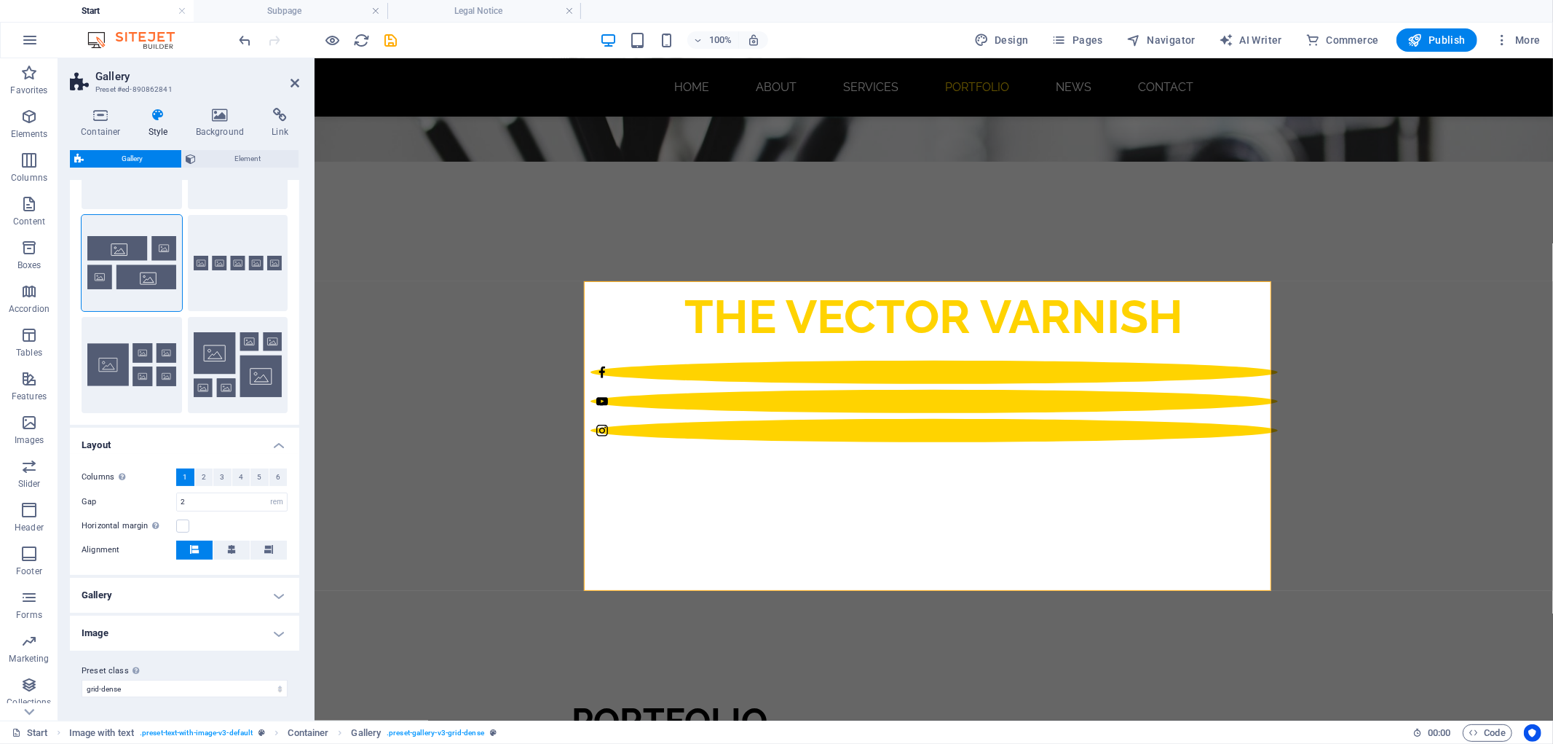
scroll to position [103, 0]
click at [234, 553] on icon at bounding box center [231, 550] width 9 height 9
click at [193, 550] on icon at bounding box center [194, 550] width 9 height 9
click at [294, 81] on icon at bounding box center [295, 83] width 9 height 12
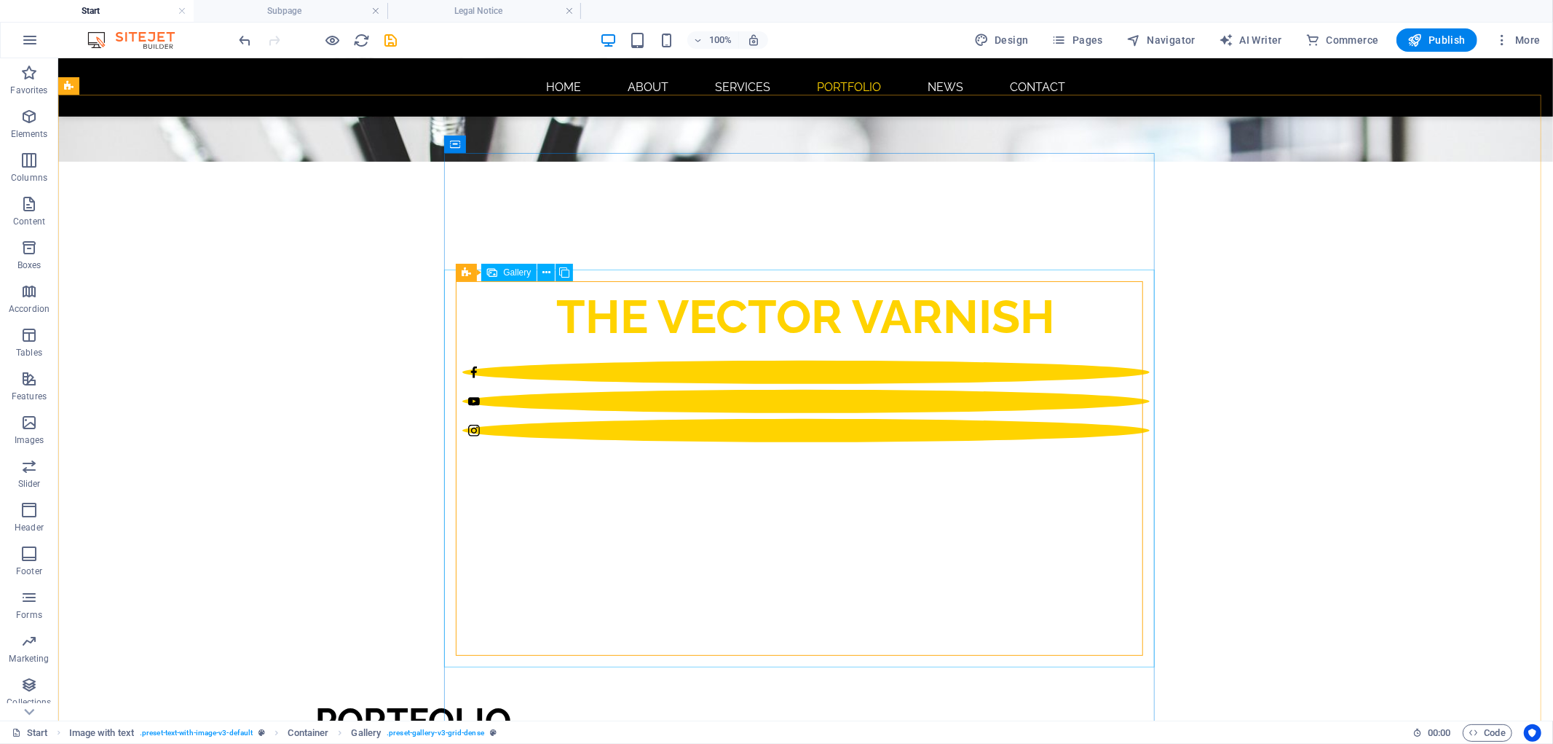
click at [513, 272] on span "Gallery" at bounding box center [517, 272] width 28 height 9
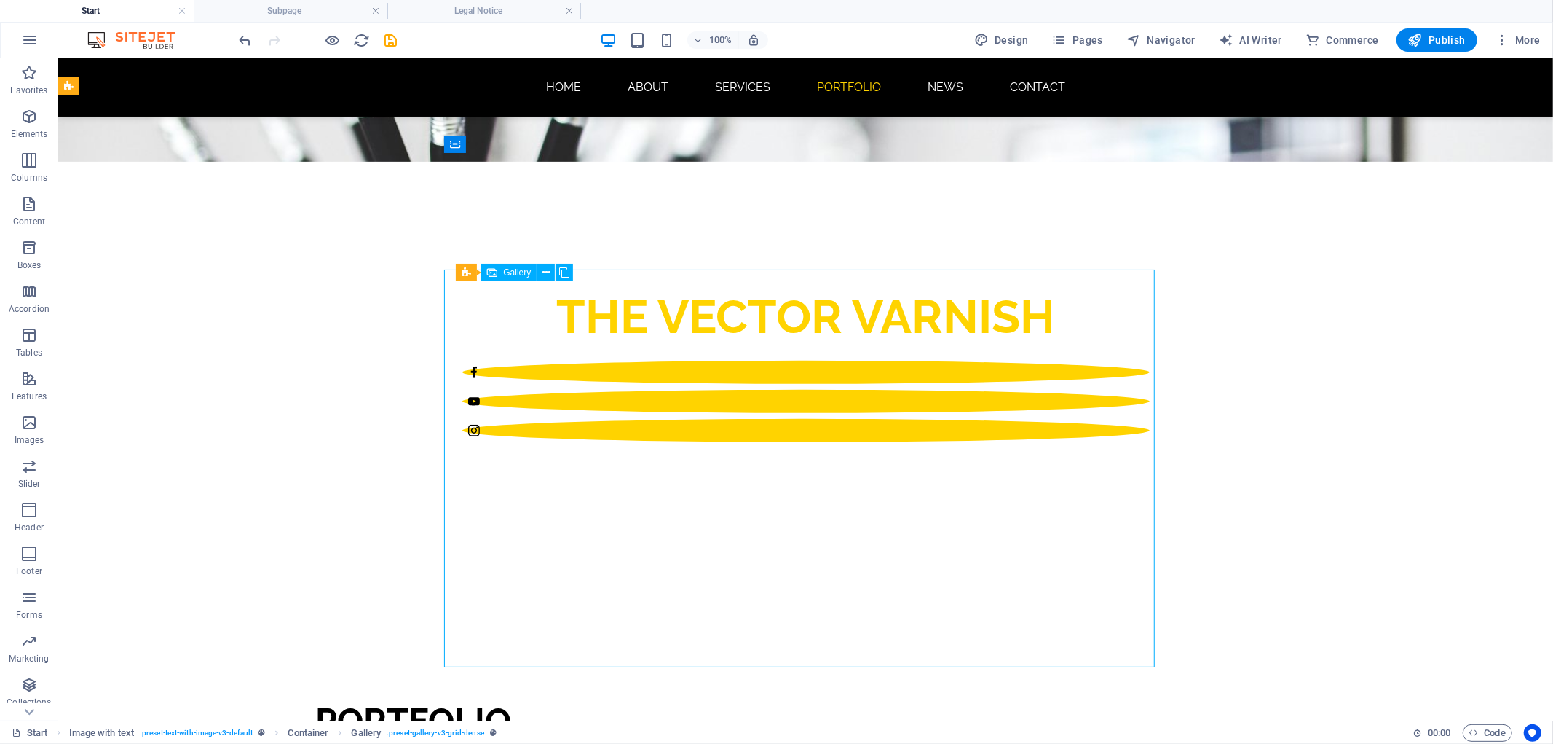
click at [513, 272] on span "Gallery" at bounding box center [517, 272] width 28 height 9
select select "4"
select select "px"
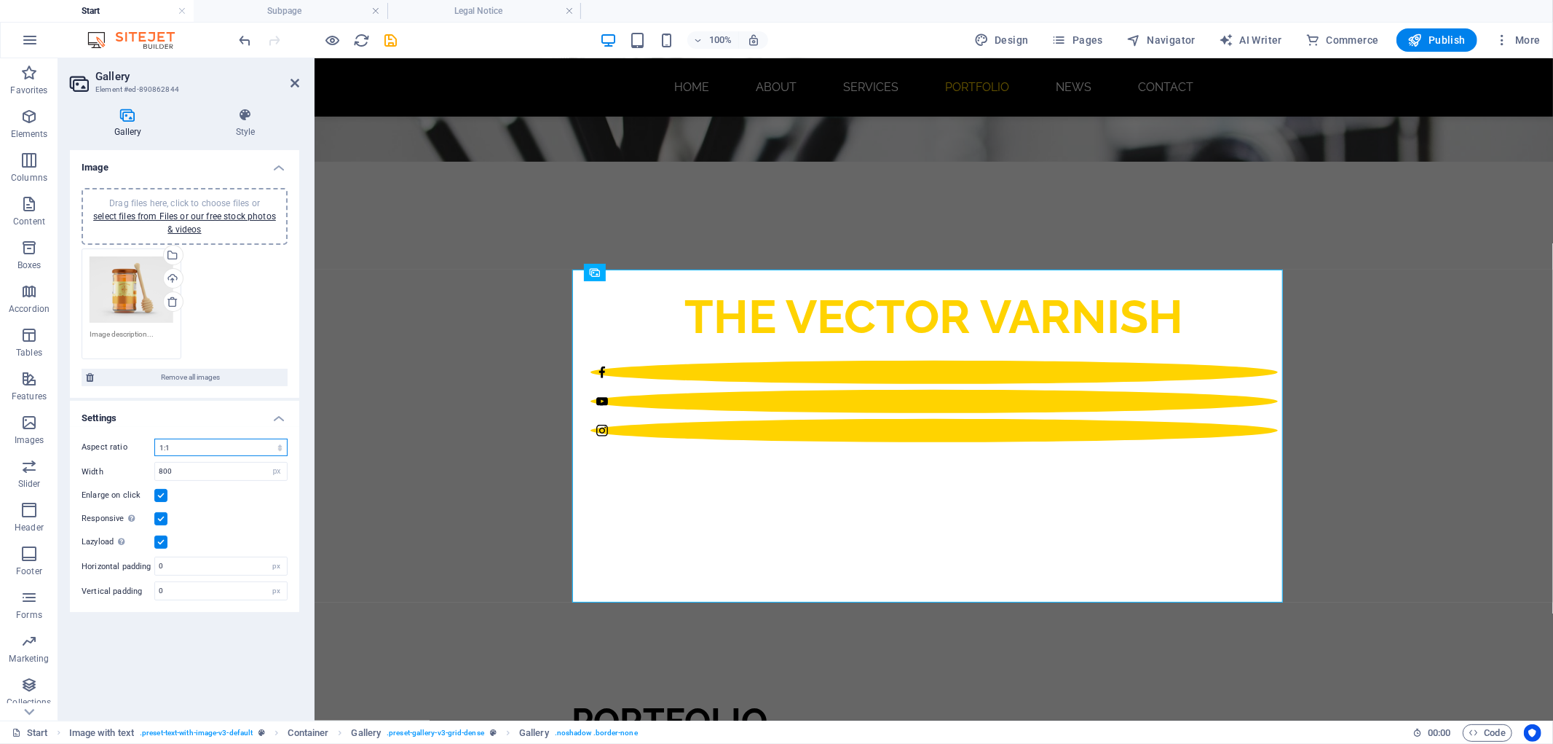
click at [269, 444] on select "No fixed aspect ratio 16:9 16:10 4:3 1:1 1:2 2:1" at bounding box center [220, 446] width 133 height 17
click at [263, 130] on h4 "Style" at bounding box center [246, 123] width 108 height 31
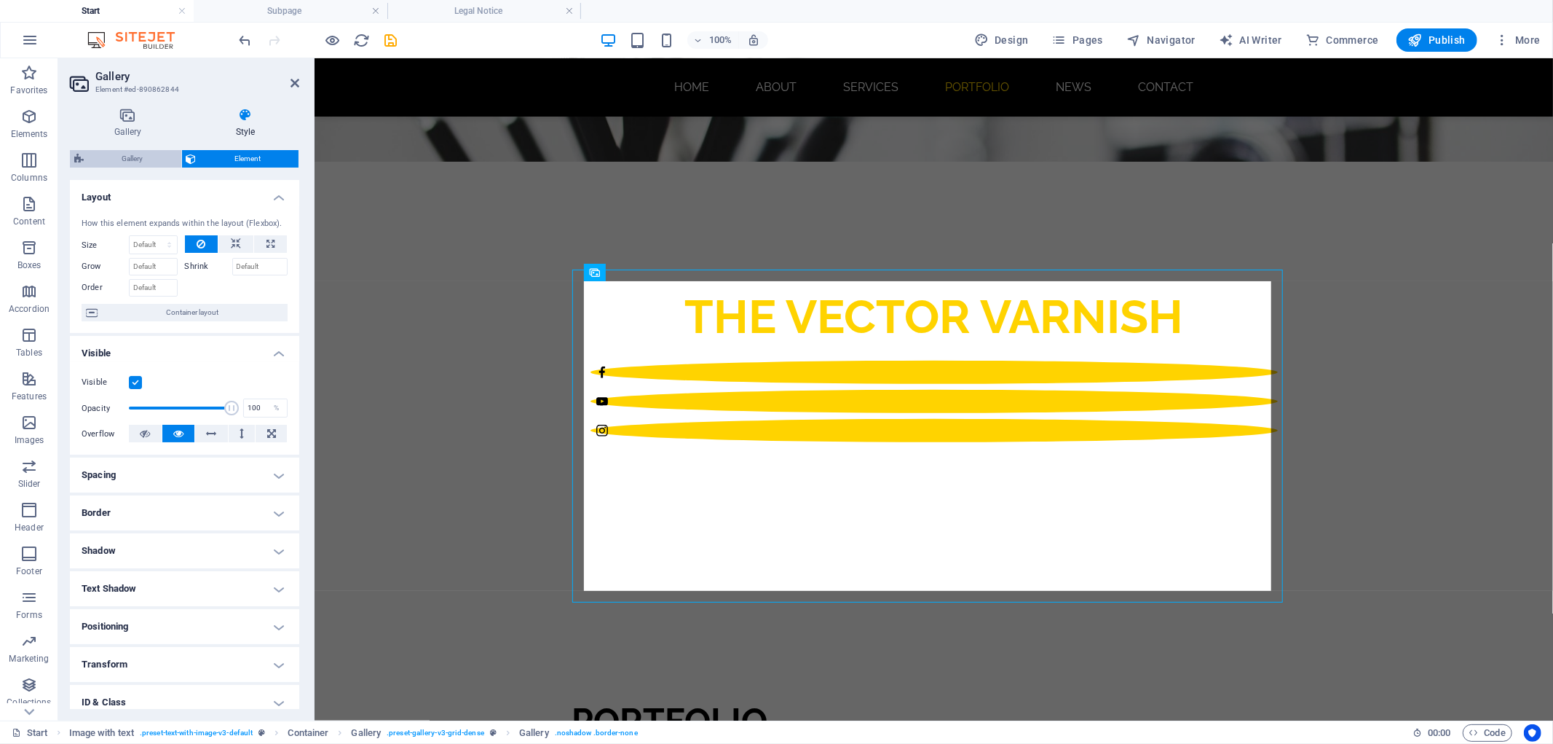
click at [157, 153] on span "Gallery" at bounding box center [132, 158] width 89 height 17
select select "rem"
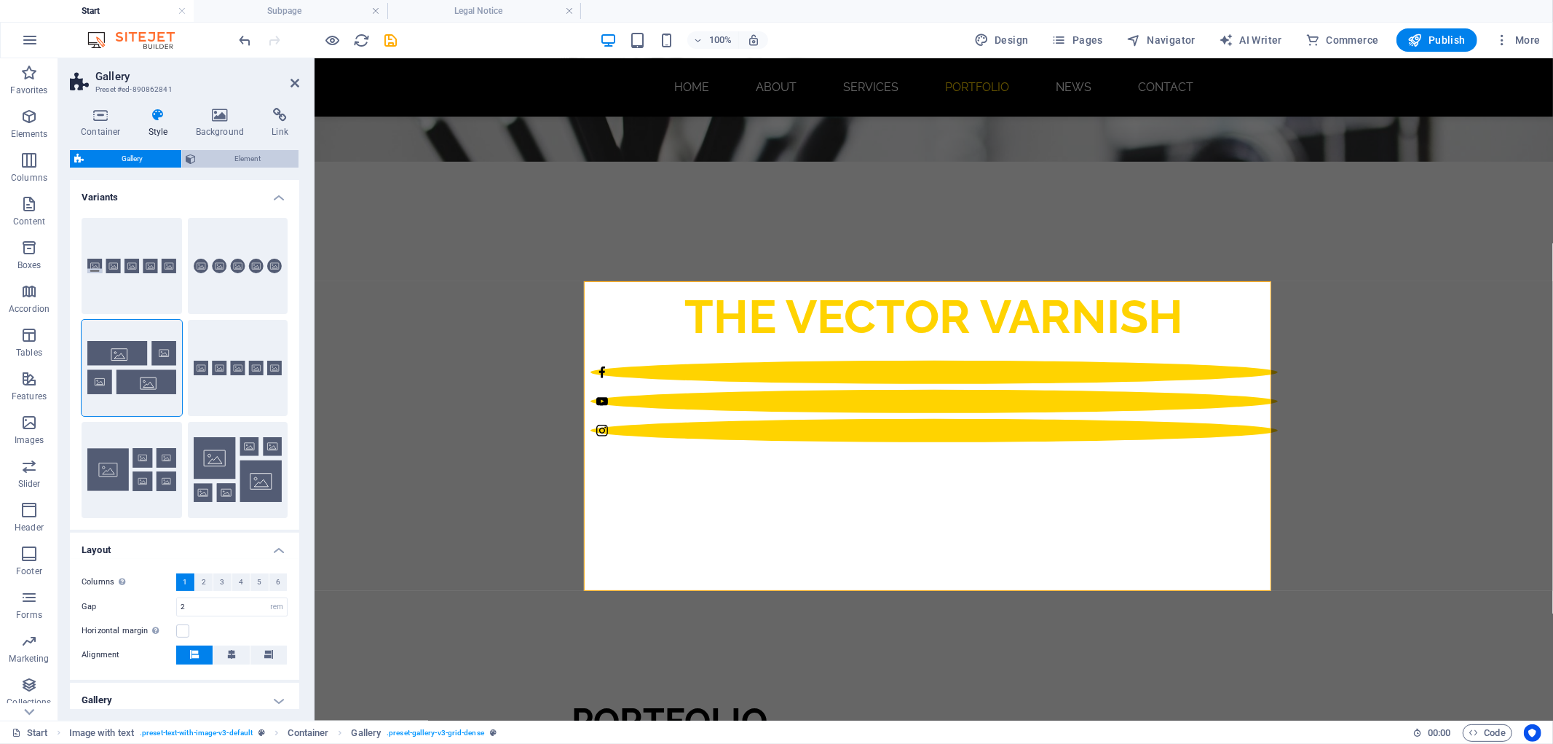
click at [244, 157] on span "Element" at bounding box center [248, 158] width 94 height 17
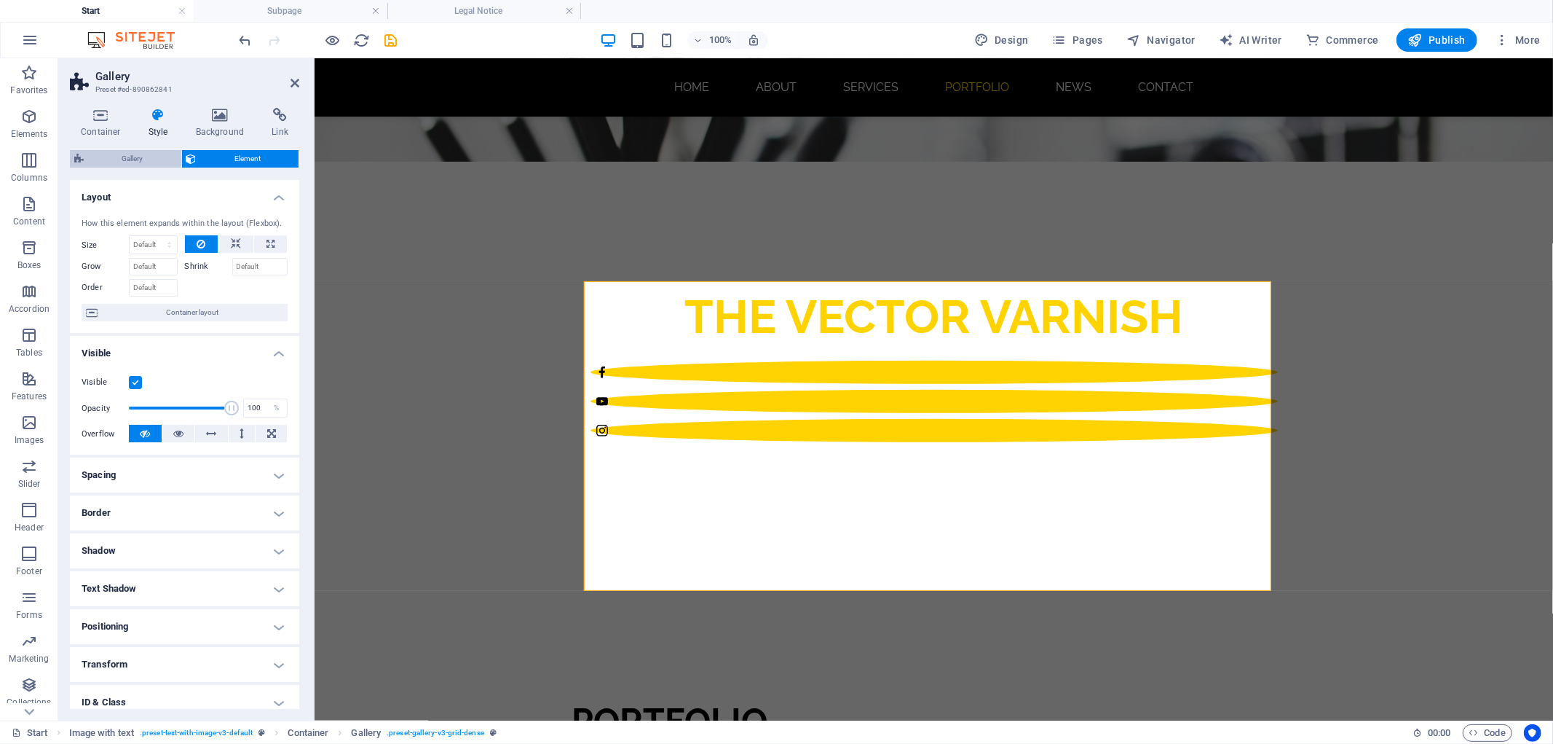
click at [146, 159] on span "Gallery" at bounding box center [132, 158] width 89 height 17
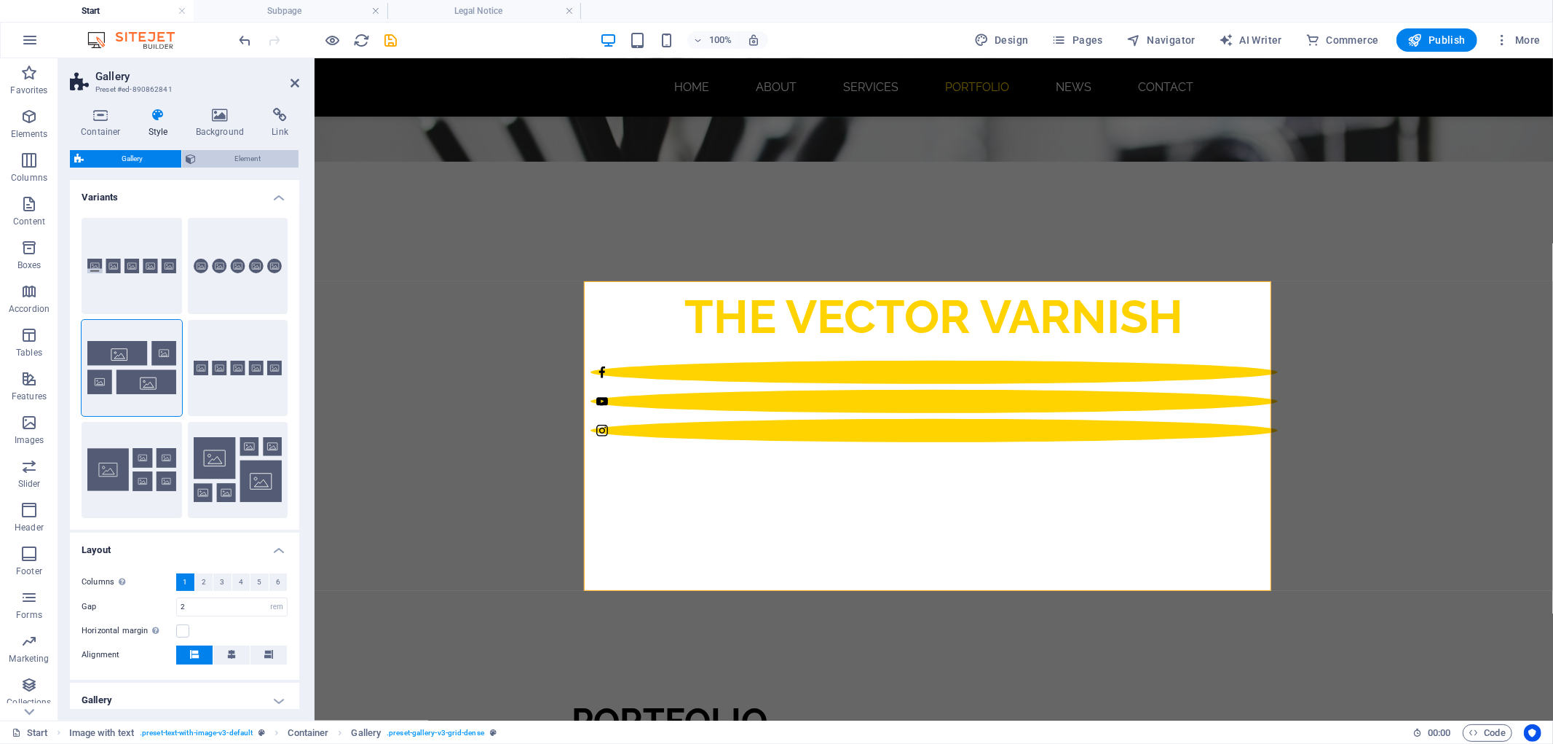
click at [232, 157] on span "Element" at bounding box center [248, 158] width 94 height 17
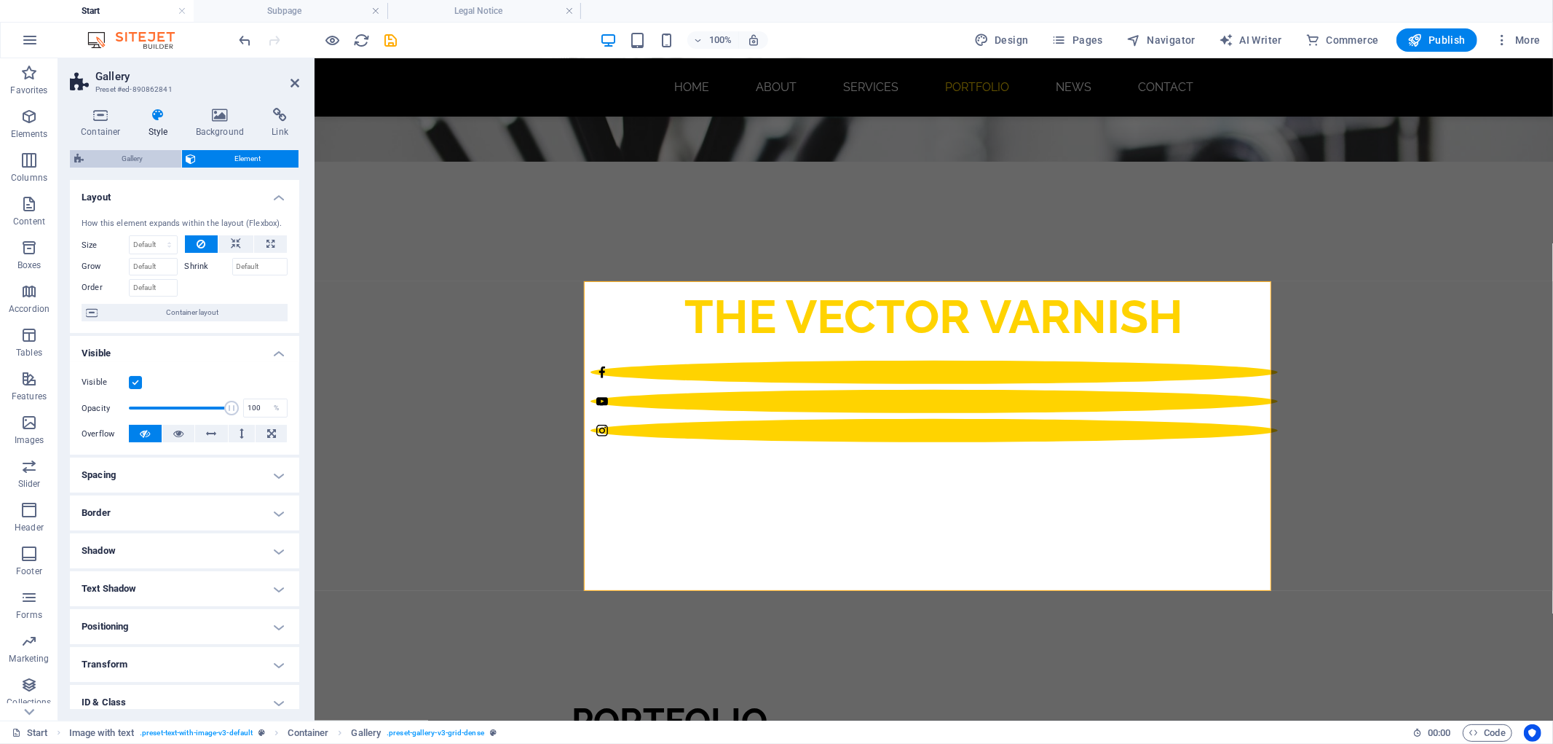
click at [136, 159] on span "Gallery" at bounding box center [132, 158] width 89 height 17
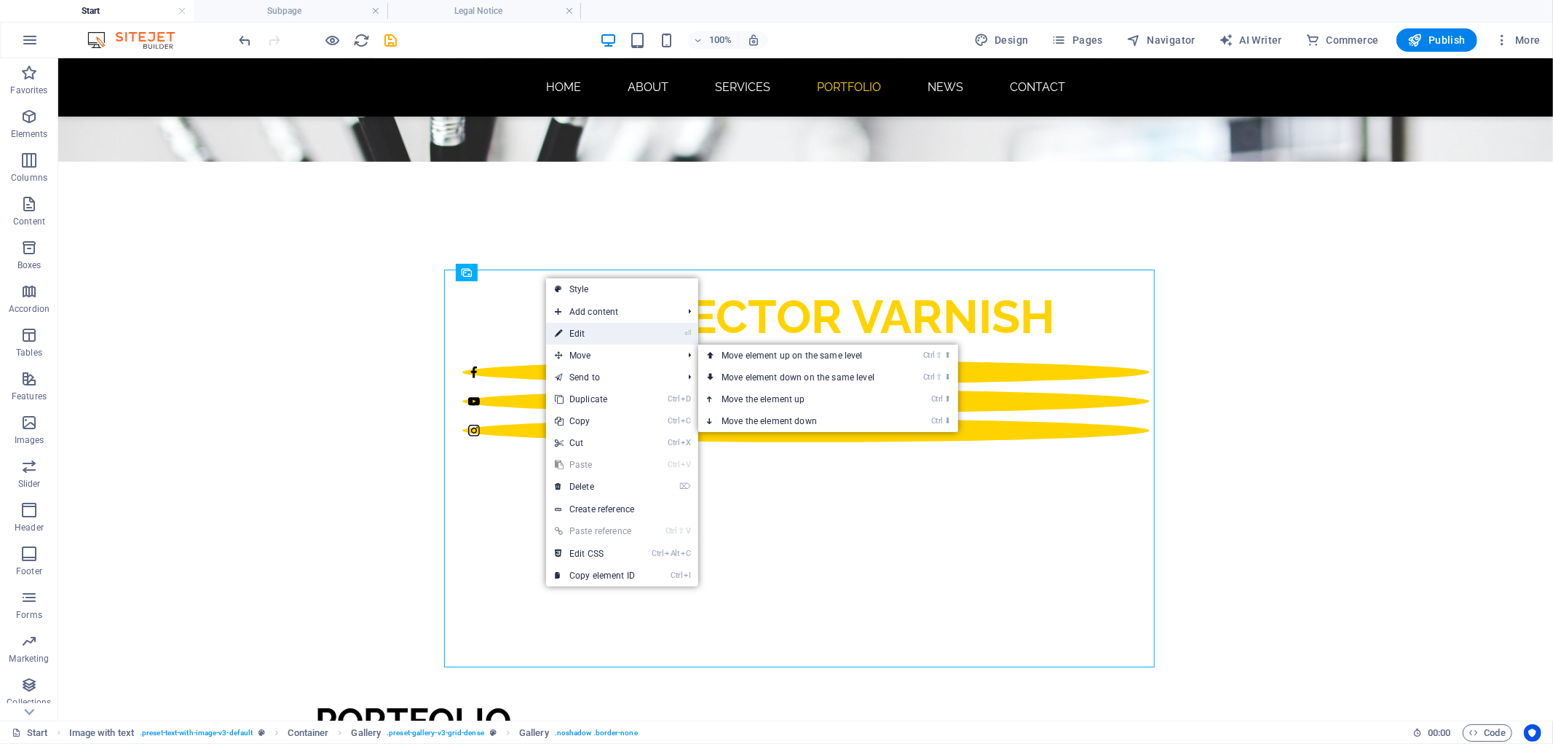
click at [594, 326] on link "⏎ Edit" at bounding box center [595, 334] width 98 height 22
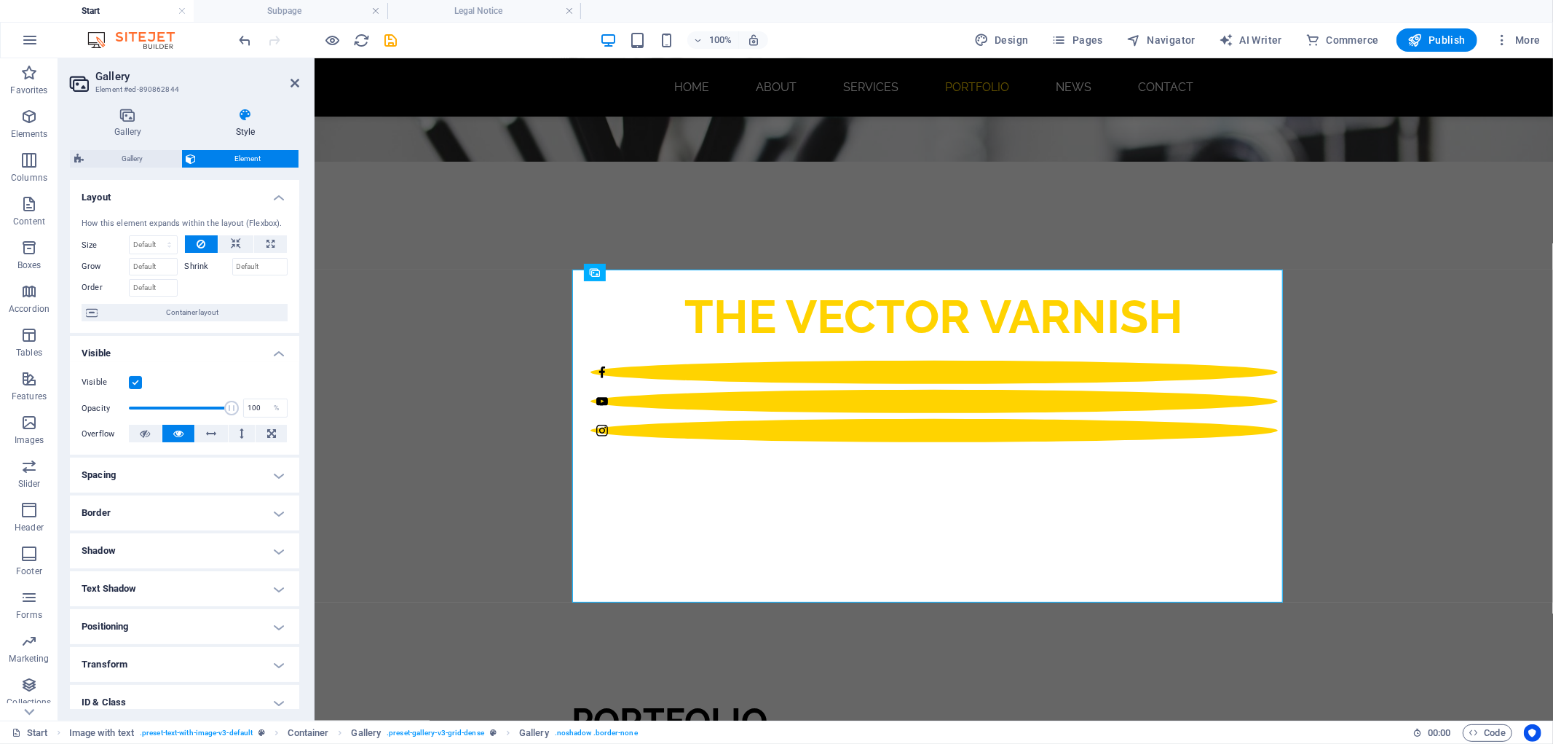
click at [288, 84] on header "Gallery Element #ed-890862844" at bounding box center [184, 77] width 229 height 38
click at [291, 84] on icon at bounding box center [295, 83] width 9 height 12
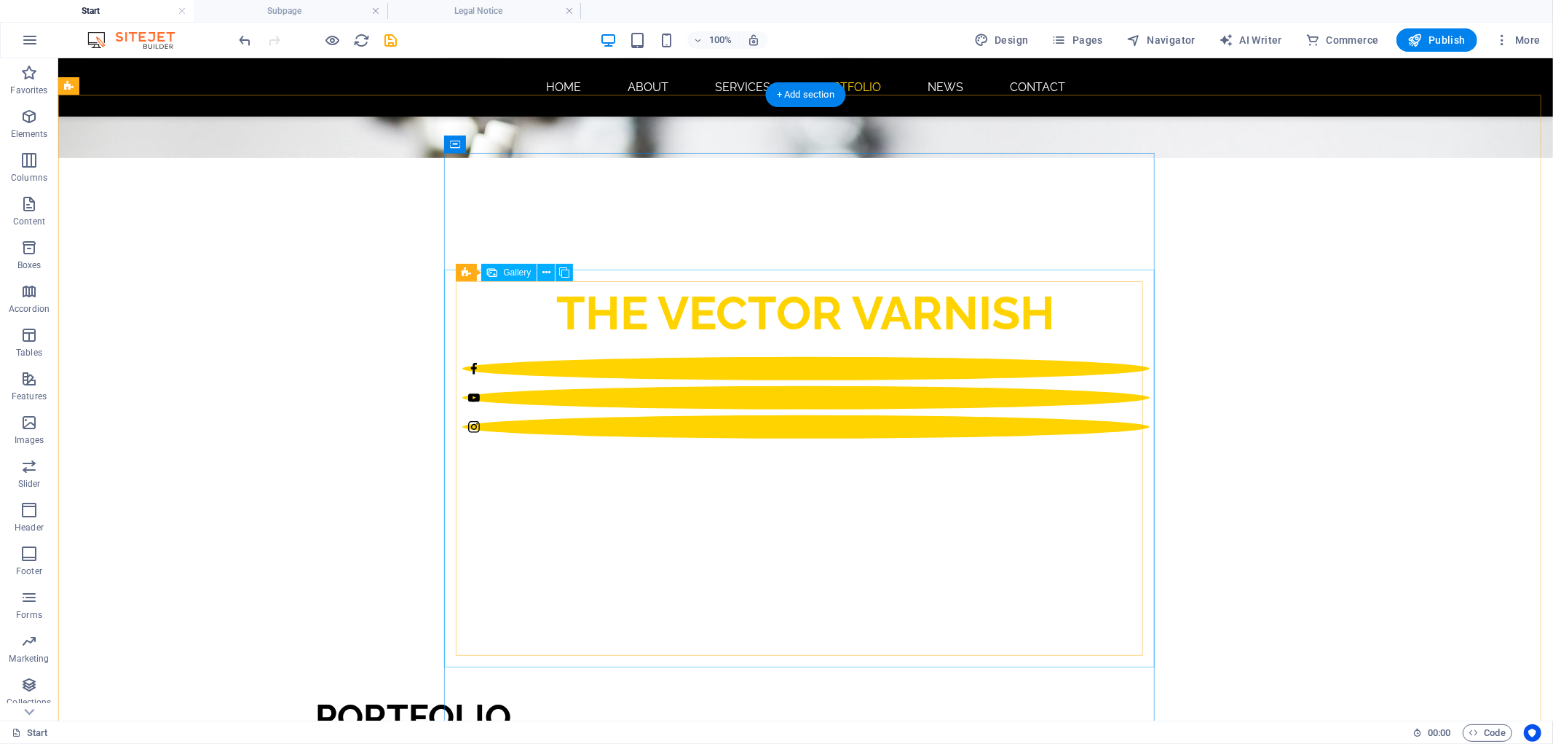
scroll to position [559, 0]
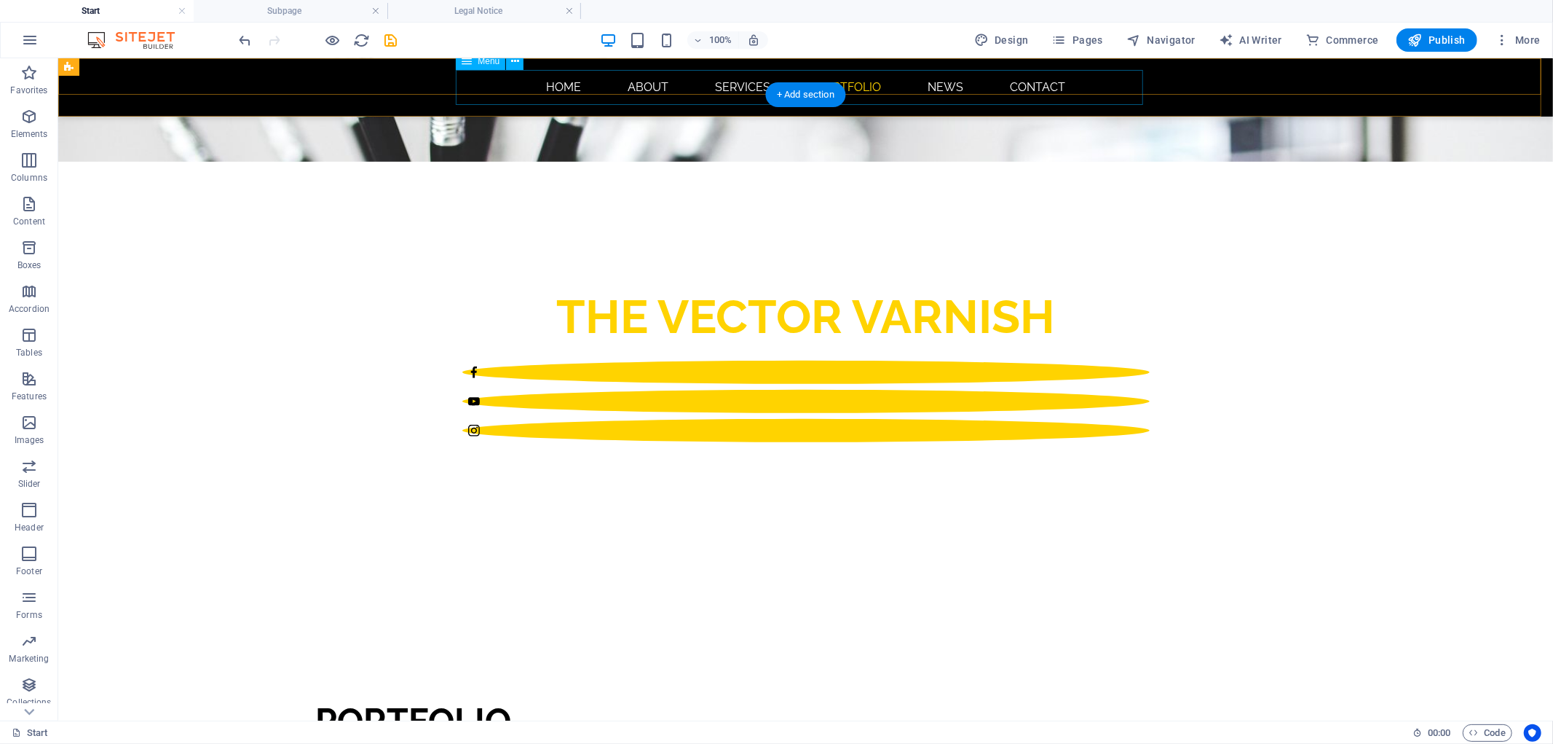
click at [730, 87] on nav "Home About Services Portfolio News Contact" at bounding box center [805, 86] width 687 height 35
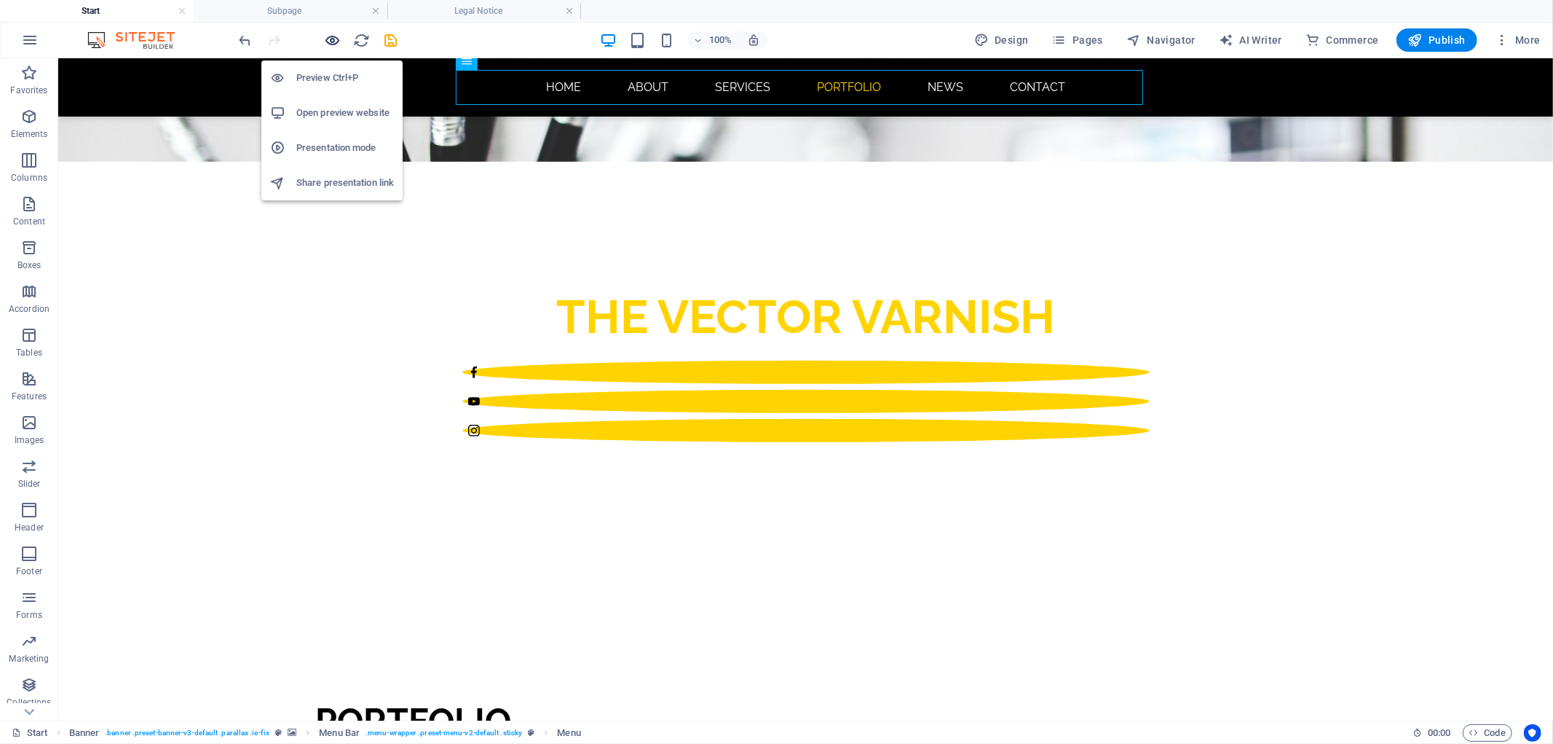
click at [335, 36] on icon "button" at bounding box center [333, 40] width 17 height 17
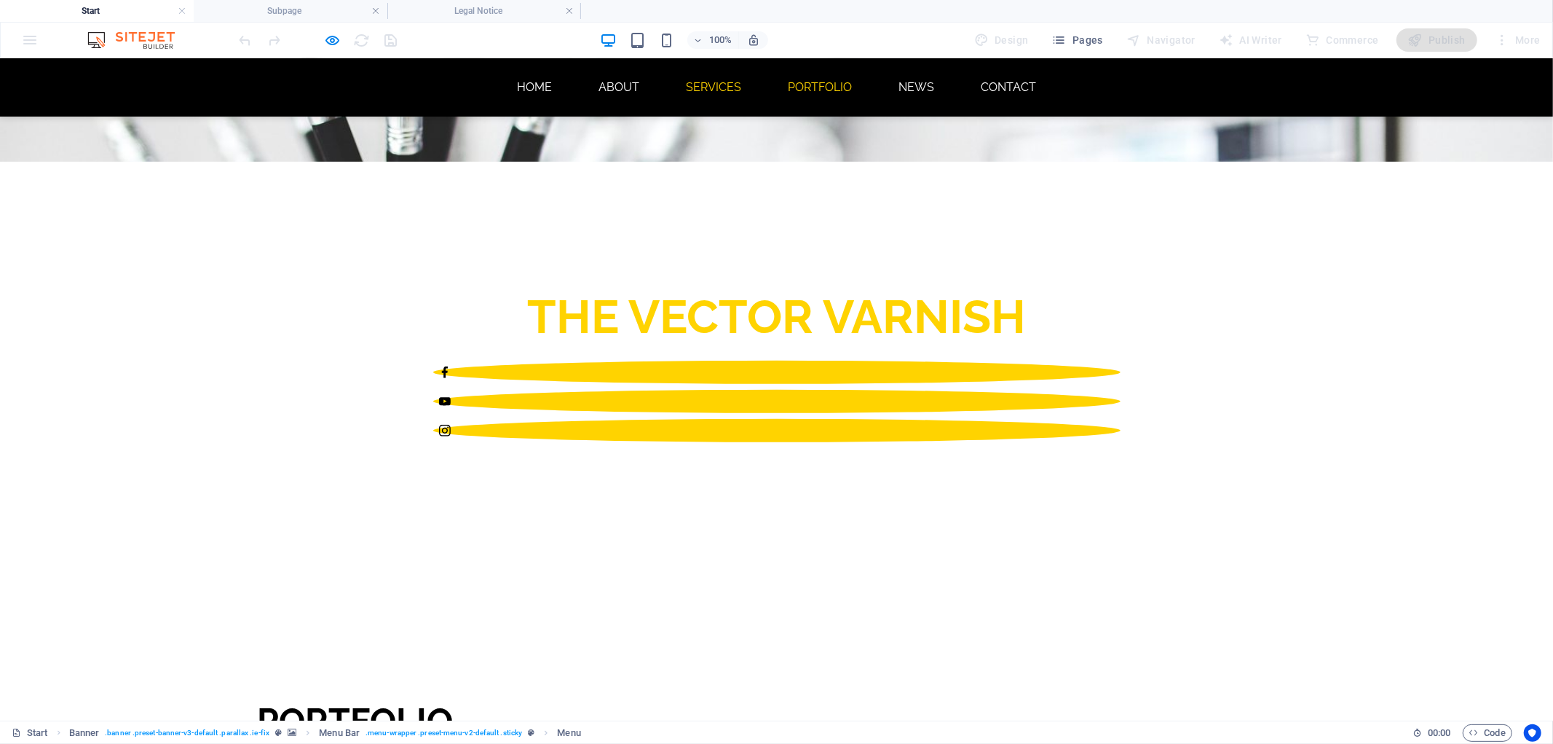
click at [687, 87] on link "Services" at bounding box center [713, 86] width 79 height 35
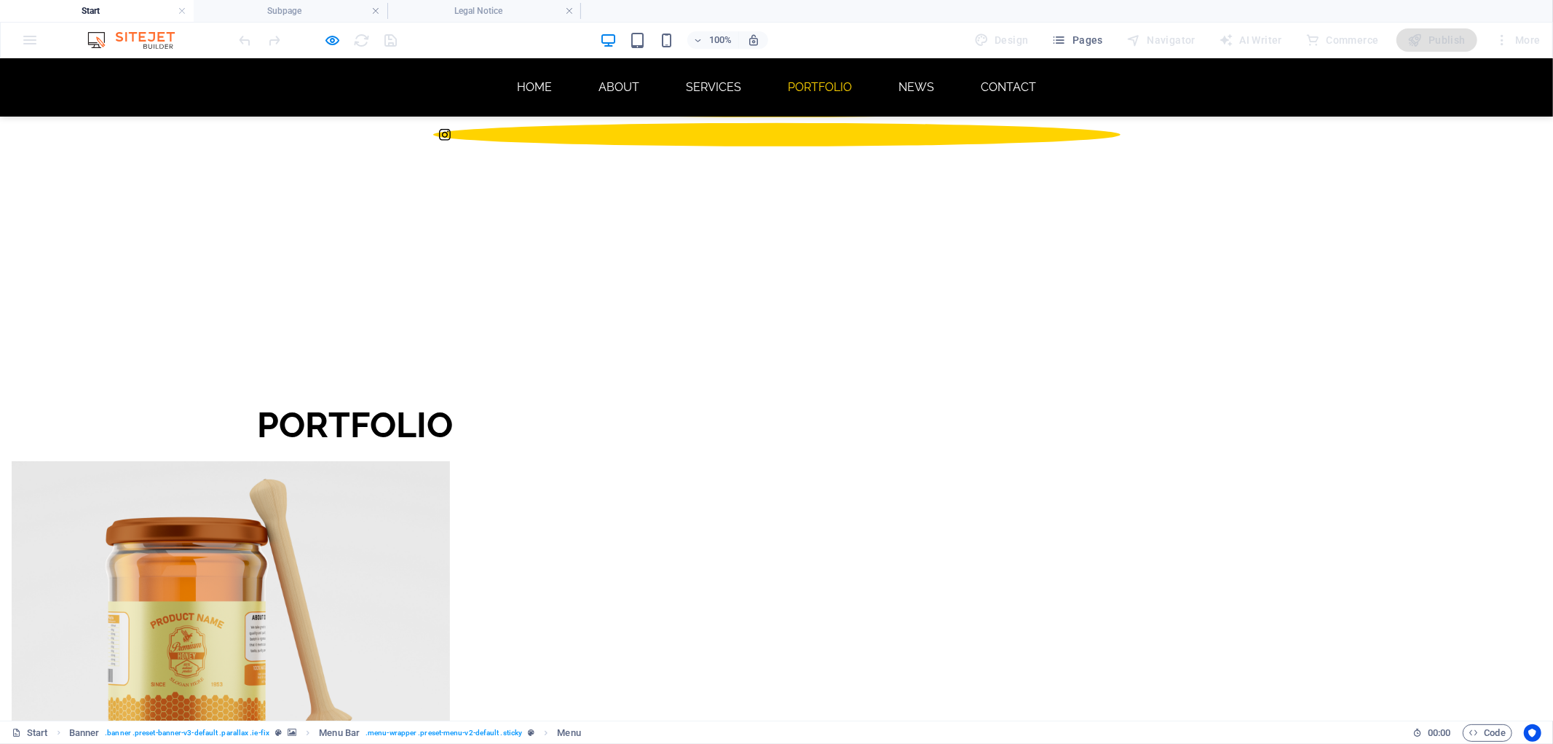
scroll to position [639, 0]
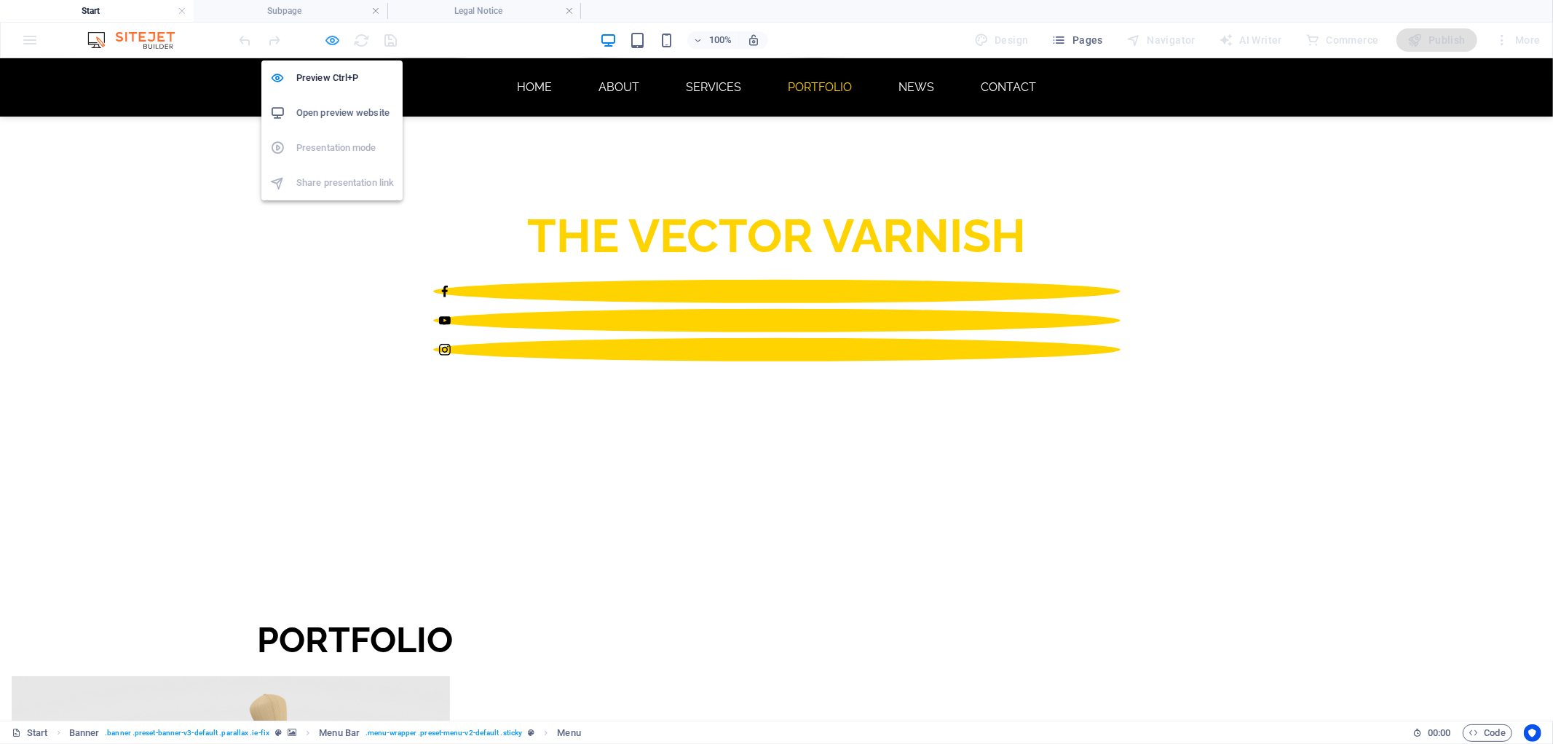
click at [330, 39] on icon "button" at bounding box center [333, 40] width 17 height 17
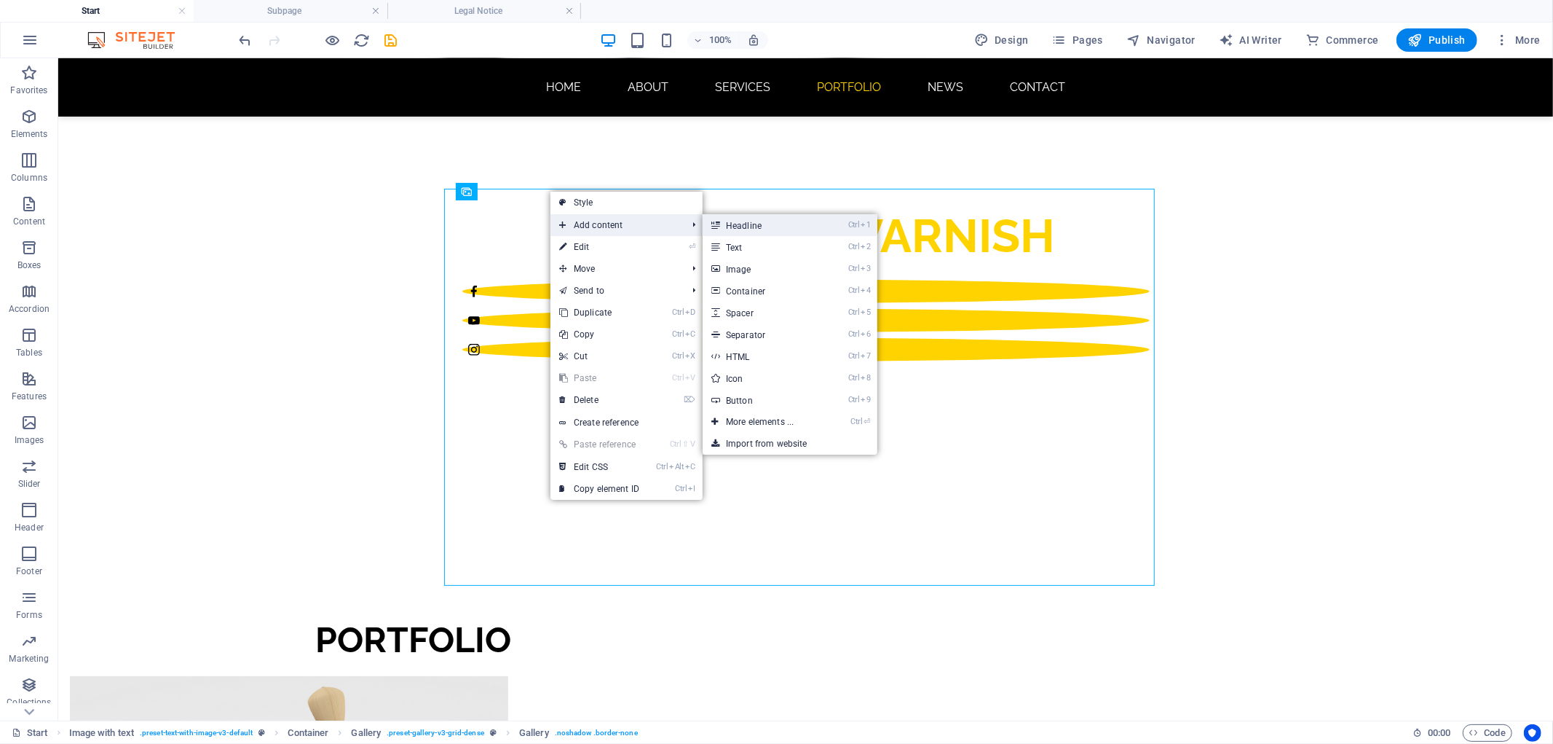
click at [746, 226] on link "Ctrl 1 Headline" at bounding box center [763, 225] width 120 height 22
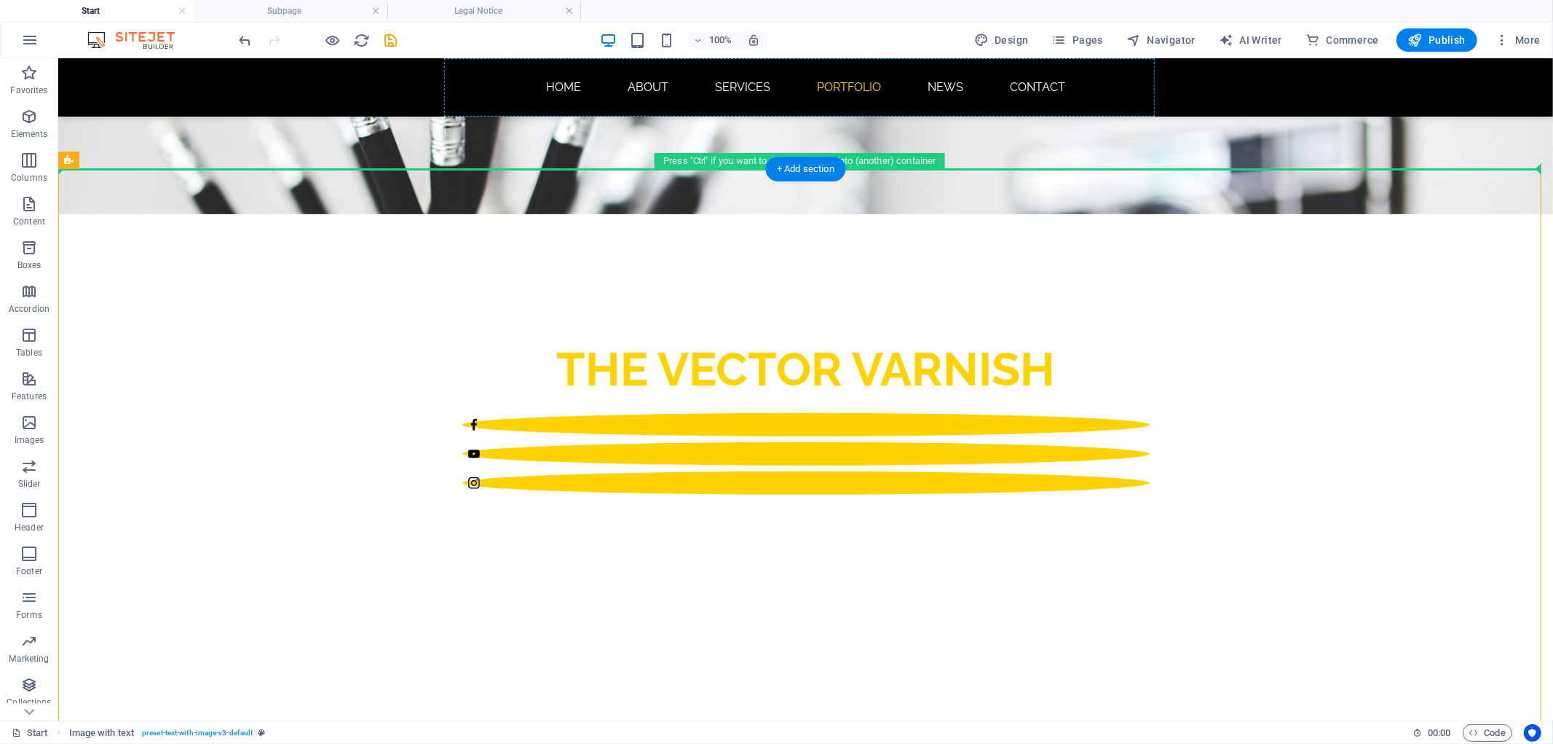
scroll to position [477, 0]
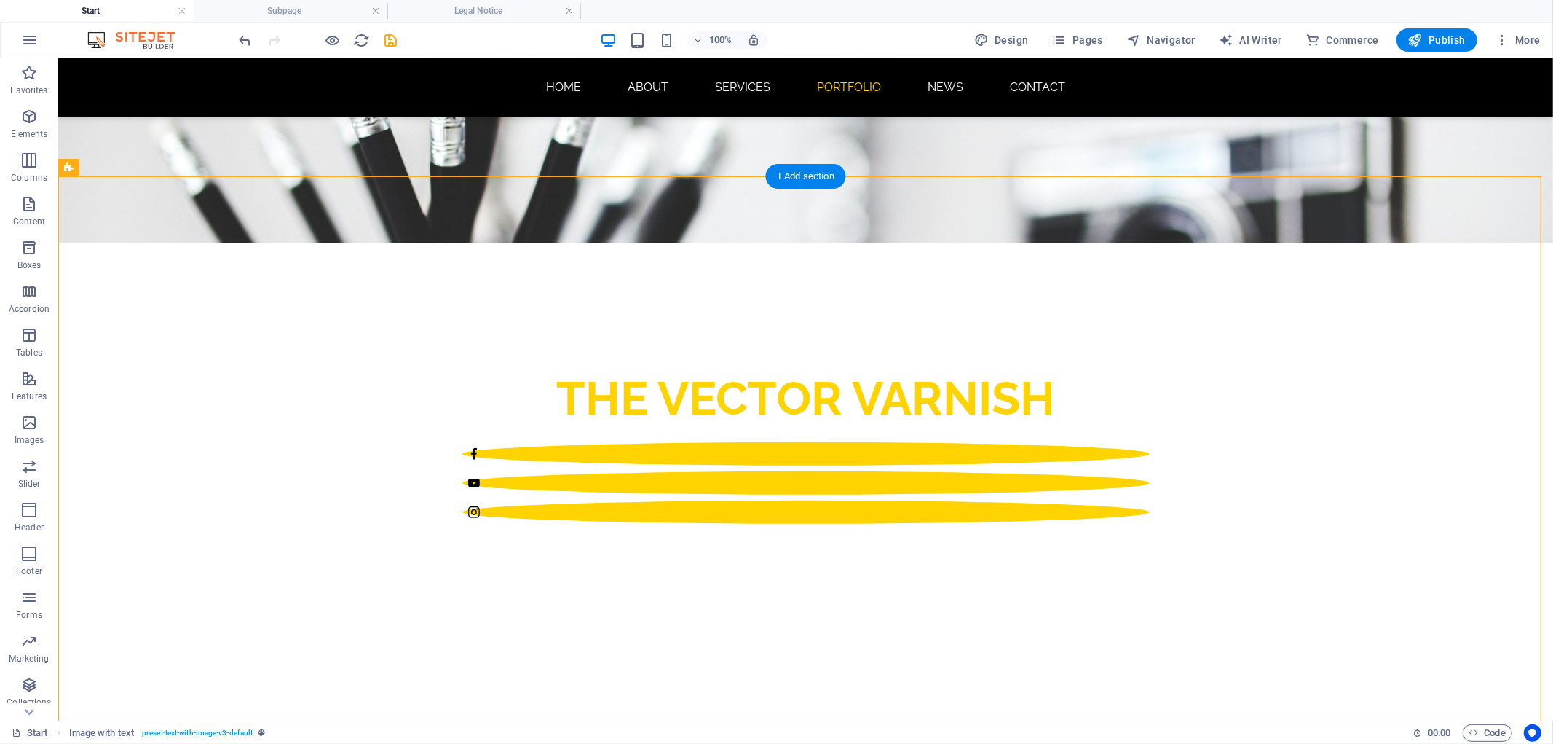
drag, startPoint x: 724, startPoint y: 532, endPoint x: 715, endPoint y: 354, distance: 177.9
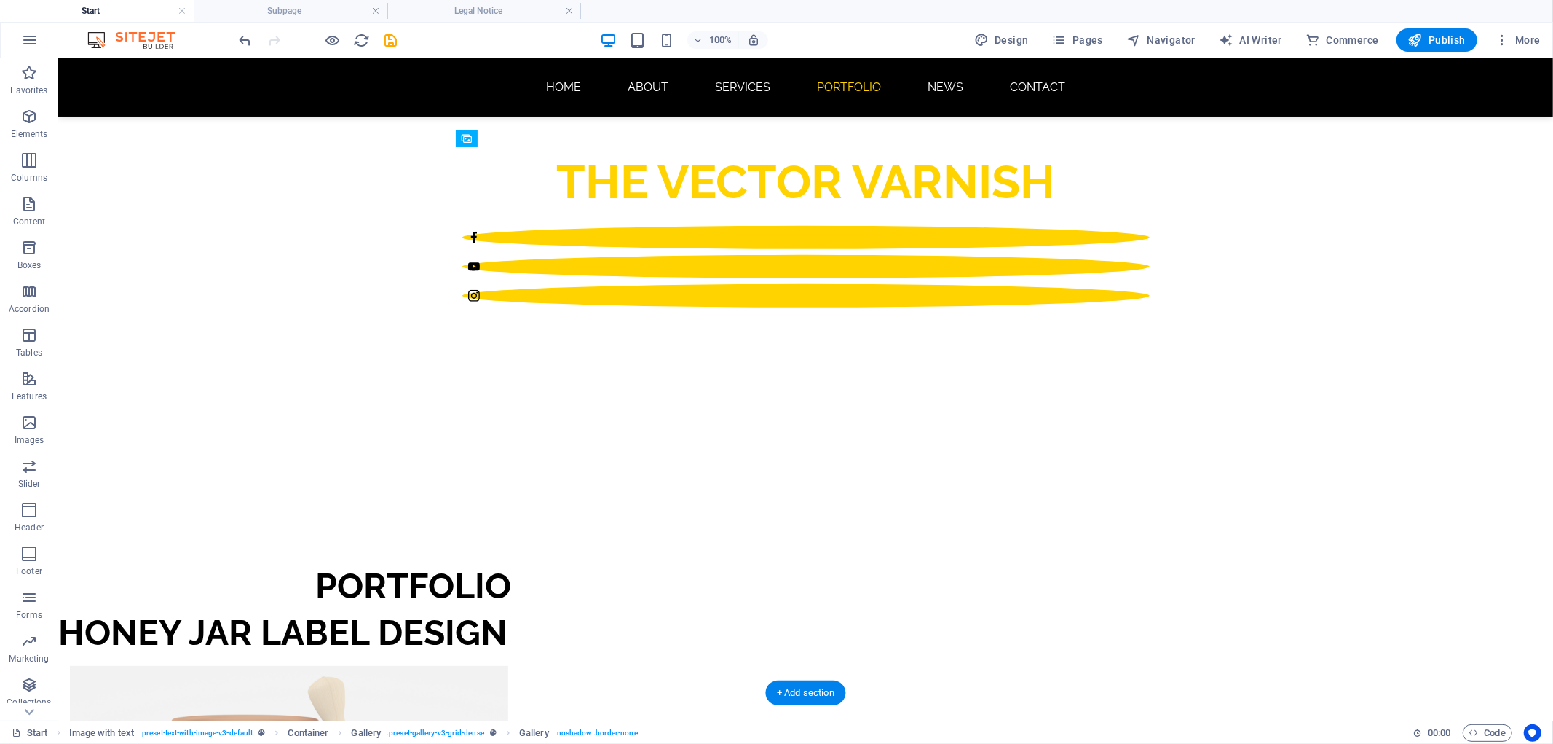
scroll to position [0, 0]
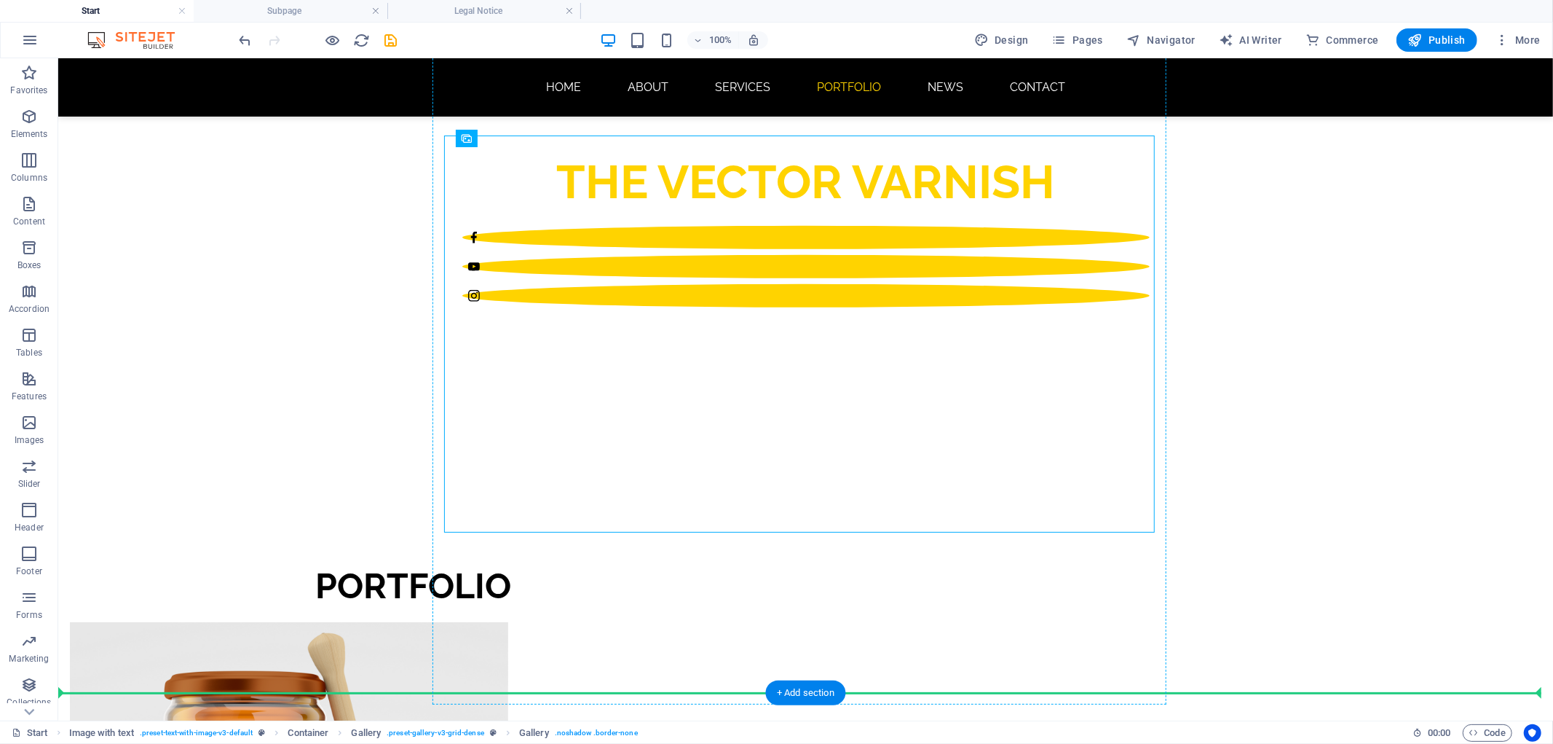
drag, startPoint x: 735, startPoint y: 414, endPoint x: 778, endPoint y: 591, distance: 182.3
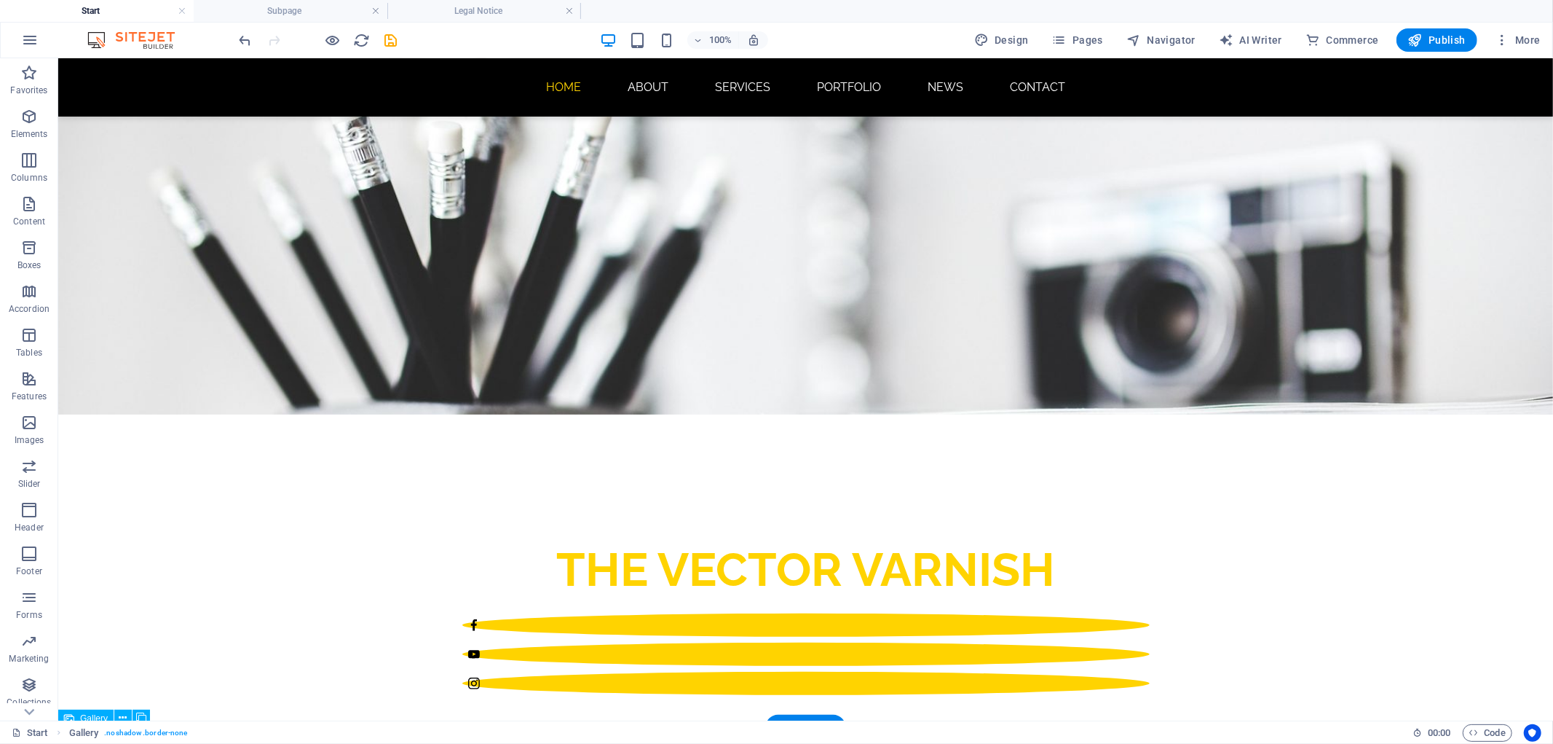
scroll to position [369, 0]
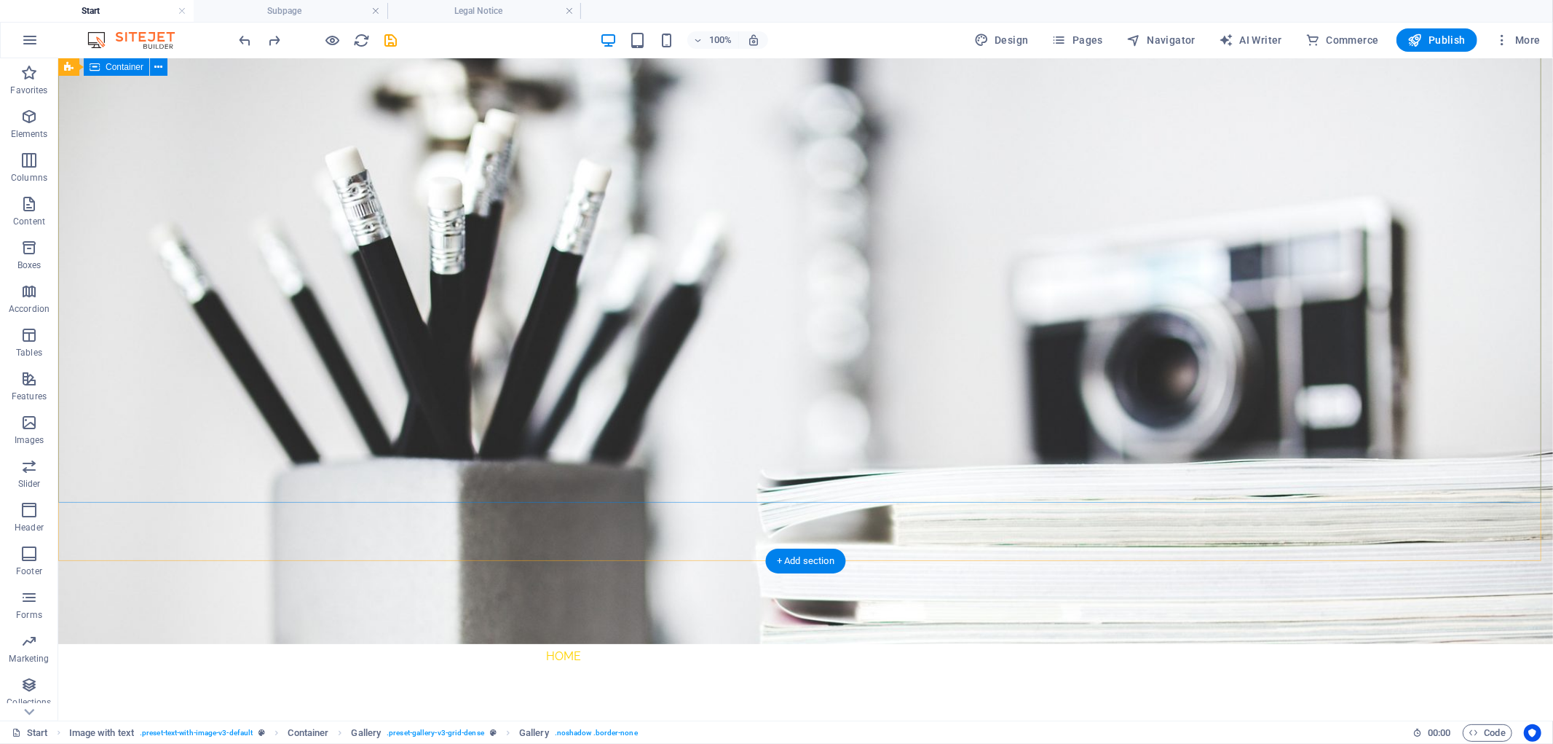
scroll to position [46, 0]
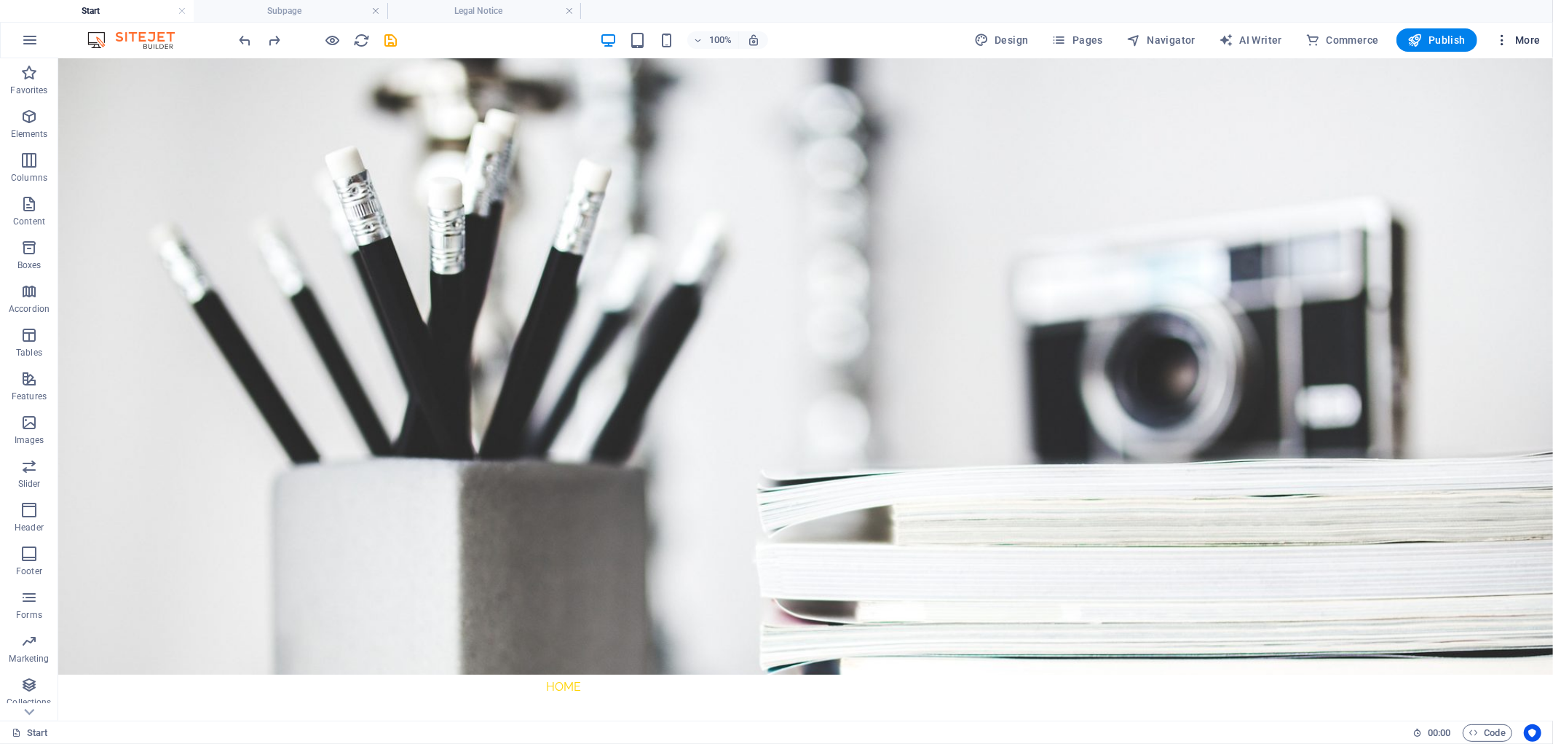
click at [1512, 42] on span "More" at bounding box center [1518, 40] width 46 height 15
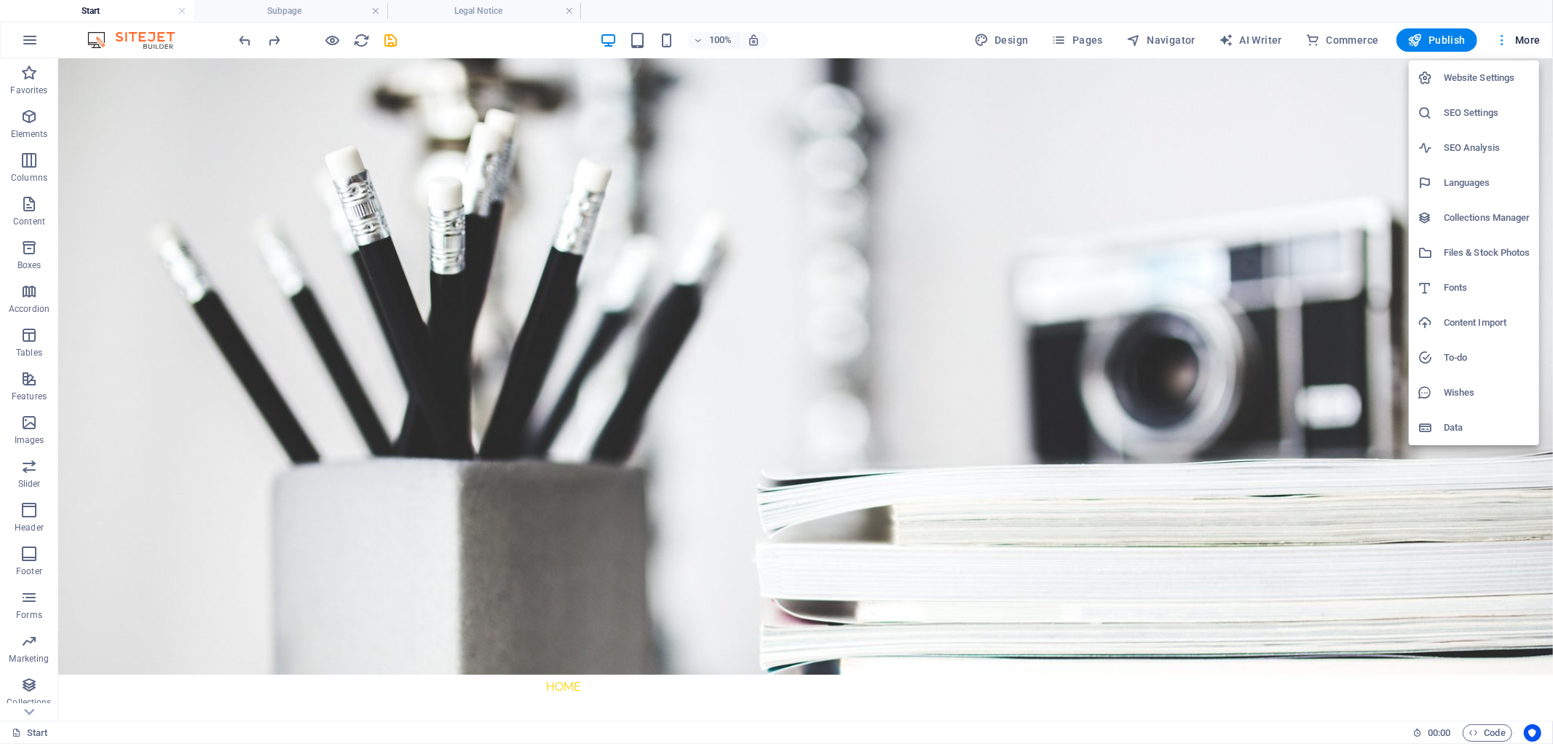
click at [1493, 40] on div at bounding box center [776, 372] width 1553 height 744
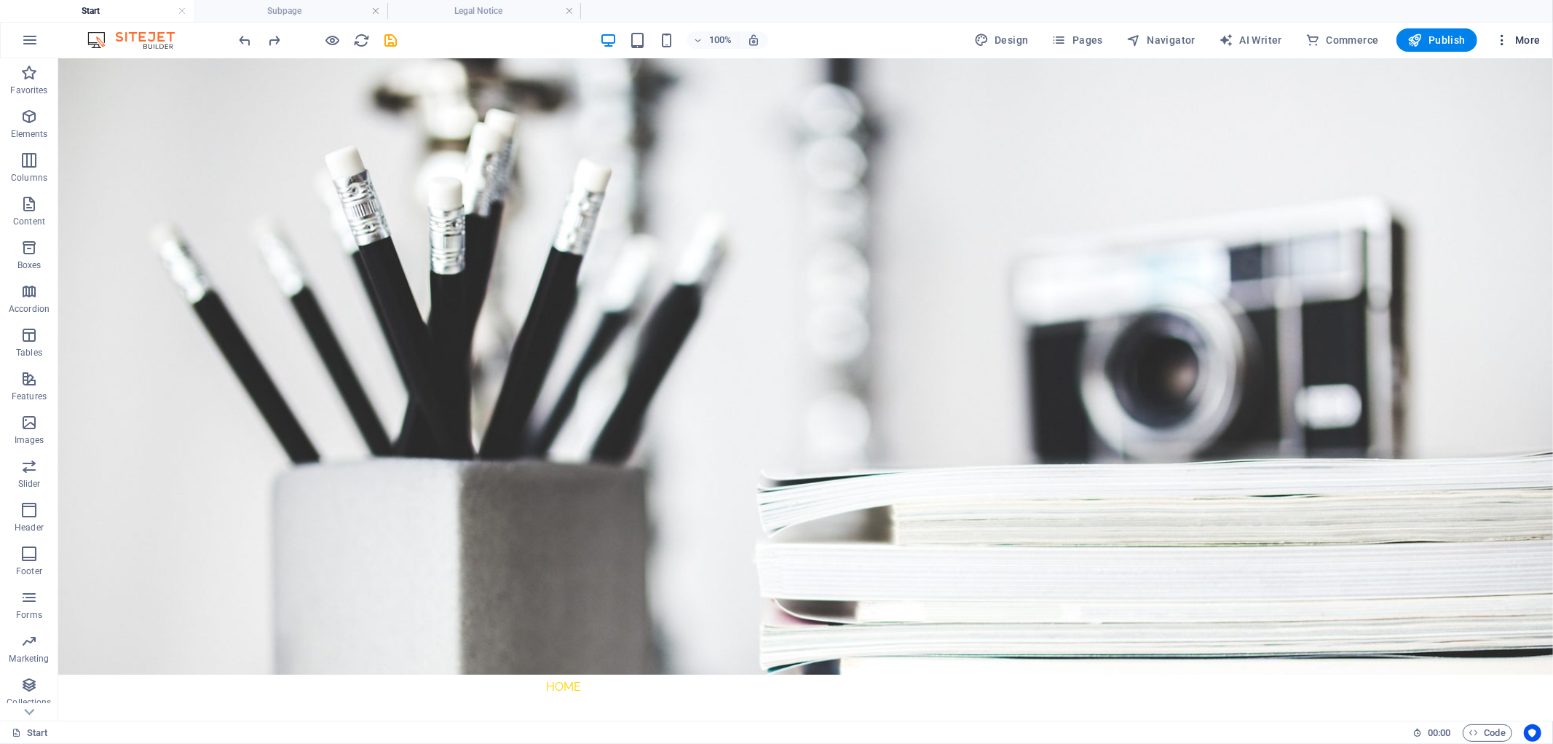
click at [1493, 40] on button "More" at bounding box center [1518, 39] width 58 height 23
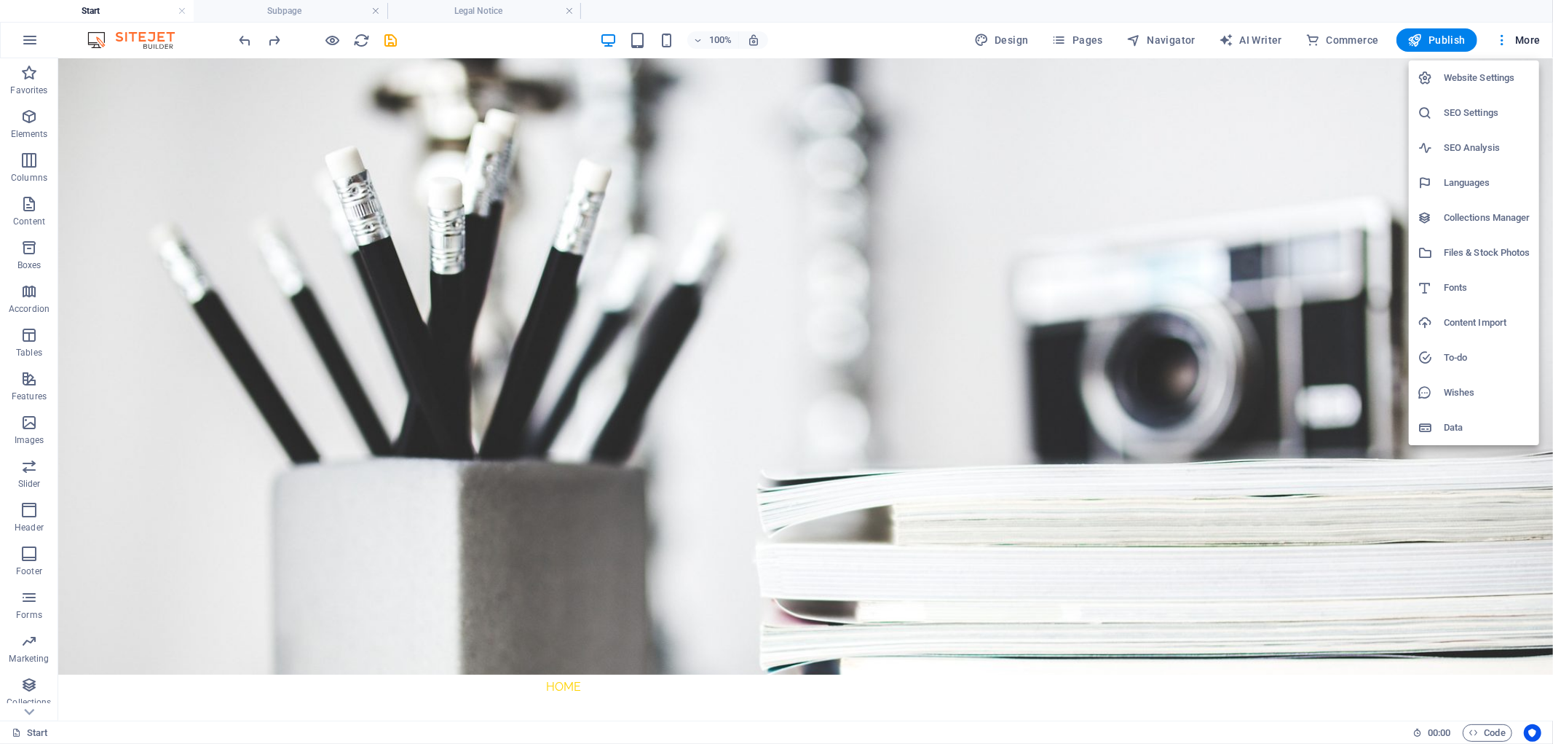
click at [377, 11] on div at bounding box center [776, 372] width 1553 height 744
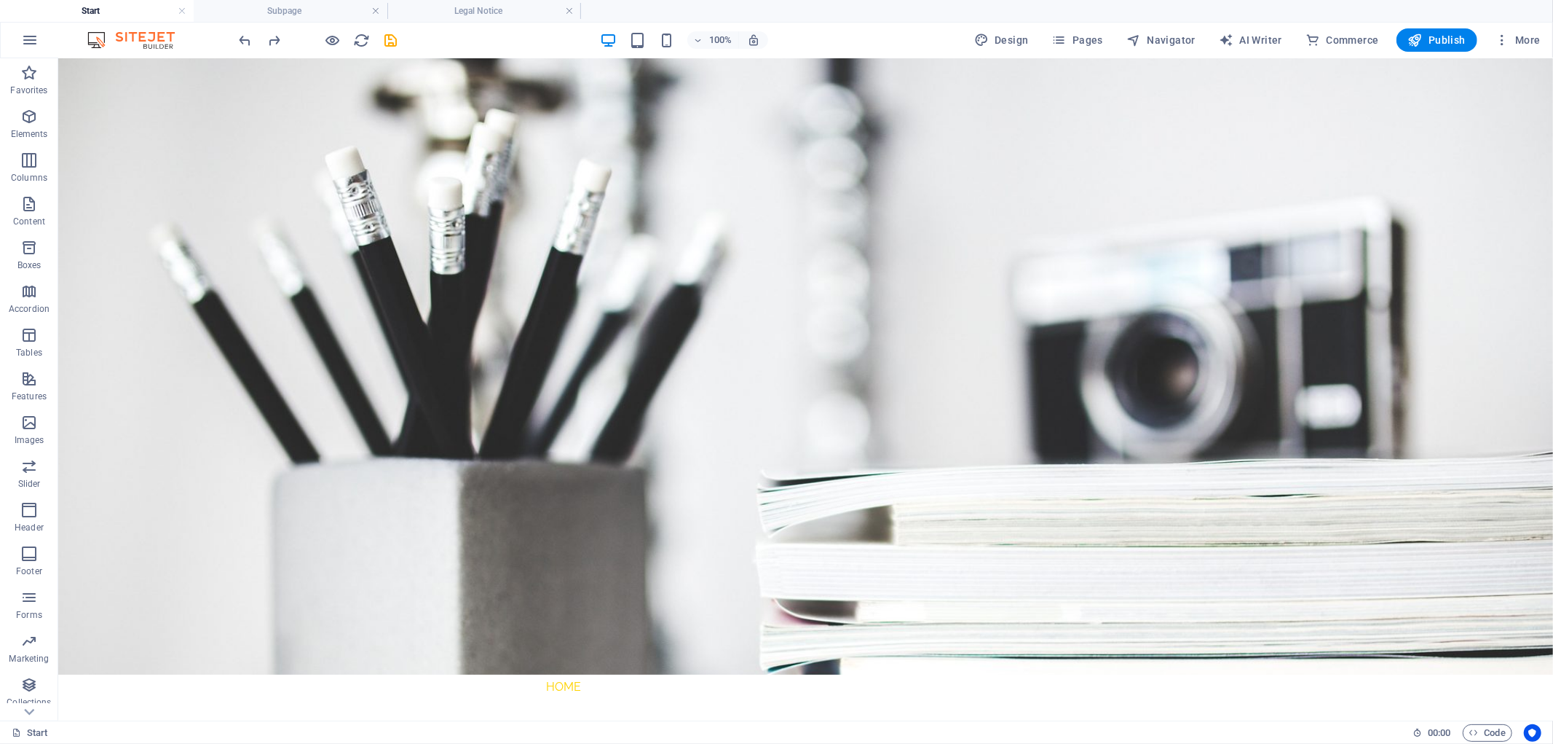
click at [379, 9] on link at bounding box center [375, 11] width 9 height 14
click at [375, 8] on link at bounding box center [375, 11] width 9 height 14
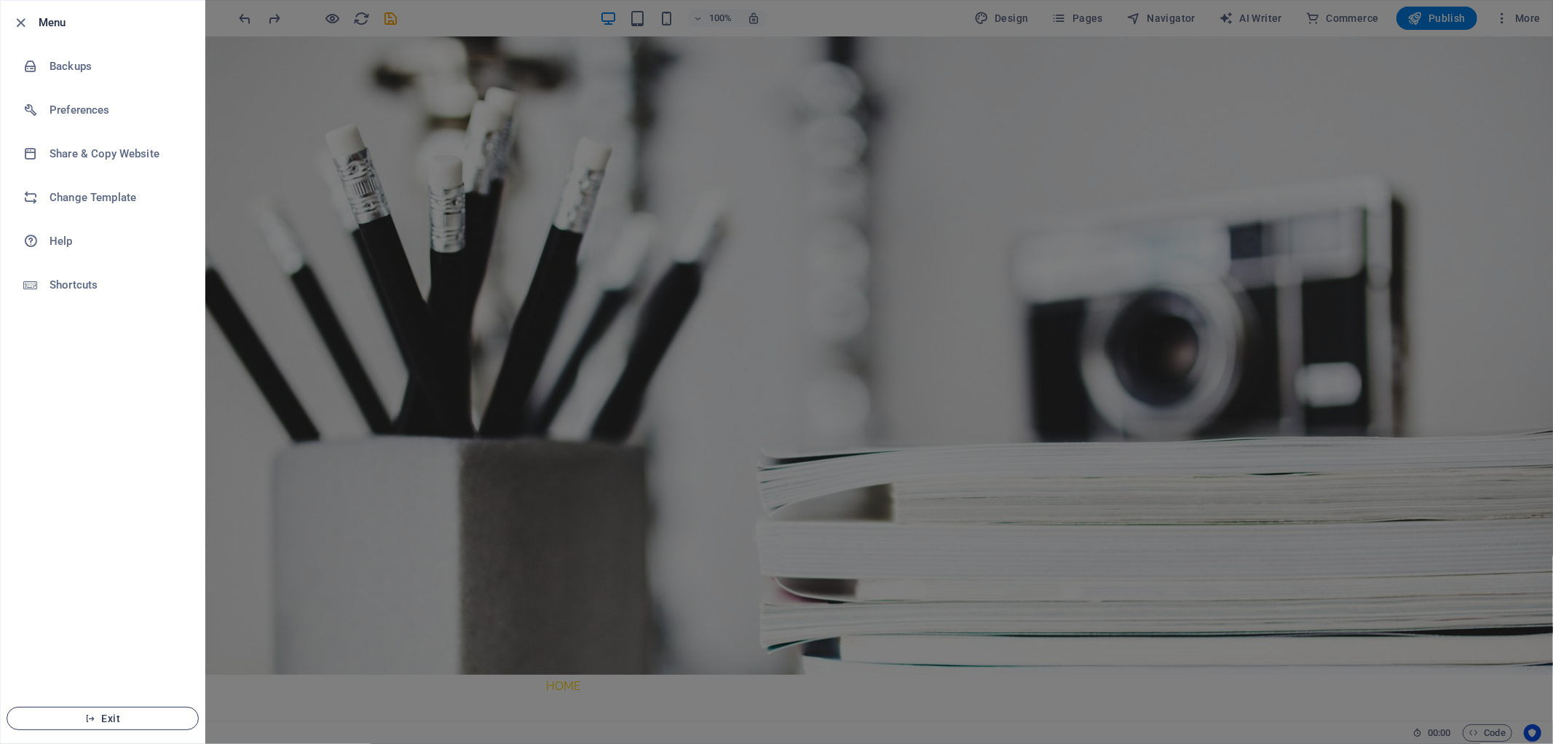
click at [122, 714] on span "Exit" at bounding box center [102, 718] width 167 height 12
